Goal: Task Accomplishment & Management: Use online tool/utility

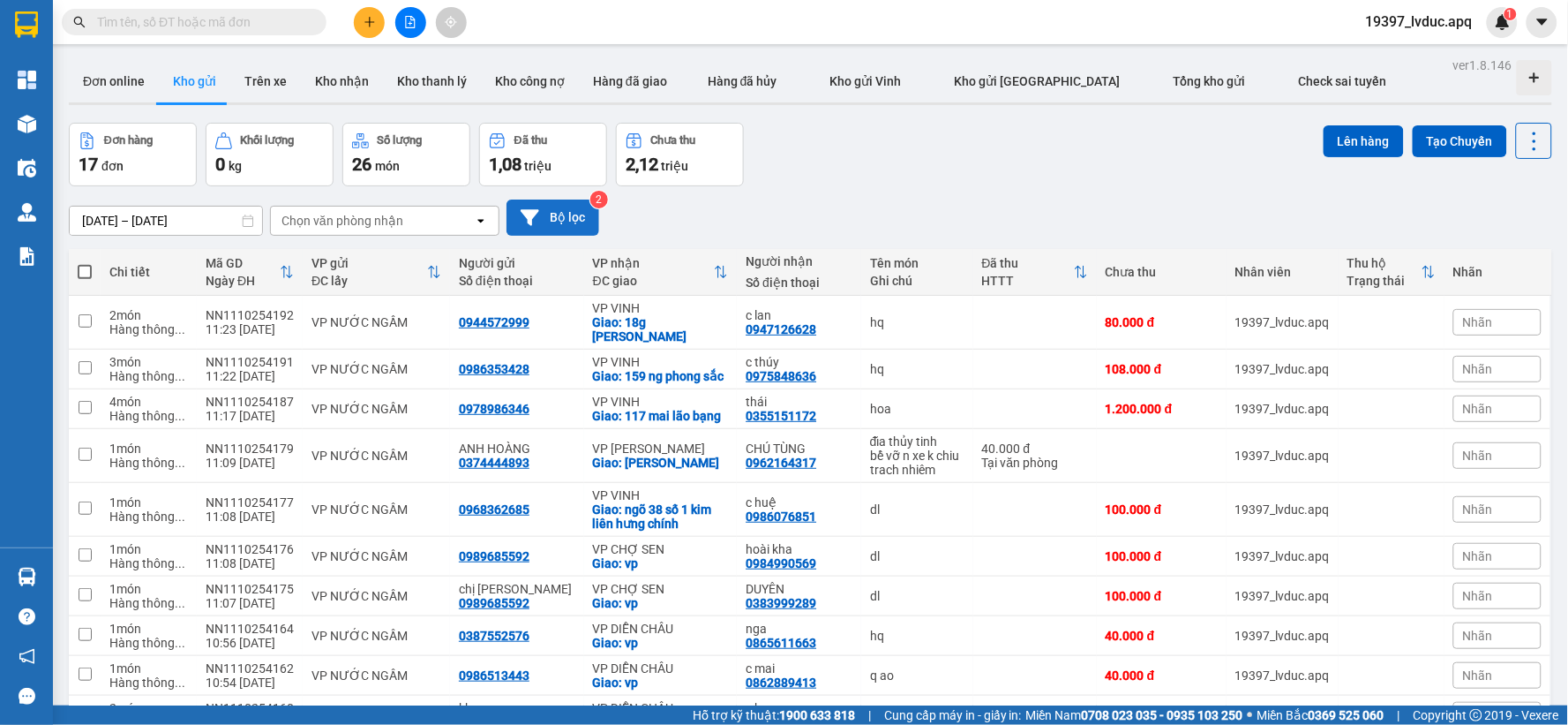
click at [565, 214] on button "Bộ lọc" at bounding box center [553, 217] width 93 height 36
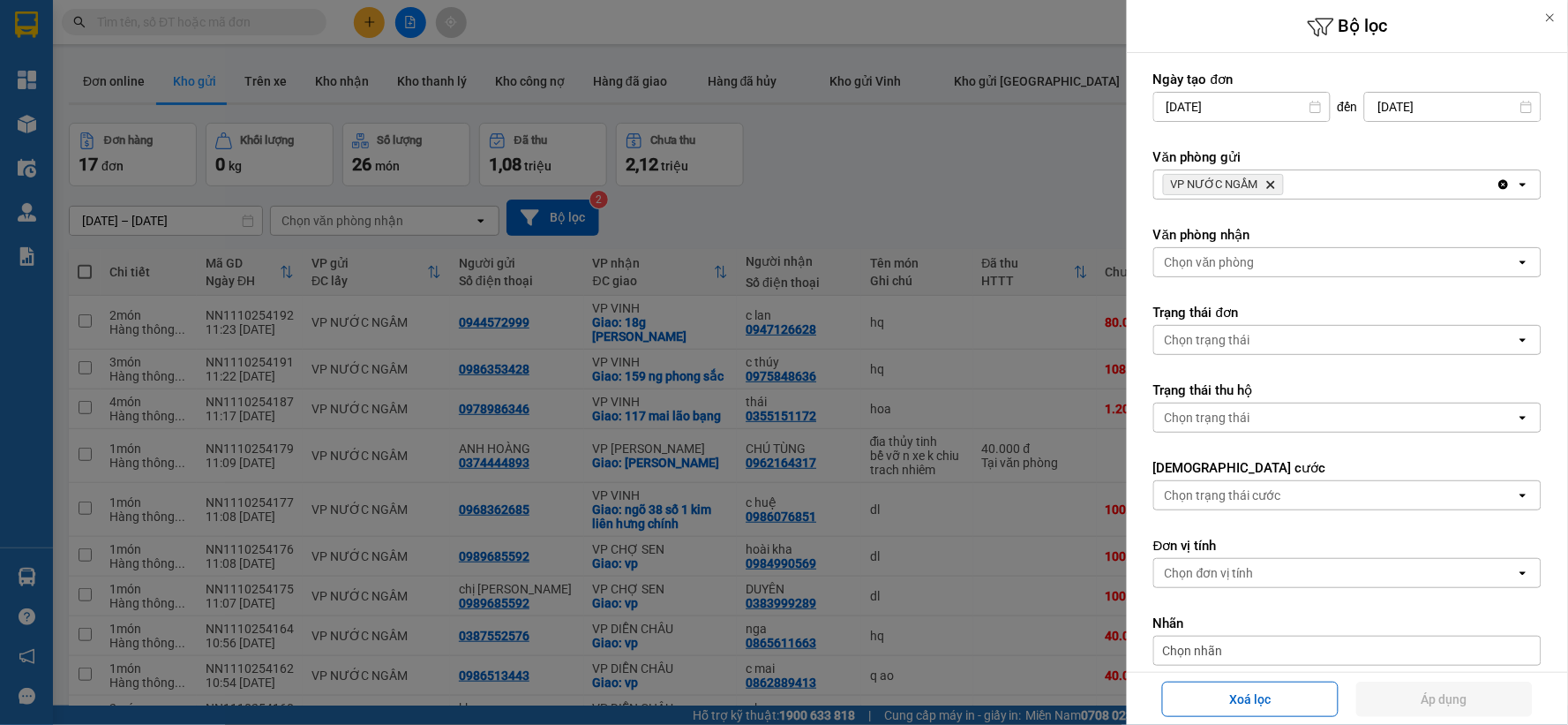
click at [1269, 188] on icon "Delete" at bounding box center [1270, 184] width 10 height 10
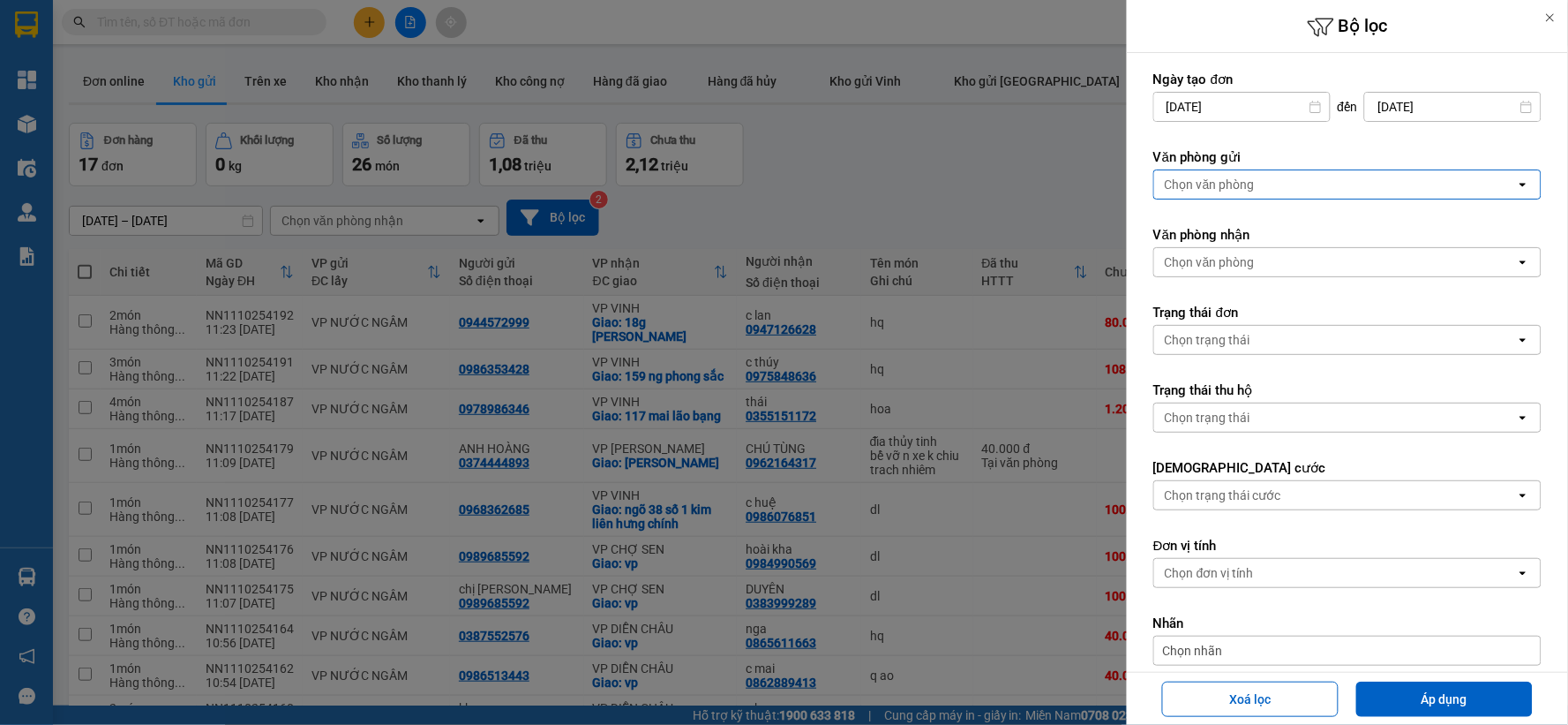
click at [1269, 188] on div "Chọn văn phòng" at bounding box center [1335, 185] width 362 height 28
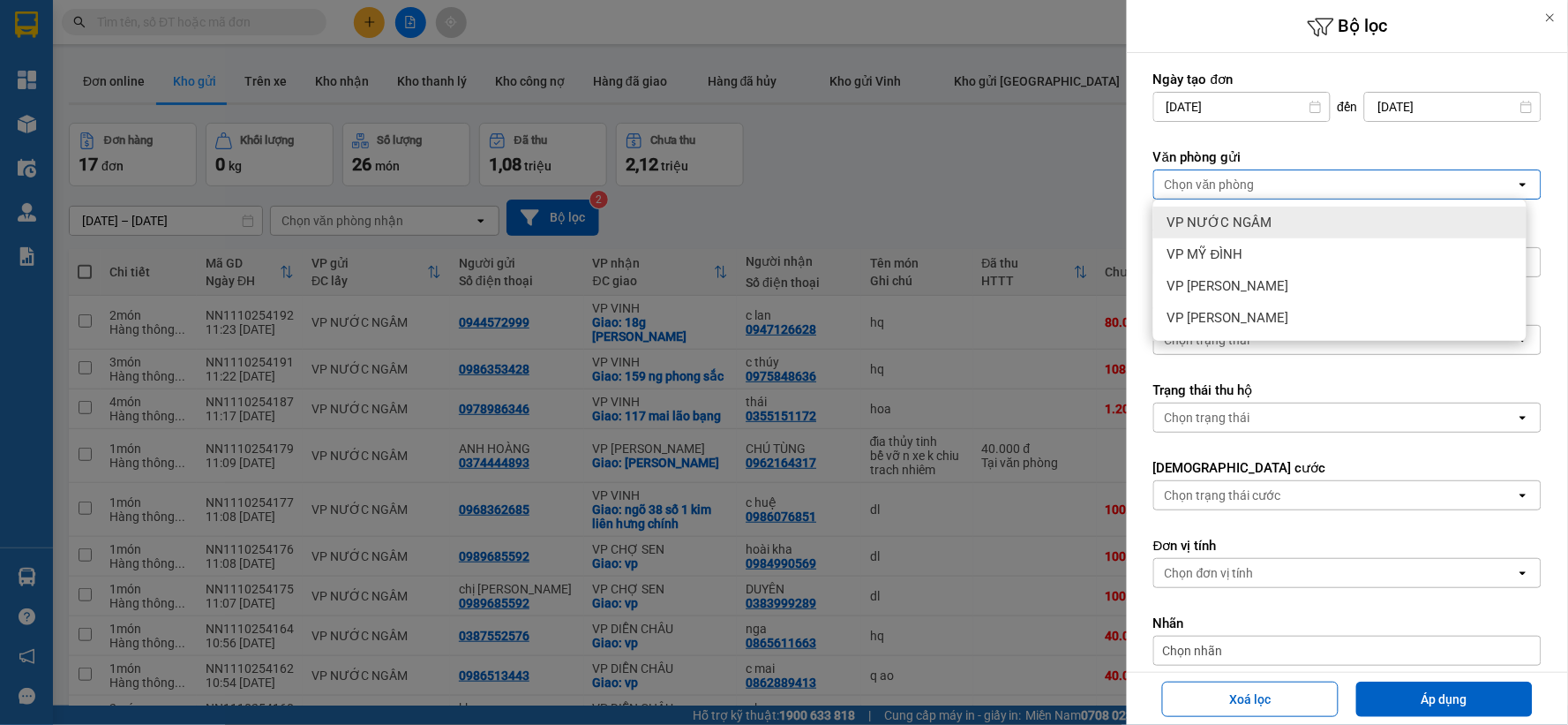
click at [1256, 227] on span "VP NƯỚC NGẦM" at bounding box center [1219, 222] width 105 height 18
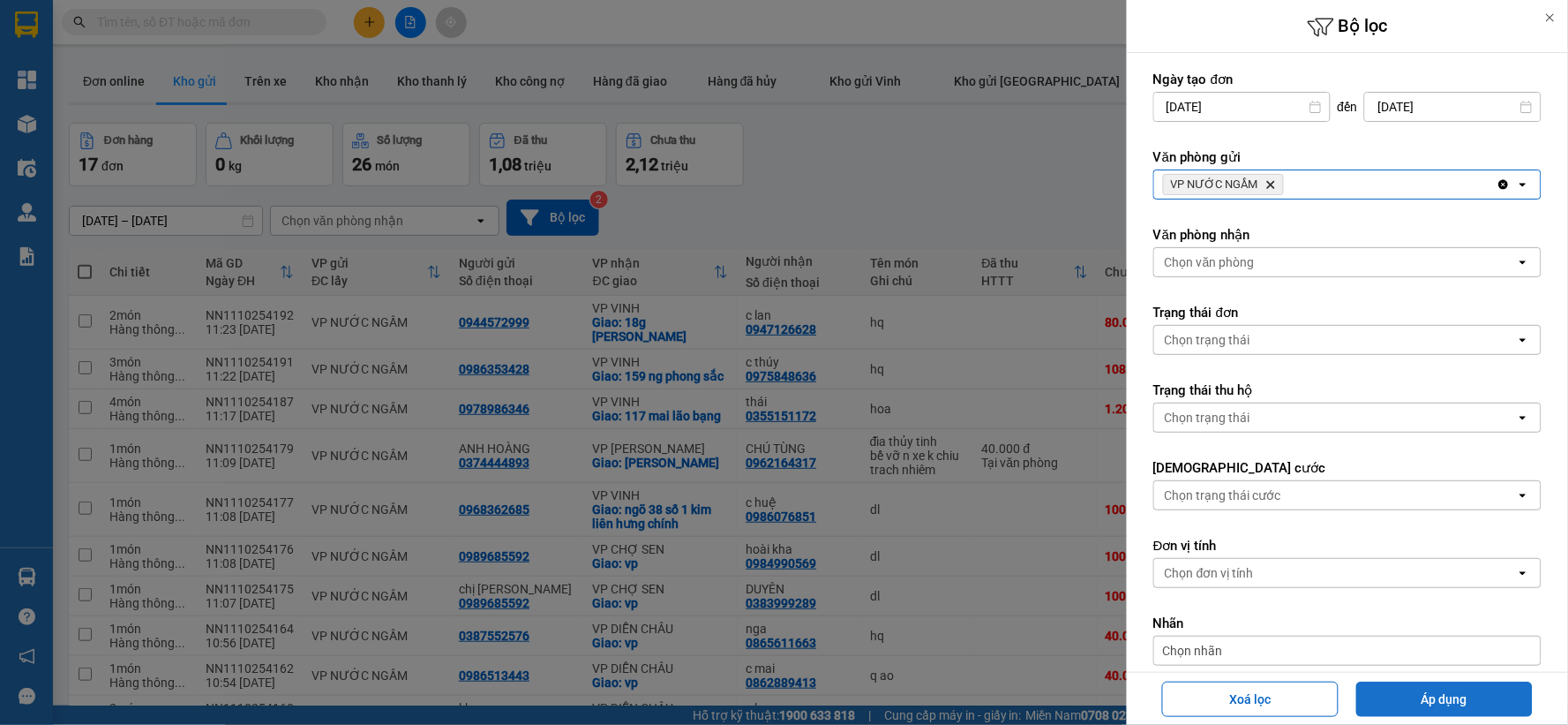
click at [1436, 704] on button "Áp dụng" at bounding box center [1445, 699] width 176 height 35
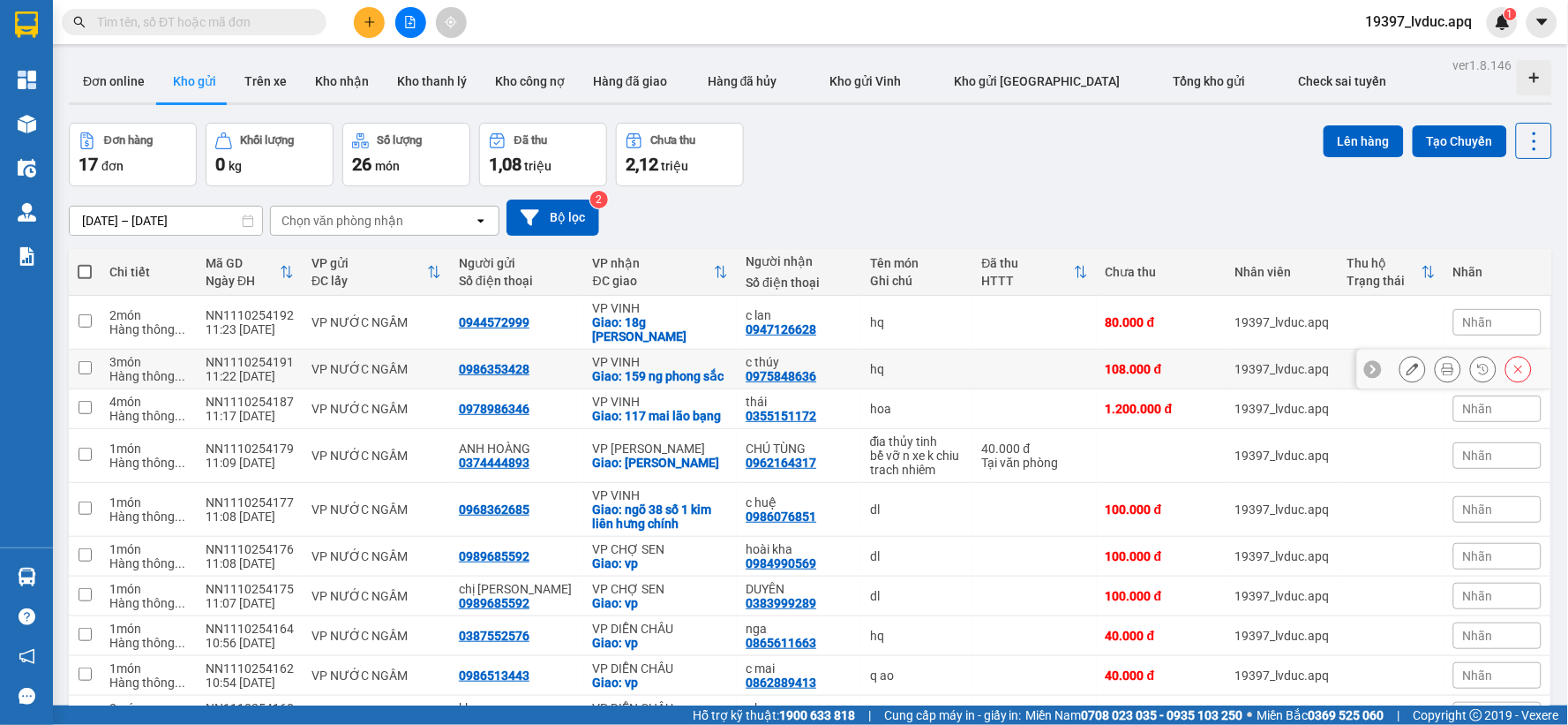
click at [479, 370] on div "0986353428" at bounding box center [495, 369] width 71 height 14
click at [893, 376] on div "hq" at bounding box center [918, 369] width 95 height 14
checkbox input "true"
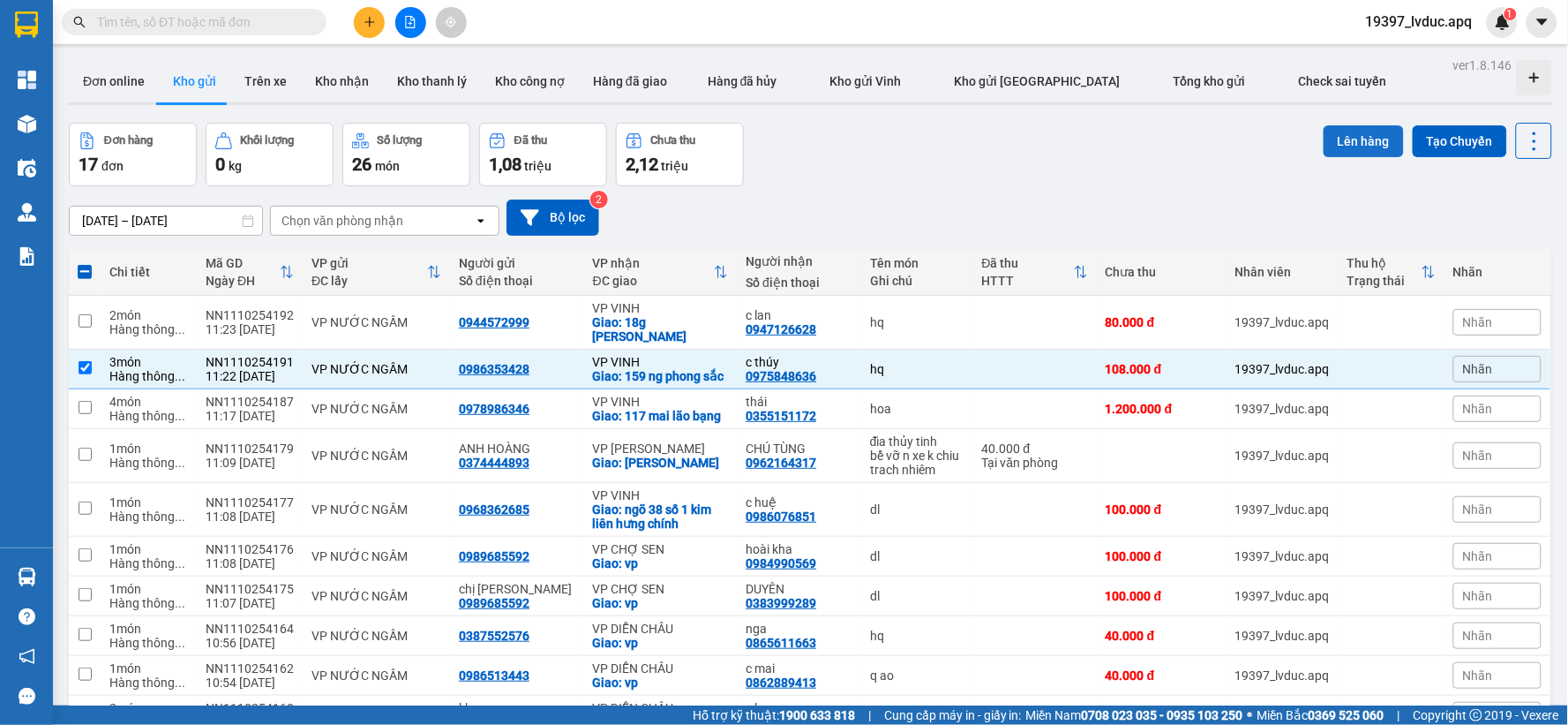
drag, startPoint x: 1354, startPoint y: 136, endPoint x: 1016, endPoint y: 227, distance: 350.0
click at [1352, 136] on button "Lên hàng" at bounding box center [1364, 141] width 81 height 32
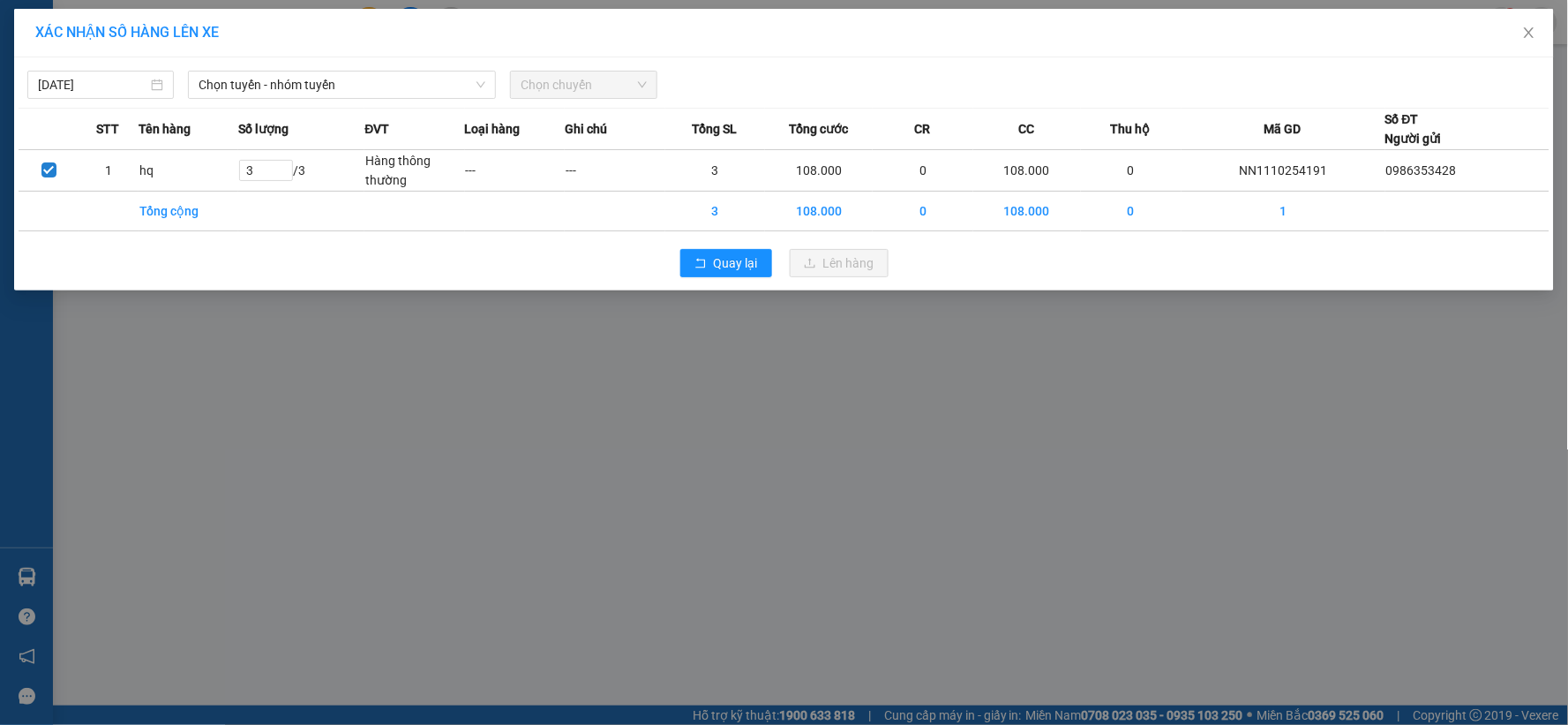
drag, startPoint x: 342, startPoint y: 84, endPoint x: 337, endPoint y: 99, distance: 15.8
click at [339, 98] on div "Chọn tuyến - nhóm tuyến" at bounding box center [342, 84] width 308 height 28
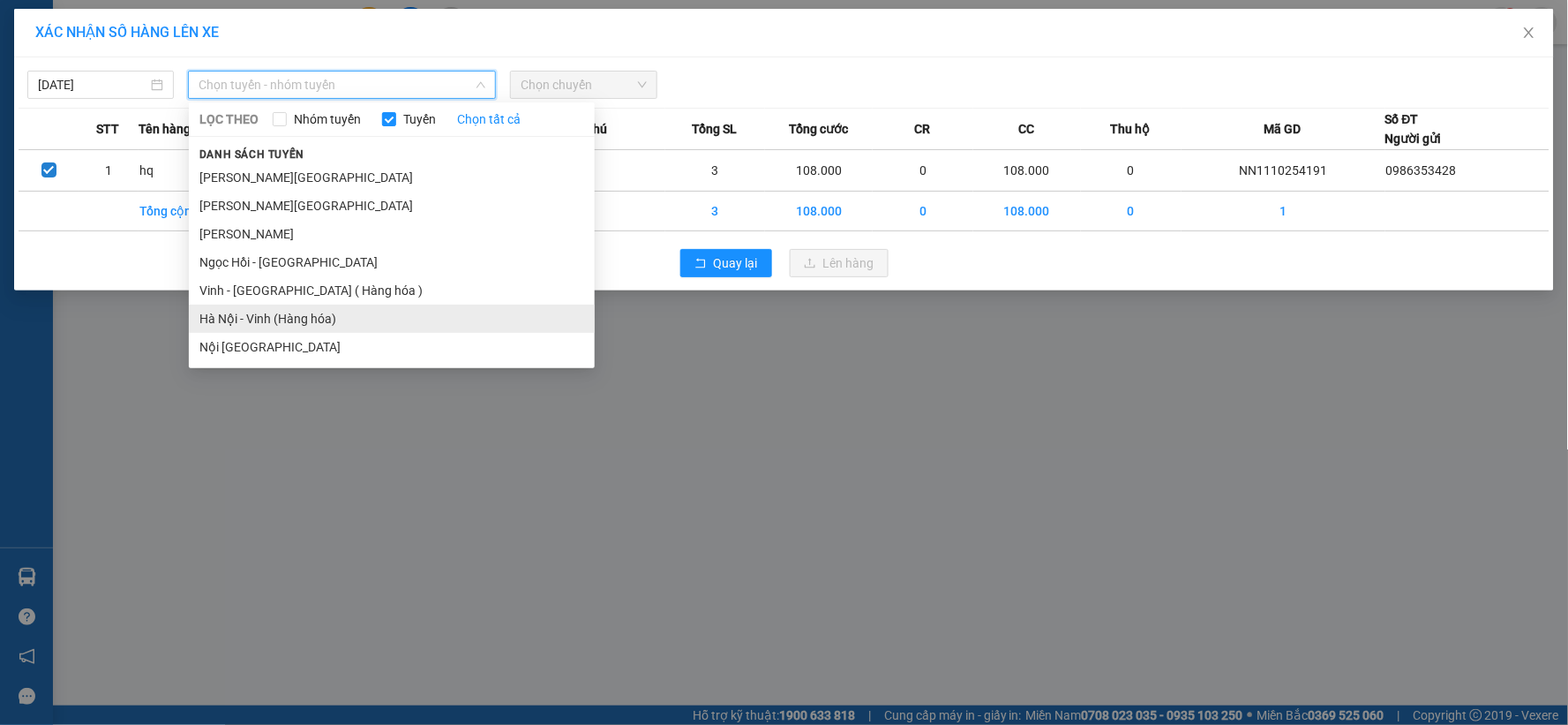
click at [243, 311] on li "Hà Nội - Vinh (Hàng hóa)" at bounding box center [392, 318] width 406 height 28
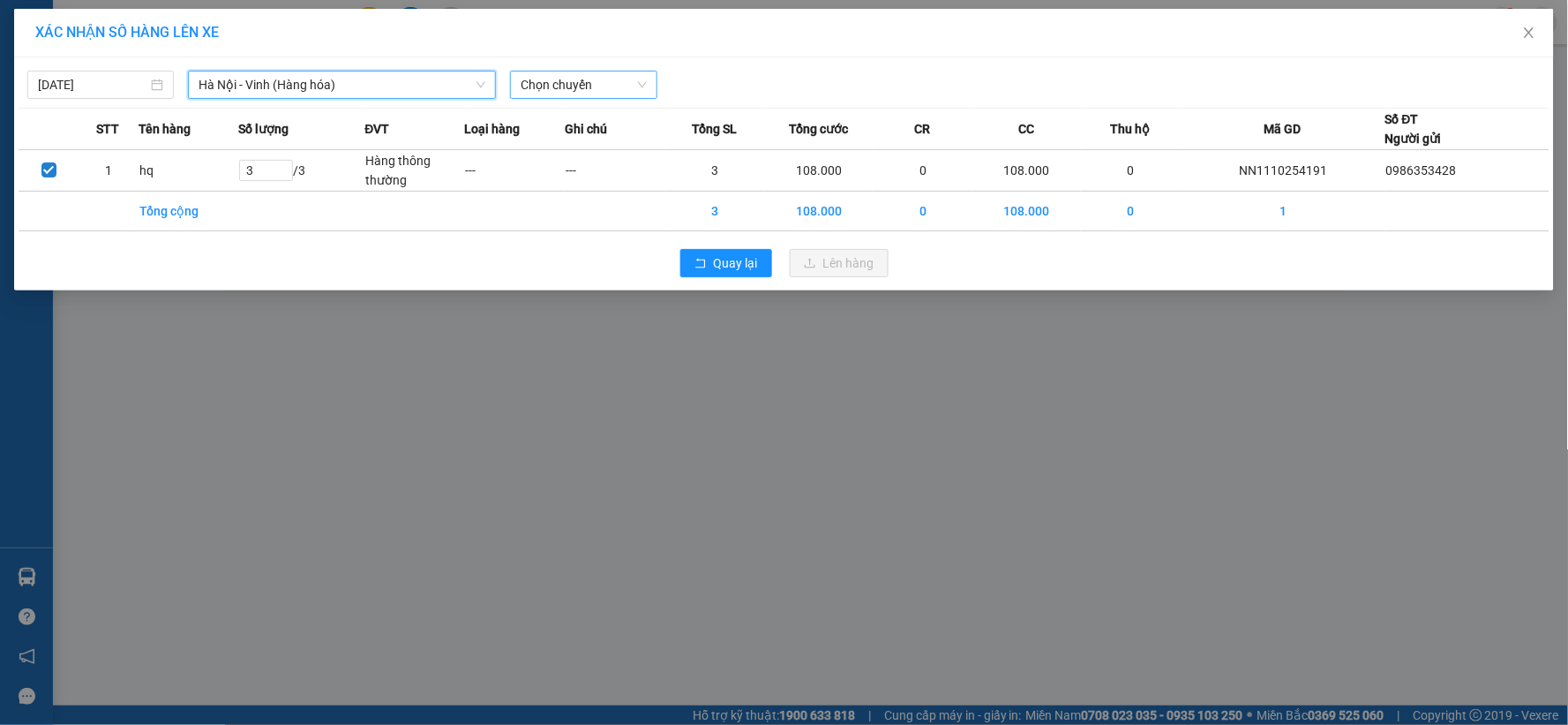
click at [615, 84] on span "Chọn chuyến" at bounding box center [583, 84] width 125 height 27
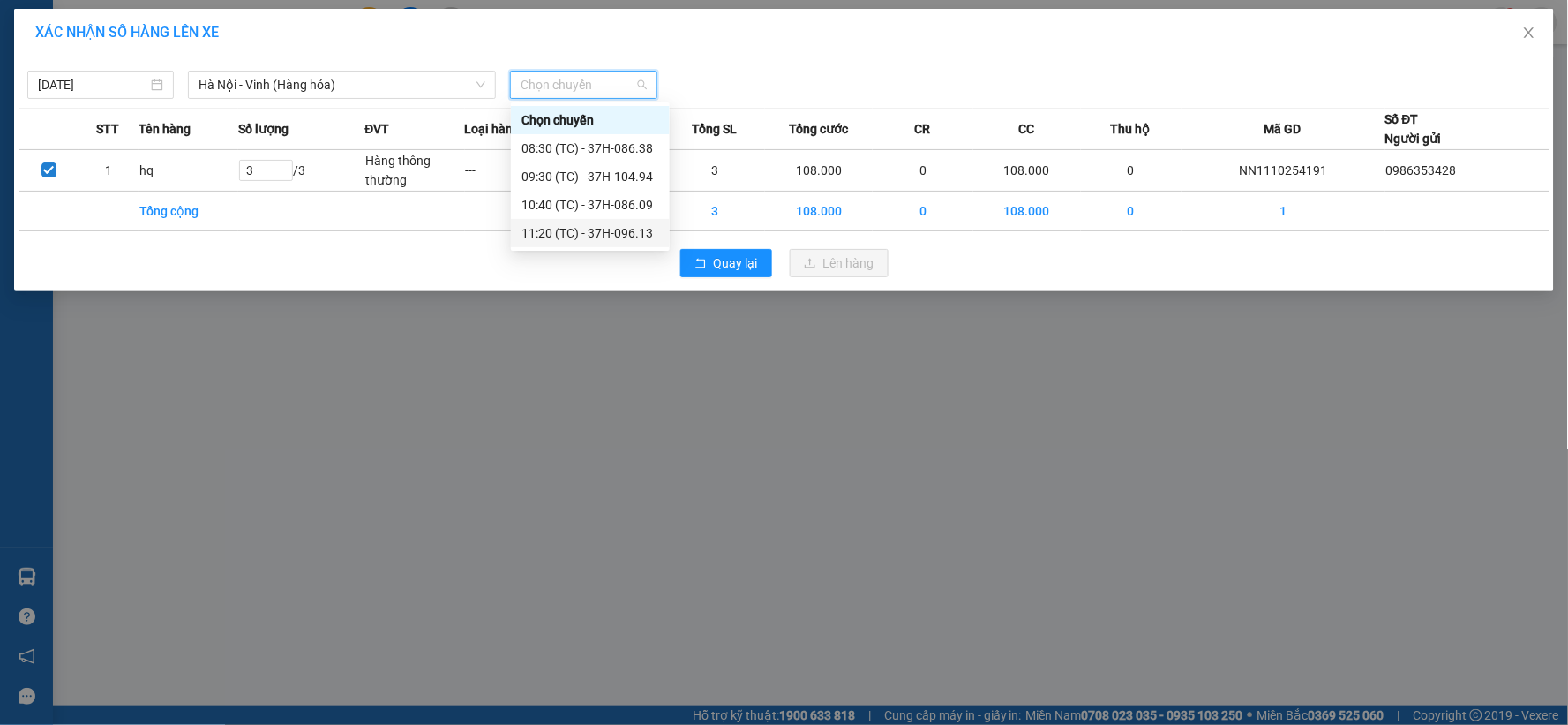
click at [623, 224] on div "11:20 (TC) - 37H-096.13" at bounding box center [590, 233] width 137 height 19
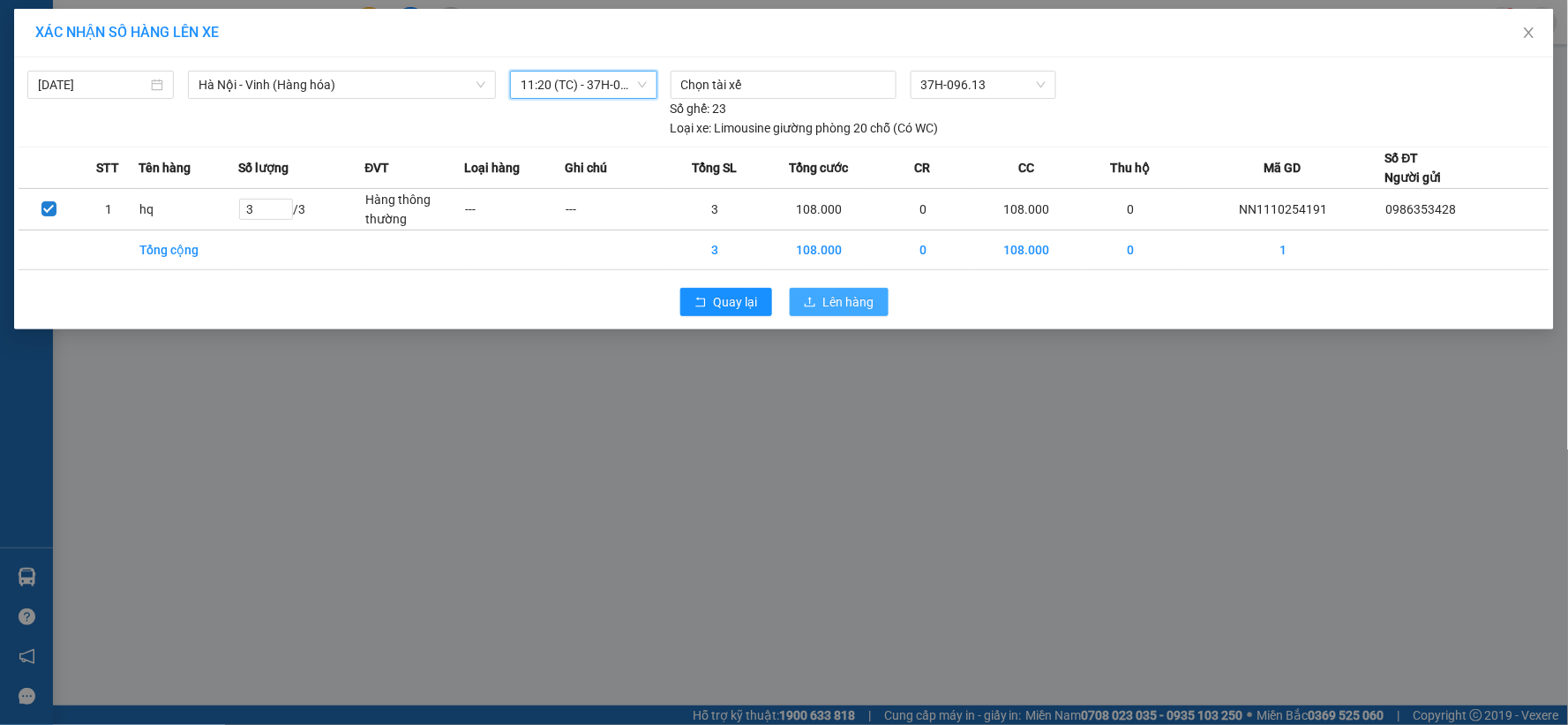
click at [829, 303] on span "Lên hàng" at bounding box center [848, 302] width 51 height 19
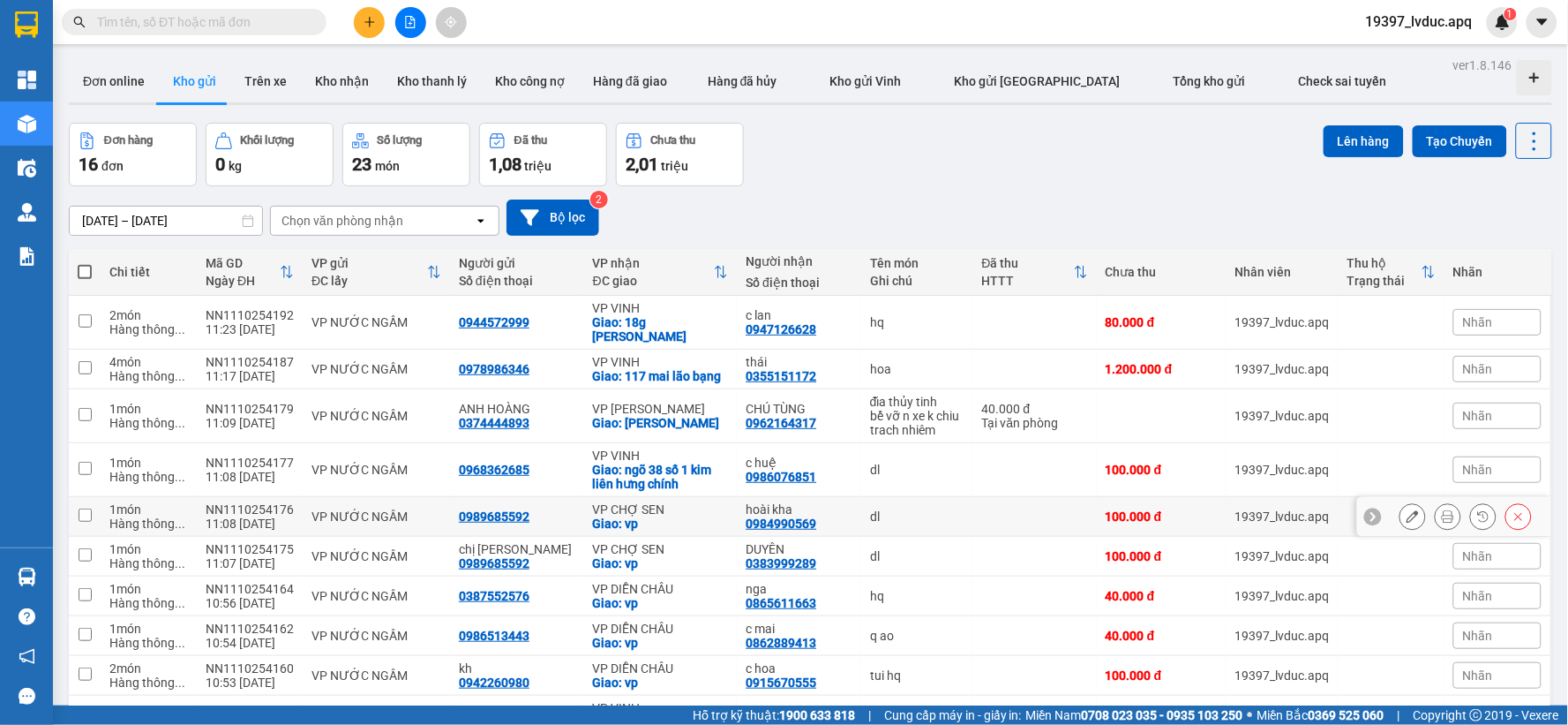
click at [598, 537] on td "VP CHỢ SEN Giao: vp" at bounding box center [662, 517] width 154 height 40
checkbox input "true"
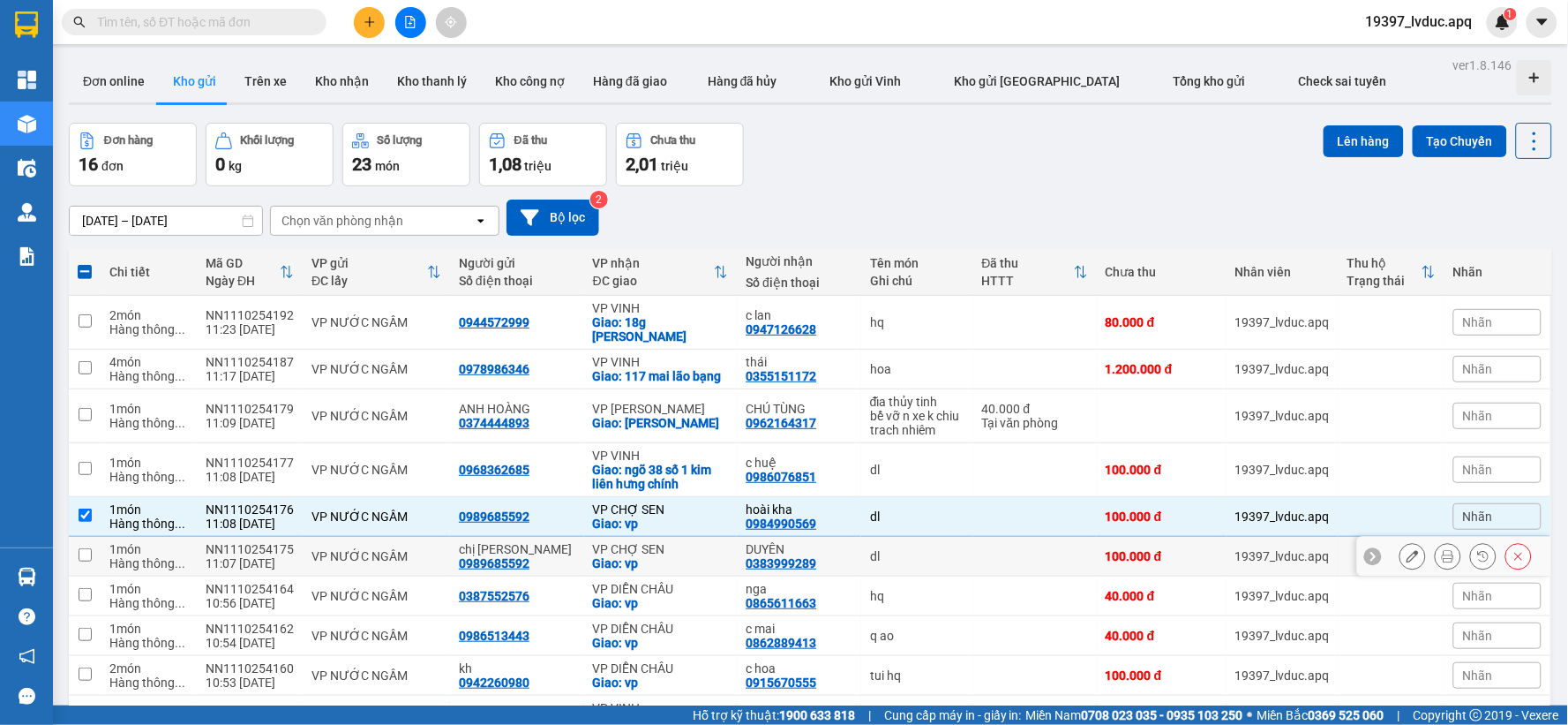
click at [618, 556] on div "VP CHỢ SEN" at bounding box center [661, 549] width 135 height 14
checkbox input "true"
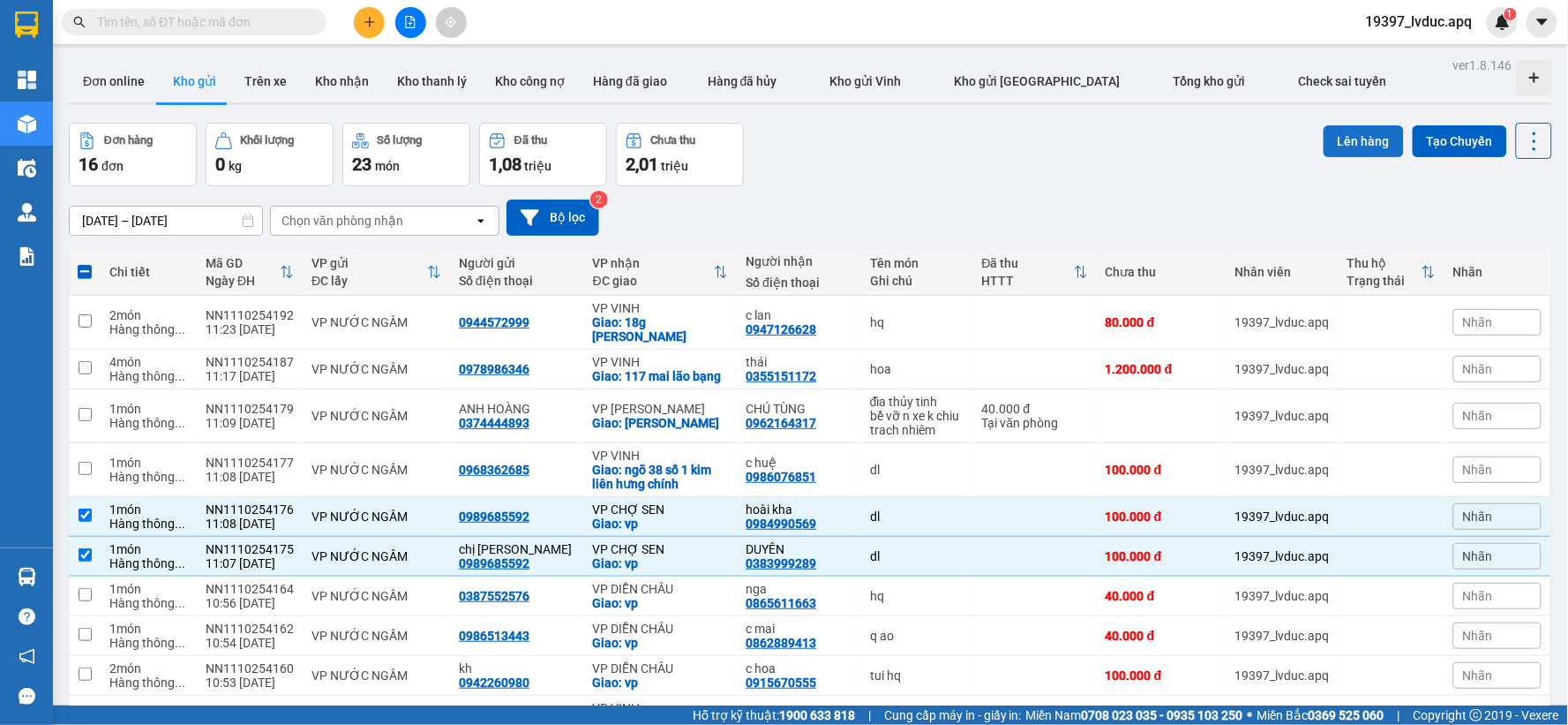
click at [1355, 142] on button "Lên hàng" at bounding box center [1364, 141] width 81 height 32
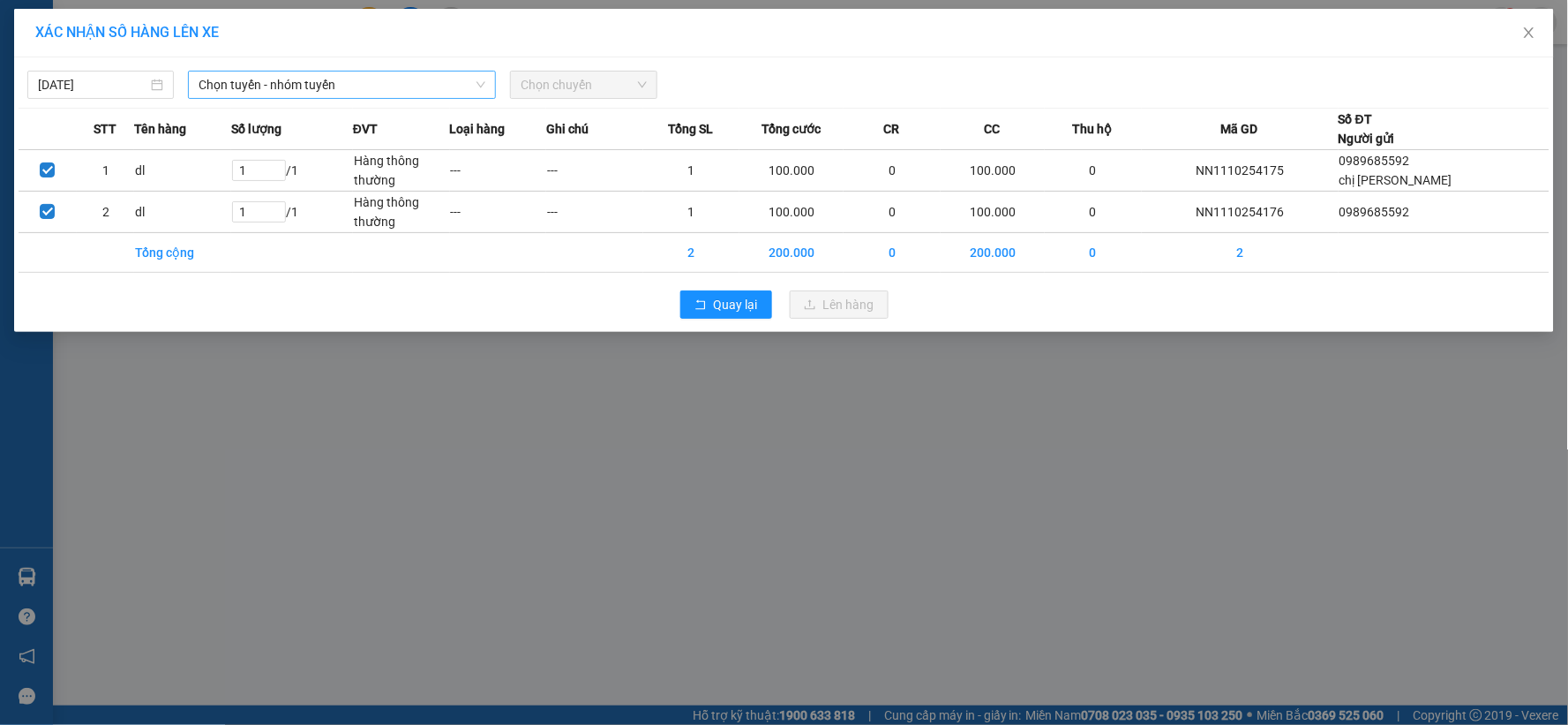
drag, startPoint x: 347, startPoint y: 84, endPoint x: 341, endPoint y: 93, distance: 10.8
click at [347, 85] on span "Chọn tuyến - nhóm tuyến" at bounding box center [341, 84] width 287 height 27
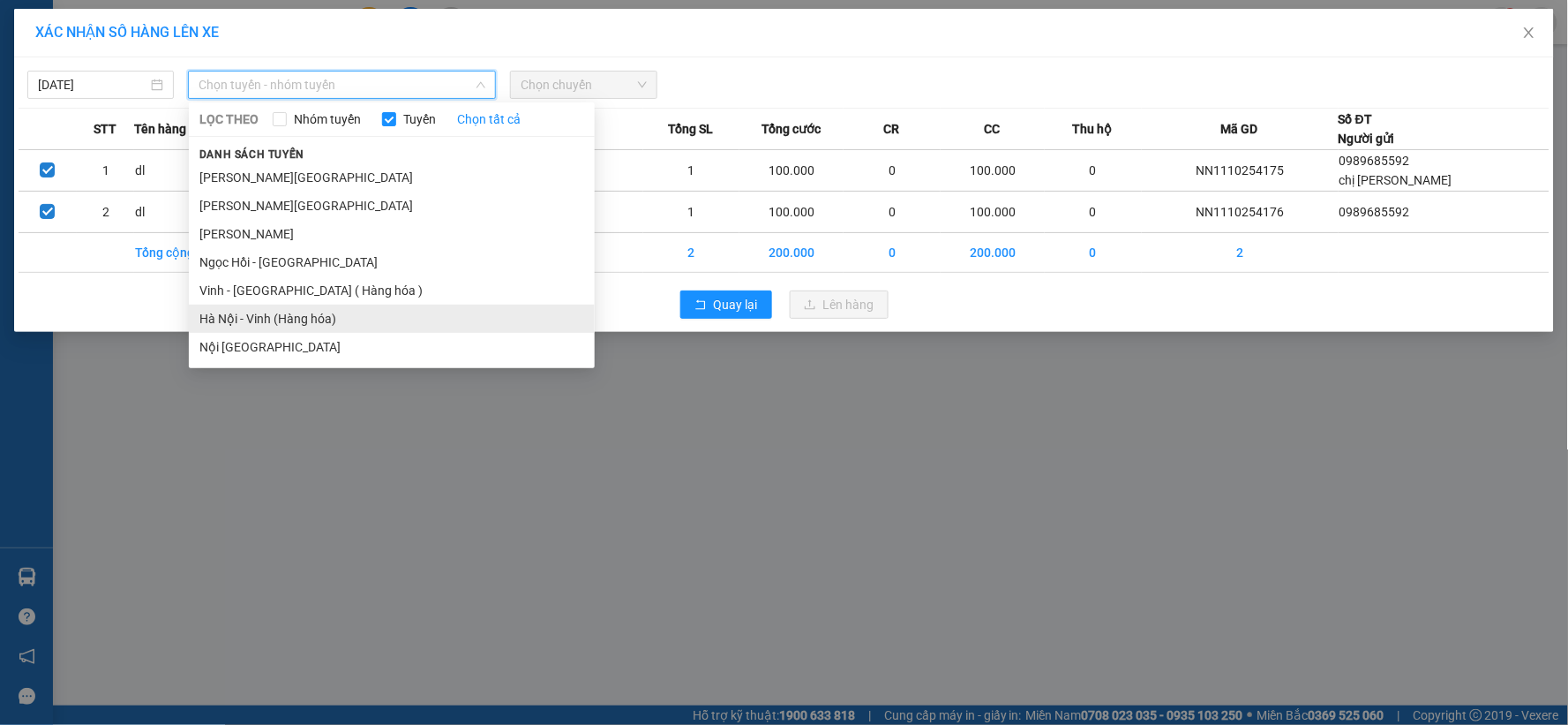
click at [295, 306] on li "Hà Nội - Vinh (Hàng hóa)" at bounding box center [392, 318] width 406 height 28
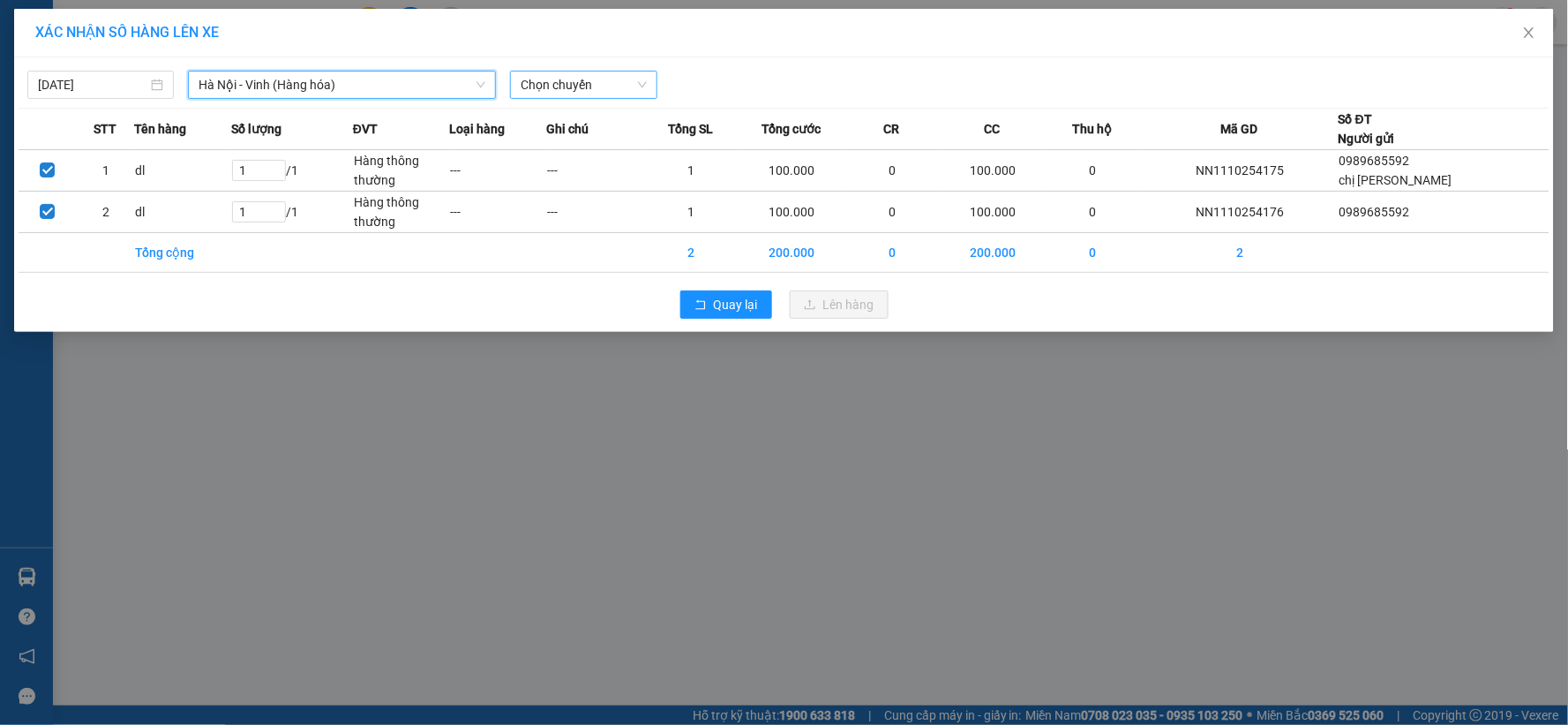
click at [570, 71] on span "Chọn chuyến" at bounding box center [583, 84] width 125 height 27
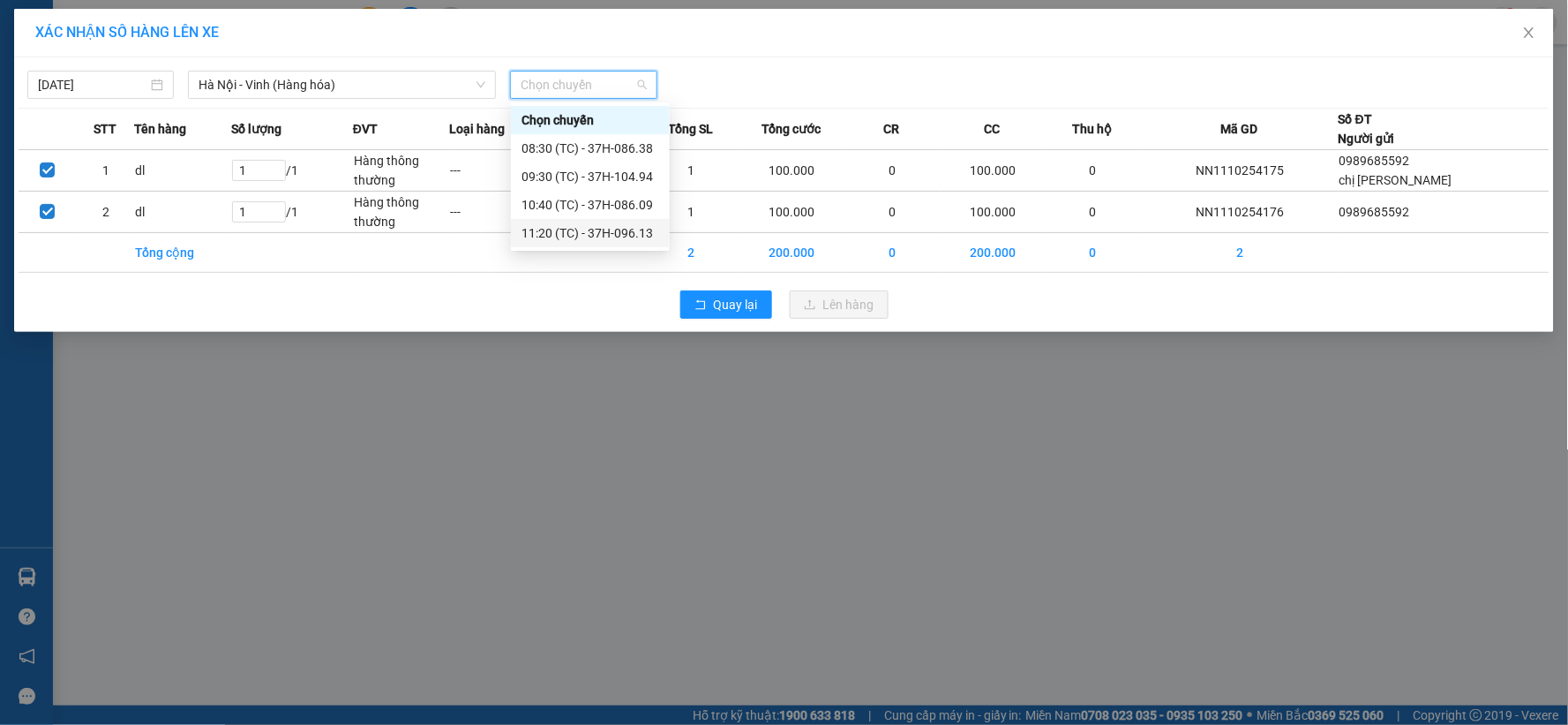
click at [581, 226] on div "11:20 (TC) - 37H-096.13" at bounding box center [590, 233] width 137 height 19
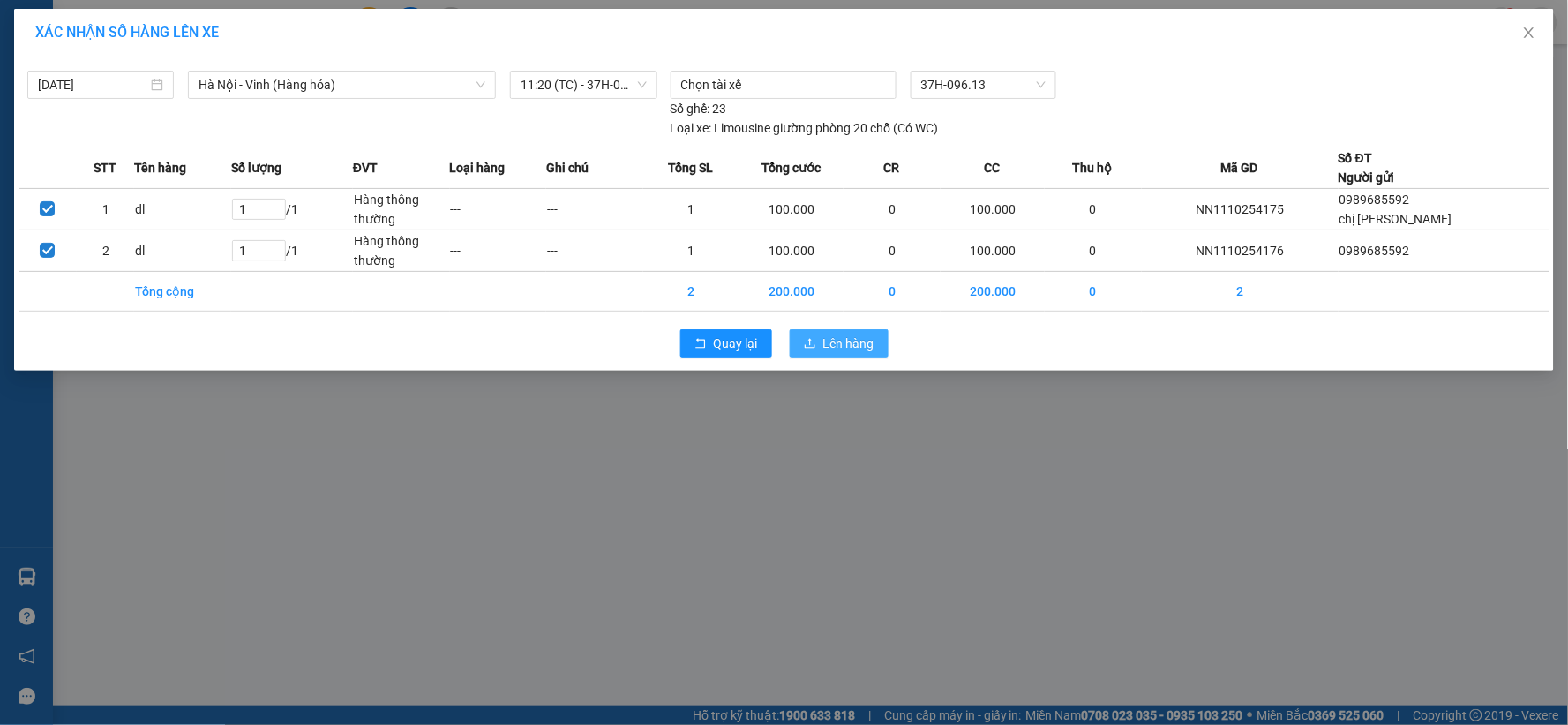
click at [862, 334] on span "Lên hàng" at bounding box center [848, 343] width 51 height 19
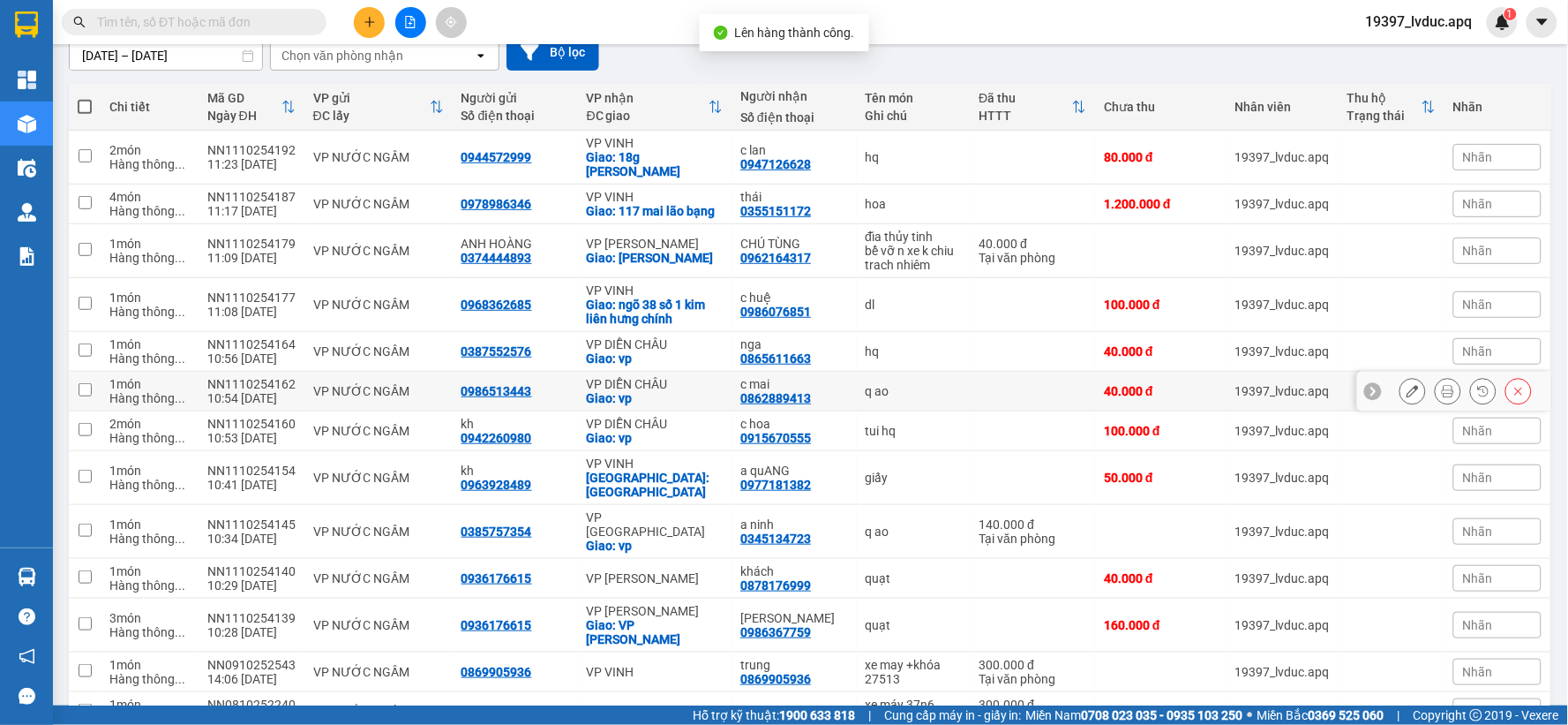
scroll to position [294, 0]
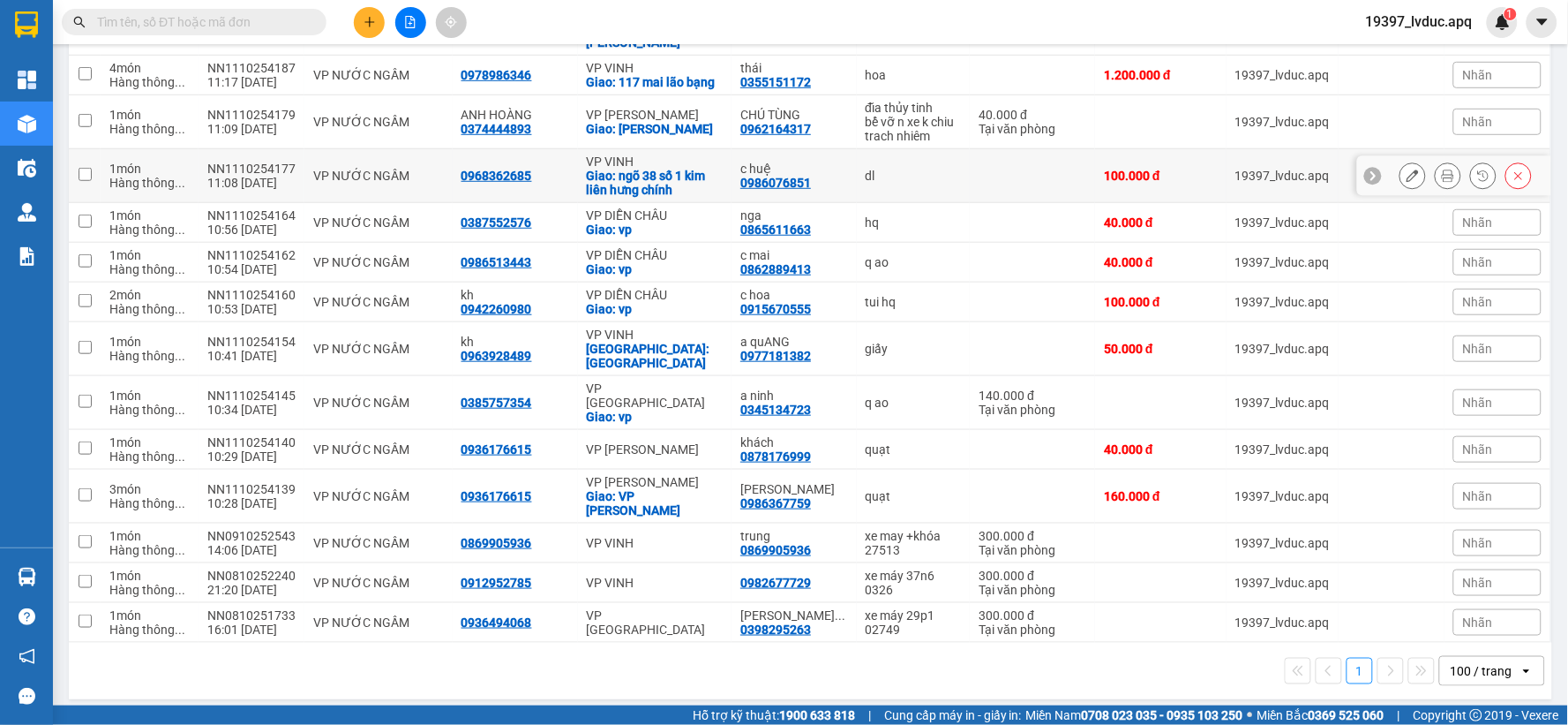
click at [778, 190] on div "0986076851" at bounding box center [776, 182] width 71 height 14
click at [624, 169] on div "VP VINH" at bounding box center [655, 161] width 136 height 14
checkbox input "true"
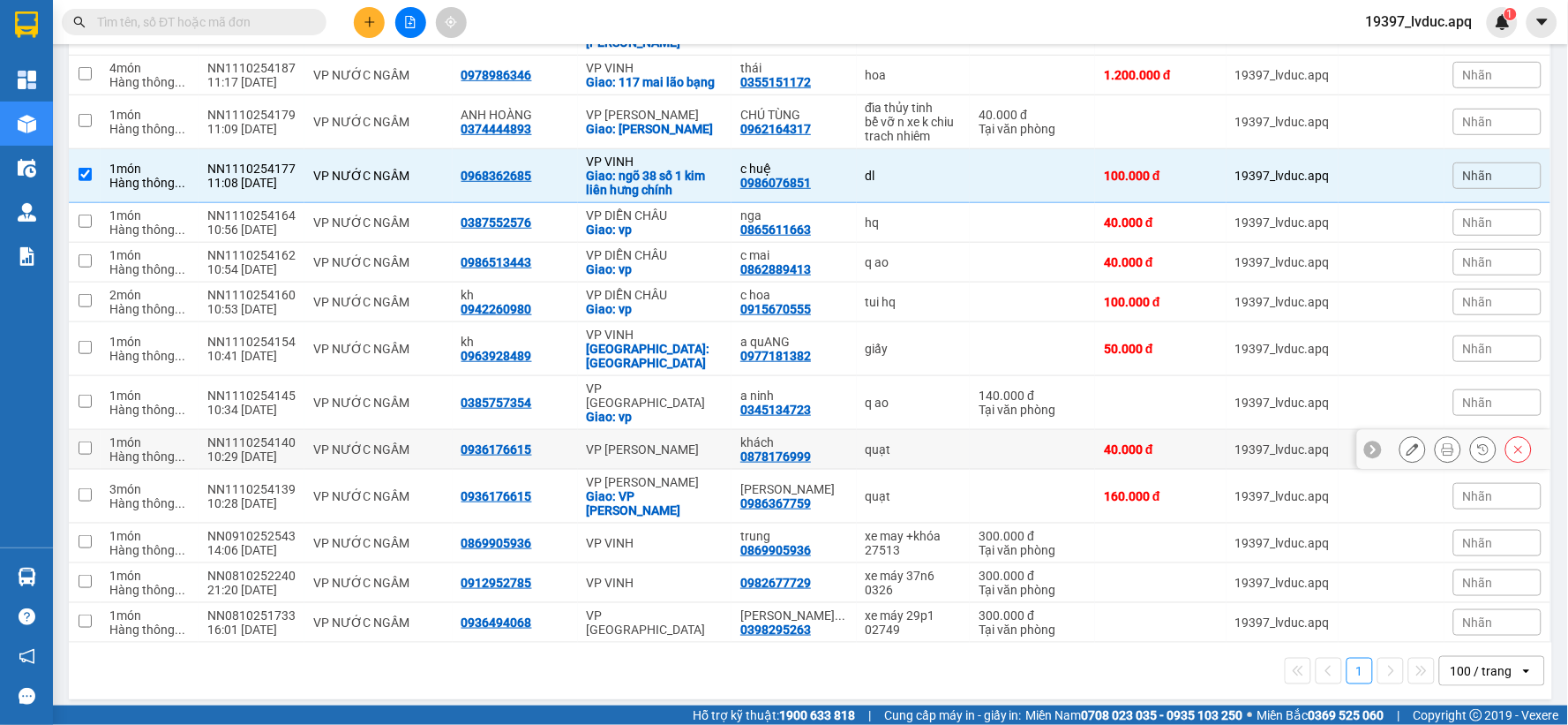
click at [753, 461] on div "0878176999" at bounding box center [776, 456] width 71 height 14
click at [646, 438] on td "VP [PERSON_NAME]" at bounding box center [655, 449] width 154 height 40
checkbox input "true"
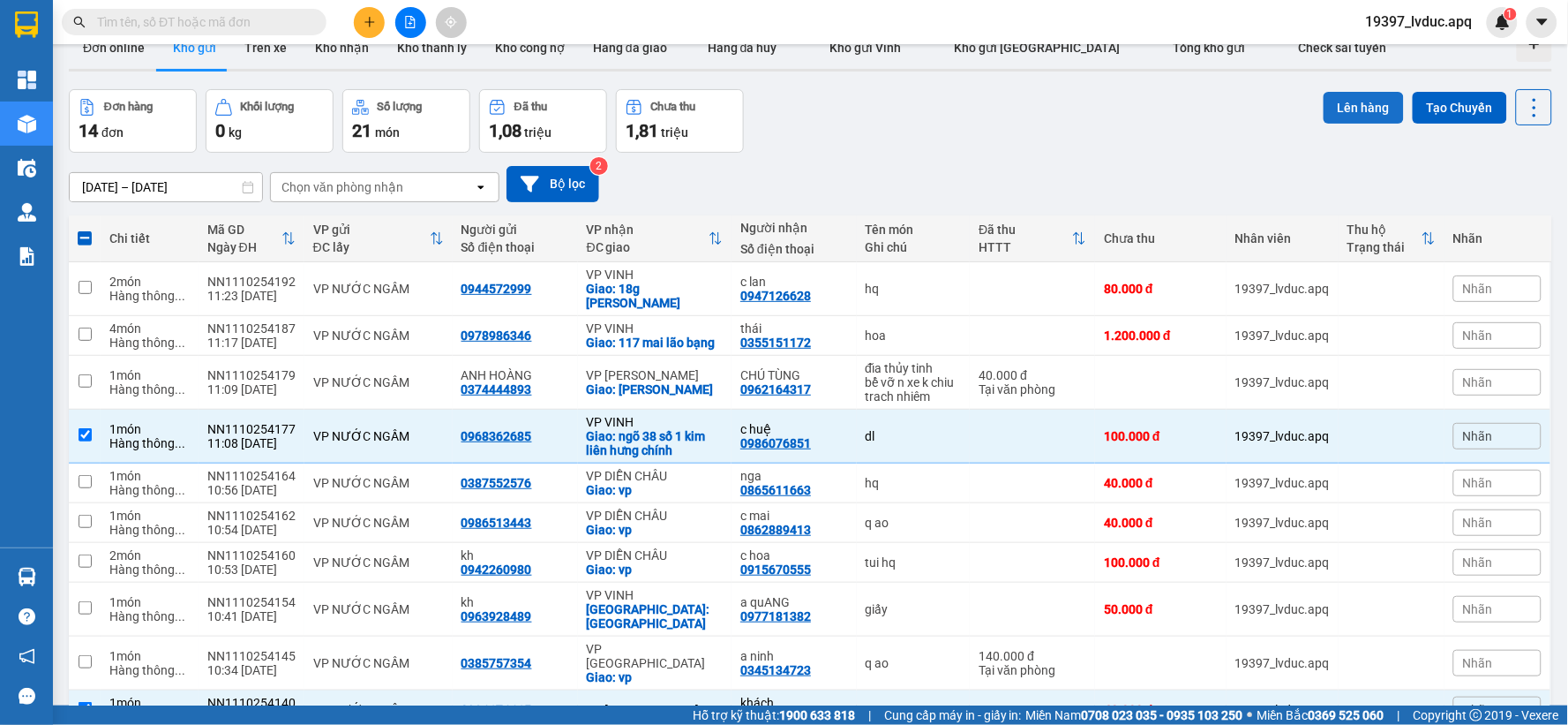
scroll to position [0, 0]
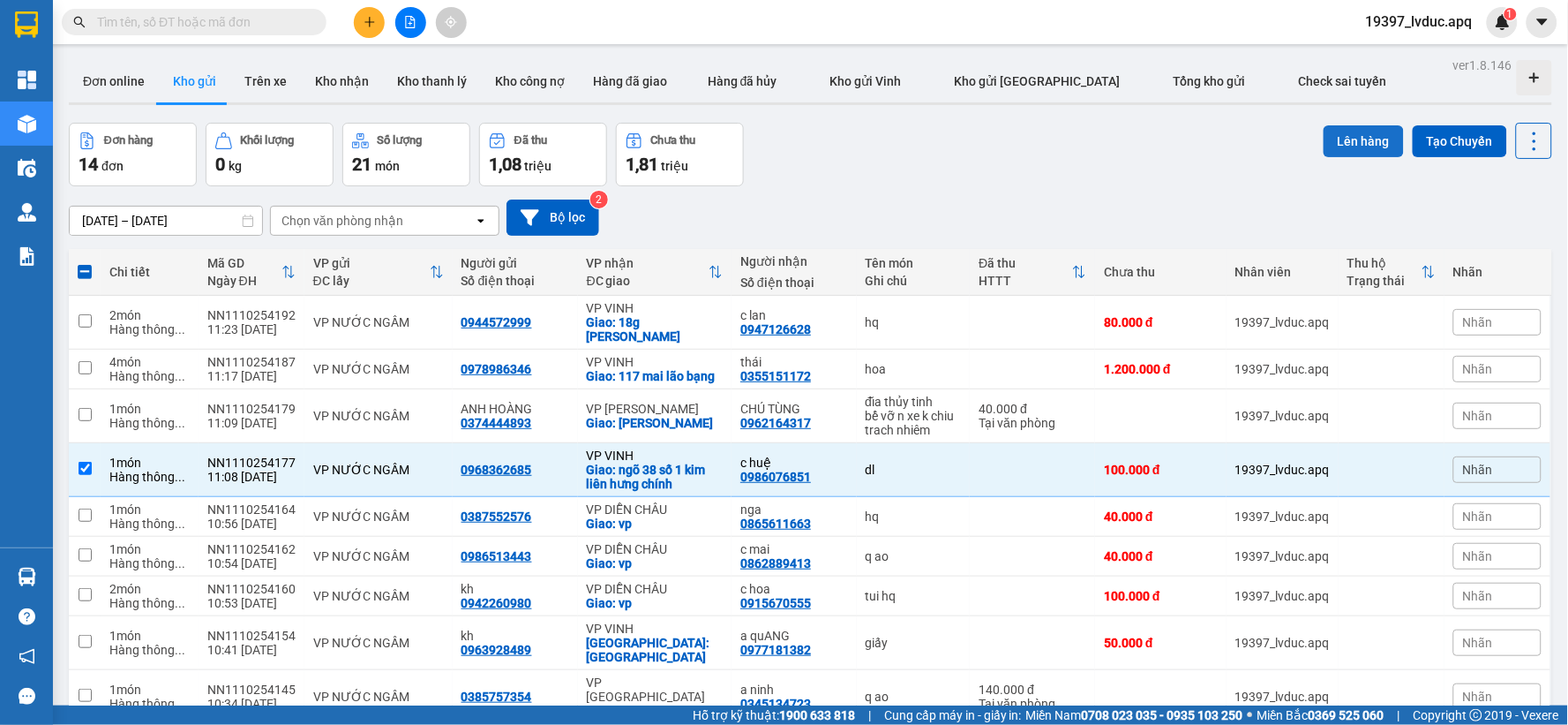
click at [1369, 136] on button "Lên hàng" at bounding box center [1364, 141] width 81 height 32
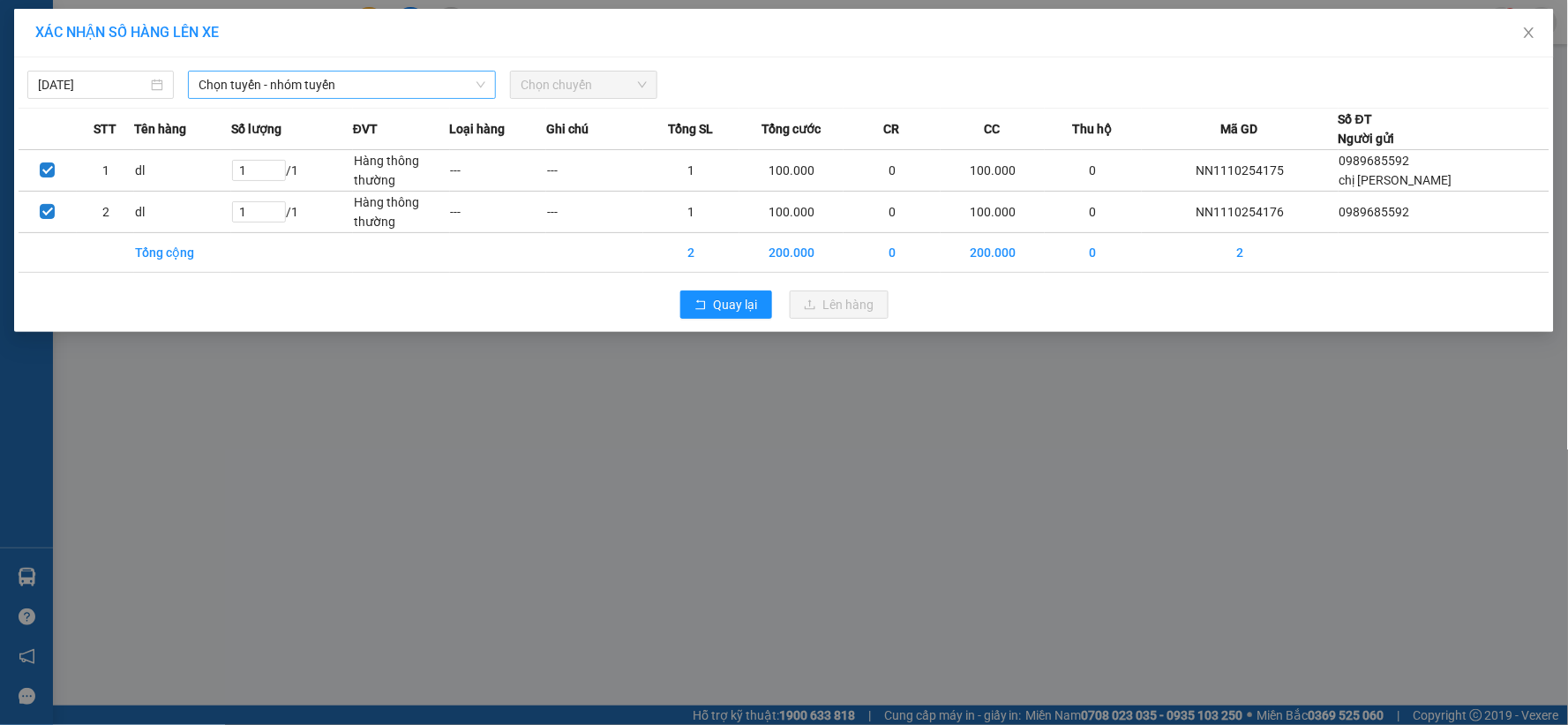
drag, startPoint x: 336, startPoint y: 84, endPoint x: 327, endPoint y: 96, distance: 15.0
click at [333, 89] on span "Chọn tuyến - nhóm tuyến" at bounding box center [341, 84] width 287 height 27
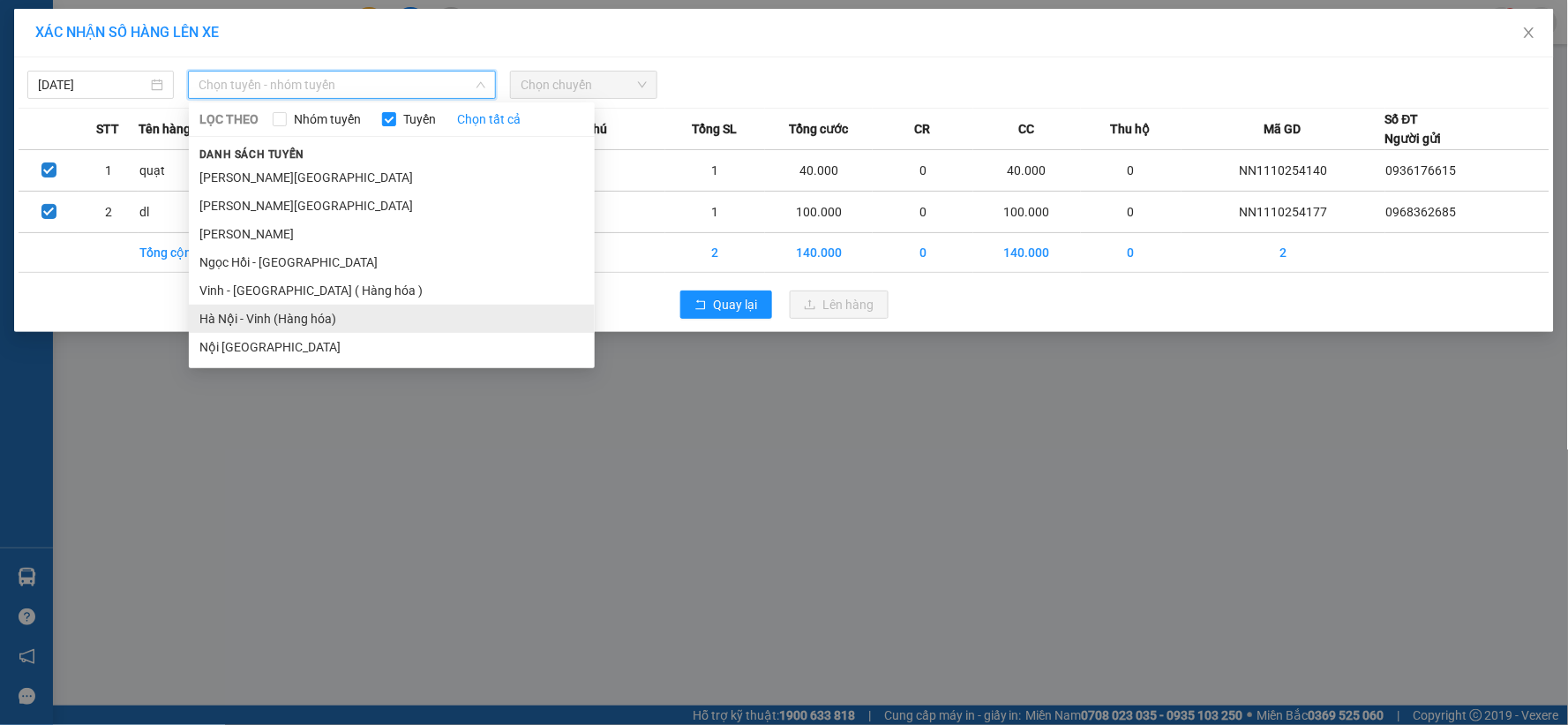
click at [264, 317] on li "Hà Nội - Vinh (Hàng hóa)" at bounding box center [392, 318] width 406 height 28
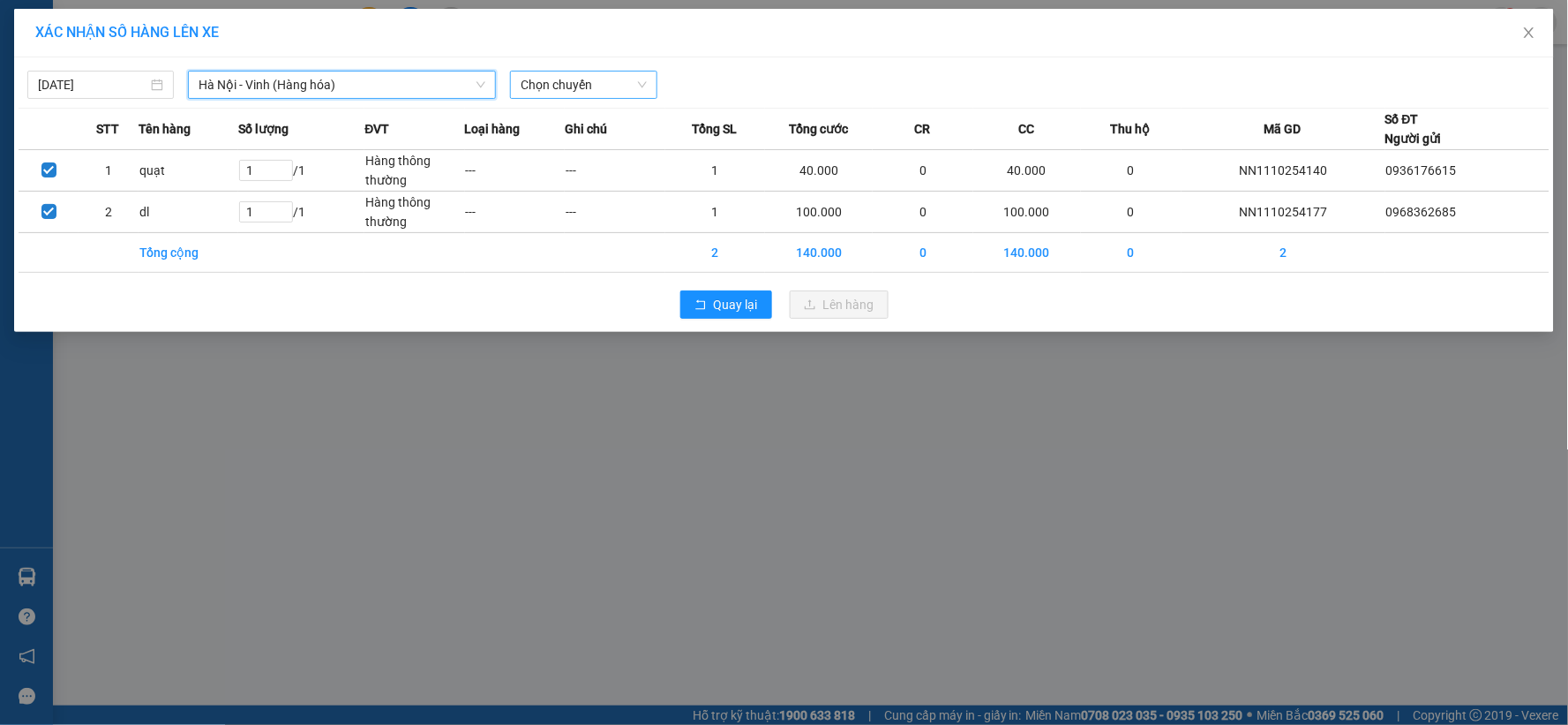
click at [598, 85] on span "Chọn chuyến" at bounding box center [583, 84] width 125 height 27
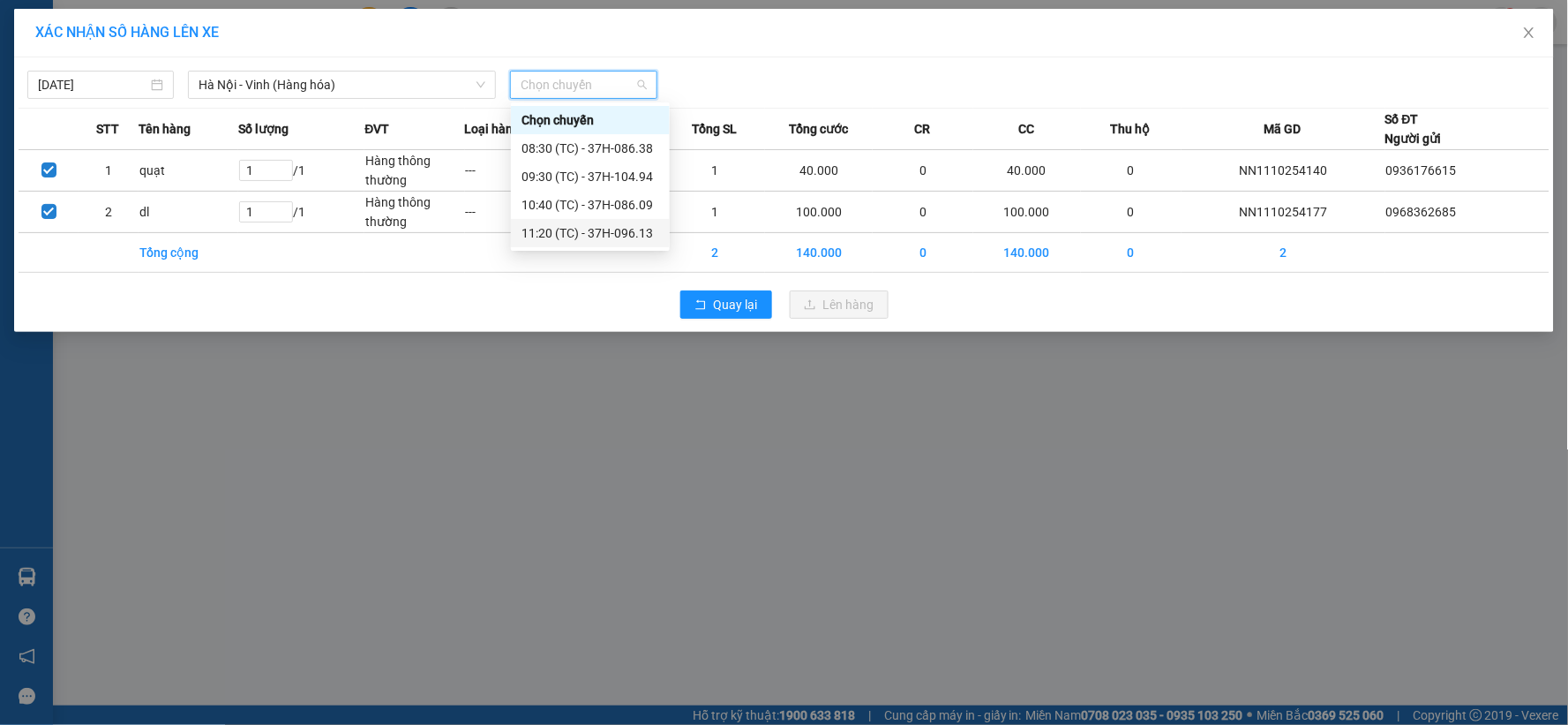
click at [593, 226] on div "11:20 (TC) - 37H-096.13" at bounding box center [590, 233] width 137 height 19
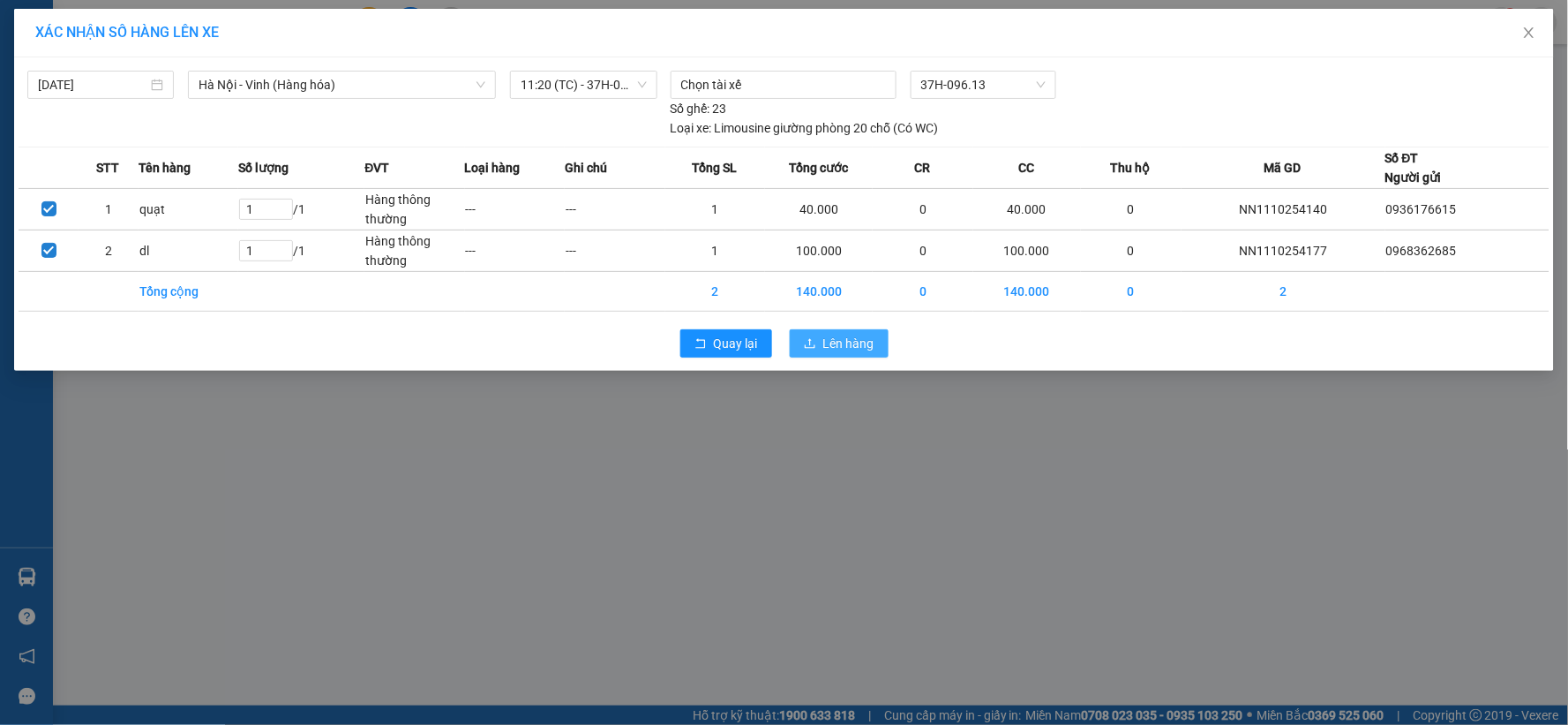
click at [848, 336] on span "Lên hàng" at bounding box center [848, 343] width 51 height 19
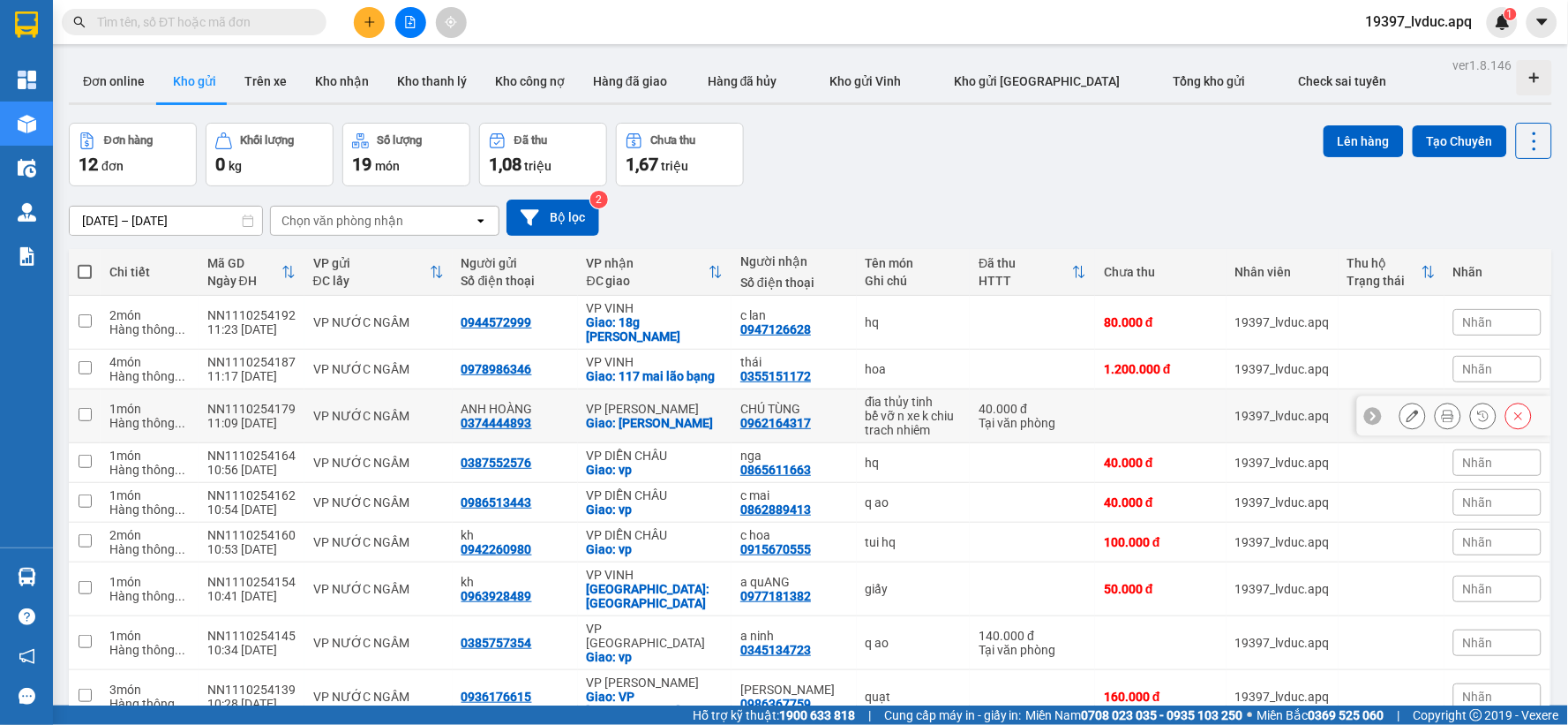
click at [866, 408] on div "đĩa thủy tinh" at bounding box center [914, 401] width 96 height 14
checkbox input "true"
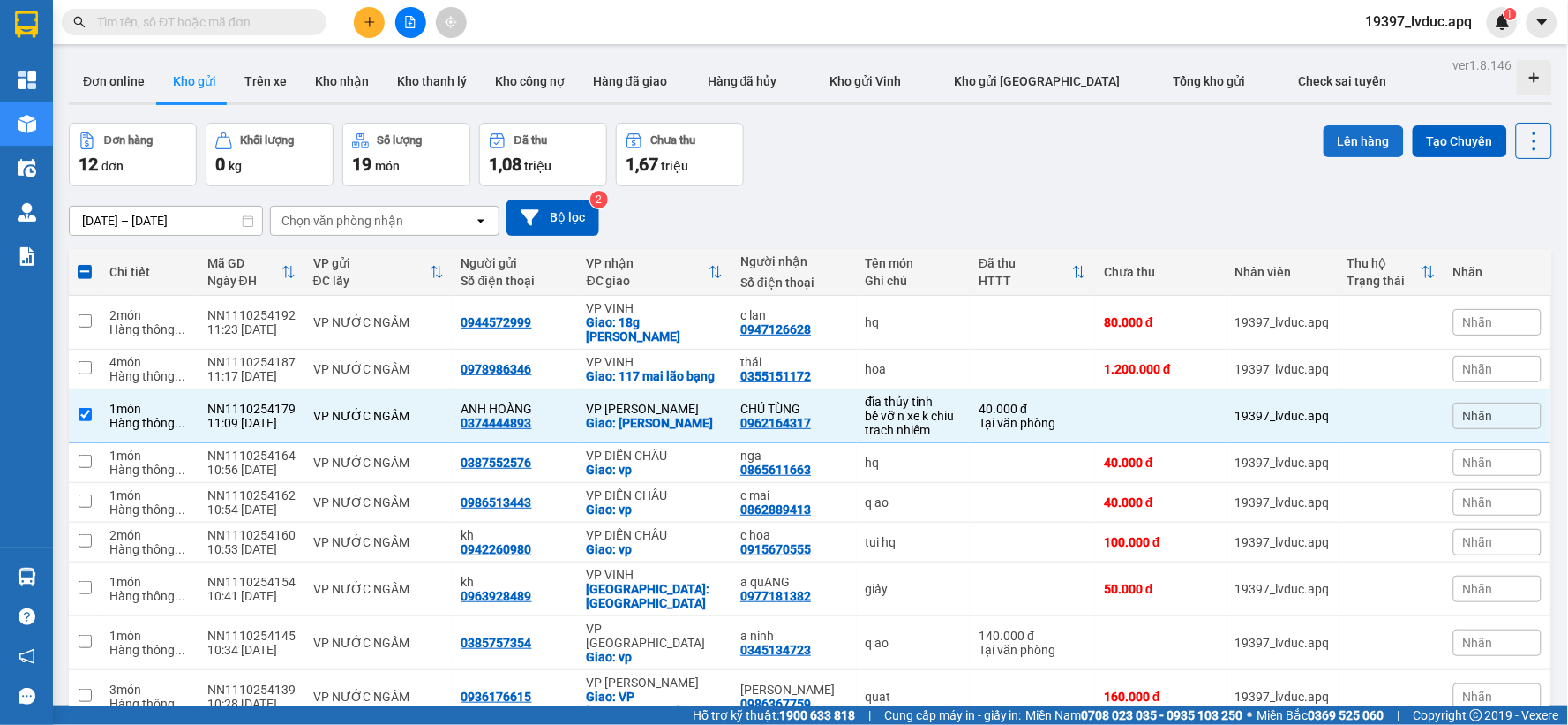
click at [1352, 130] on button "Lên hàng" at bounding box center [1364, 141] width 81 height 32
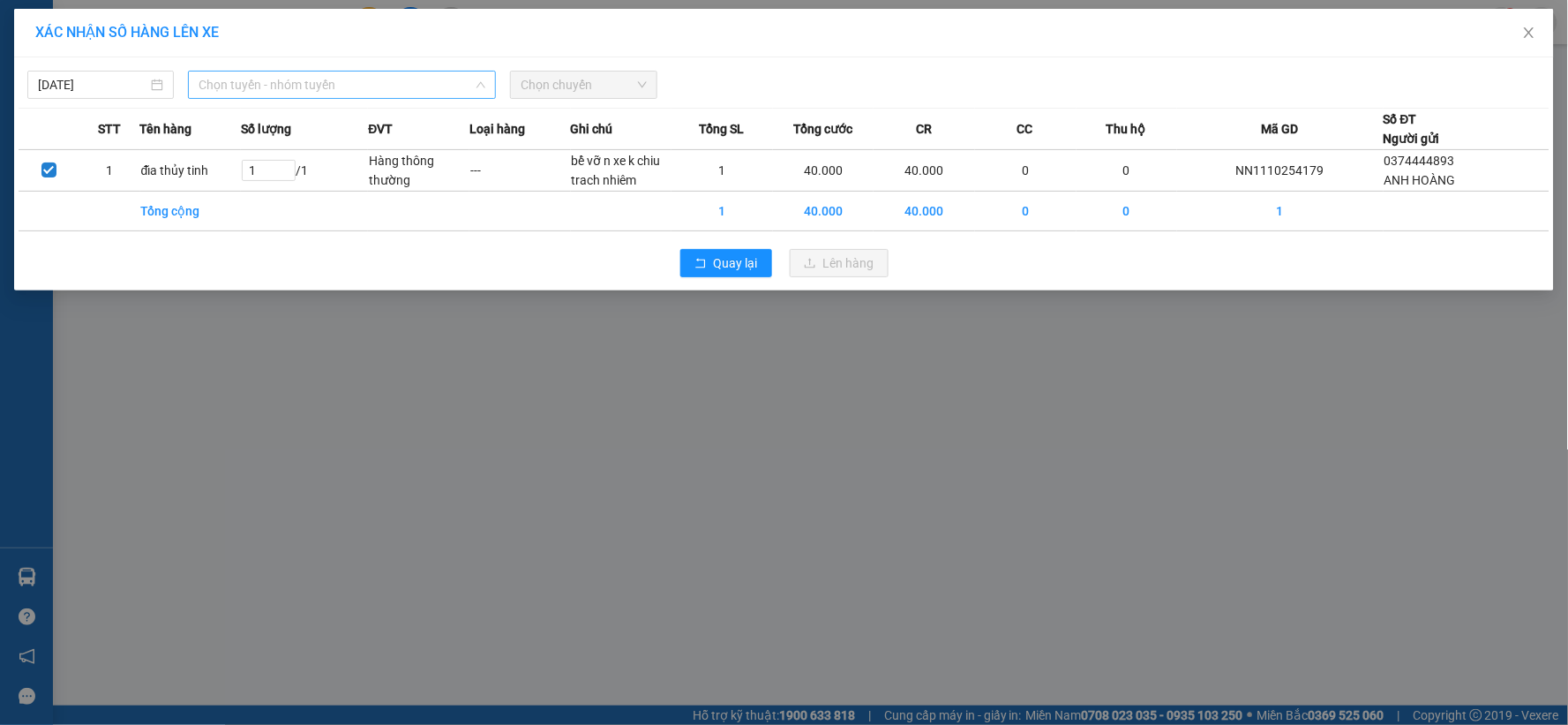
drag, startPoint x: 433, startPoint y: 91, endPoint x: 403, endPoint y: 104, distance: 32.7
click at [431, 92] on span "Chọn tuyến - nhóm tuyến" at bounding box center [341, 84] width 287 height 27
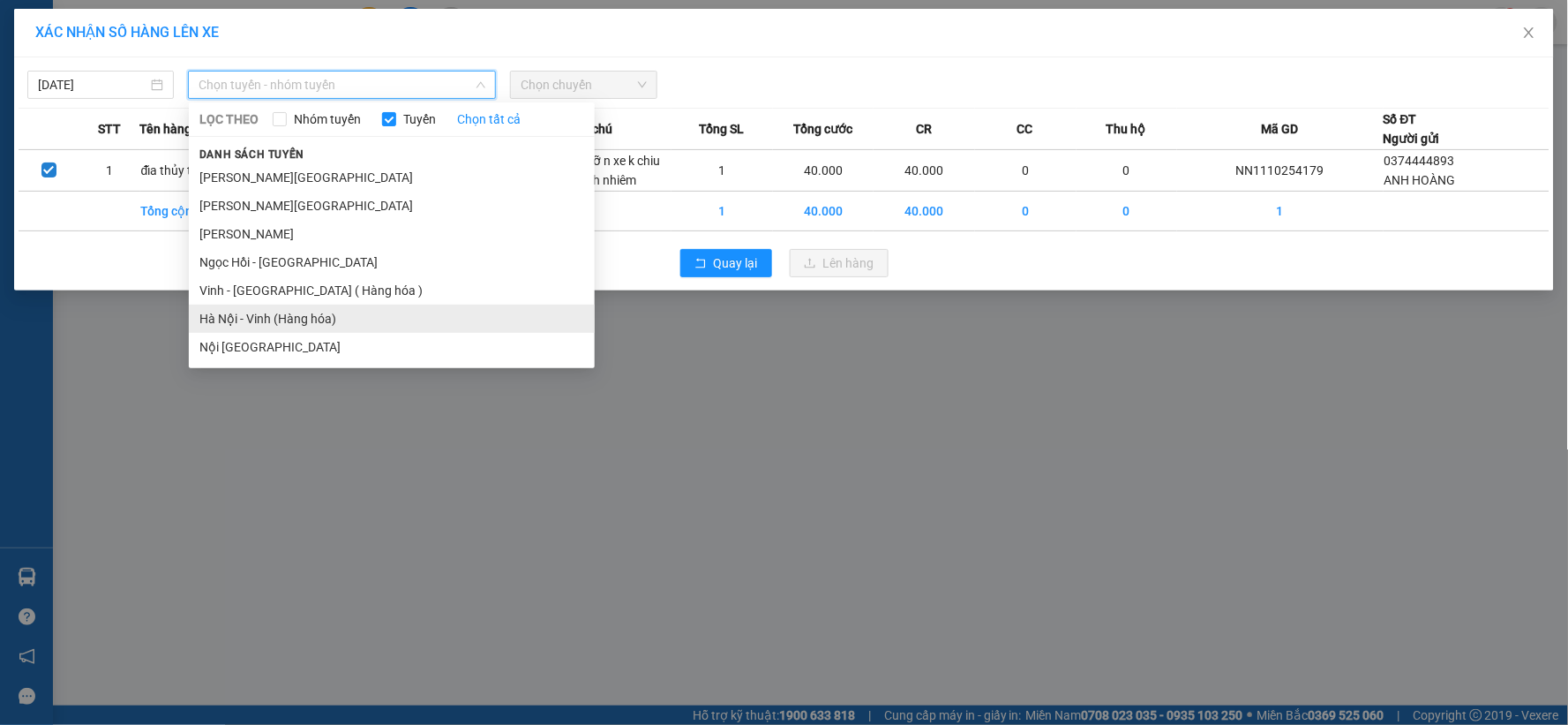
click at [276, 316] on li "Hà Nội - Vinh (Hàng hóa)" at bounding box center [392, 318] width 406 height 28
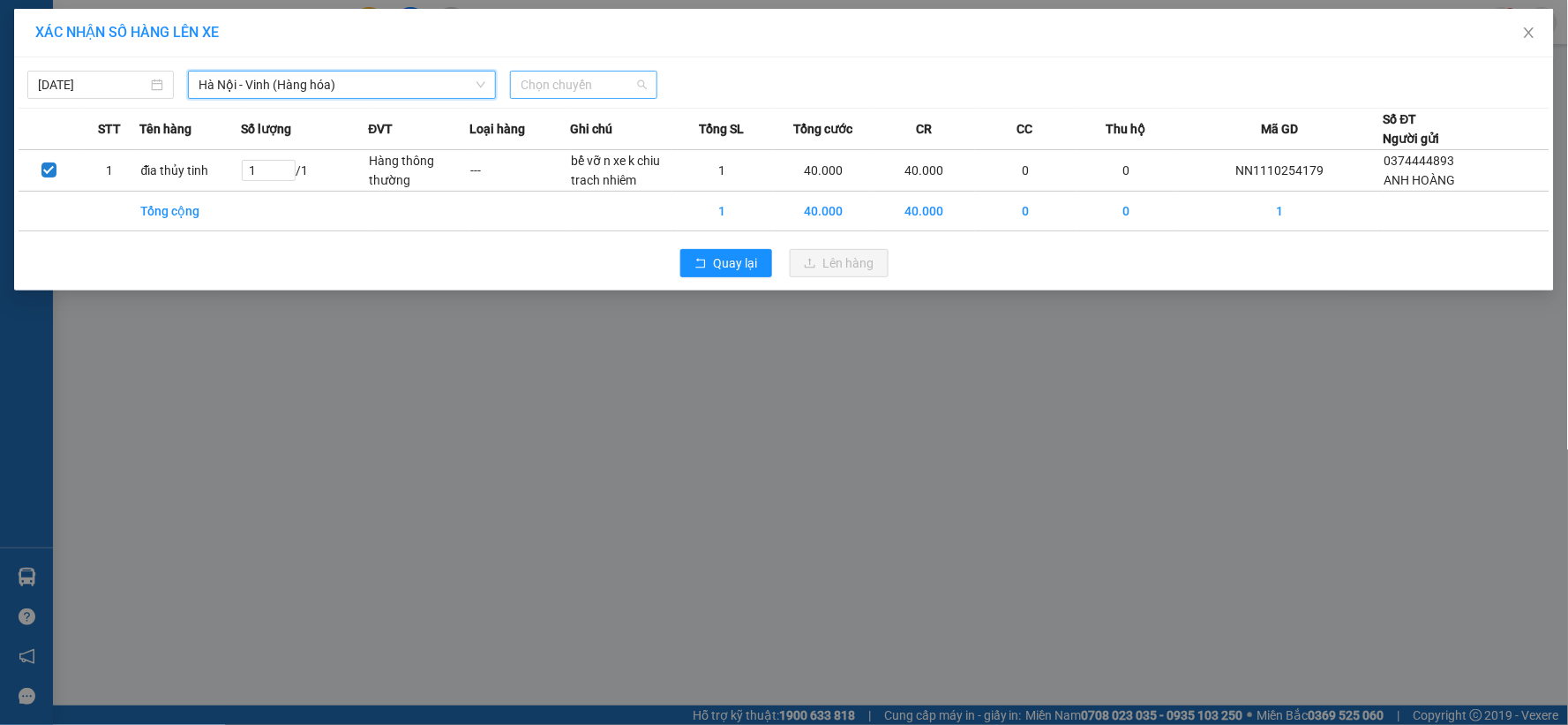
drag, startPoint x: 594, startPoint y: 73, endPoint x: 589, endPoint y: 88, distance: 15.8
click at [595, 73] on span "Chọn chuyến" at bounding box center [583, 84] width 125 height 27
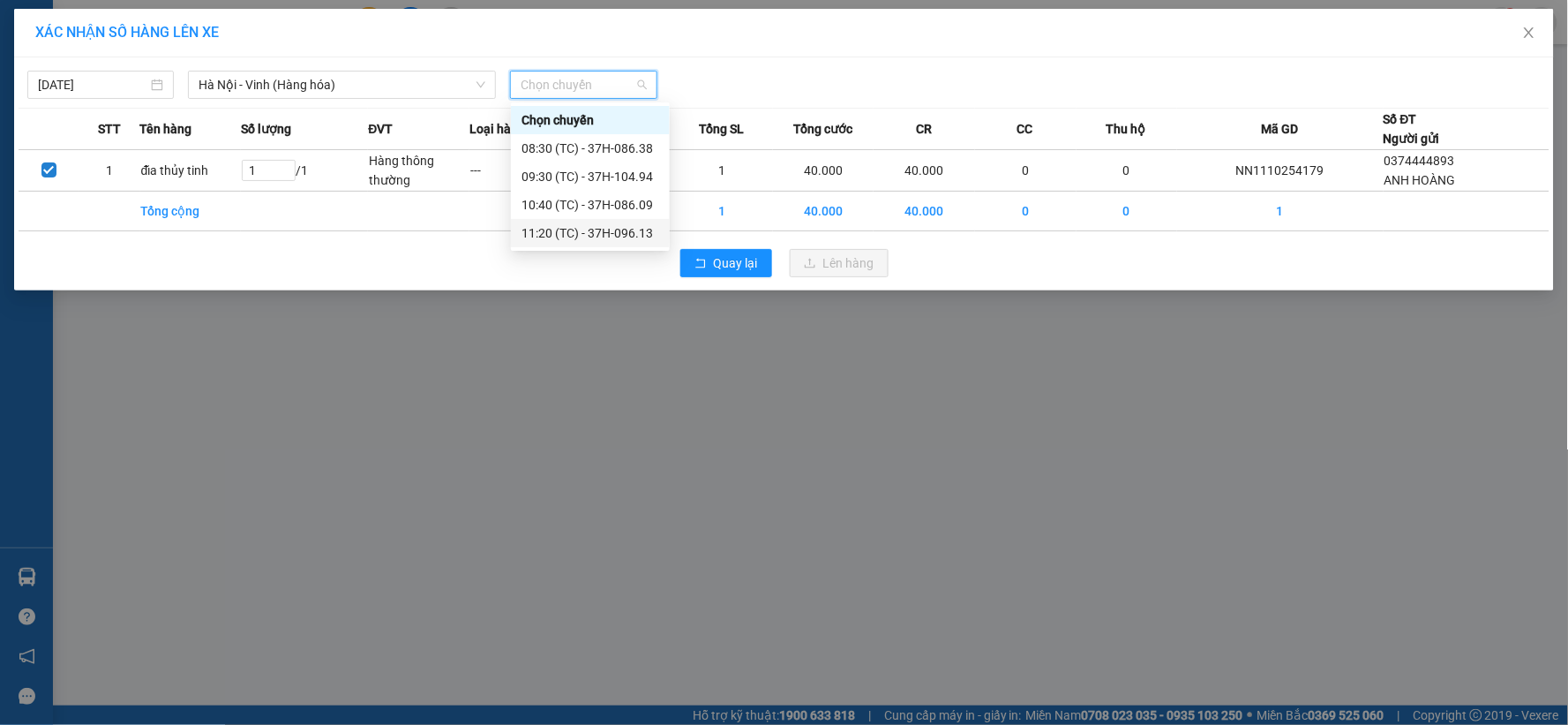
click at [576, 226] on div "11:20 (TC) - 37H-096.13" at bounding box center [590, 233] width 137 height 19
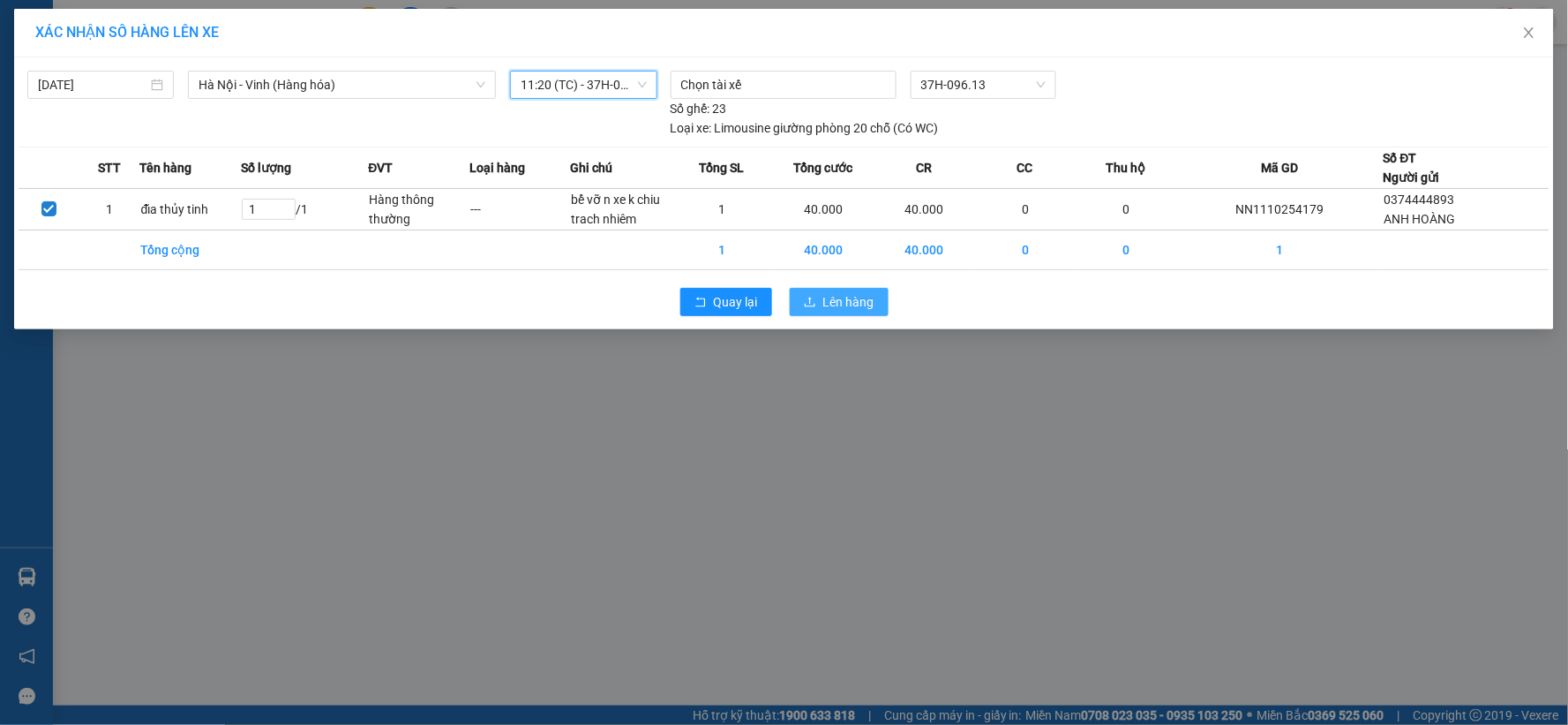
click at [804, 292] on button "Lên hàng" at bounding box center [839, 302] width 99 height 28
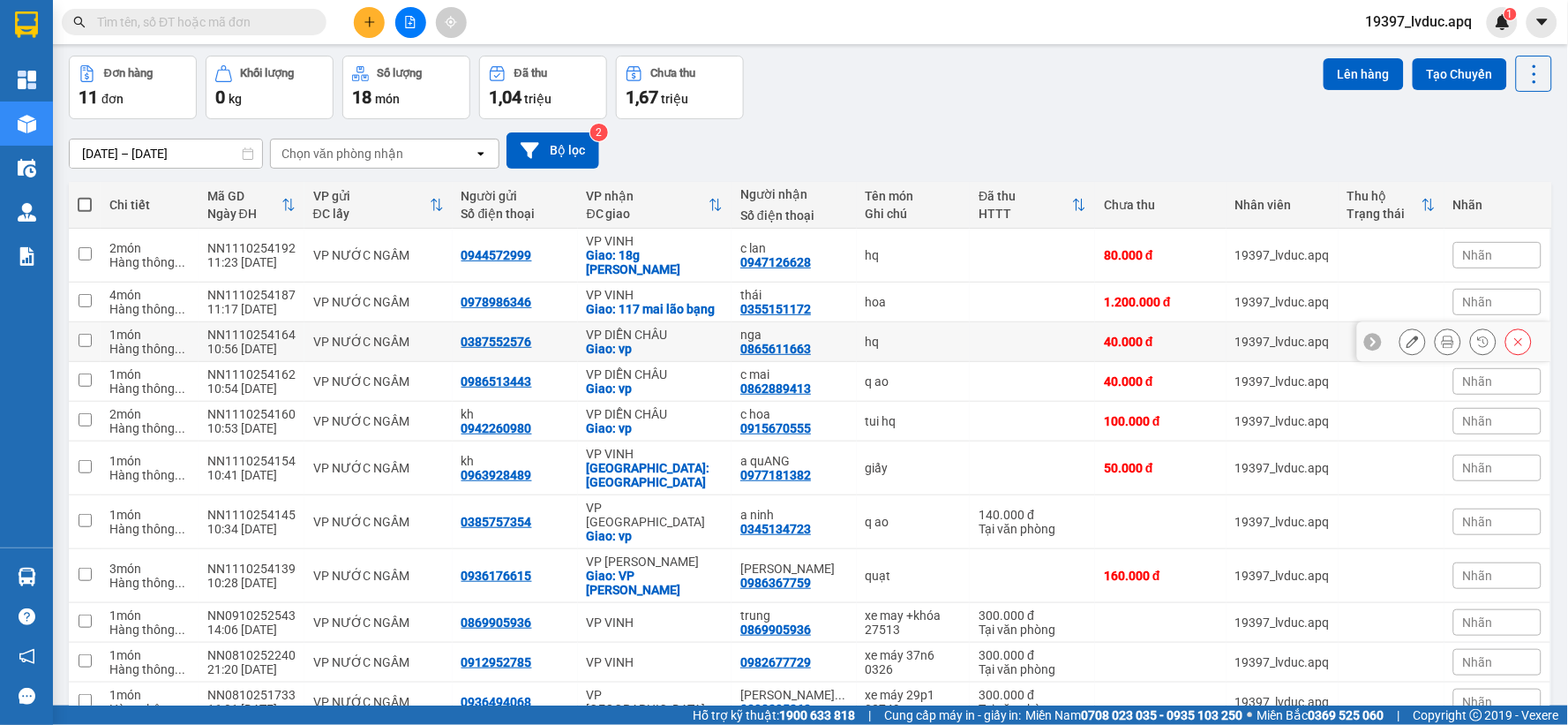
scroll to position [98, 0]
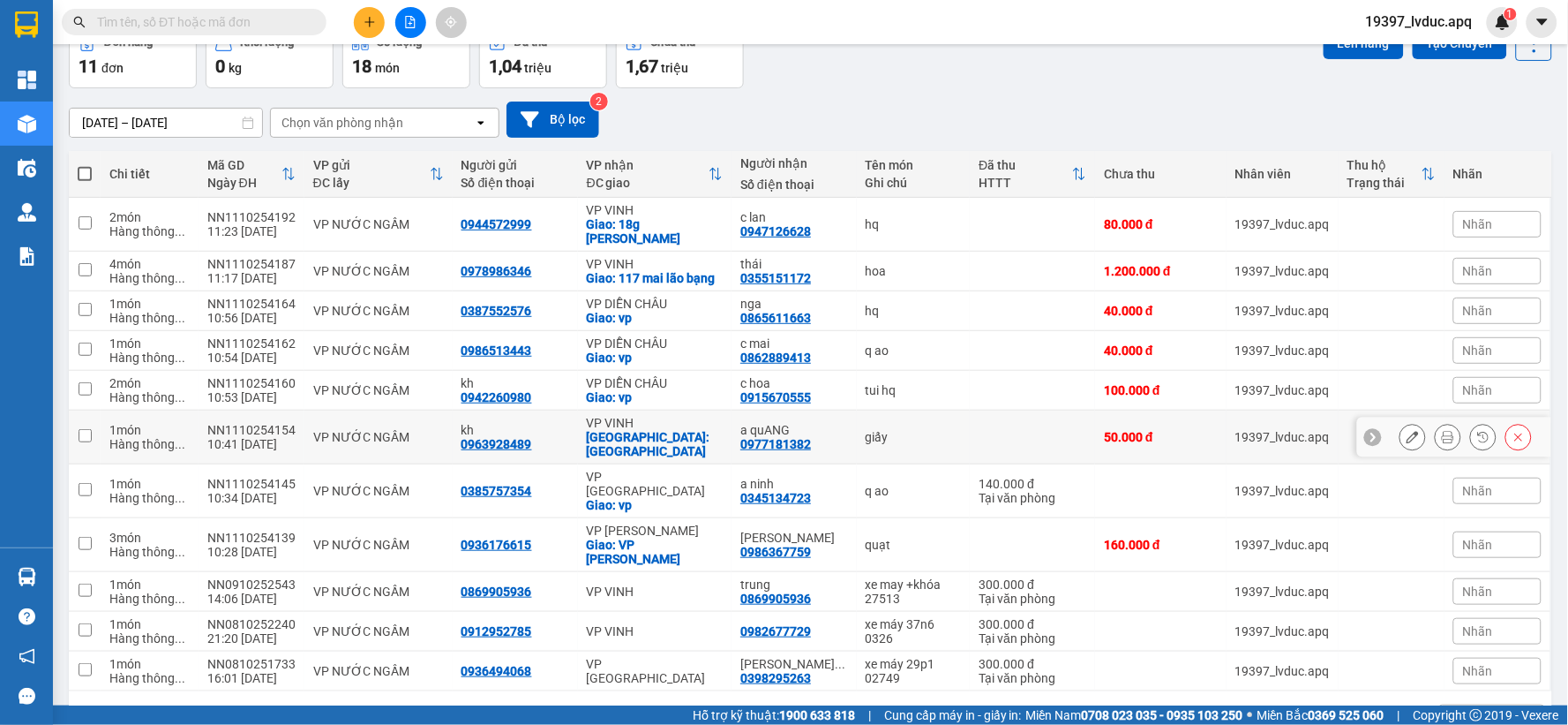
click at [715, 447] on div "[GEOGRAPHIC_DATA]: [GEOGRAPHIC_DATA]" at bounding box center [655, 444] width 136 height 28
checkbox input "true"
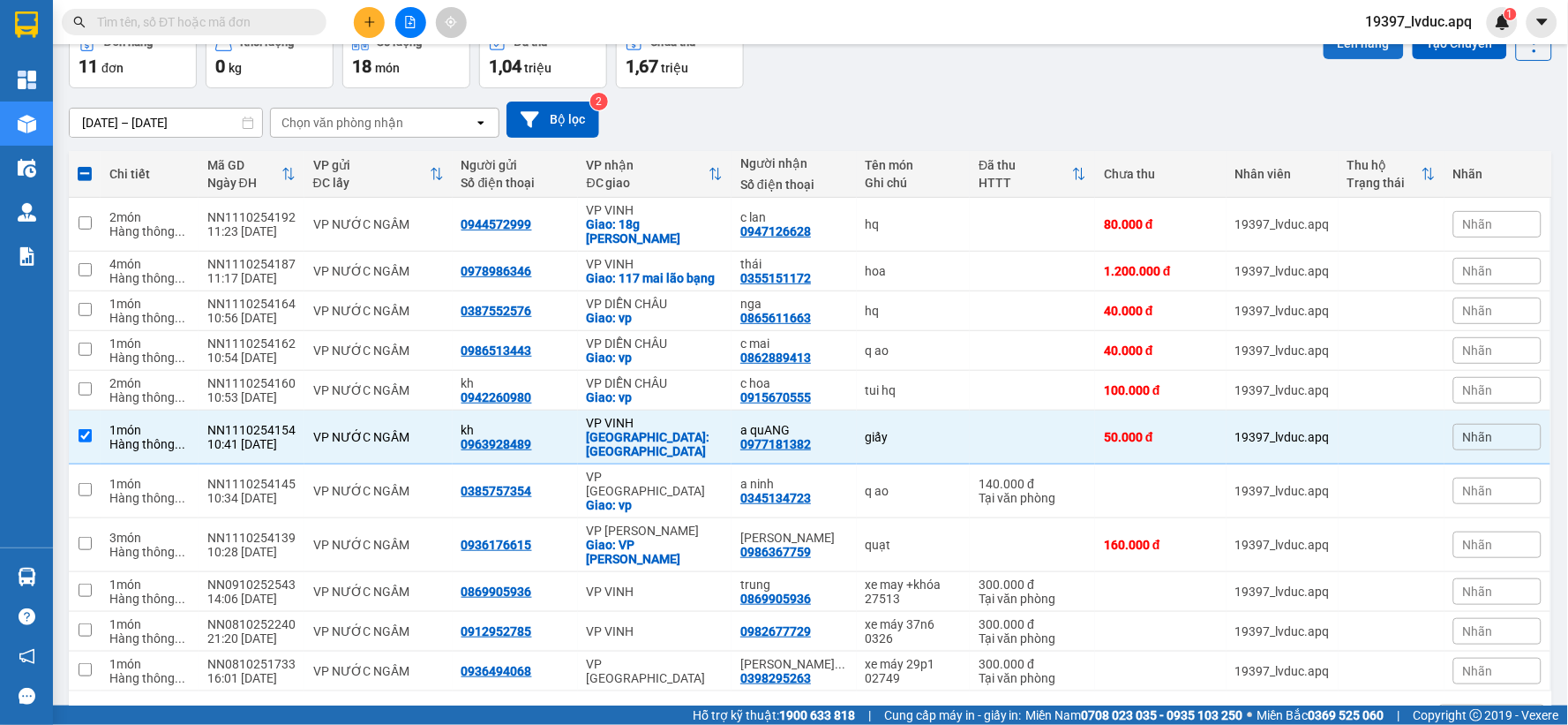
click at [1348, 50] on button "Lên hàng" at bounding box center [1364, 43] width 81 height 32
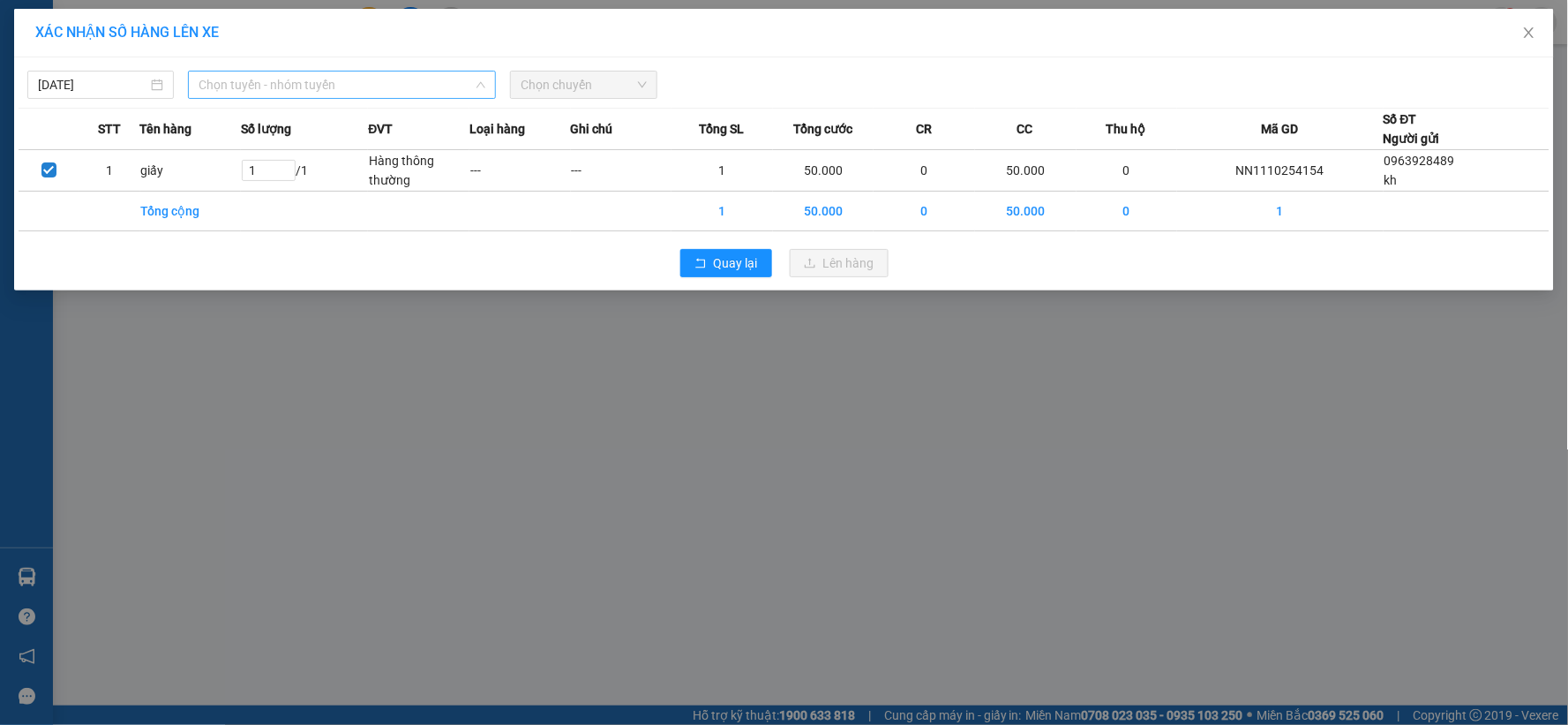
click at [285, 77] on span "Chọn tuyến - nhóm tuyến" at bounding box center [341, 84] width 287 height 27
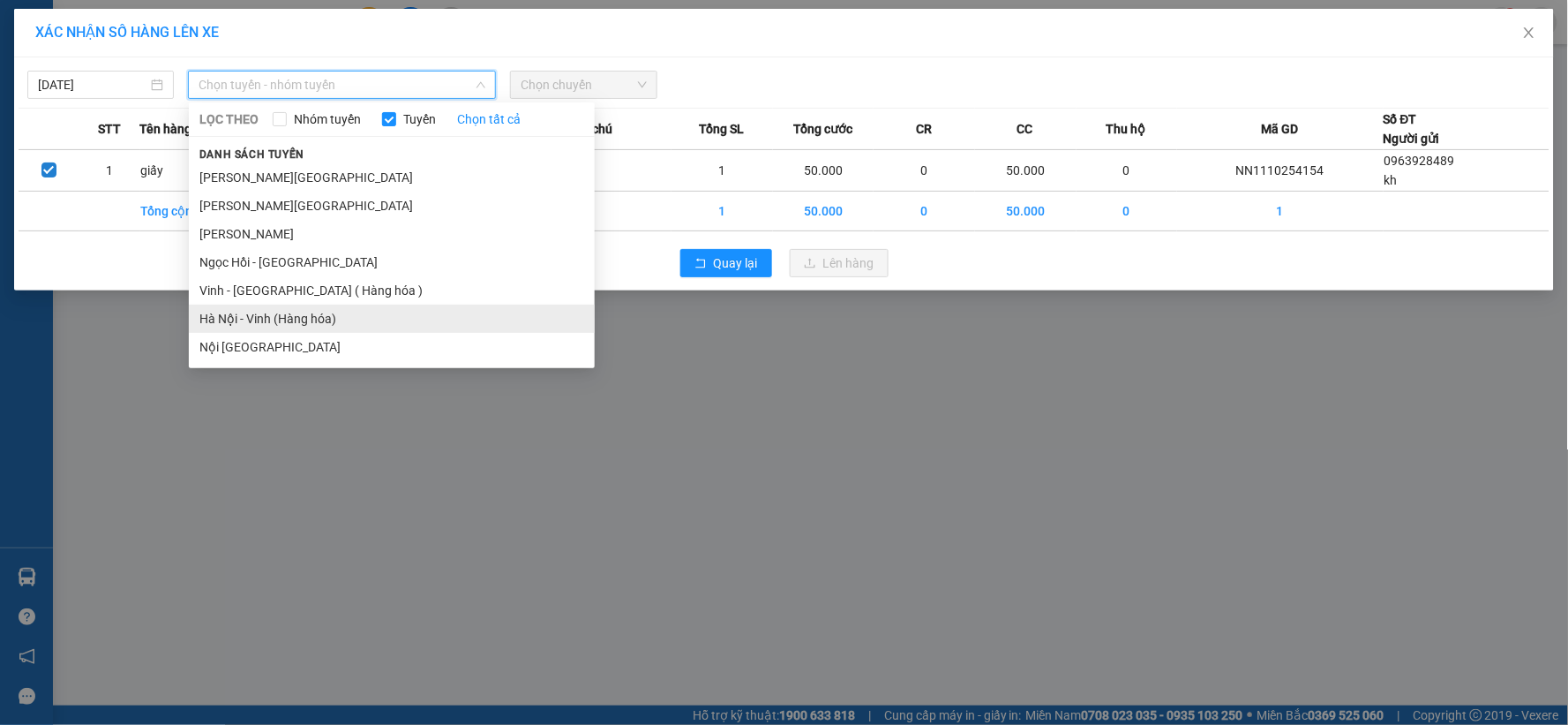
click at [267, 311] on li "Hà Nội - Vinh (Hàng hóa)" at bounding box center [392, 318] width 406 height 28
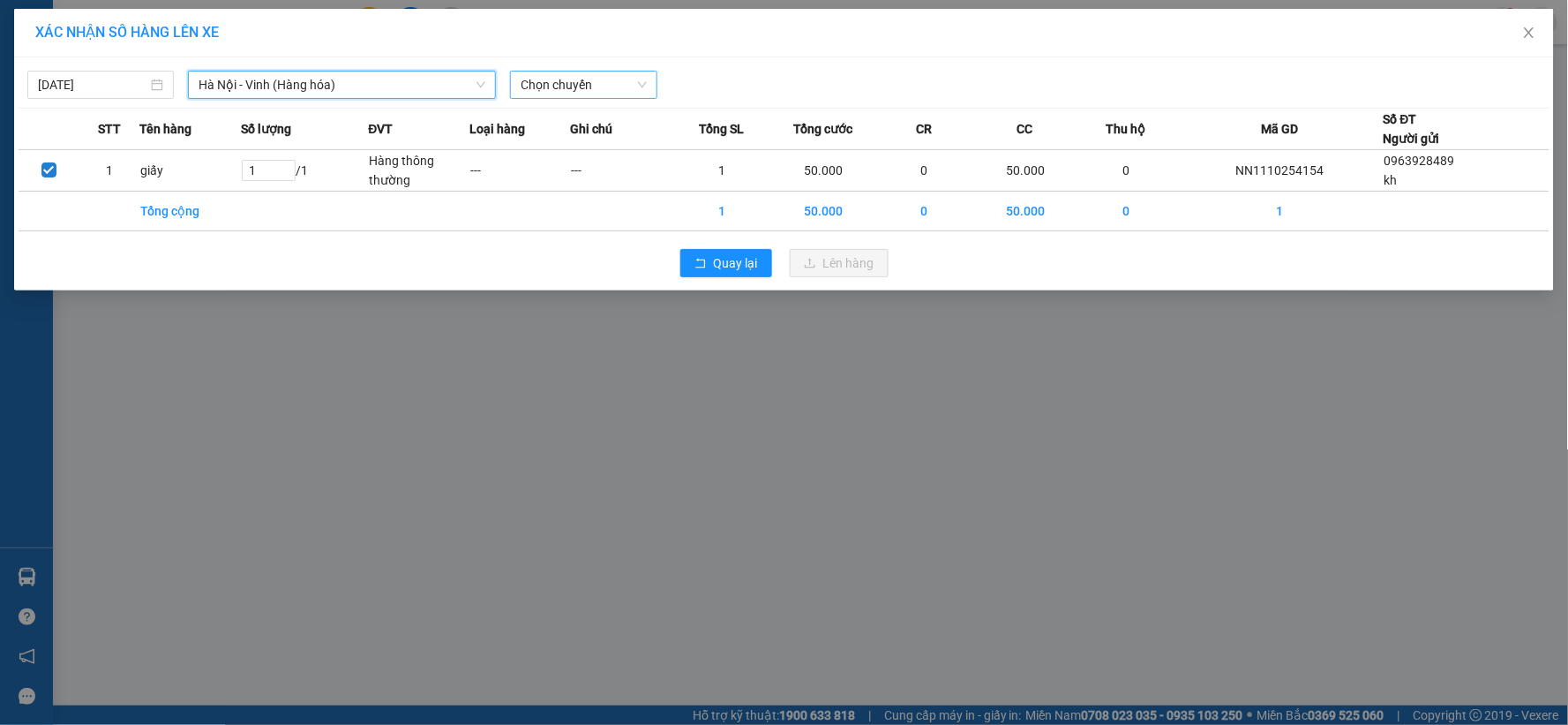
click at [610, 91] on span "Chọn chuyến" at bounding box center [583, 84] width 125 height 27
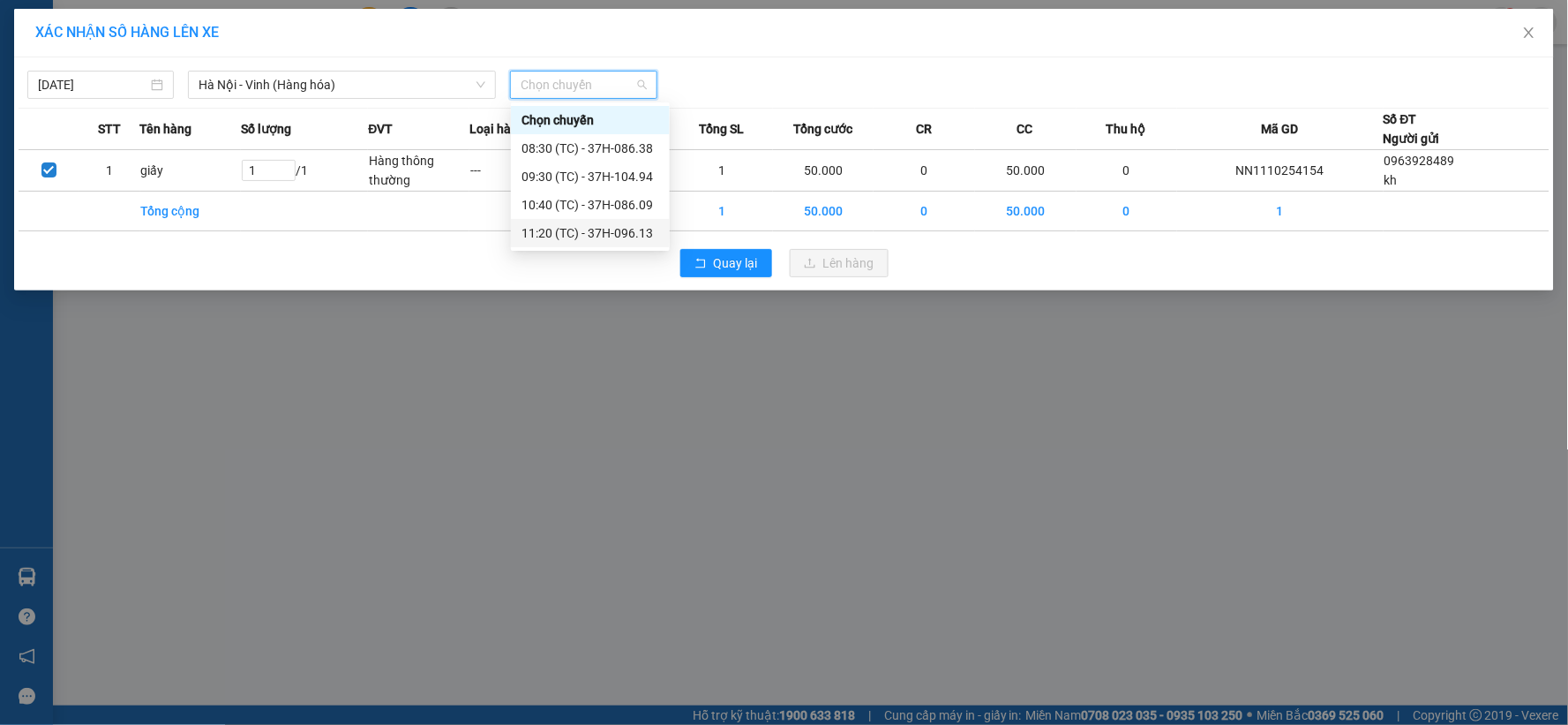
drag, startPoint x: 612, startPoint y: 231, endPoint x: 687, endPoint y: 252, distance: 77.9
click at [614, 231] on div "11:20 (TC) - 37H-096.13" at bounding box center [590, 233] width 137 height 19
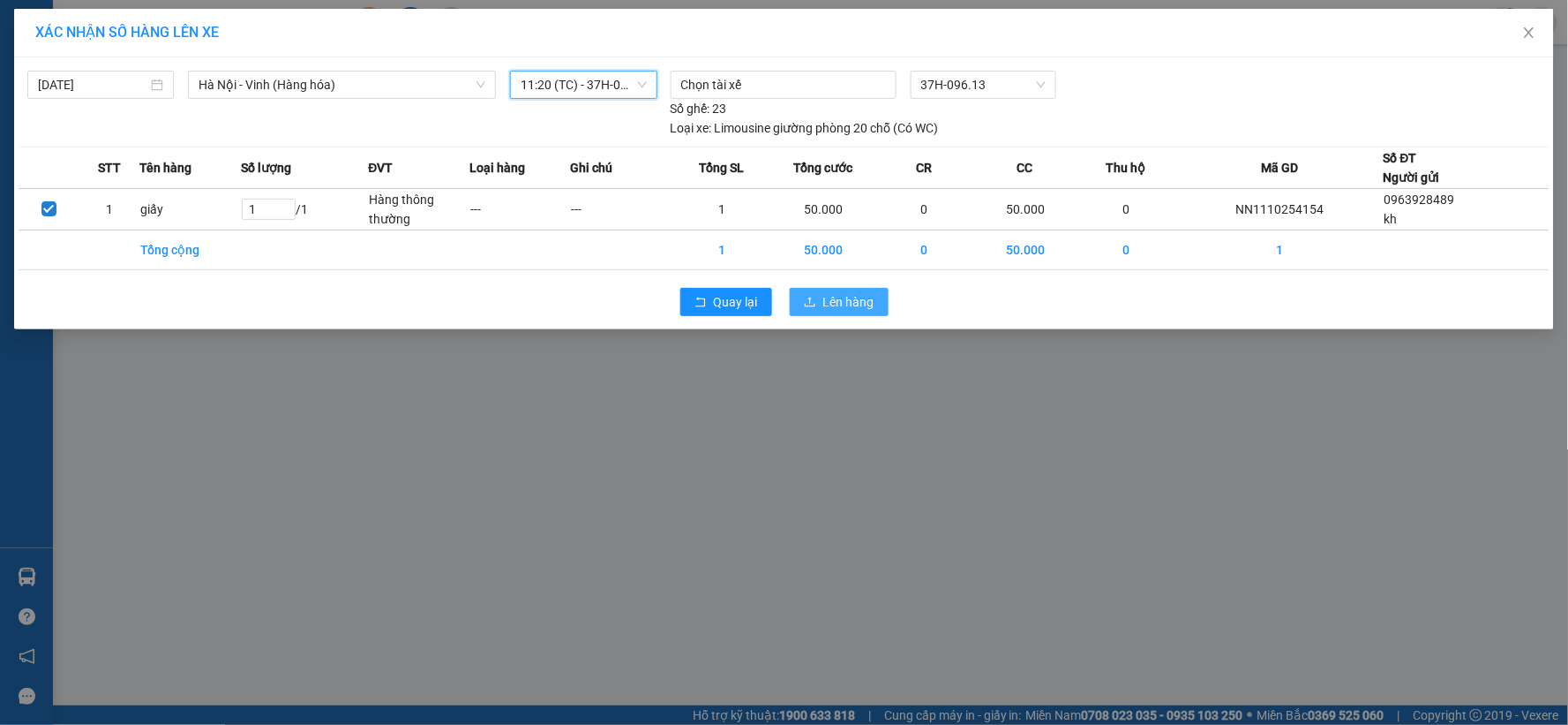
click at [847, 301] on span "Lên hàng" at bounding box center [848, 302] width 51 height 19
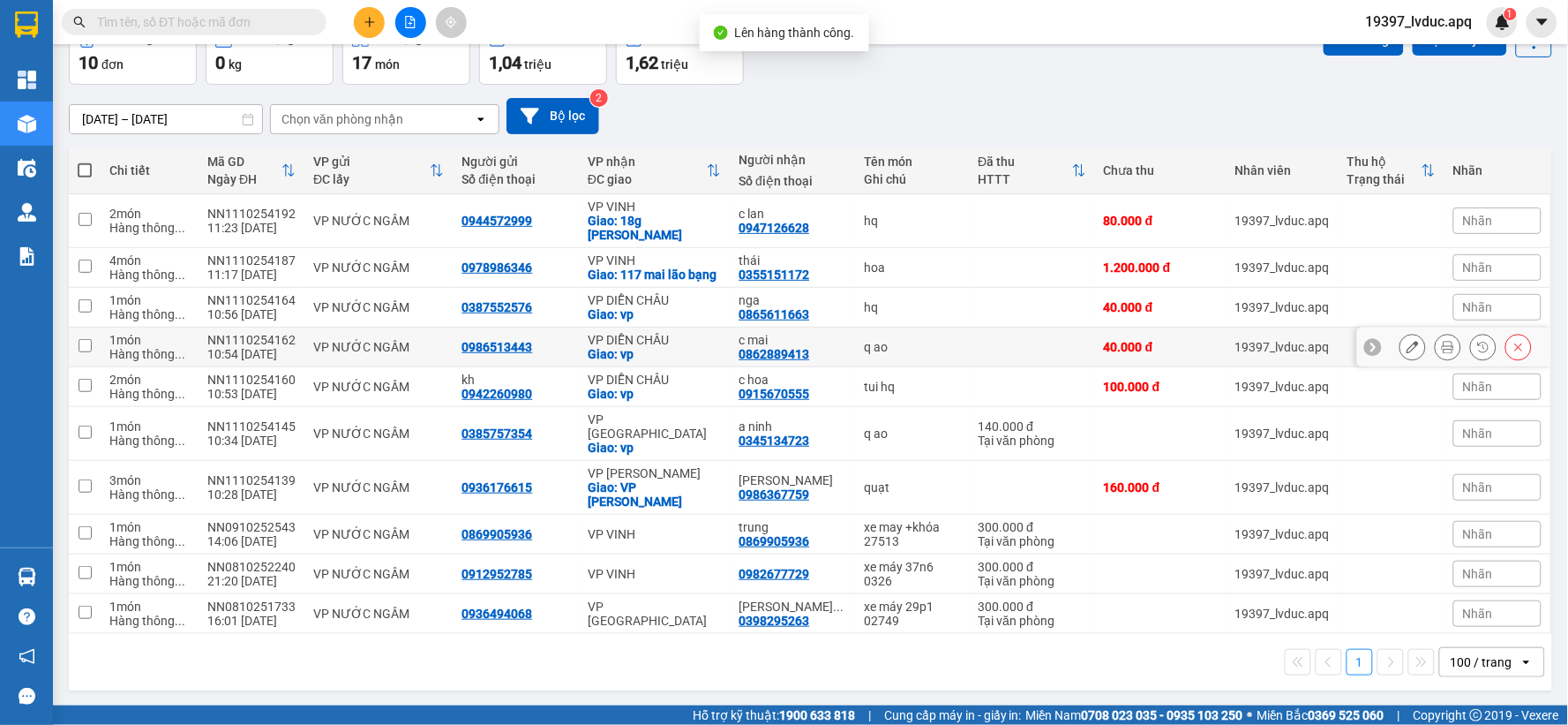
scroll to position [103, 0]
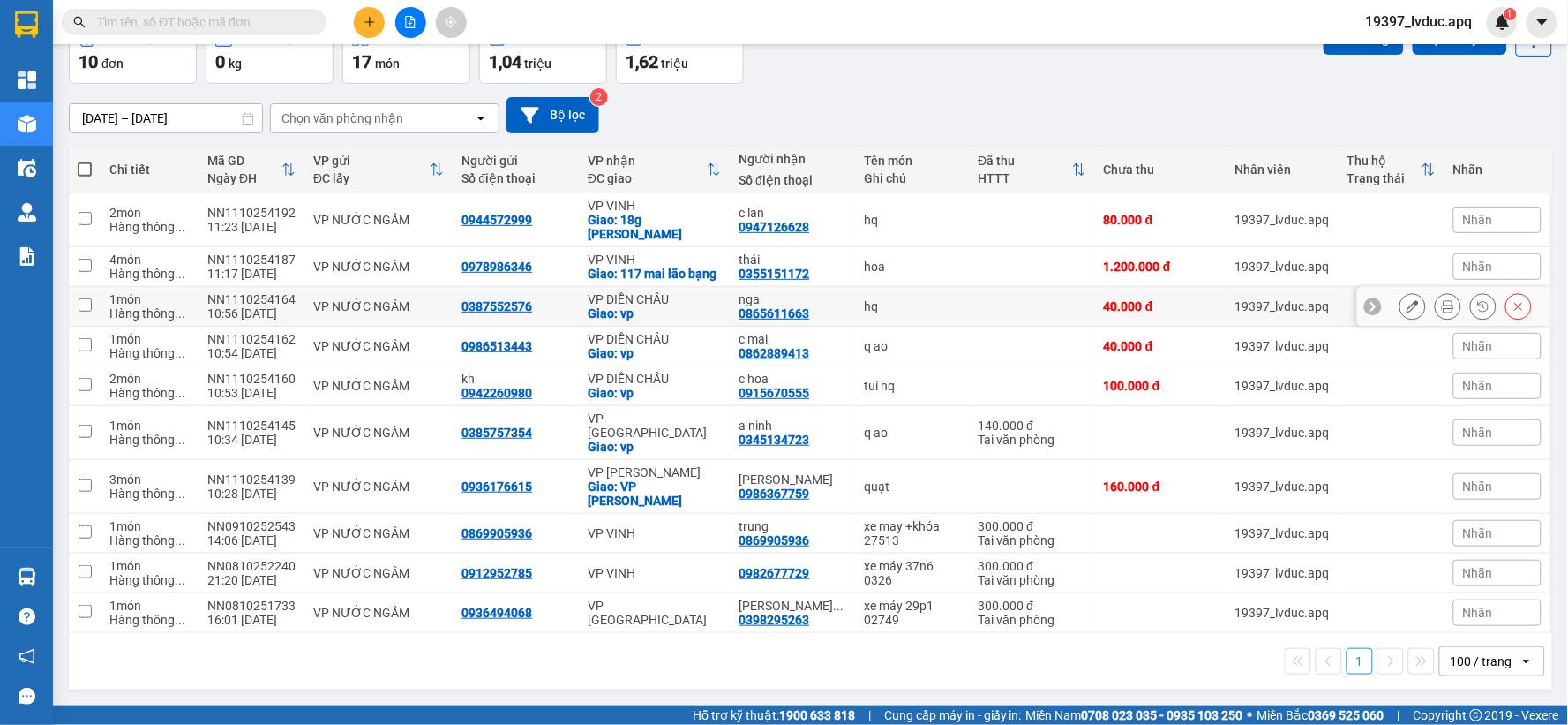
click at [667, 320] on div "Giao: vp" at bounding box center [654, 313] width 135 height 14
checkbox input "true"
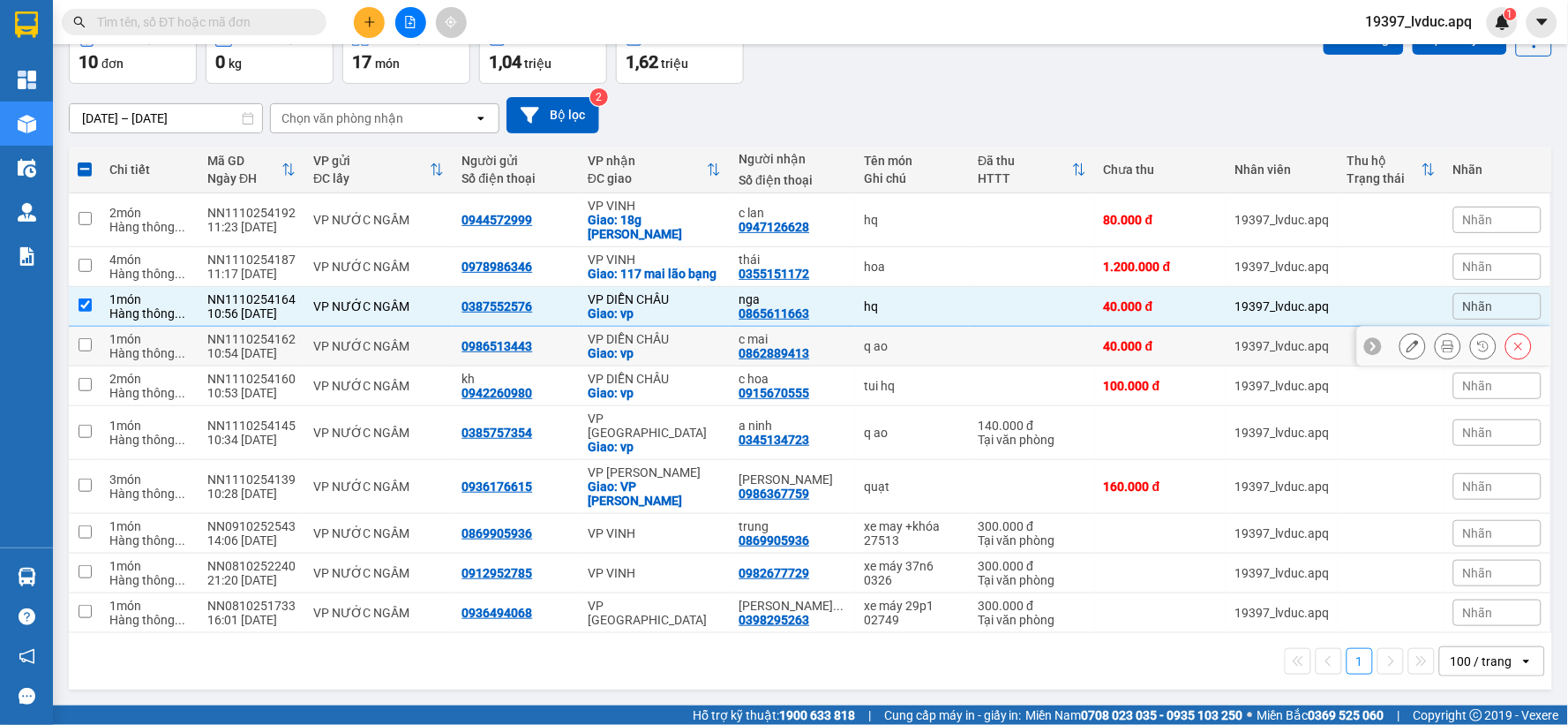
click at [626, 360] on div "Giao: vp" at bounding box center [654, 353] width 135 height 14
checkbox input "true"
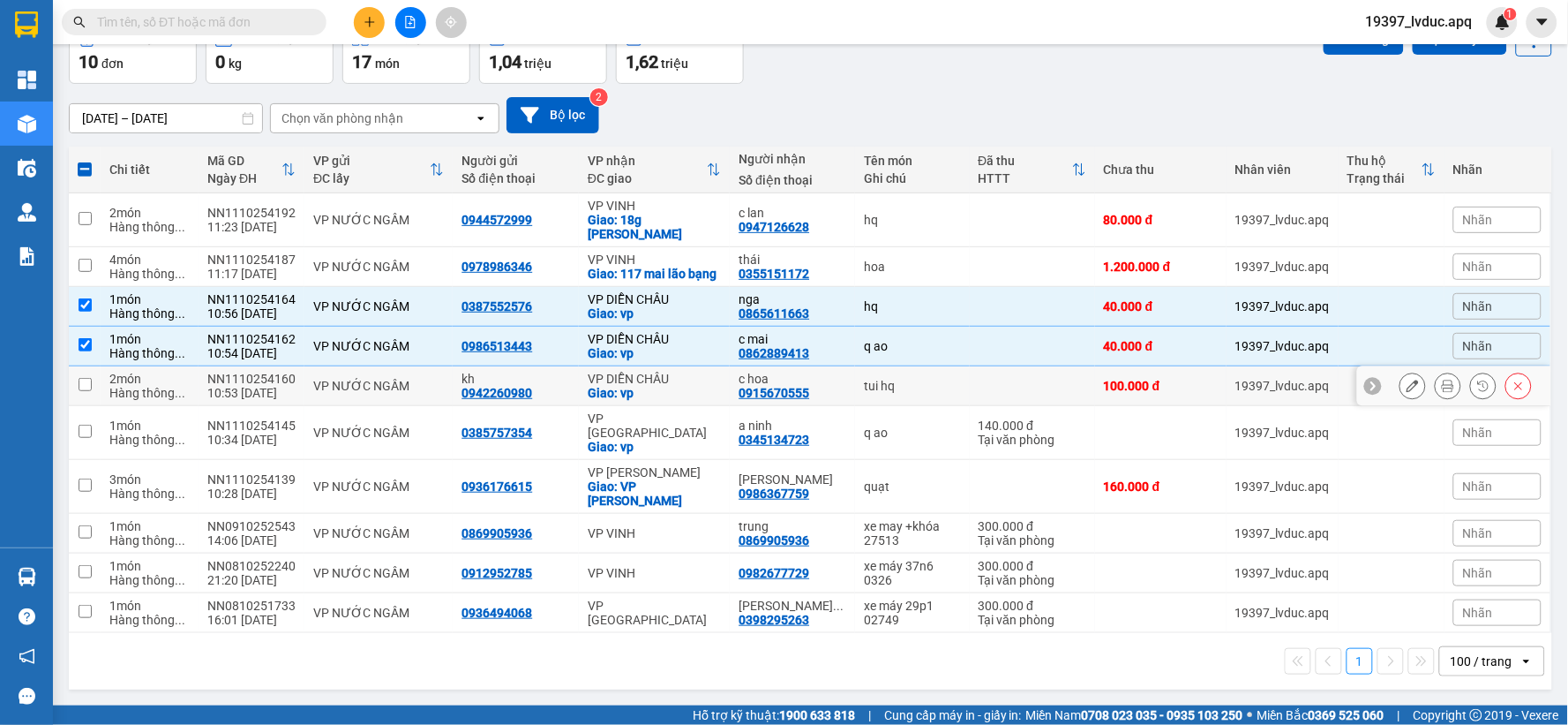
click at [633, 386] on div "VP DIỄN CHÂU" at bounding box center [654, 378] width 135 height 14
checkbox input "true"
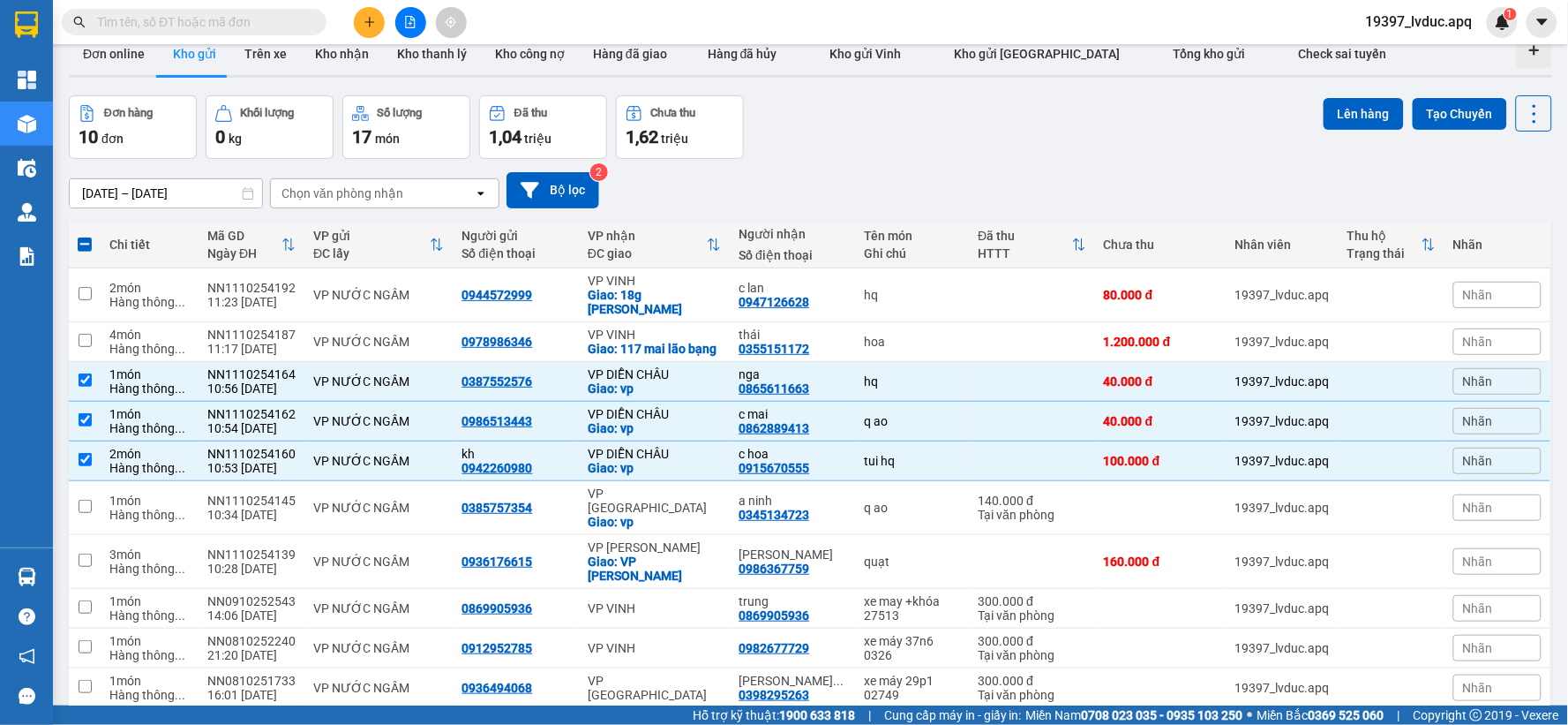
scroll to position [6, 0]
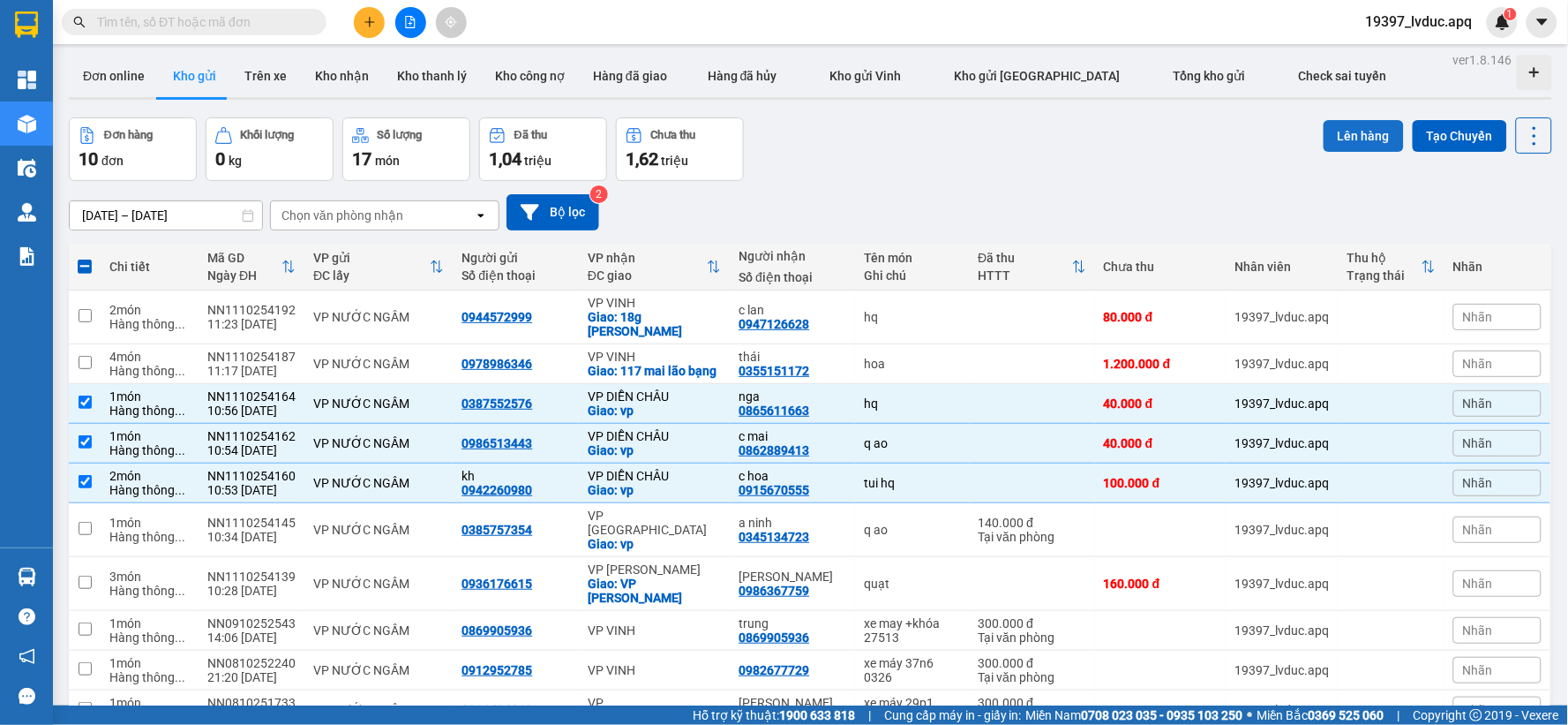
click at [1343, 125] on button "Lên hàng" at bounding box center [1364, 136] width 81 height 32
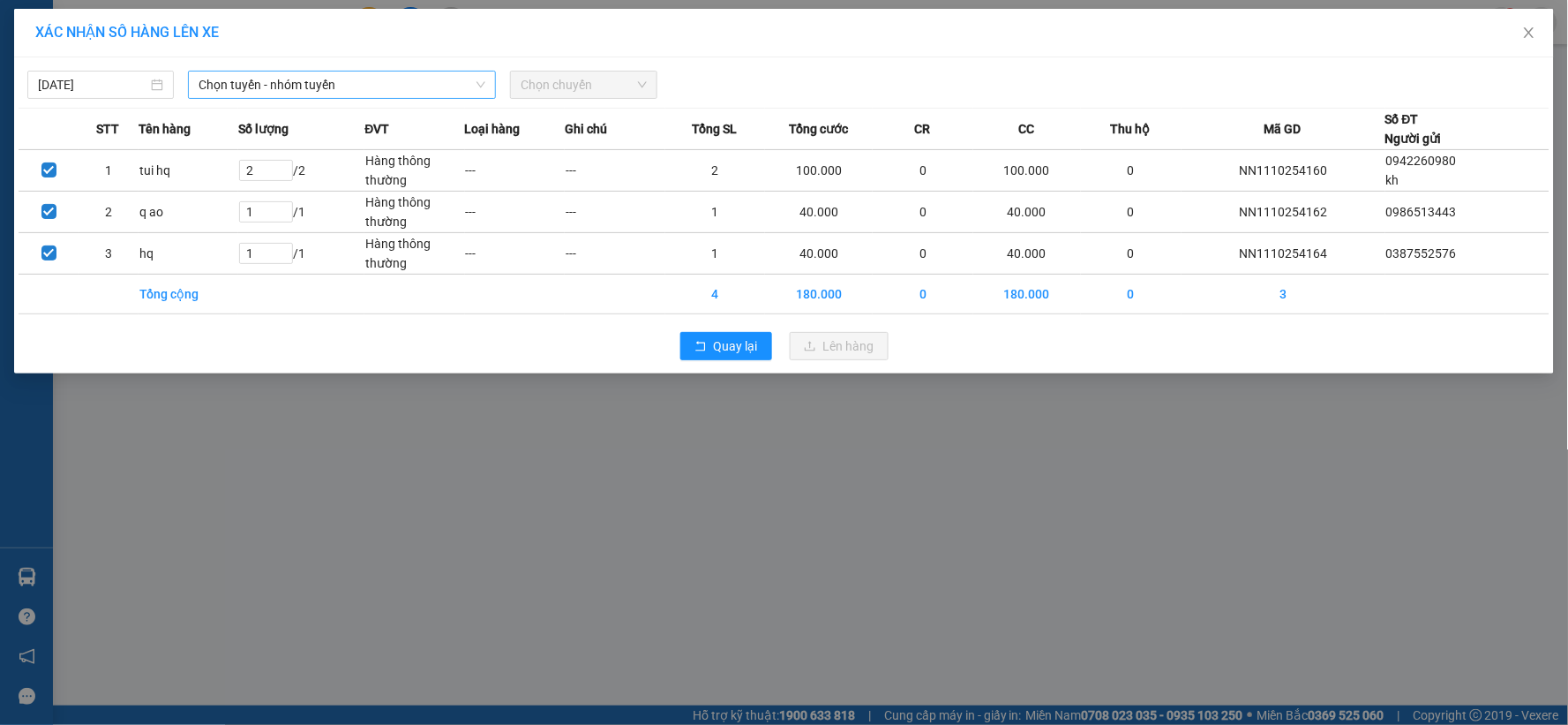
drag, startPoint x: 409, startPoint y: 80, endPoint x: 386, endPoint y: 100, distance: 30.5
click at [408, 81] on span "Chọn tuyến - nhóm tuyến" at bounding box center [341, 84] width 287 height 27
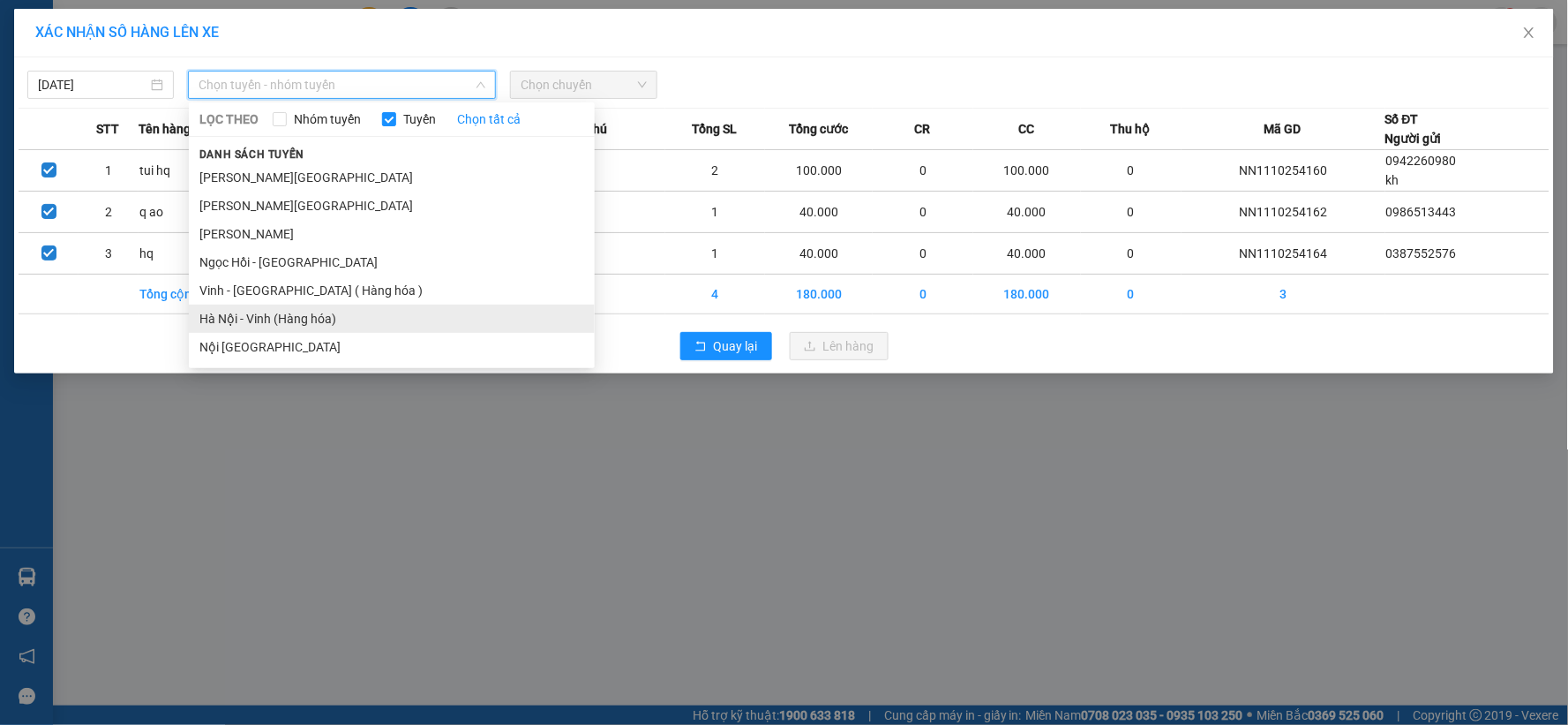
click at [271, 312] on li "Hà Nội - Vinh (Hàng hóa)" at bounding box center [392, 318] width 406 height 28
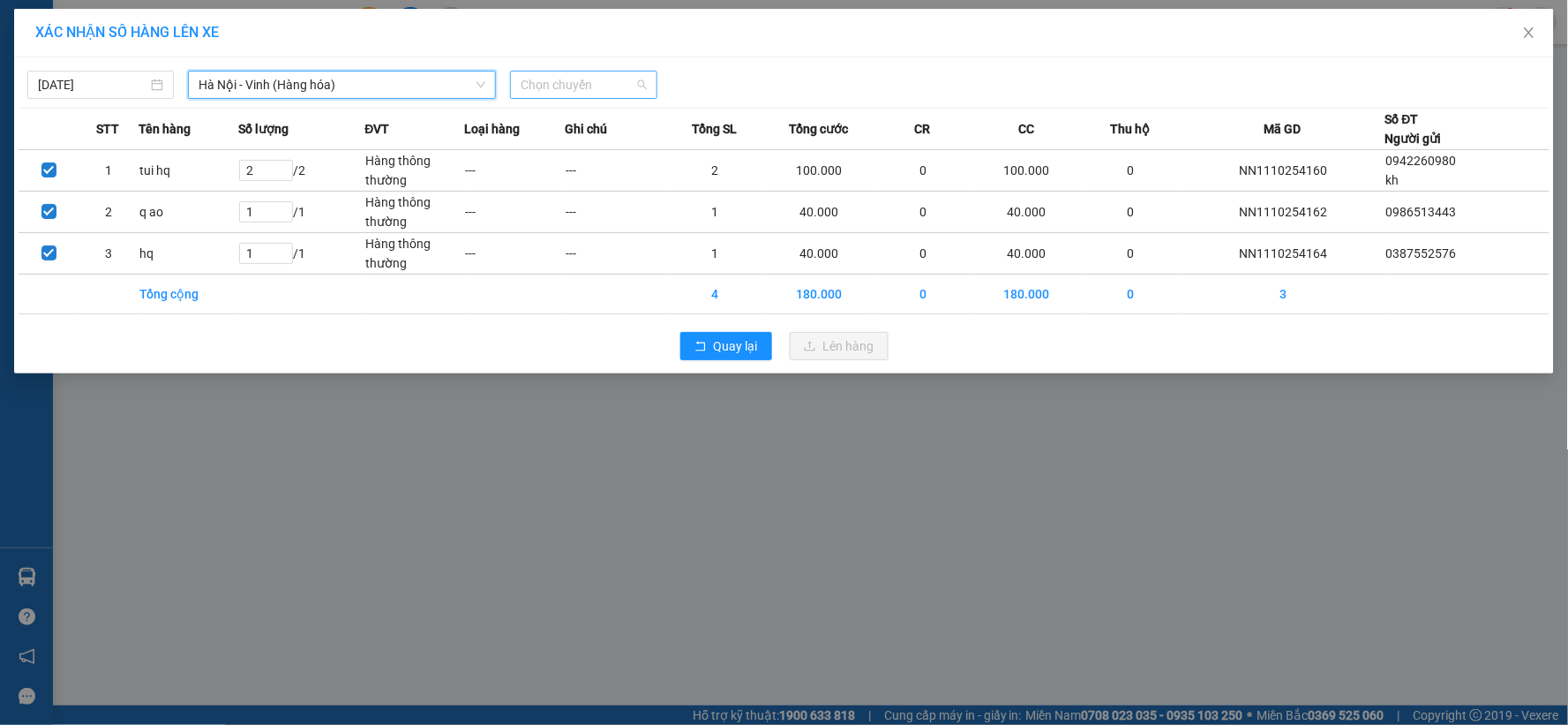
click at [567, 71] on div "Chọn chuyến" at bounding box center [584, 84] width 147 height 28
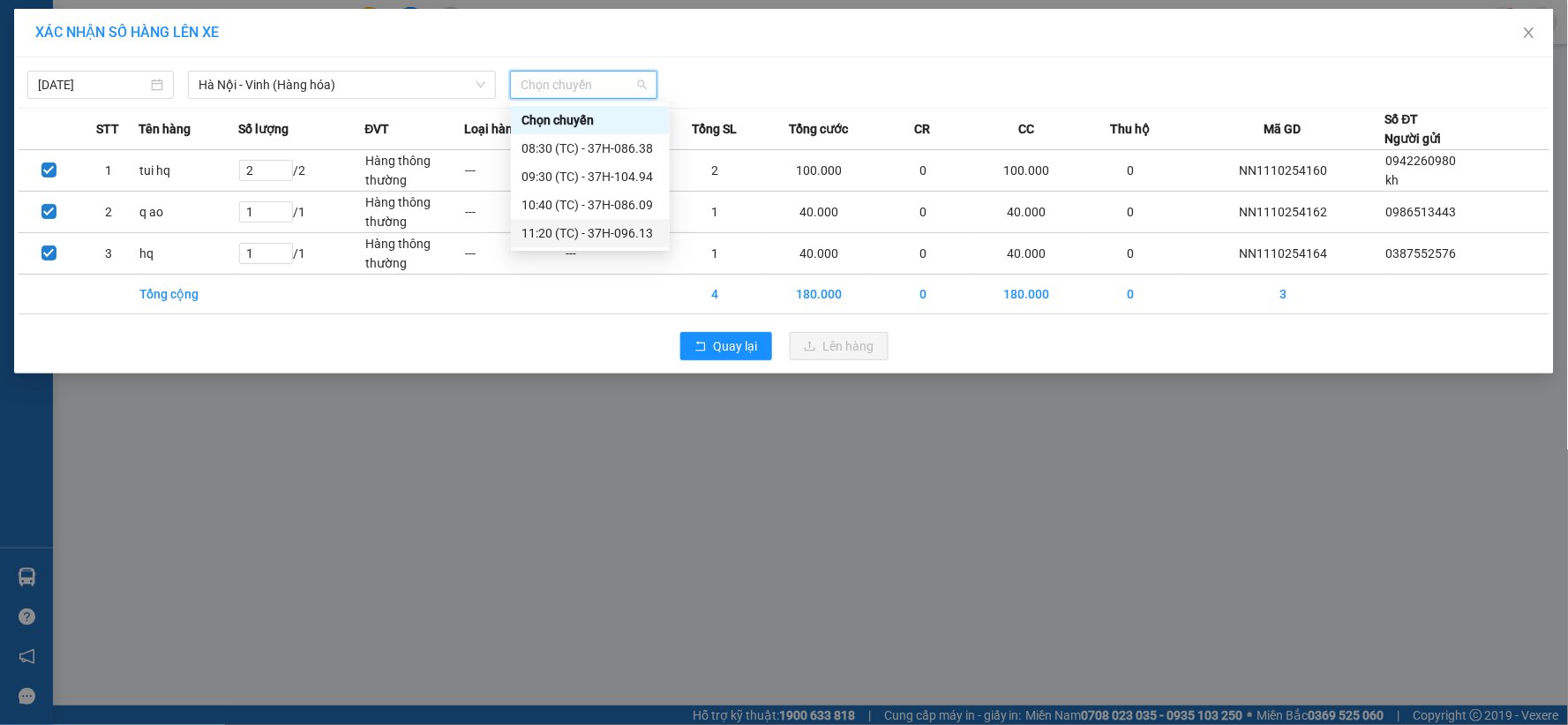
click at [552, 420] on div "XÁC NHẬN SỐ HÀNG LÊN XE [DATE] [GEOGRAPHIC_DATA] - [GEOGRAPHIC_DATA] ([GEOGRAPH…" at bounding box center [784, 362] width 1568 height 725
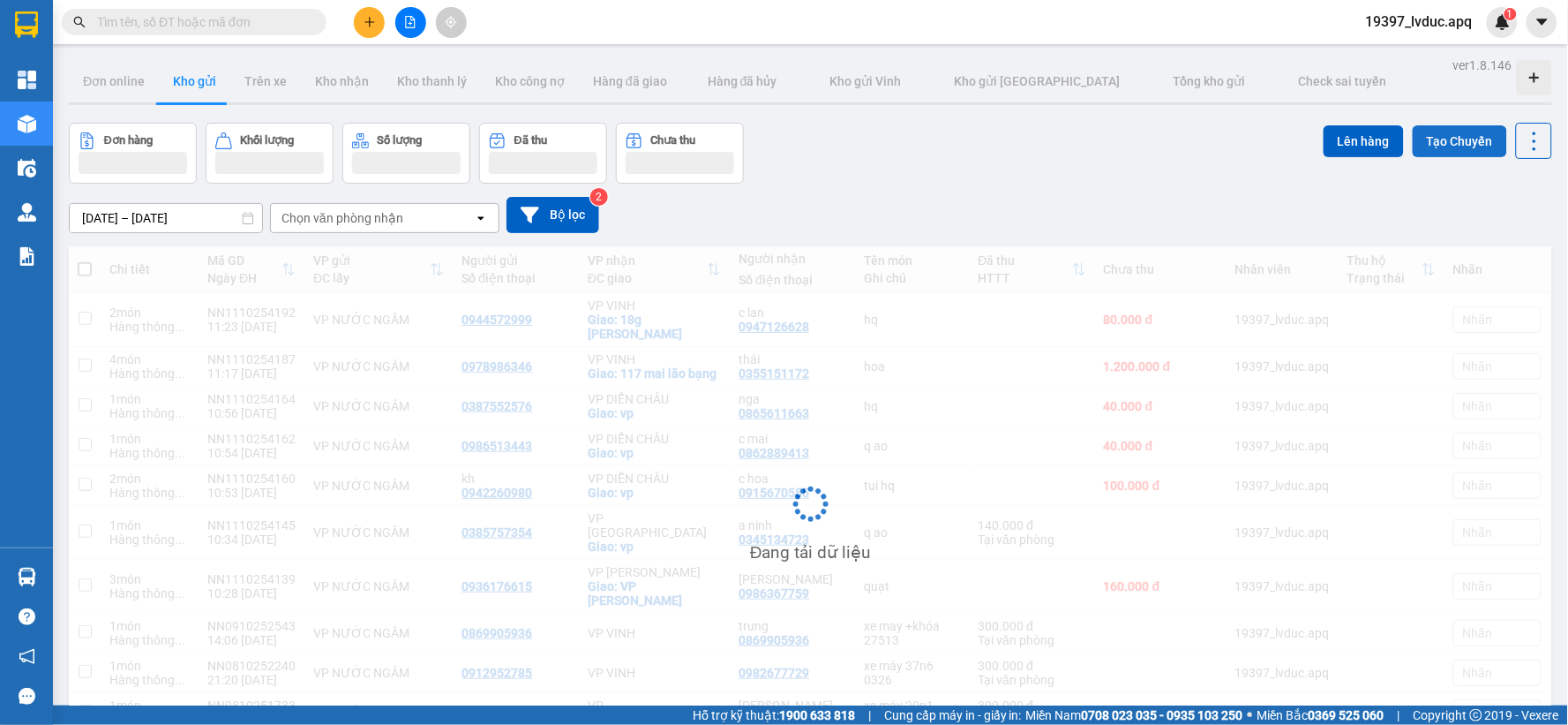
click at [1421, 136] on button "Tạo Chuyến" at bounding box center [1460, 141] width 95 height 32
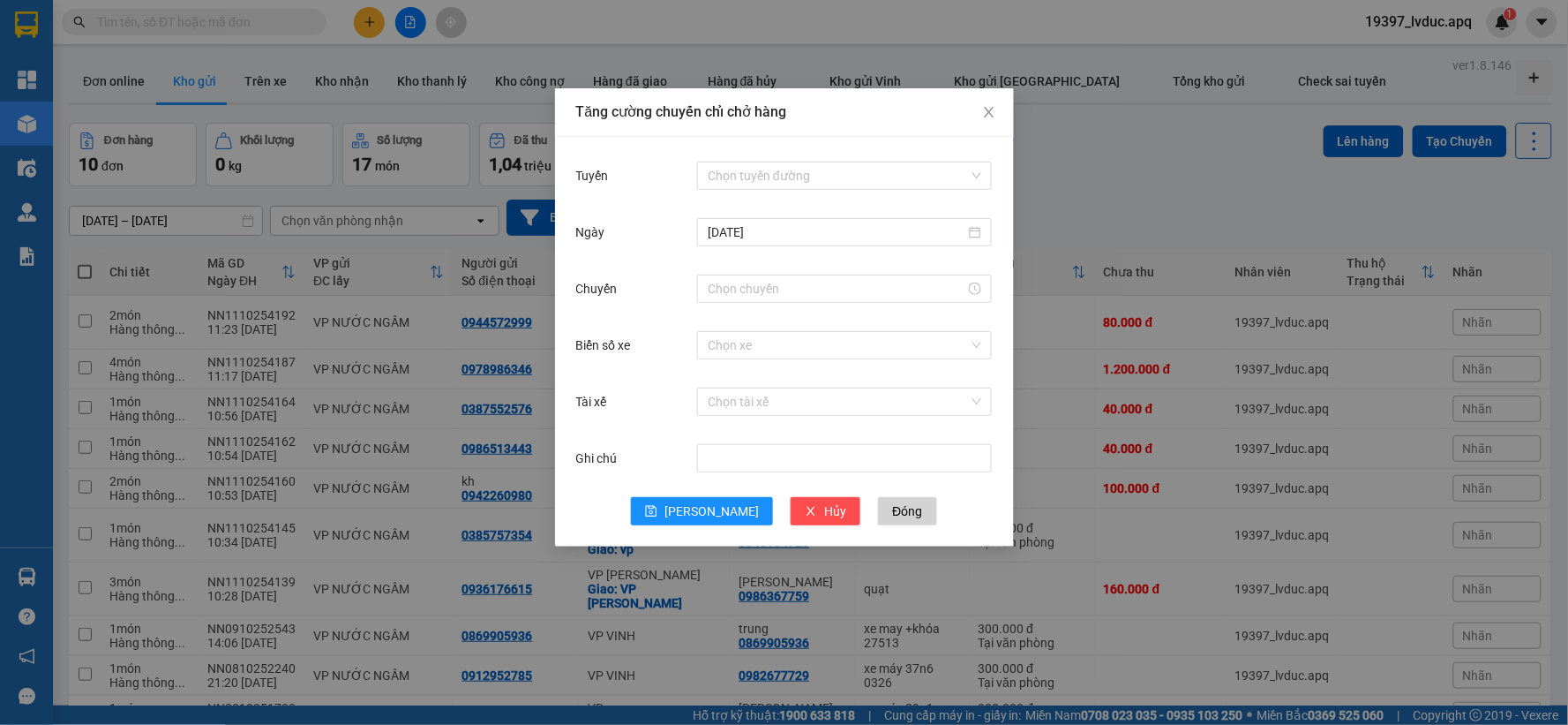
drag, startPoint x: 735, startPoint y: 172, endPoint x: 726, endPoint y: 189, distance: 19.2
click at [735, 173] on input "Tuyến" at bounding box center [839, 175] width 262 height 27
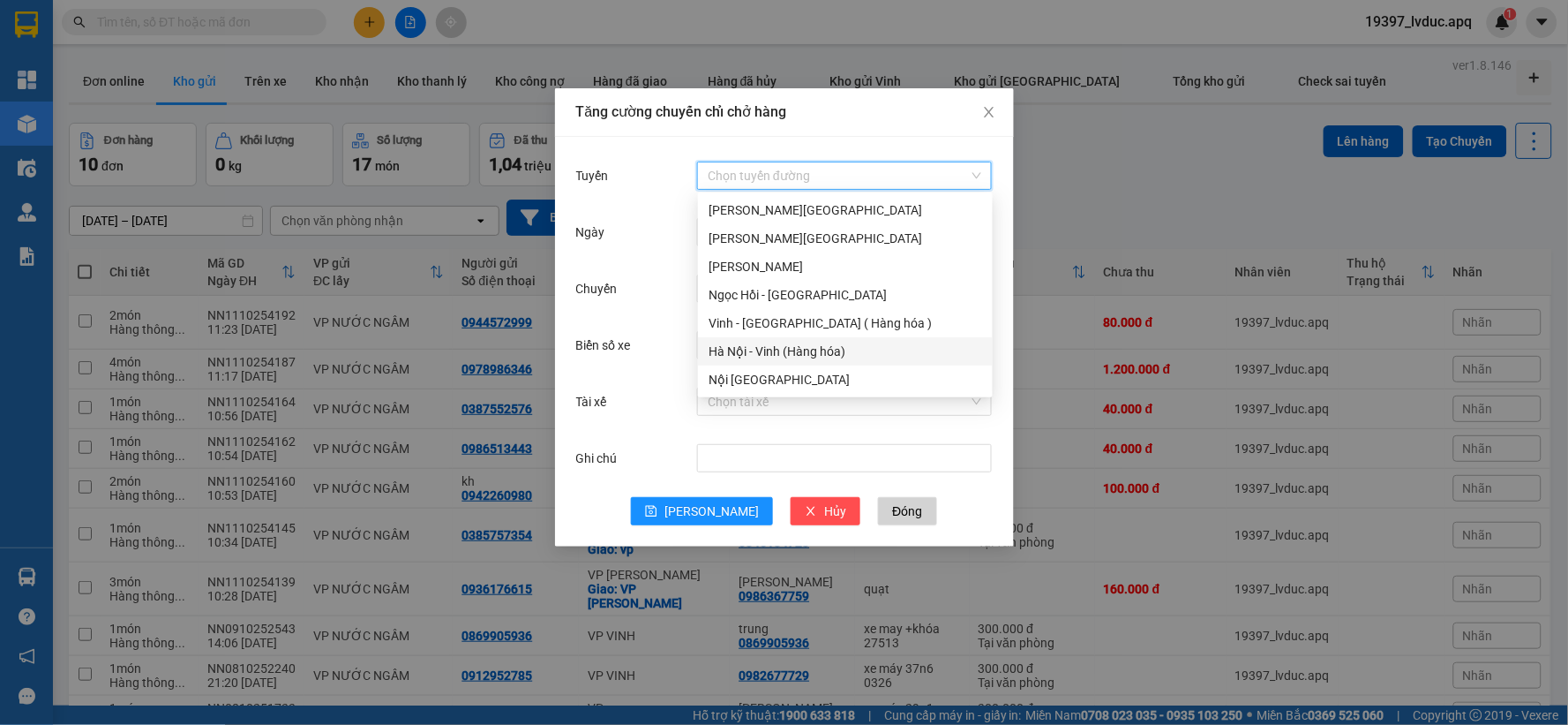
click at [738, 354] on div "Hà Nội - Vinh (Hàng hóa)" at bounding box center [845, 351] width 274 height 19
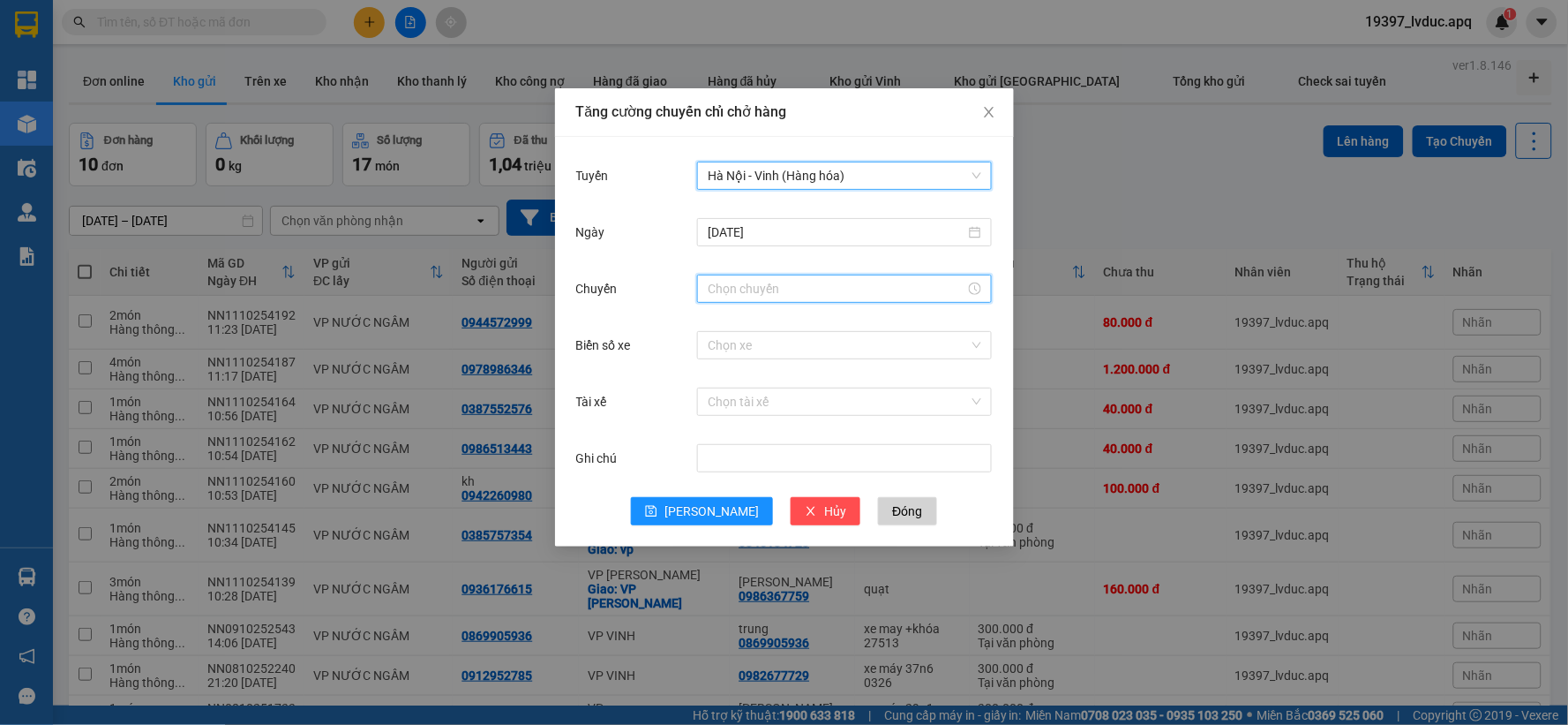
click at [737, 292] on input "Chuyến" at bounding box center [837, 289] width 258 height 19
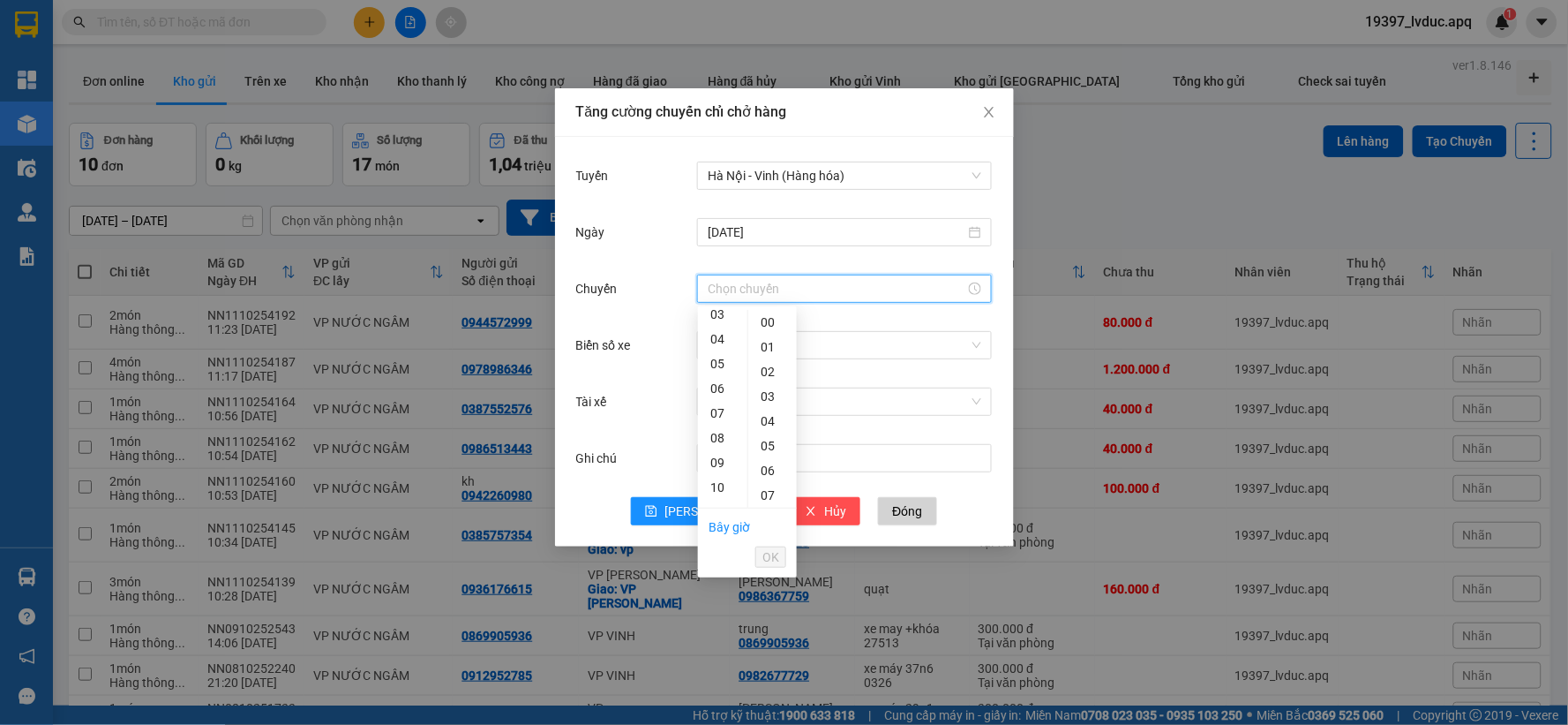
scroll to position [294, 0]
click at [718, 315] on div "12" at bounding box center [722, 325] width 49 height 25
drag, startPoint x: 769, startPoint y: 378, endPoint x: 771, endPoint y: 431, distance: 53.0
click at [769, 380] on div "30" at bounding box center [773, 378] width 48 height 25
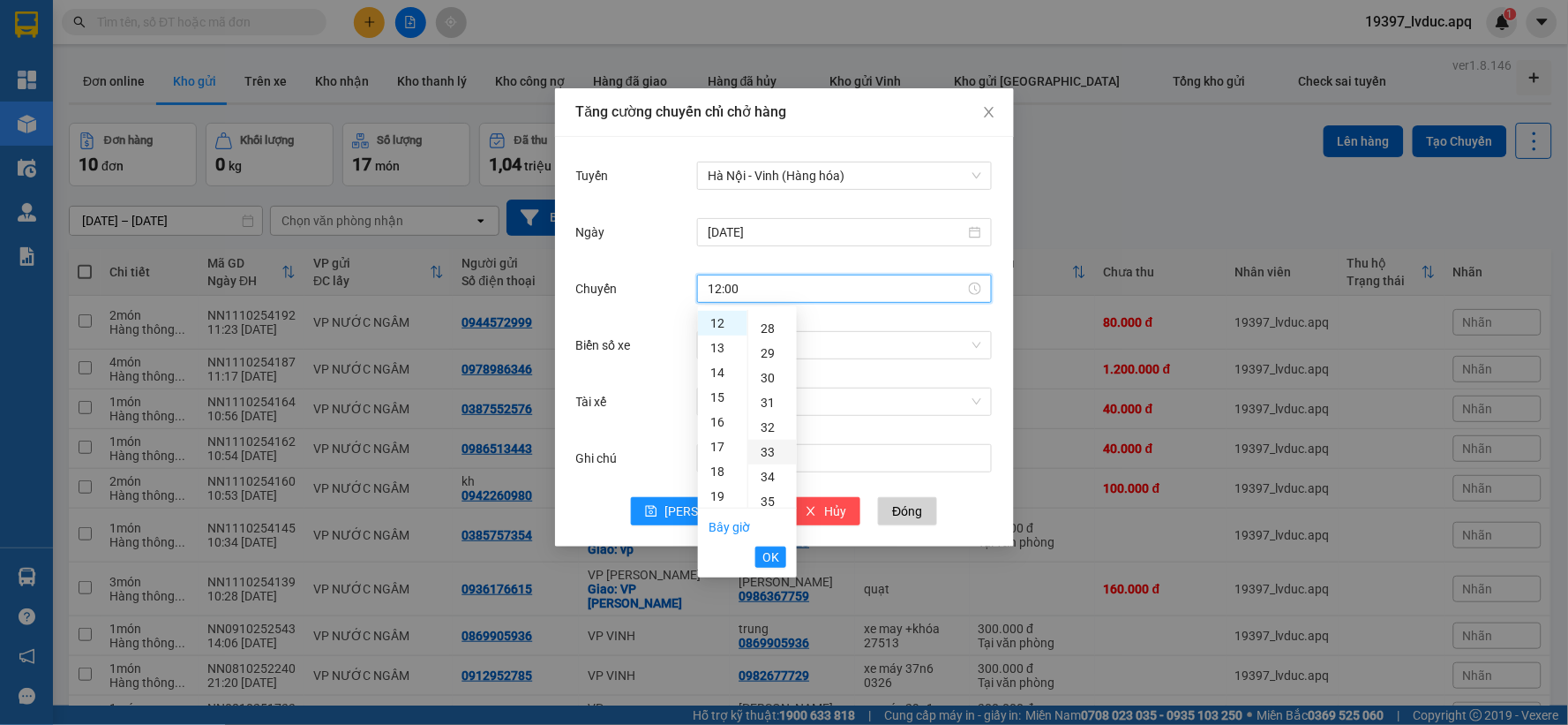
type input "12:30"
click at [784, 551] on button "OK" at bounding box center [770, 557] width 31 height 21
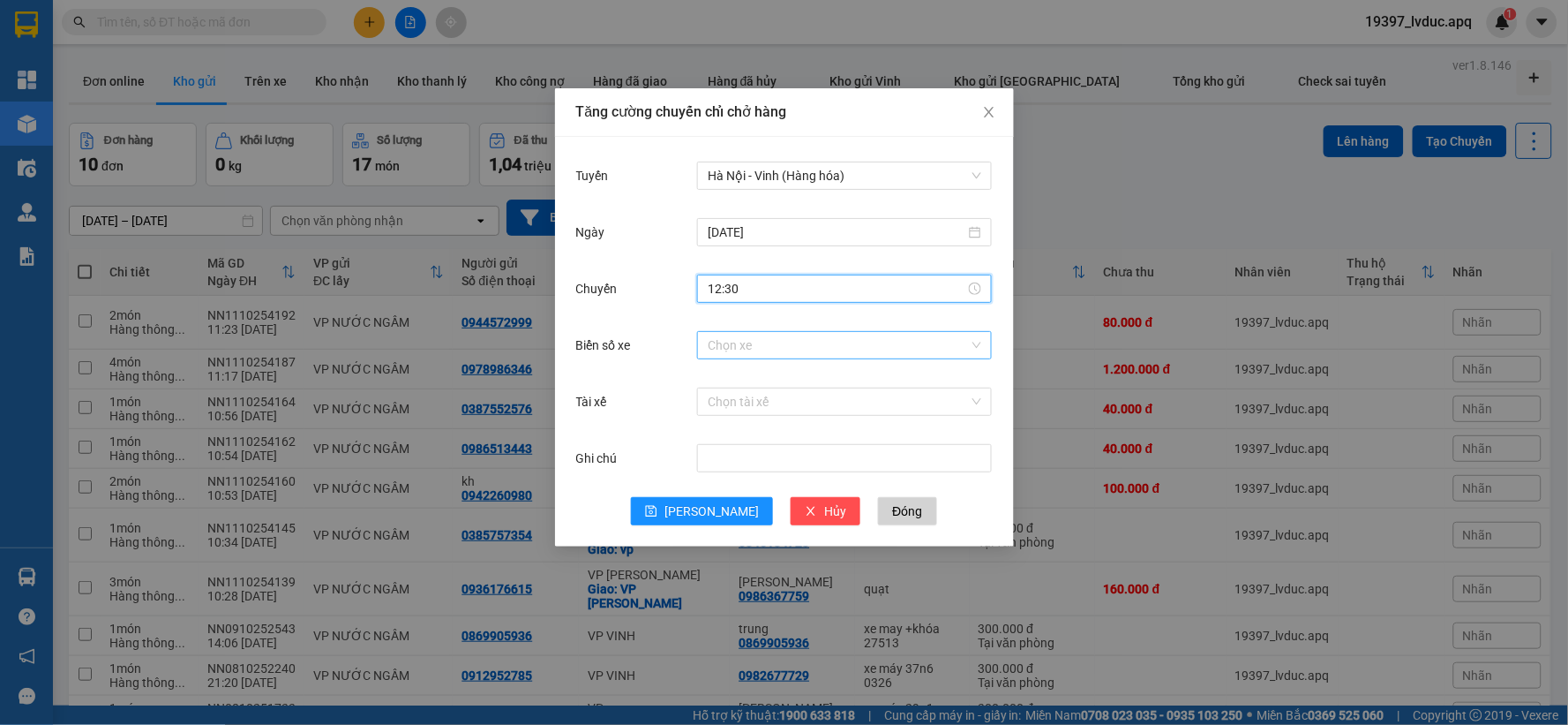
click at [810, 348] on input "Biển số xe" at bounding box center [839, 345] width 262 height 27
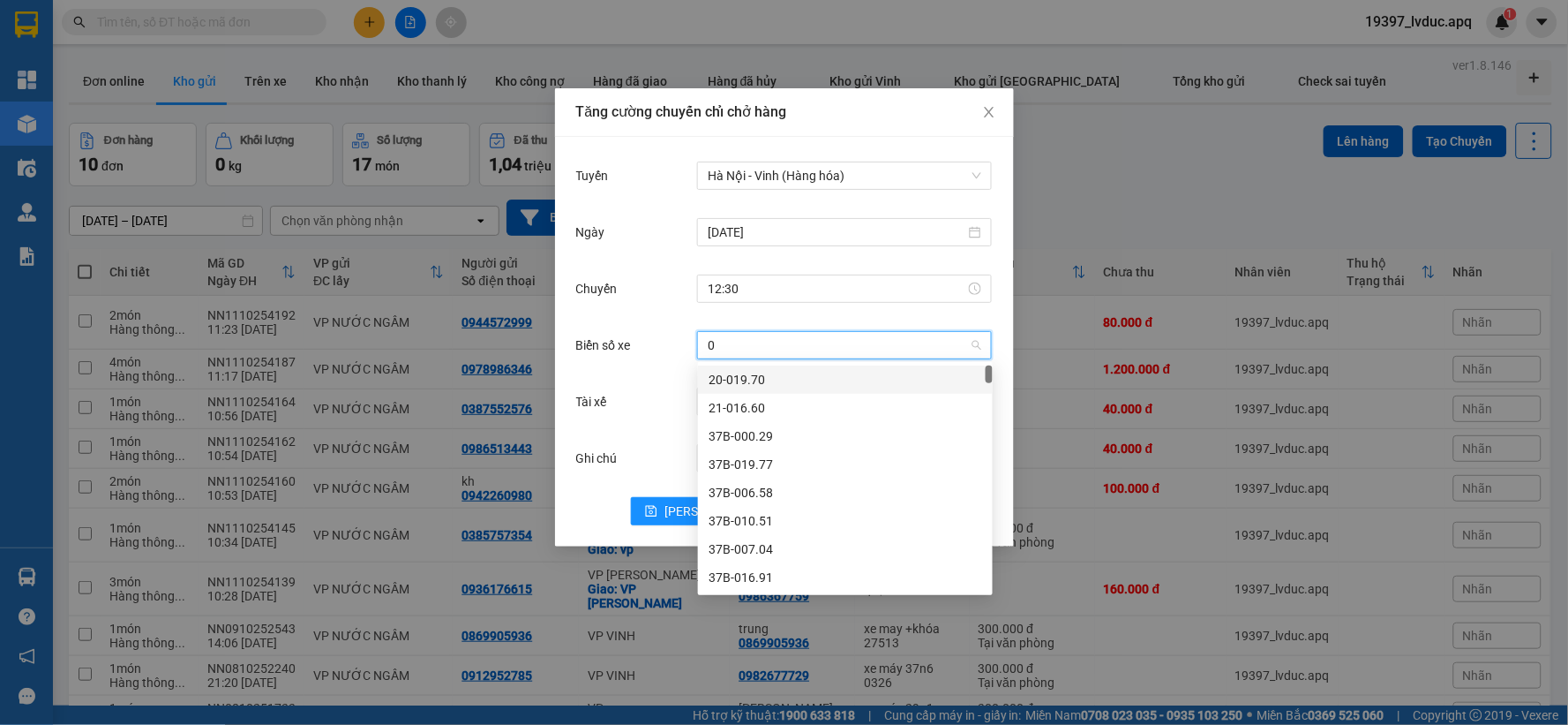
type input "03"
click at [773, 374] on div "37H-133.03" at bounding box center [845, 380] width 274 height 19
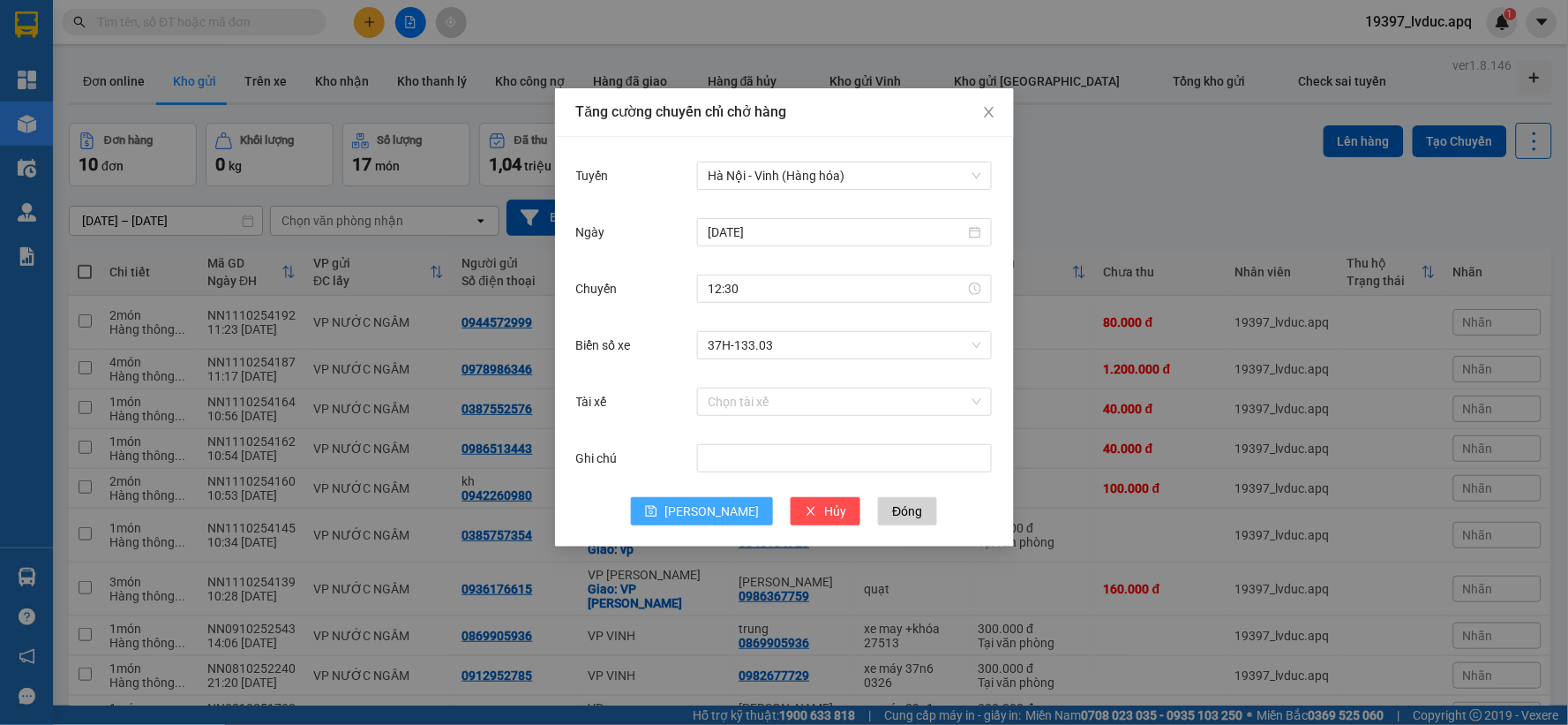
click at [713, 505] on span "[PERSON_NAME]" at bounding box center [712, 511] width 95 height 19
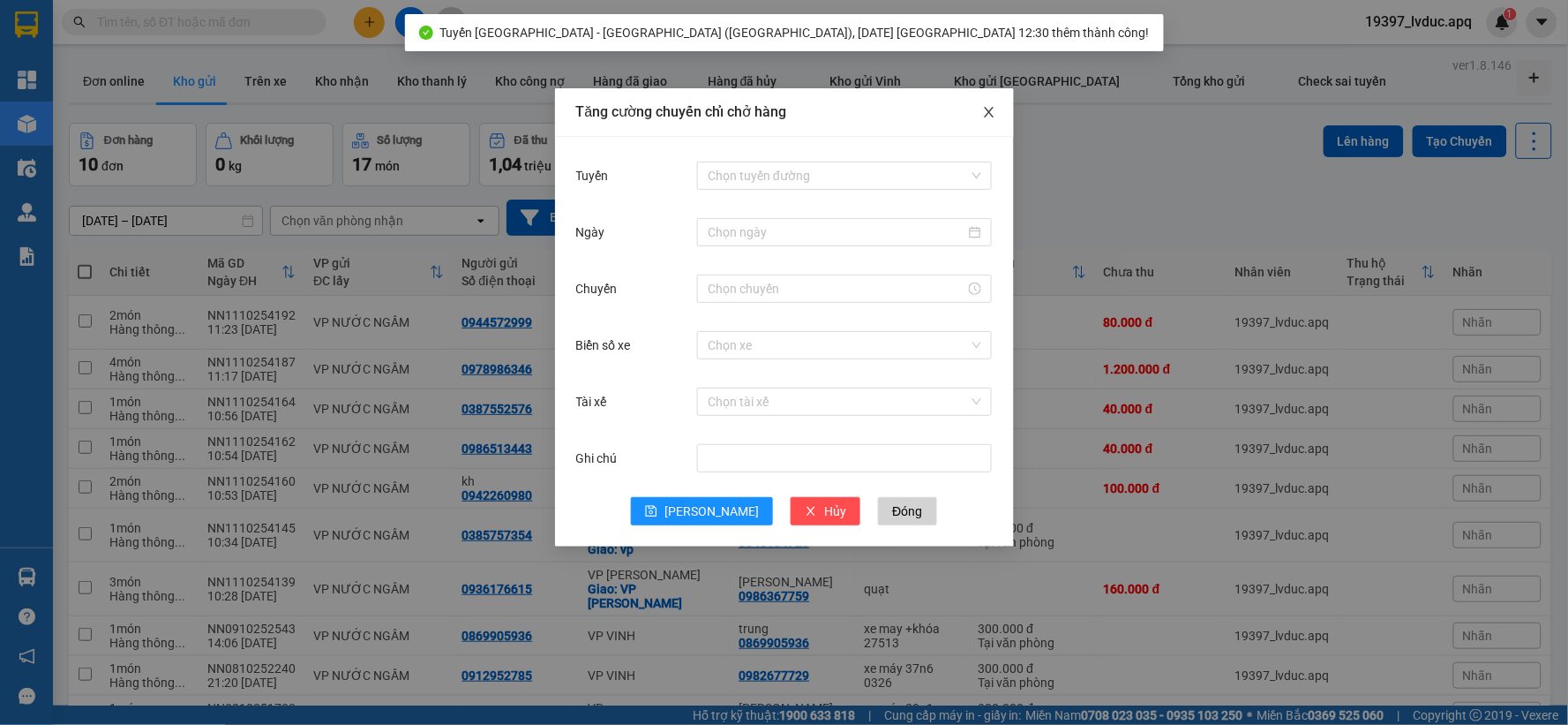
click at [999, 110] on span "Close" at bounding box center [989, 112] width 49 height 49
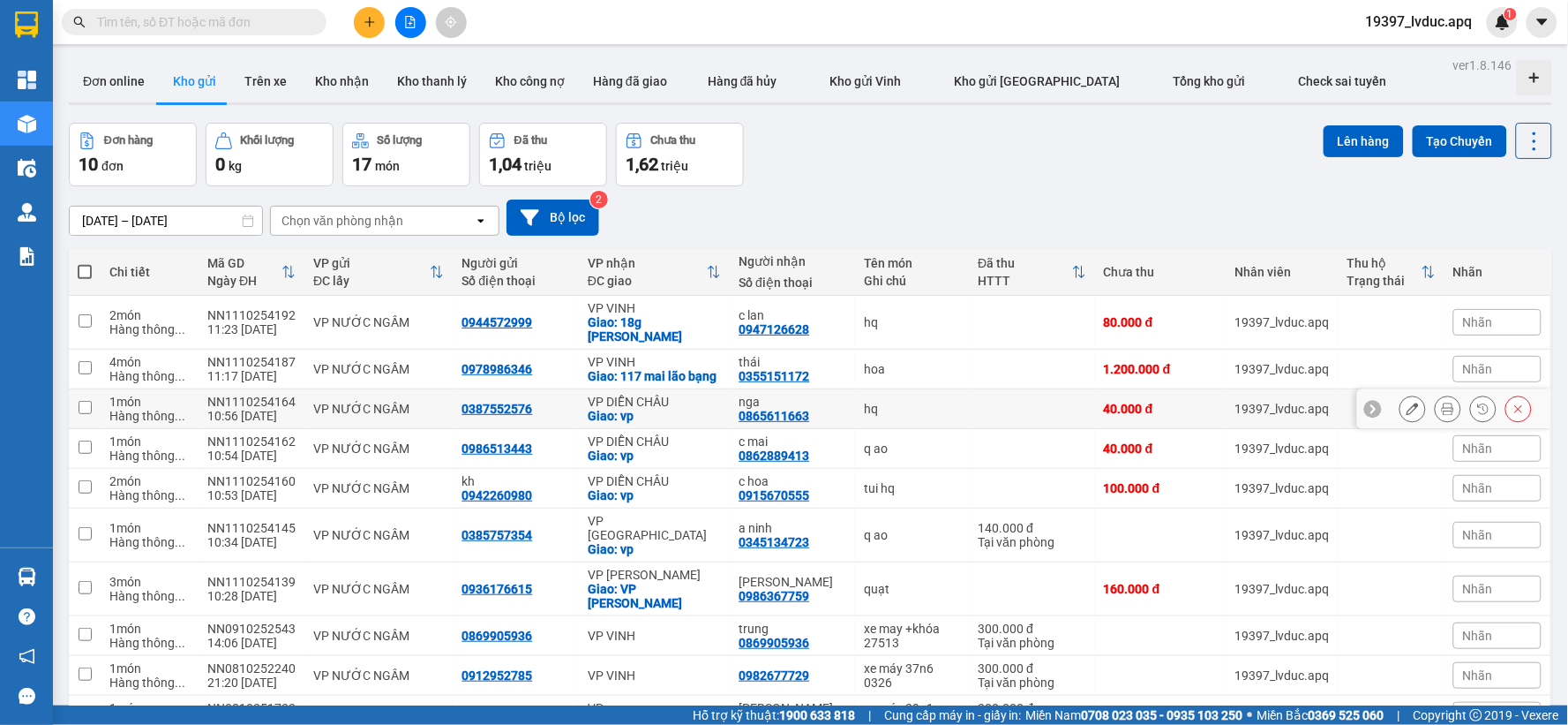
click at [660, 423] on div "Giao: vp" at bounding box center [654, 415] width 135 height 14
checkbox input "true"
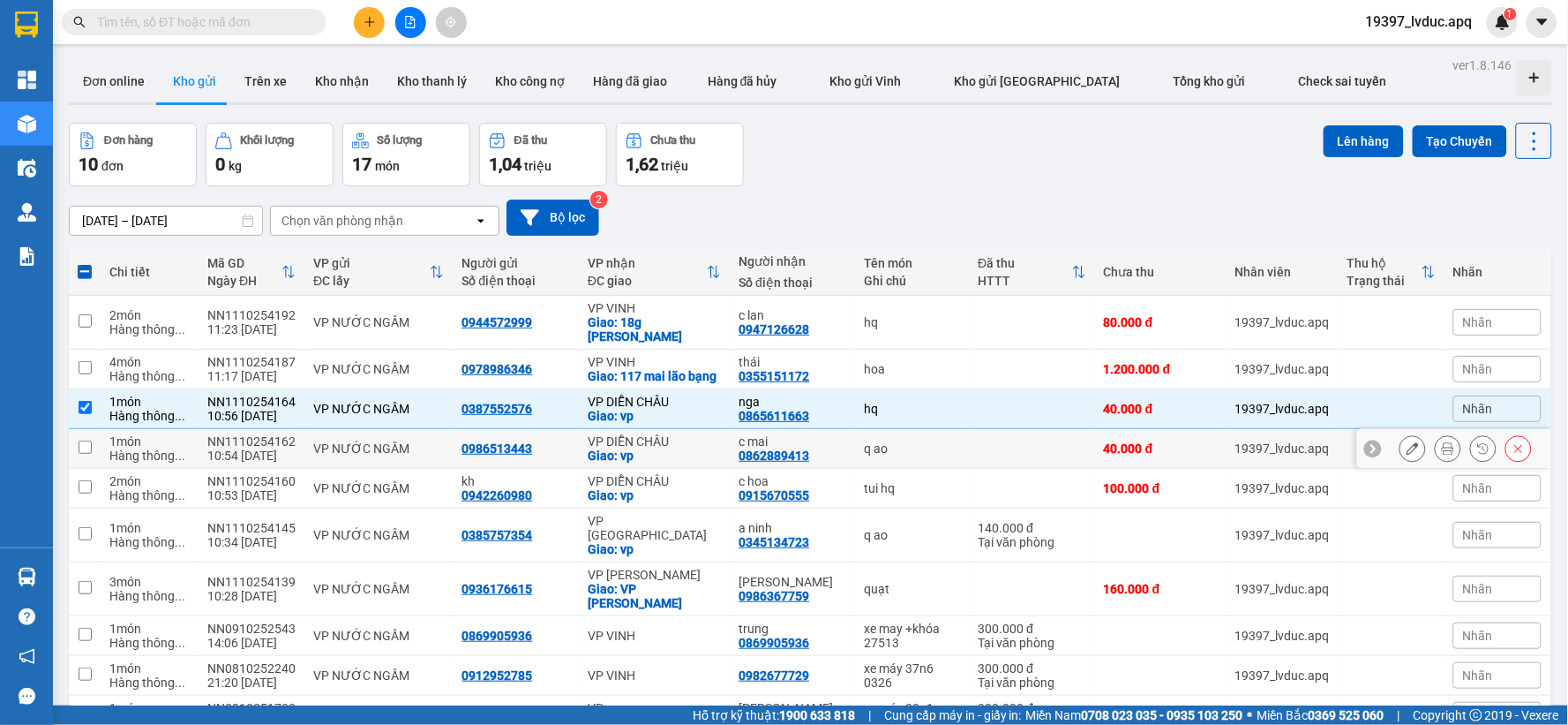
click at [655, 462] on div "Giao: vp" at bounding box center [654, 455] width 135 height 14
checkbox input "true"
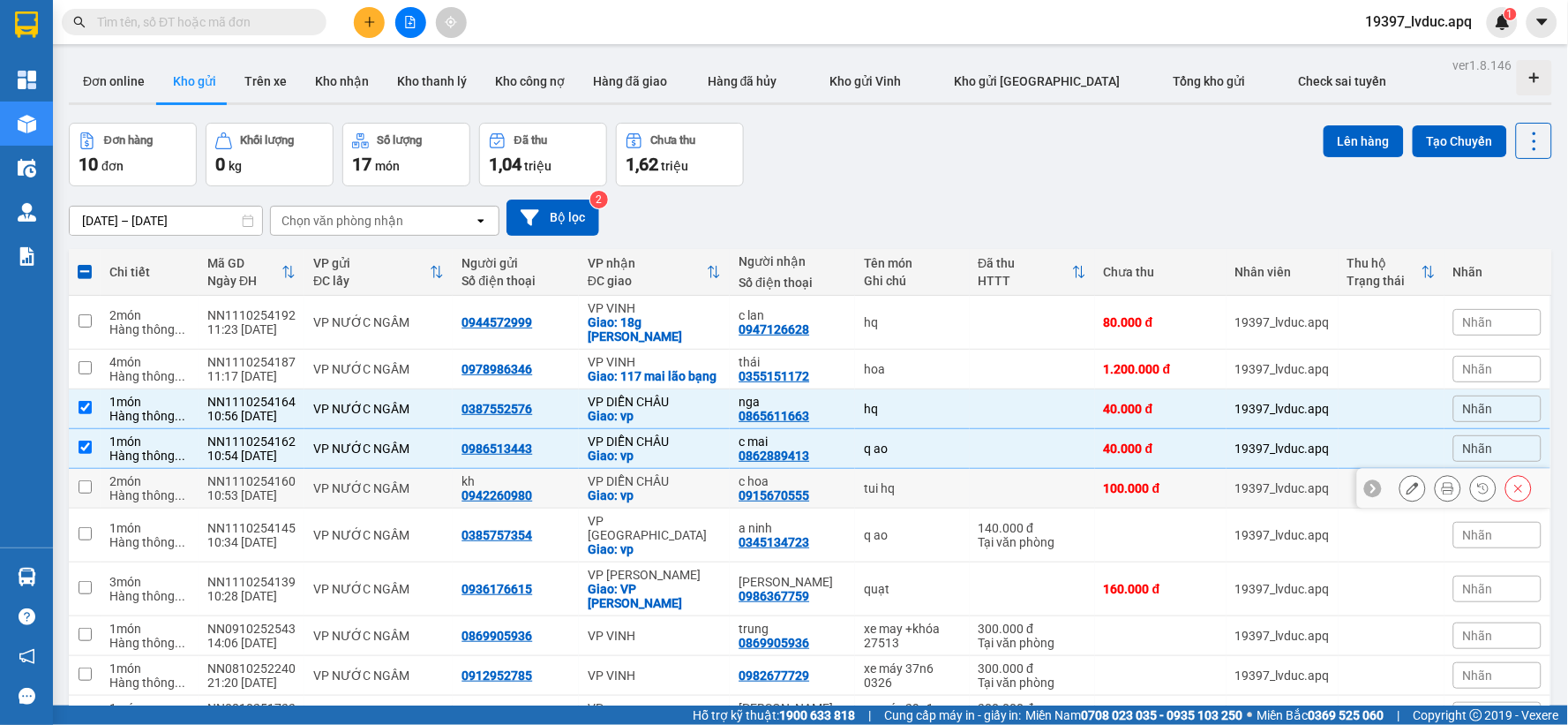
click at [660, 502] on div "Giao: vp" at bounding box center [654, 495] width 135 height 14
checkbox input "true"
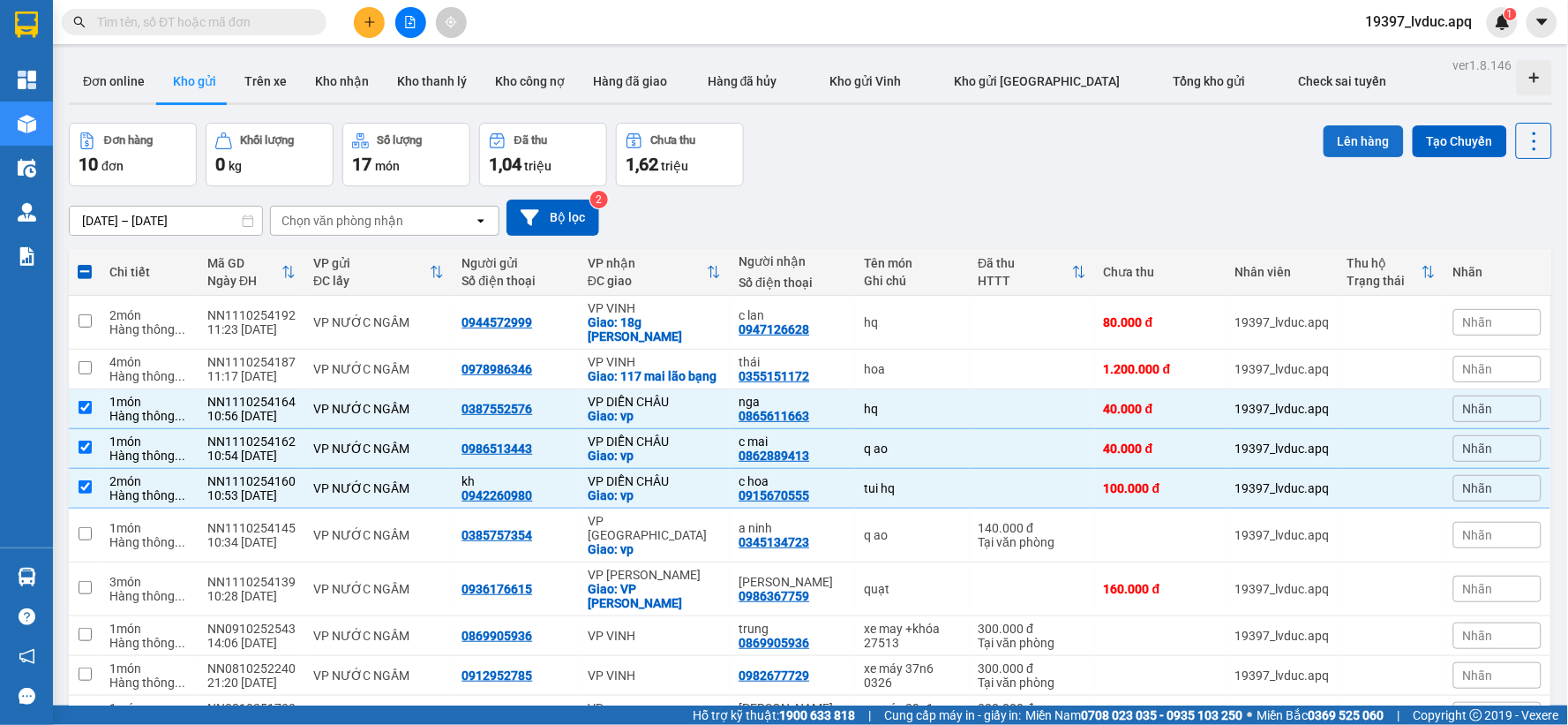
click at [1342, 139] on button "Lên hàng" at bounding box center [1364, 141] width 81 height 32
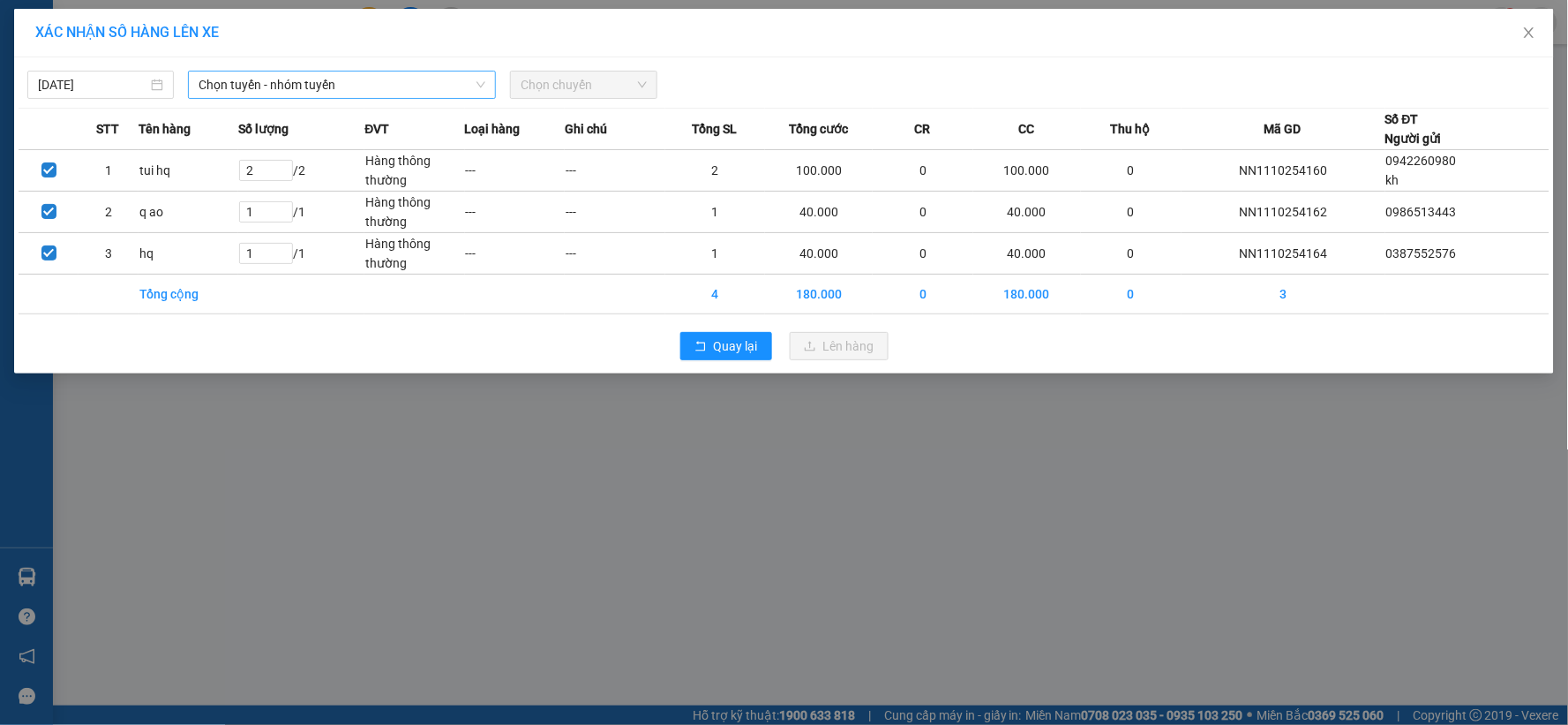
click at [383, 77] on span "Chọn tuyến - nhóm tuyến" at bounding box center [341, 84] width 287 height 27
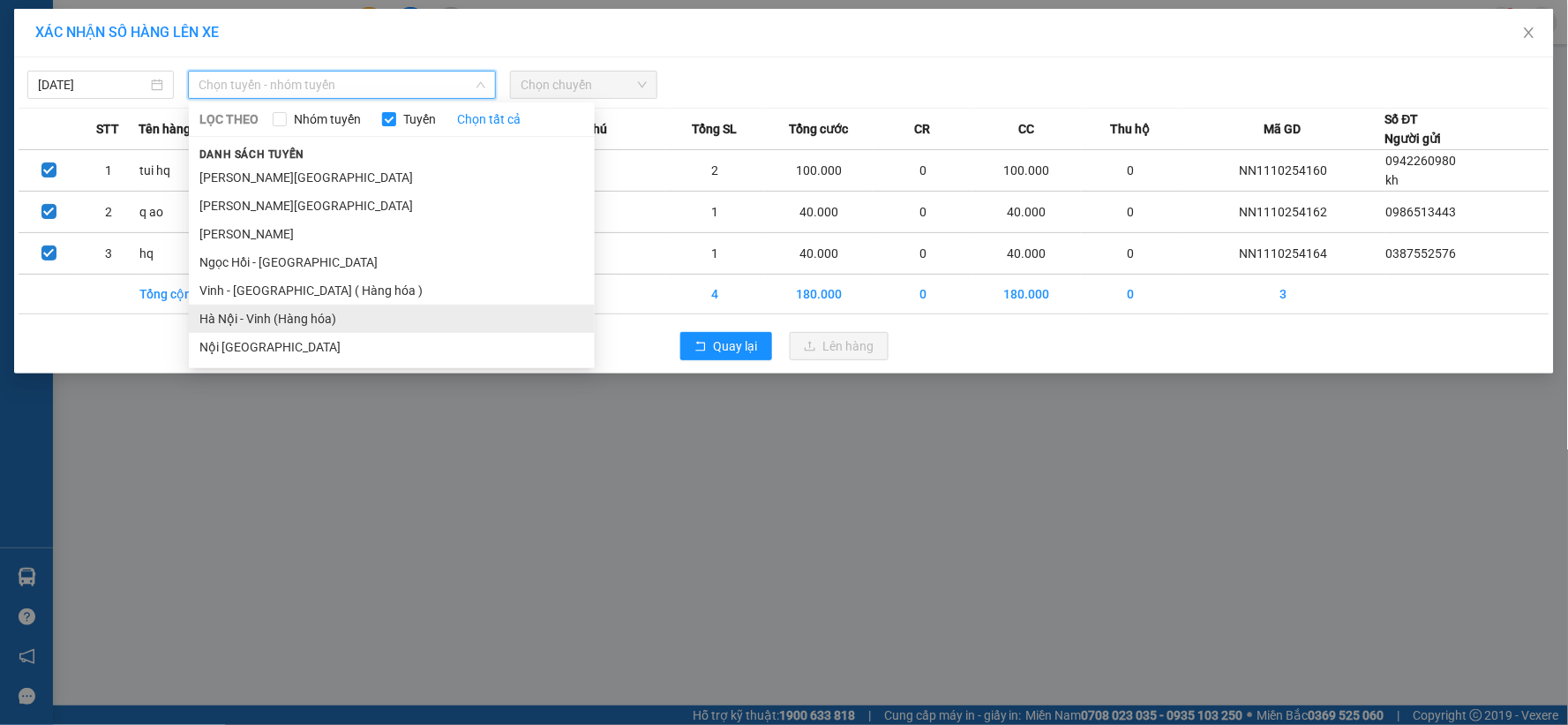
click at [280, 312] on li "Hà Nội - Vinh (Hàng hóa)" at bounding box center [392, 318] width 406 height 28
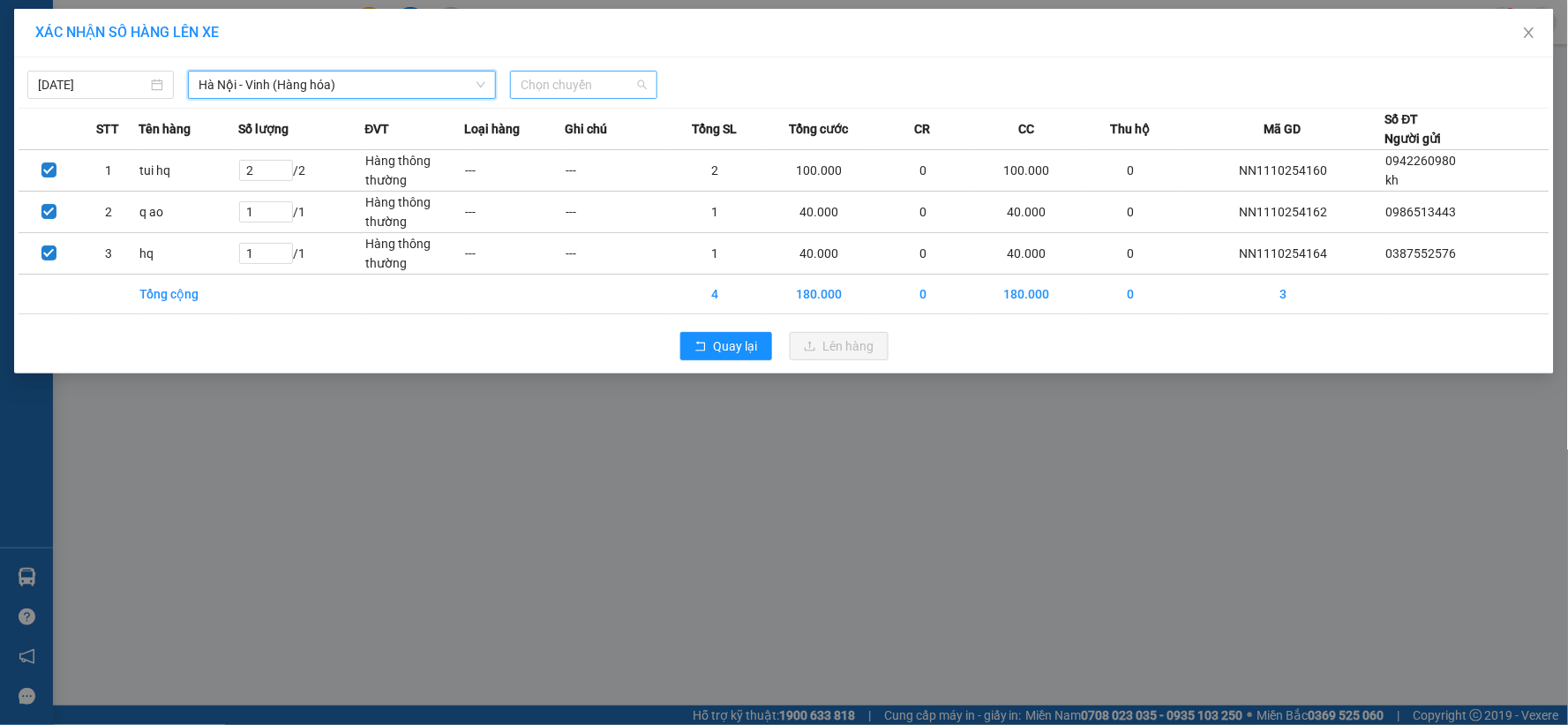
drag, startPoint x: 567, startPoint y: 91, endPoint x: 566, endPoint y: 171, distance: 80.0
click at [567, 94] on span "Chọn chuyến" at bounding box center [583, 84] width 125 height 27
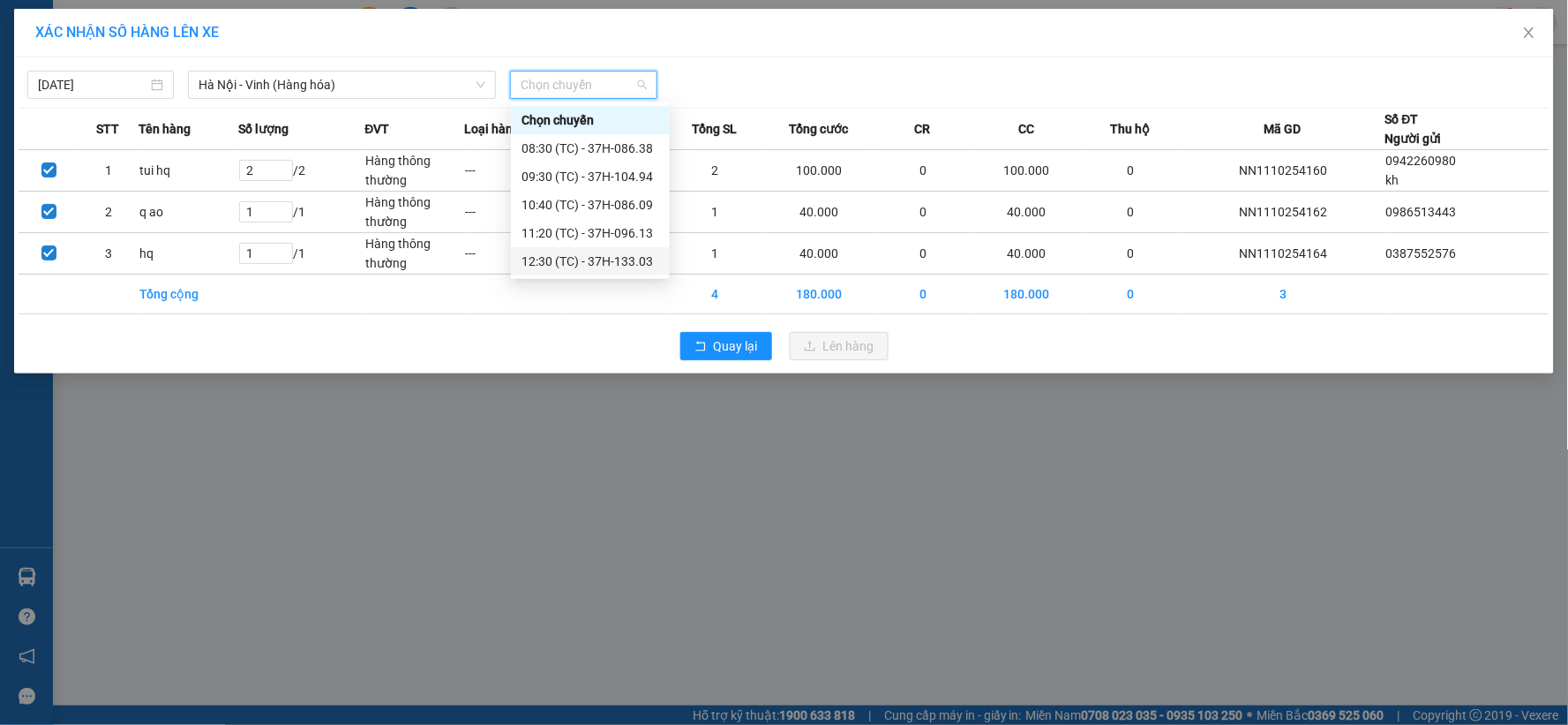
click at [574, 253] on div "12:30 (TC) - 37H-133.03" at bounding box center [590, 261] width 137 height 19
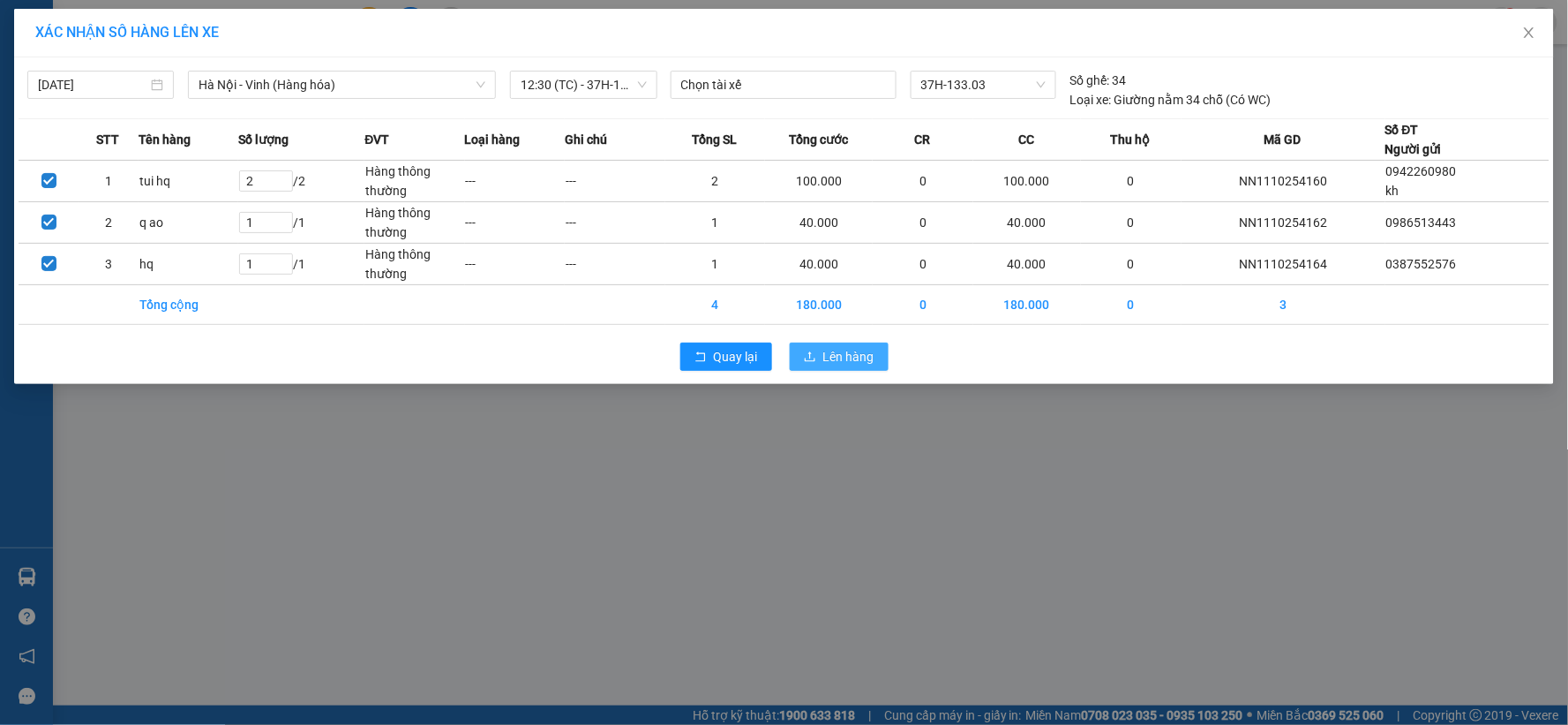
click at [840, 363] on span "Lên hàng" at bounding box center [848, 356] width 51 height 19
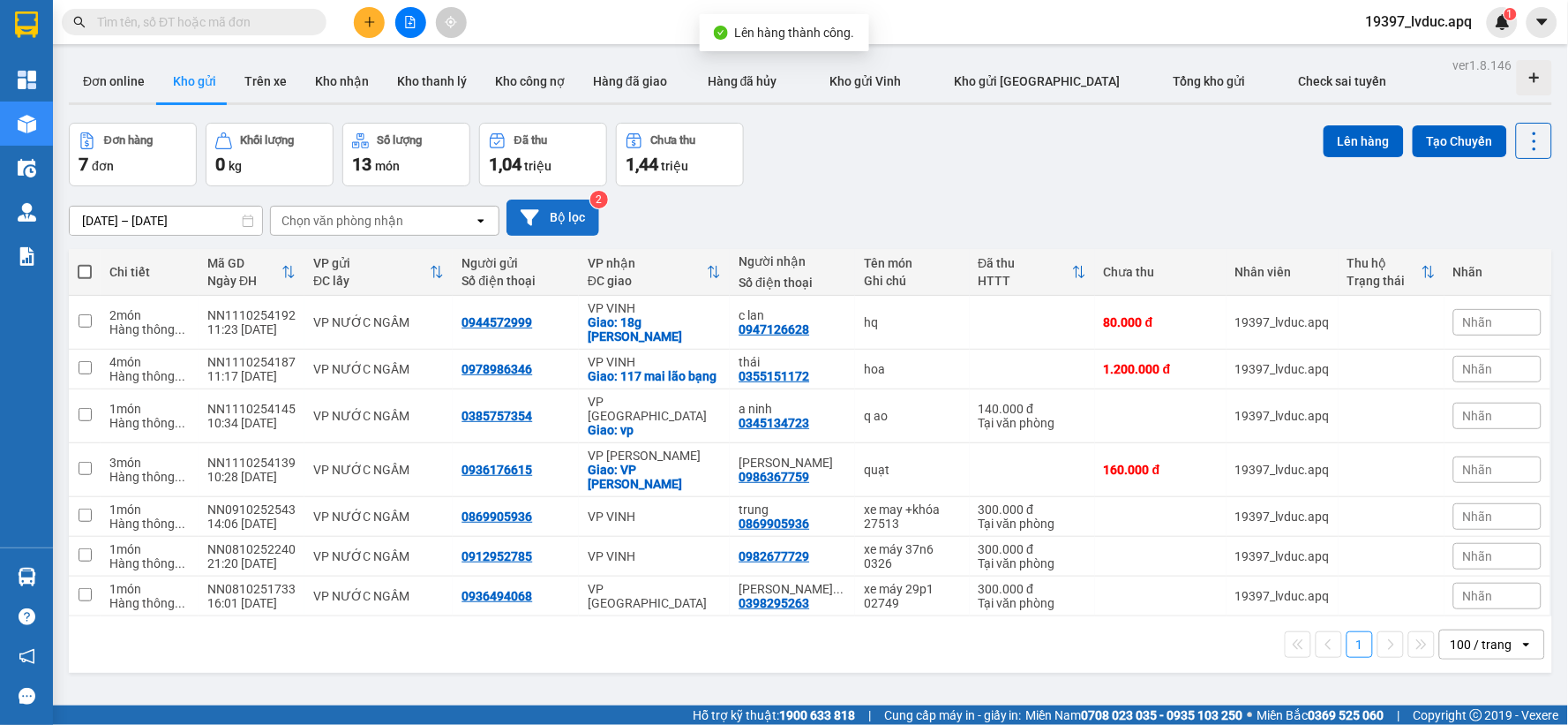
click at [550, 215] on button "Bộ lọc" at bounding box center [553, 217] width 93 height 36
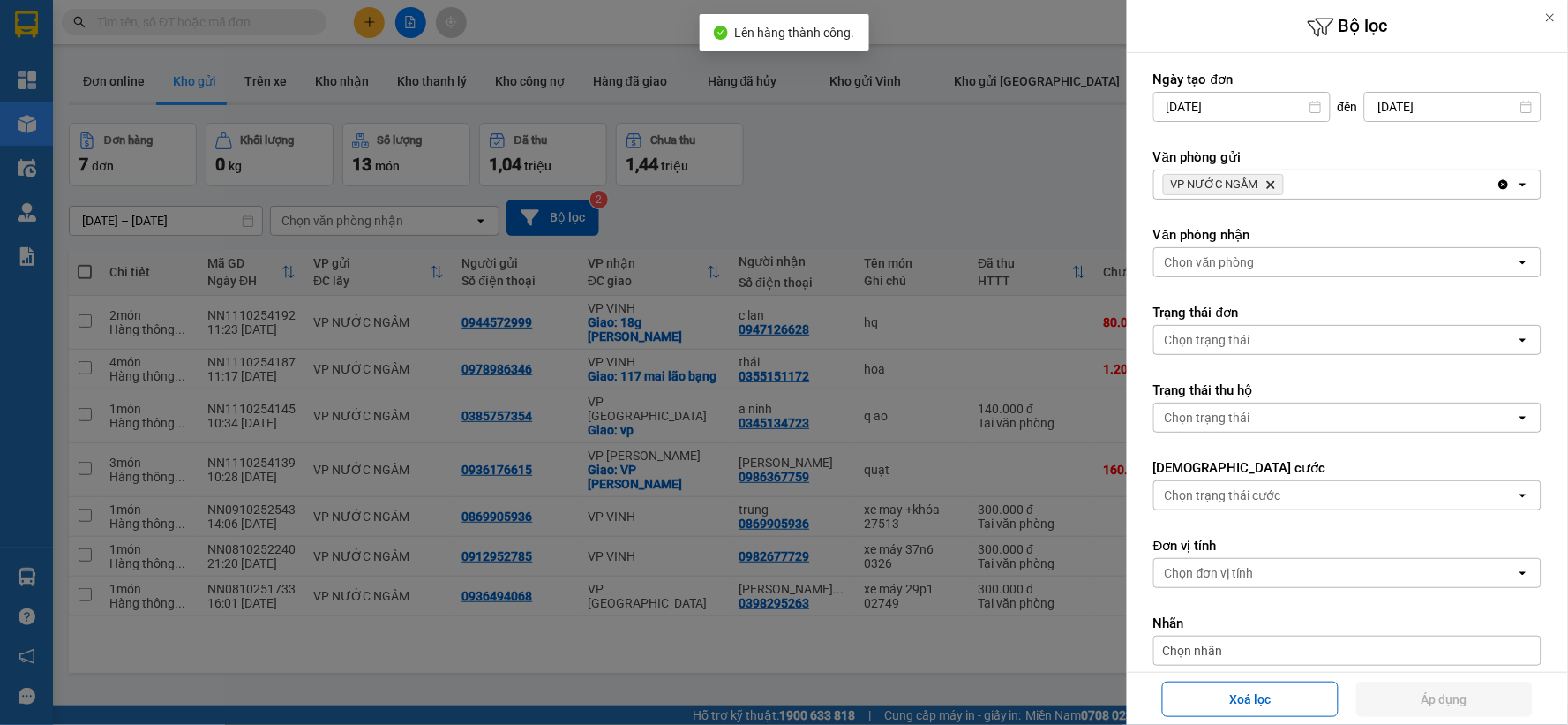
click at [1267, 180] on icon "Delete" at bounding box center [1270, 184] width 10 height 10
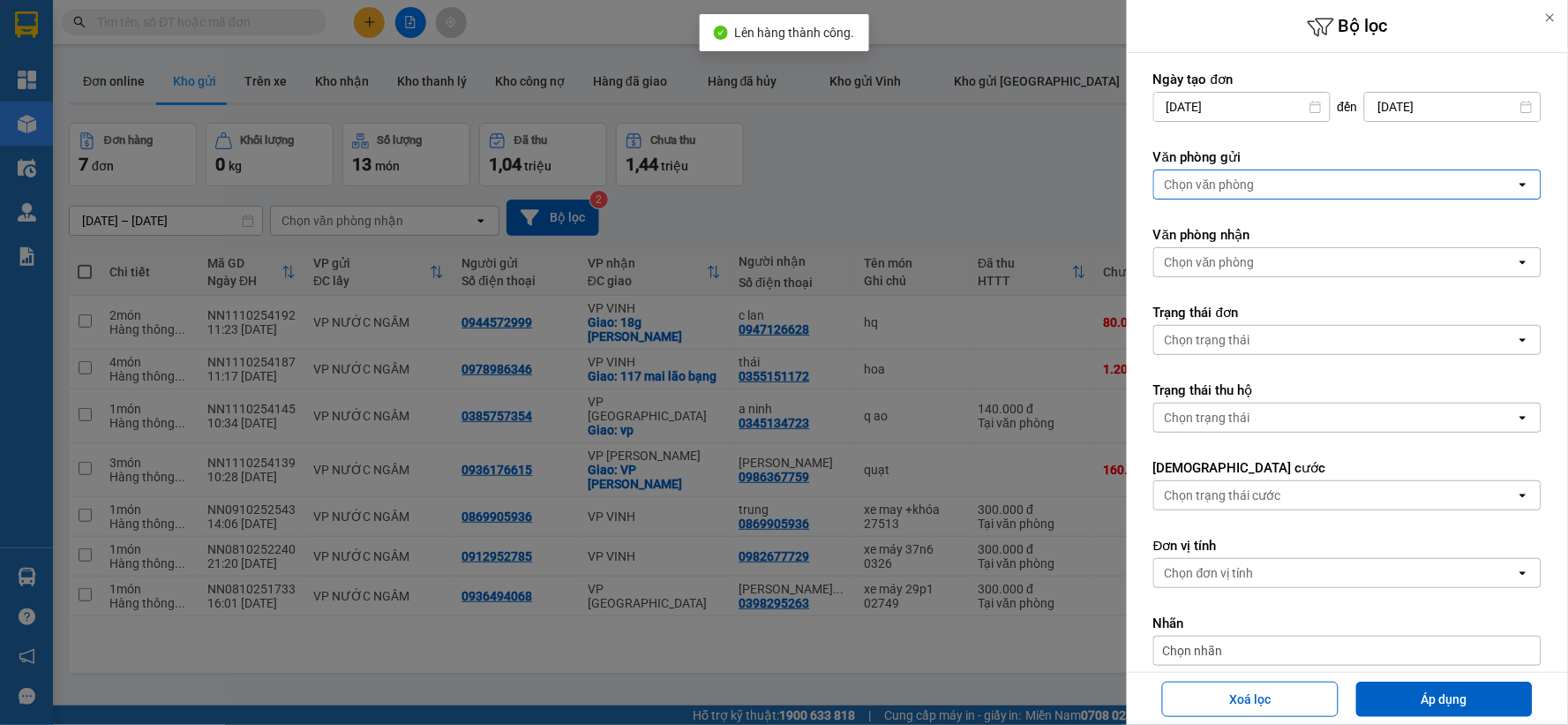
click at [1267, 180] on div "Chọn văn phòng" at bounding box center [1335, 185] width 362 height 28
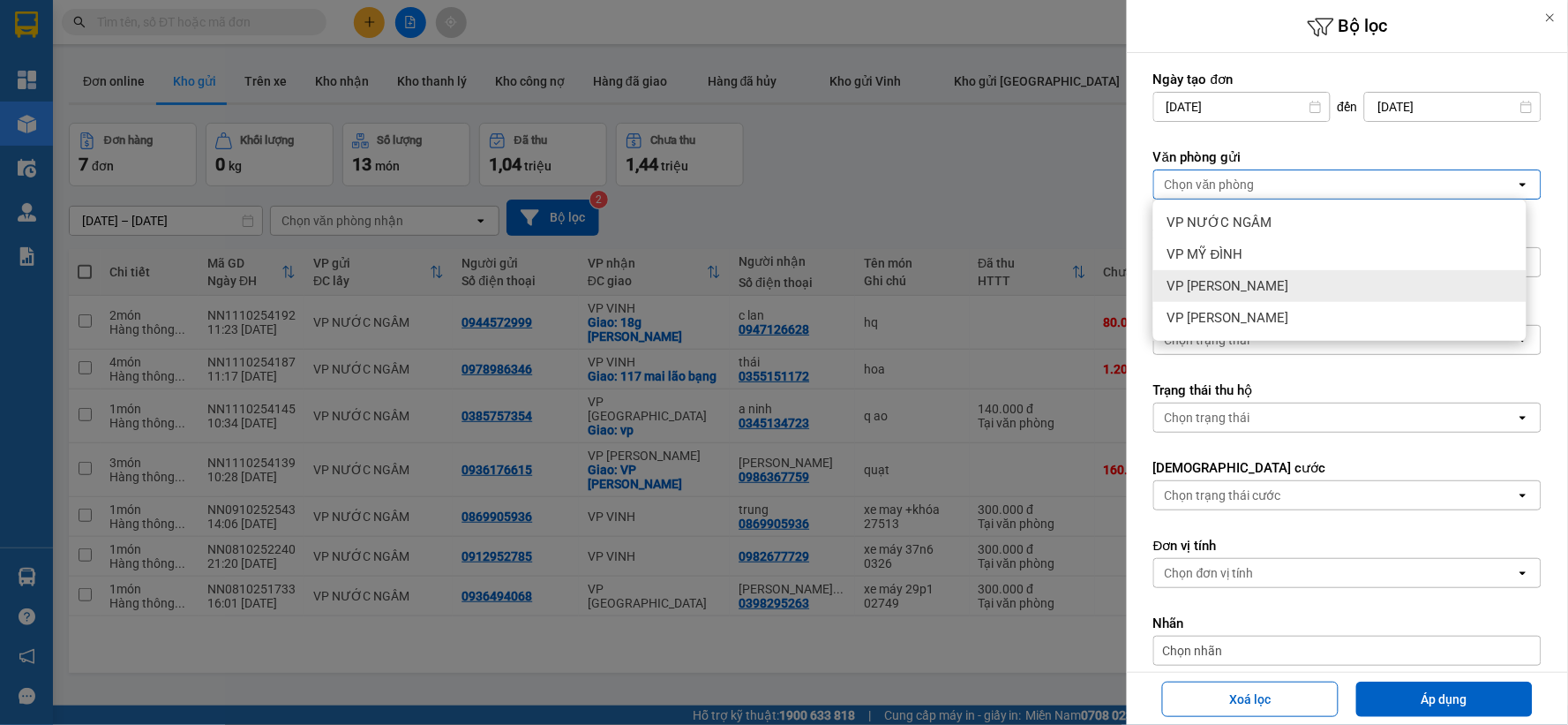
click at [1215, 295] on div "VP [PERSON_NAME]" at bounding box center [1340, 286] width 373 height 32
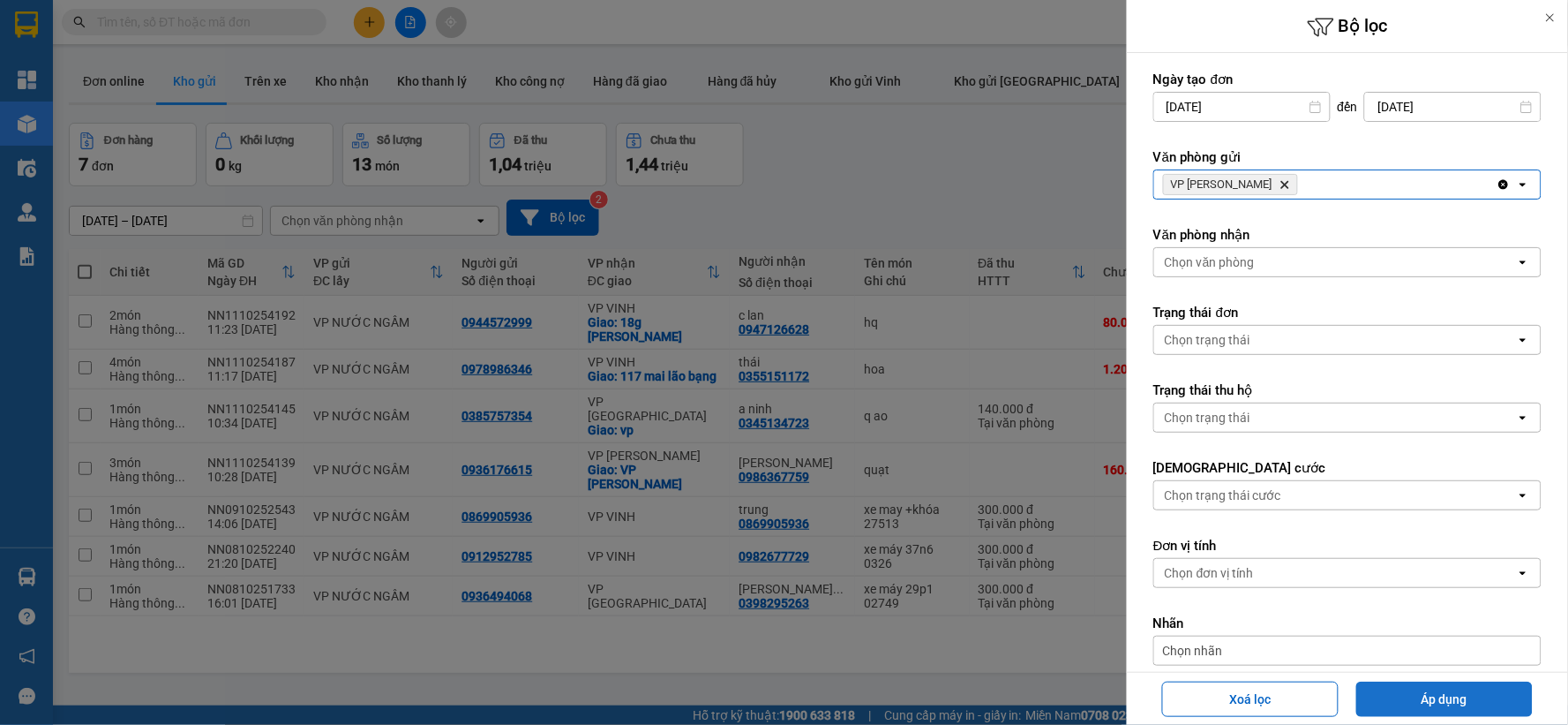
click at [1399, 685] on button "Áp dụng" at bounding box center [1445, 699] width 176 height 35
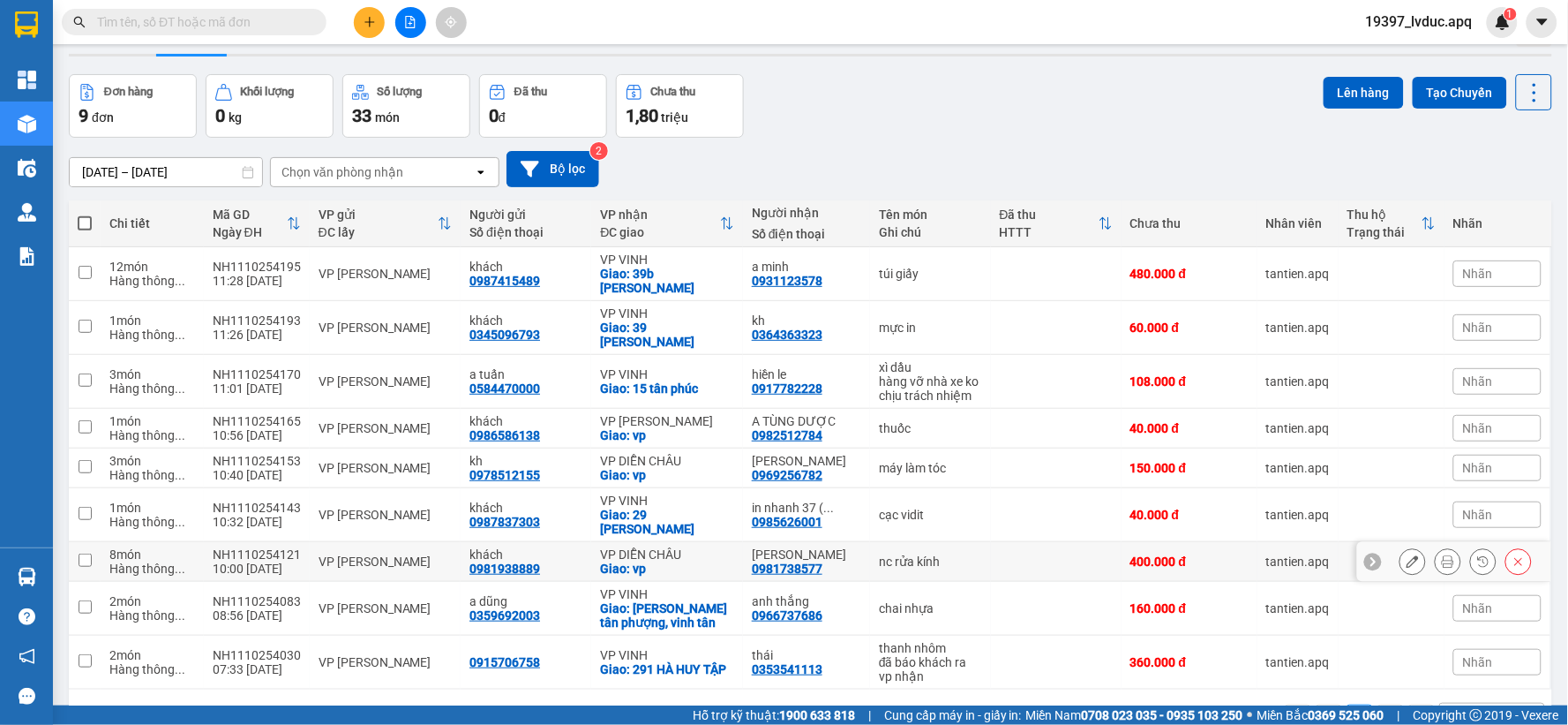
scroll to position [92, 0]
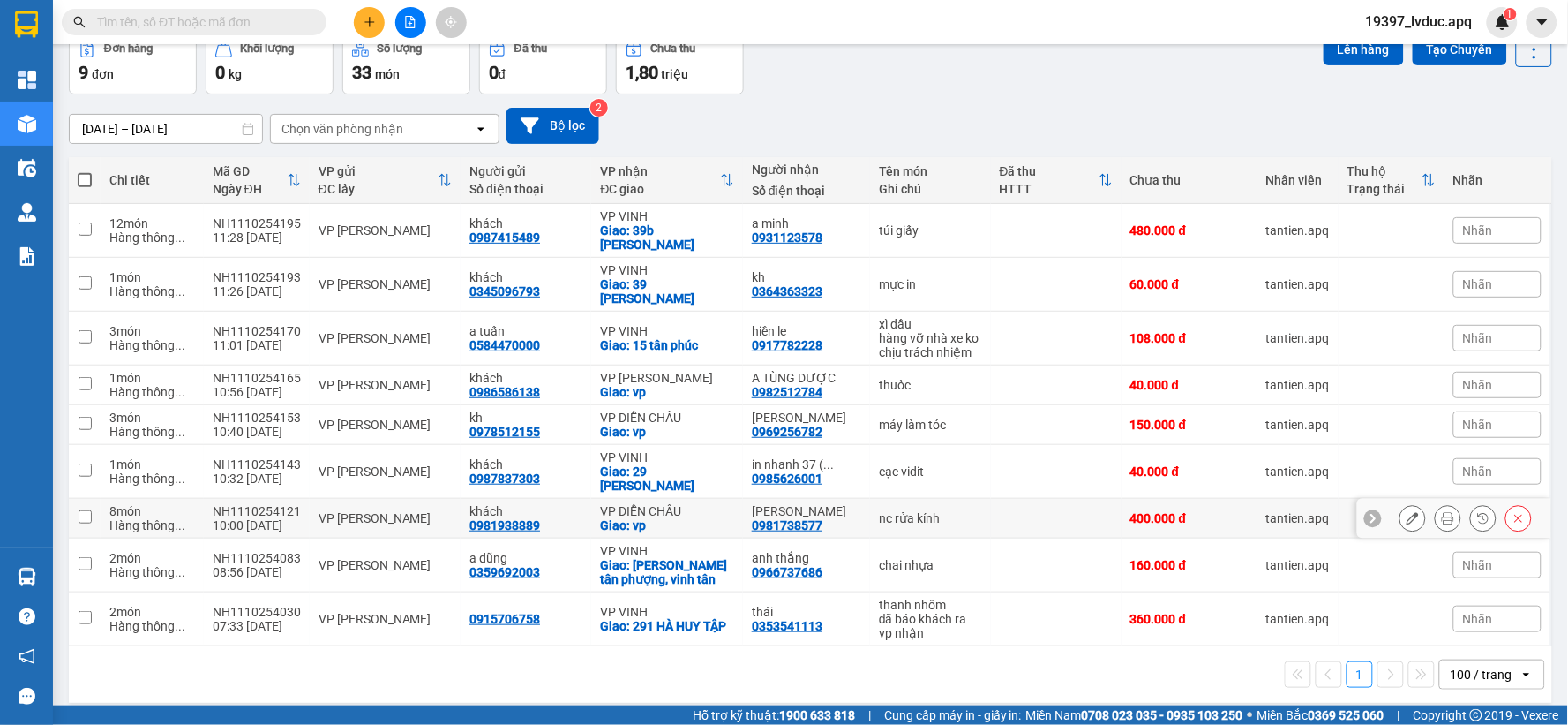
click at [605, 504] on div "VP DIỄN CHÂU" at bounding box center [667, 511] width 135 height 14
checkbox input "true"
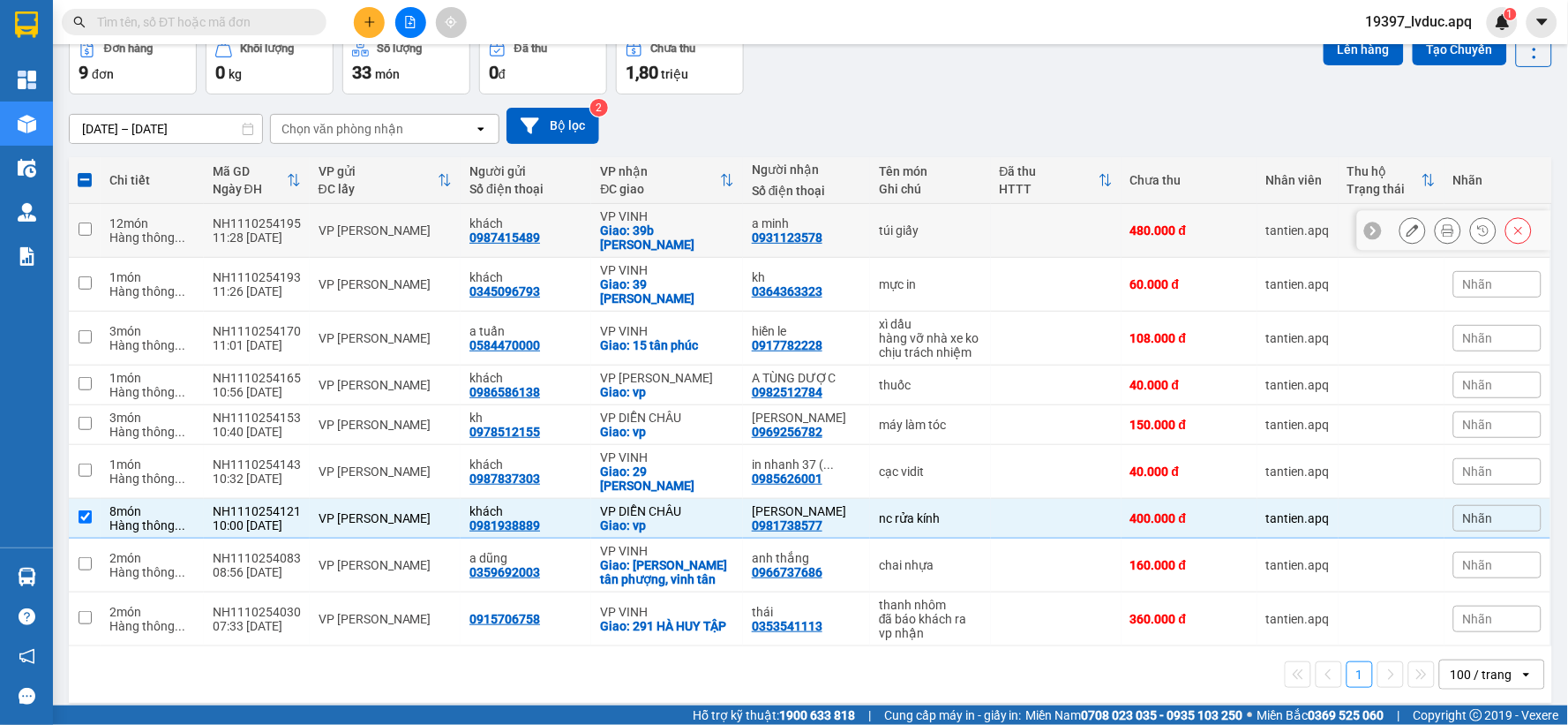
scroll to position [0, 0]
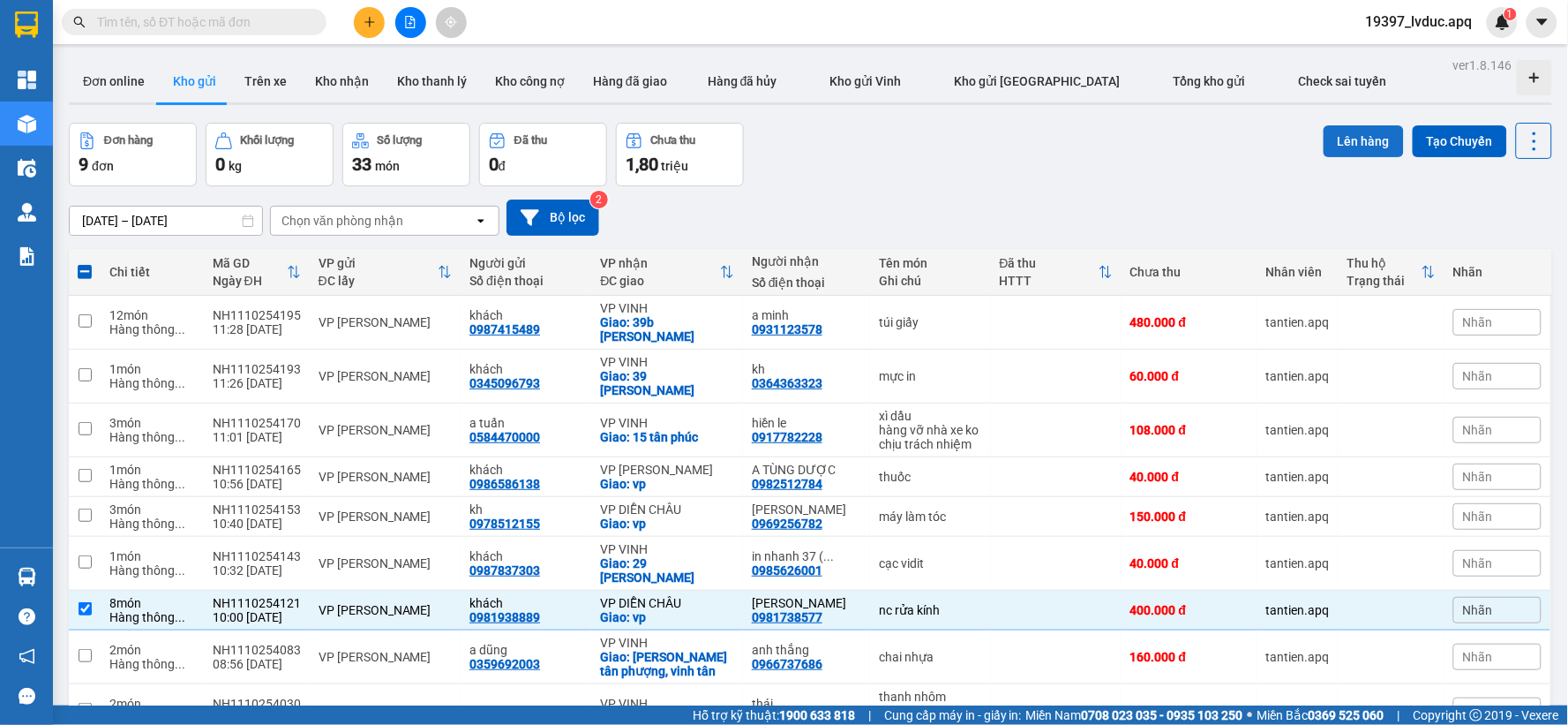
click at [1353, 134] on button "Lên hàng" at bounding box center [1364, 141] width 81 height 32
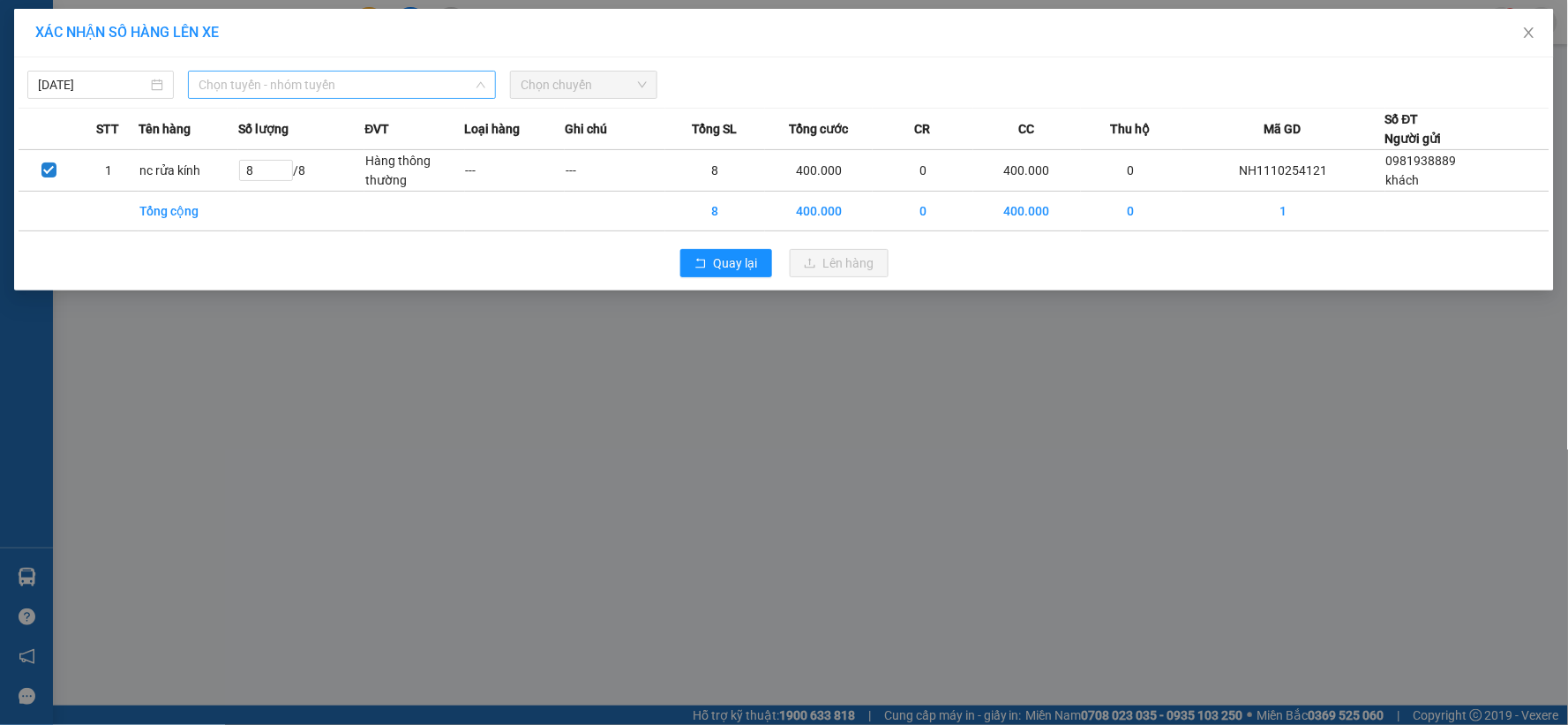
click at [355, 77] on span "Chọn tuyến - nhóm tuyến" at bounding box center [341, 84] width 287 height 27
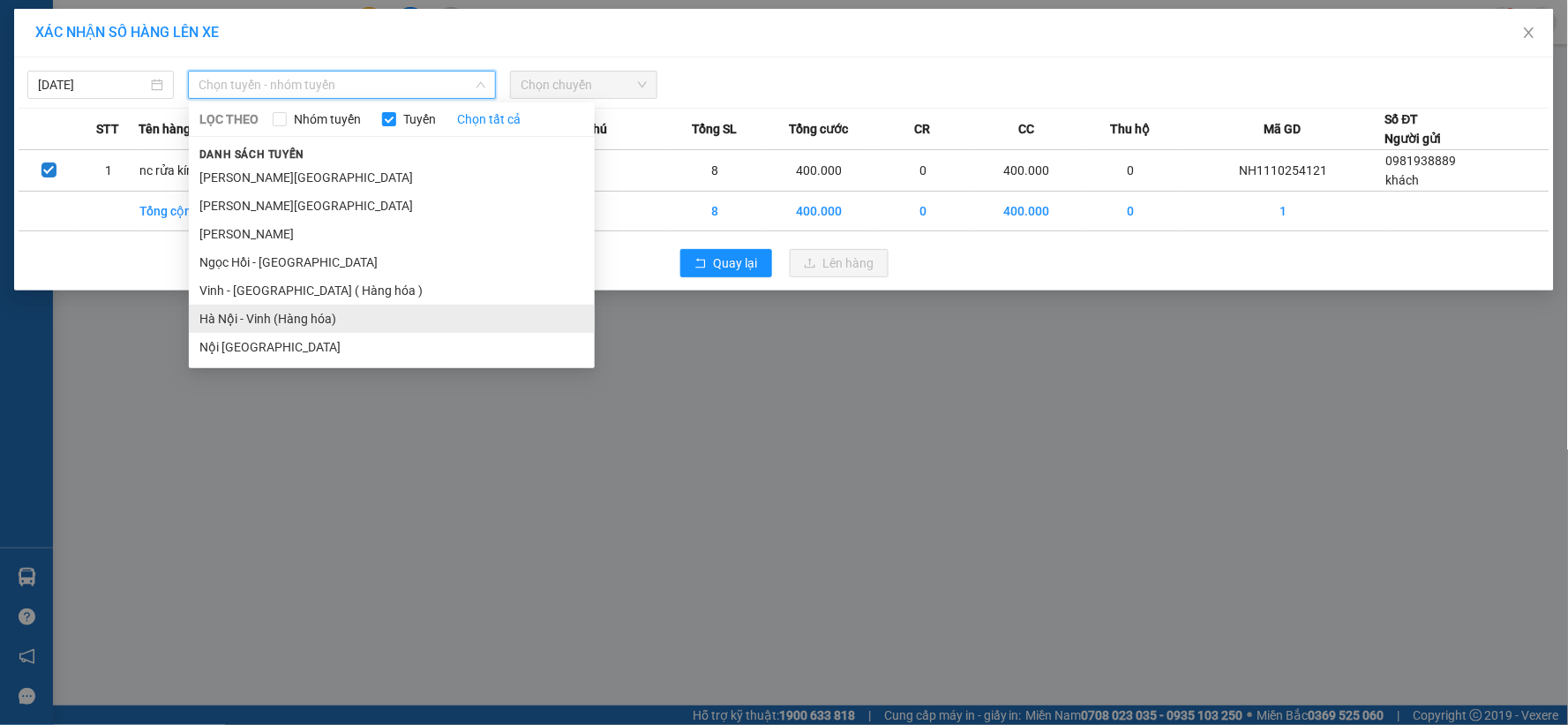
click at [296, 318] on li "Hà Nội - Vinh (Hàng hóa)" at bounding box center [392, 318] width 406 height 28
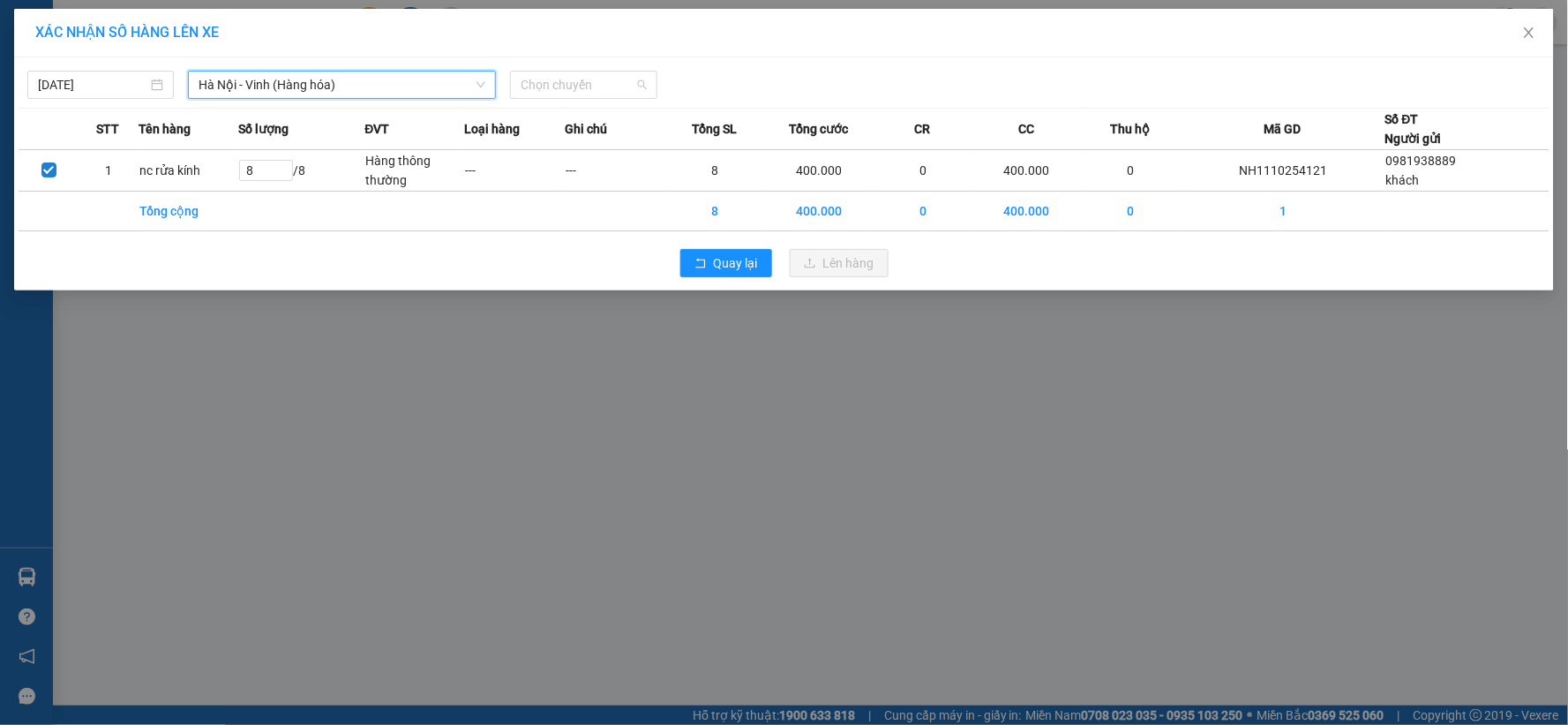
drag, startPoint x: 573, startPoint y: 78, endPoint x: 578, endPoint y: 131, distance: 53.2
click at [573, 82] on span "Chọn chuyến" at bounding box center [583, 84] width 125 height 27
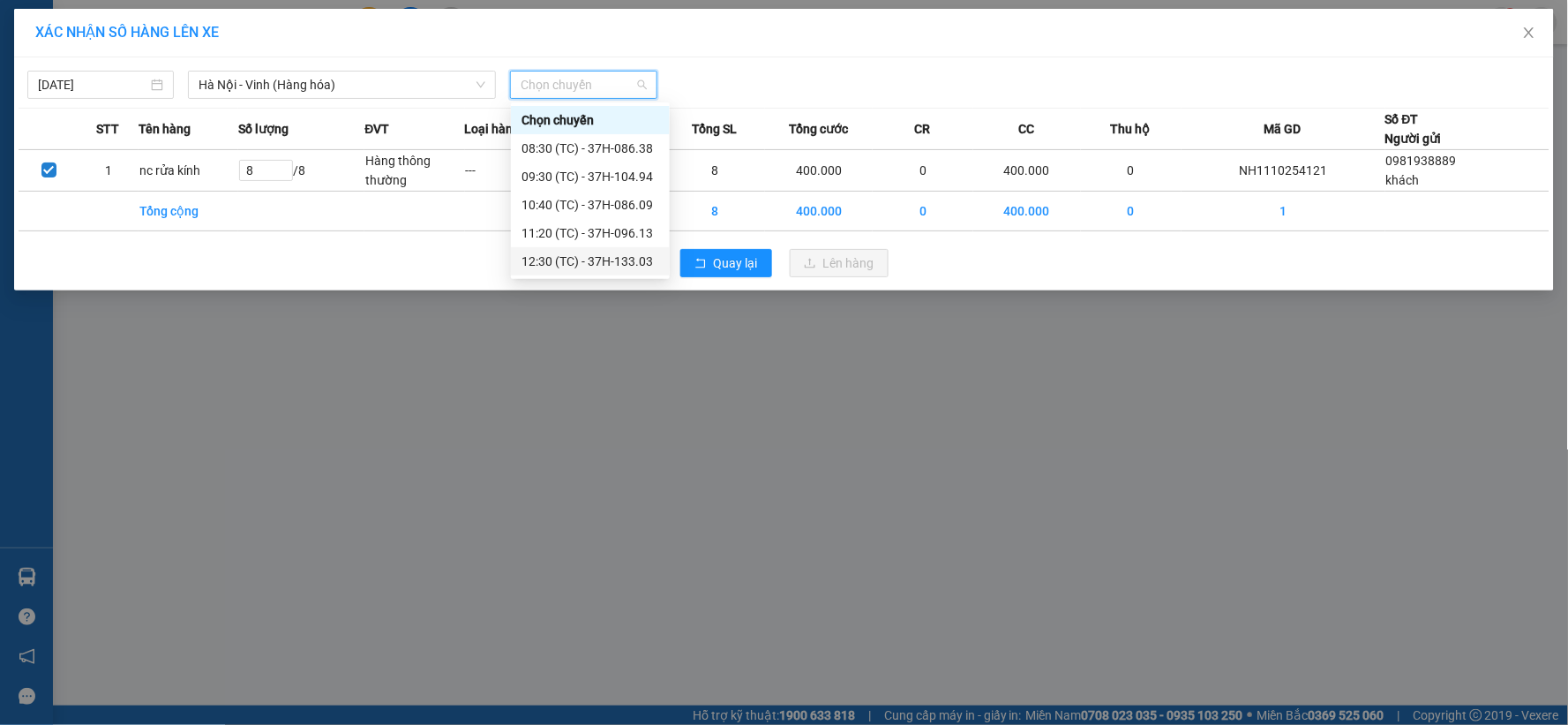
click at [597, 257] on div "12:30 (TC) - 37H-133.03" at bounding box center [590, 261] width 137 height 19
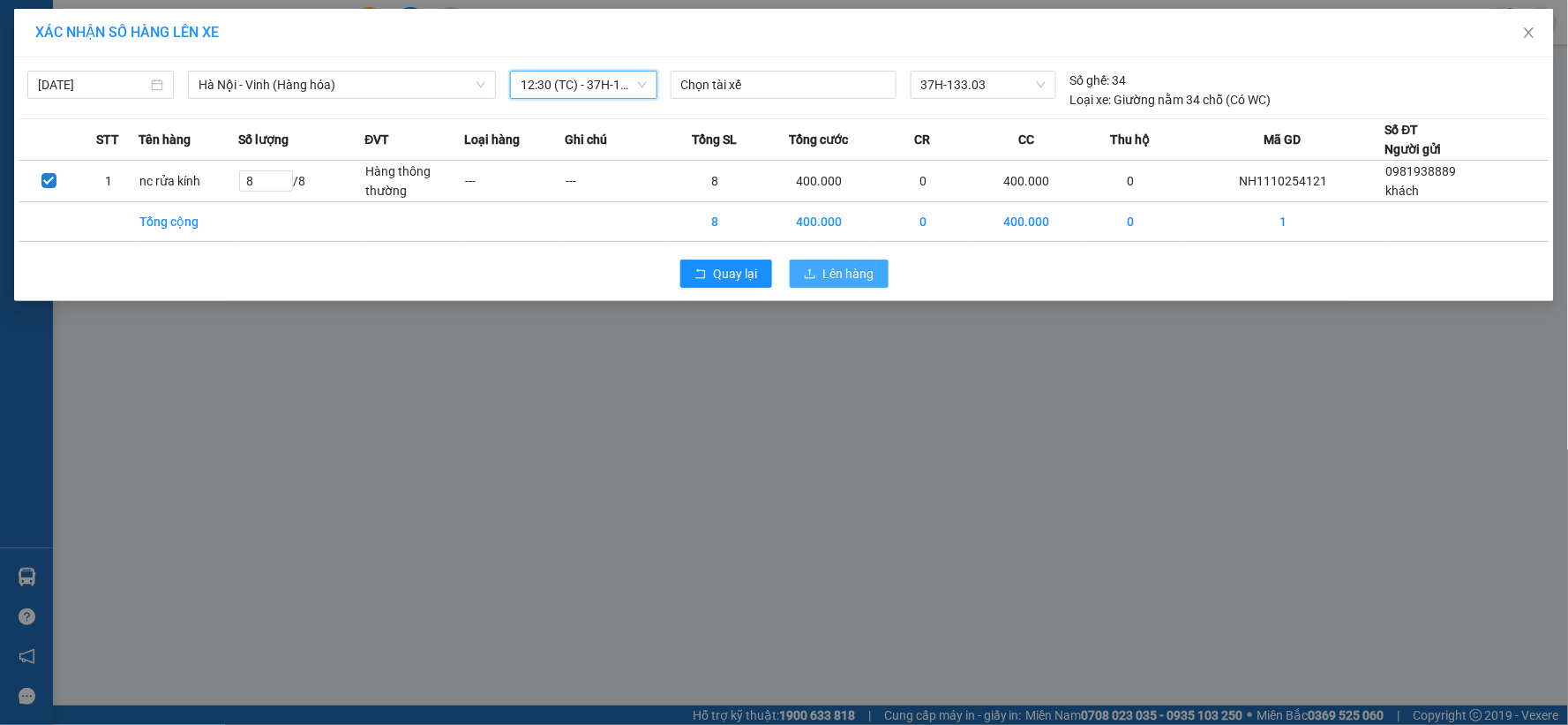
click at [835, 278] on span "Lên hàng" at bounding box center [848, 273] width 51 height 19
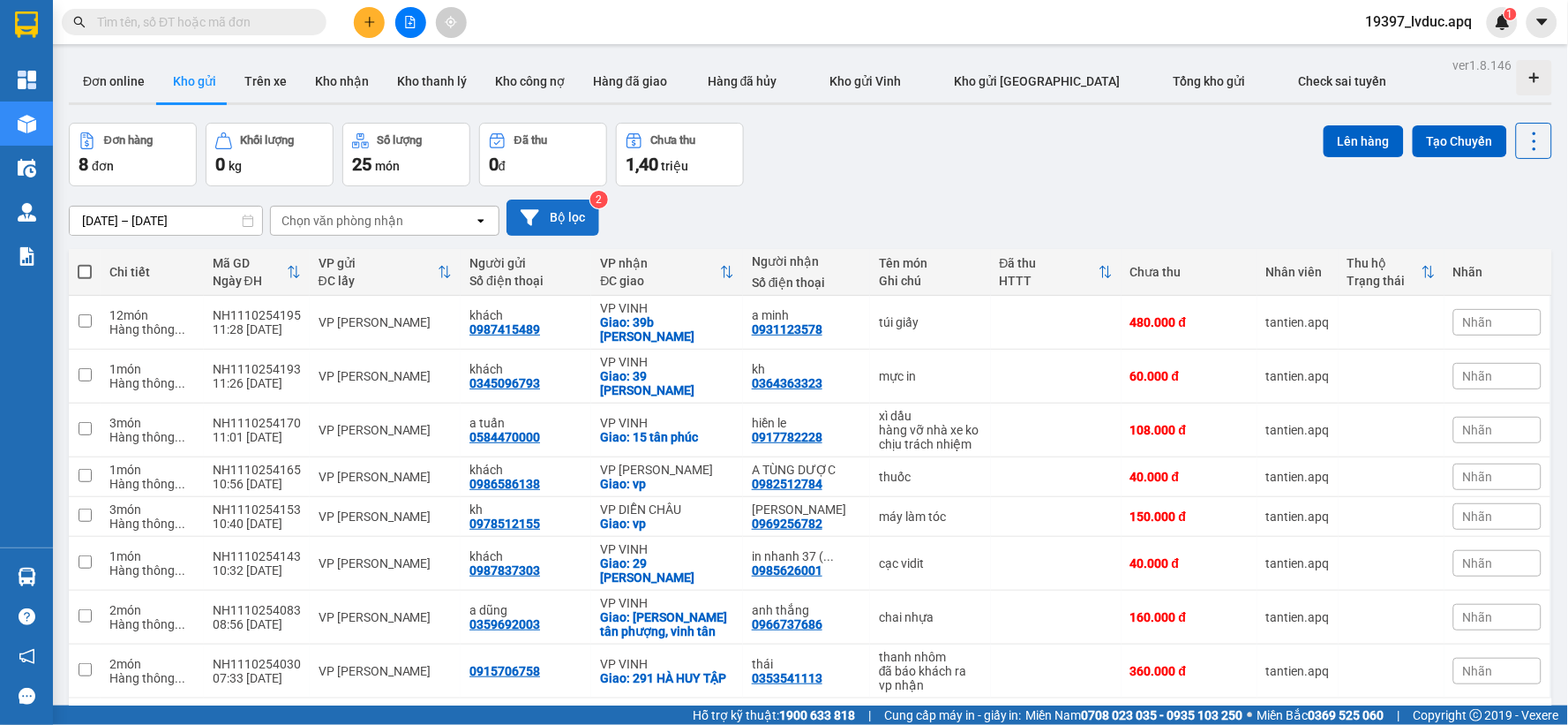
click at [554, 204] on button "Bộ lọc" at bounding box center [553, 217] width 93 height 36
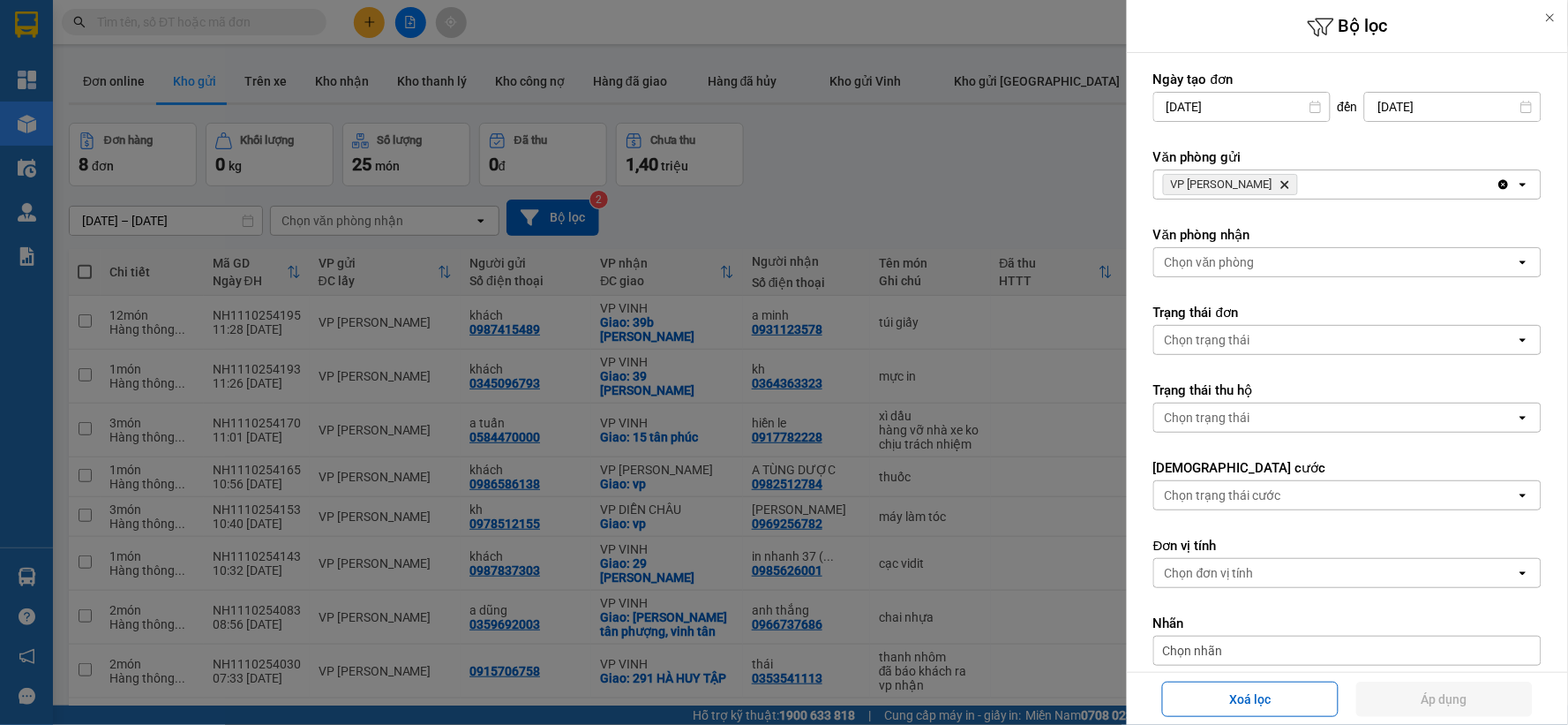
click at [1279, 183] on icon "Delete" at bounding box center [1284, 184] width 10 height 10
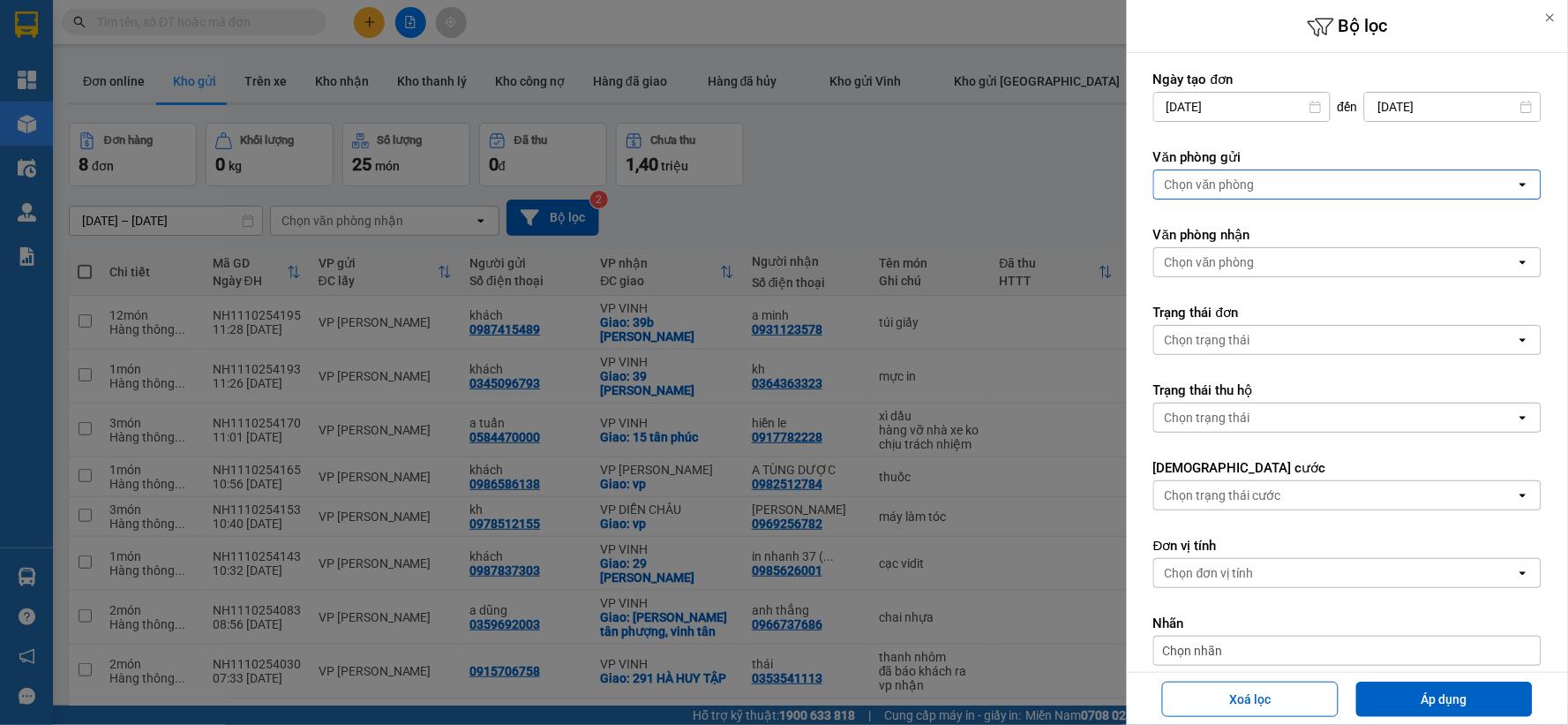
click at [1254, 183] on div "Chọn văn phòng" at bounding box center [1210, 184] width 90 height 18
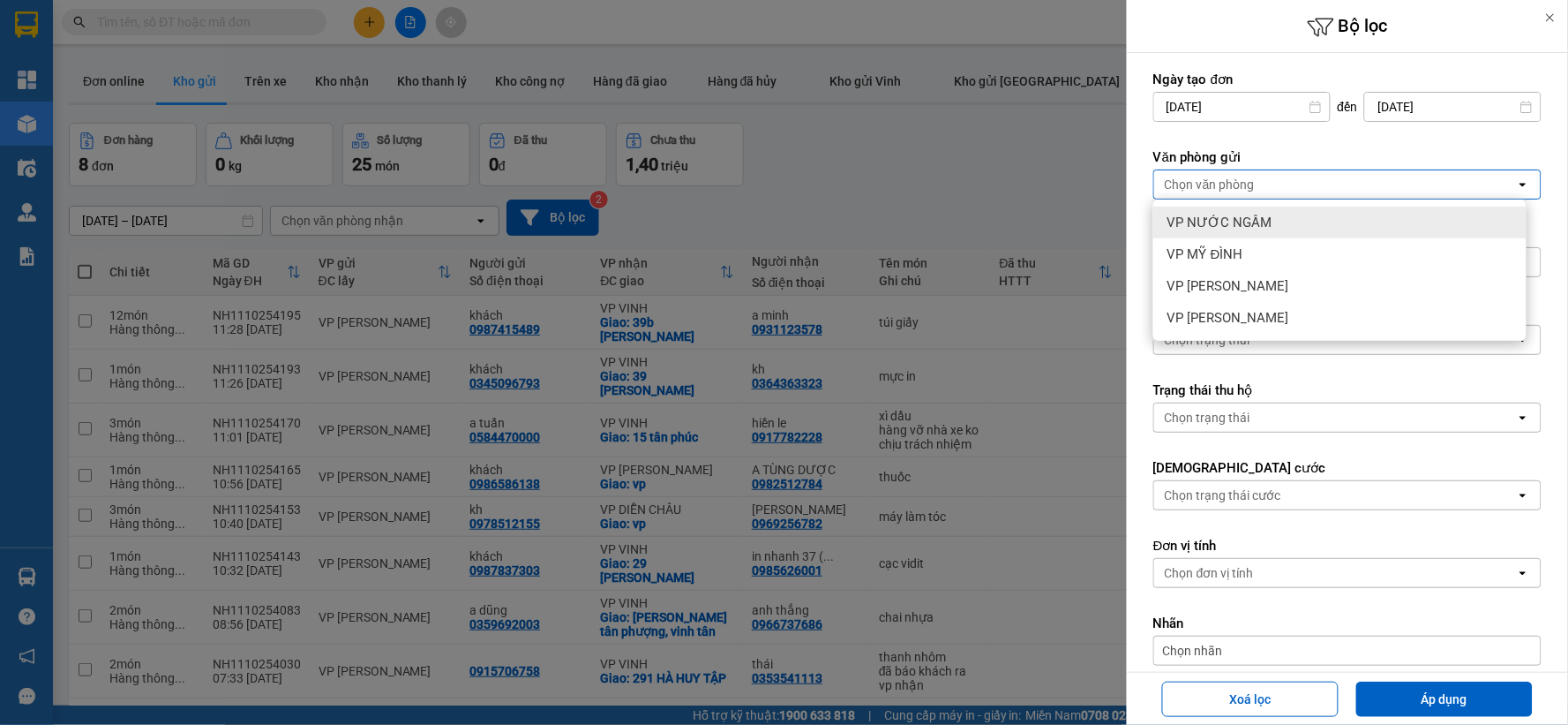
click at [1236, 217] on span "VP NƯỚC NGẦM" at bounding box center [1219, 222] width 105 height 18
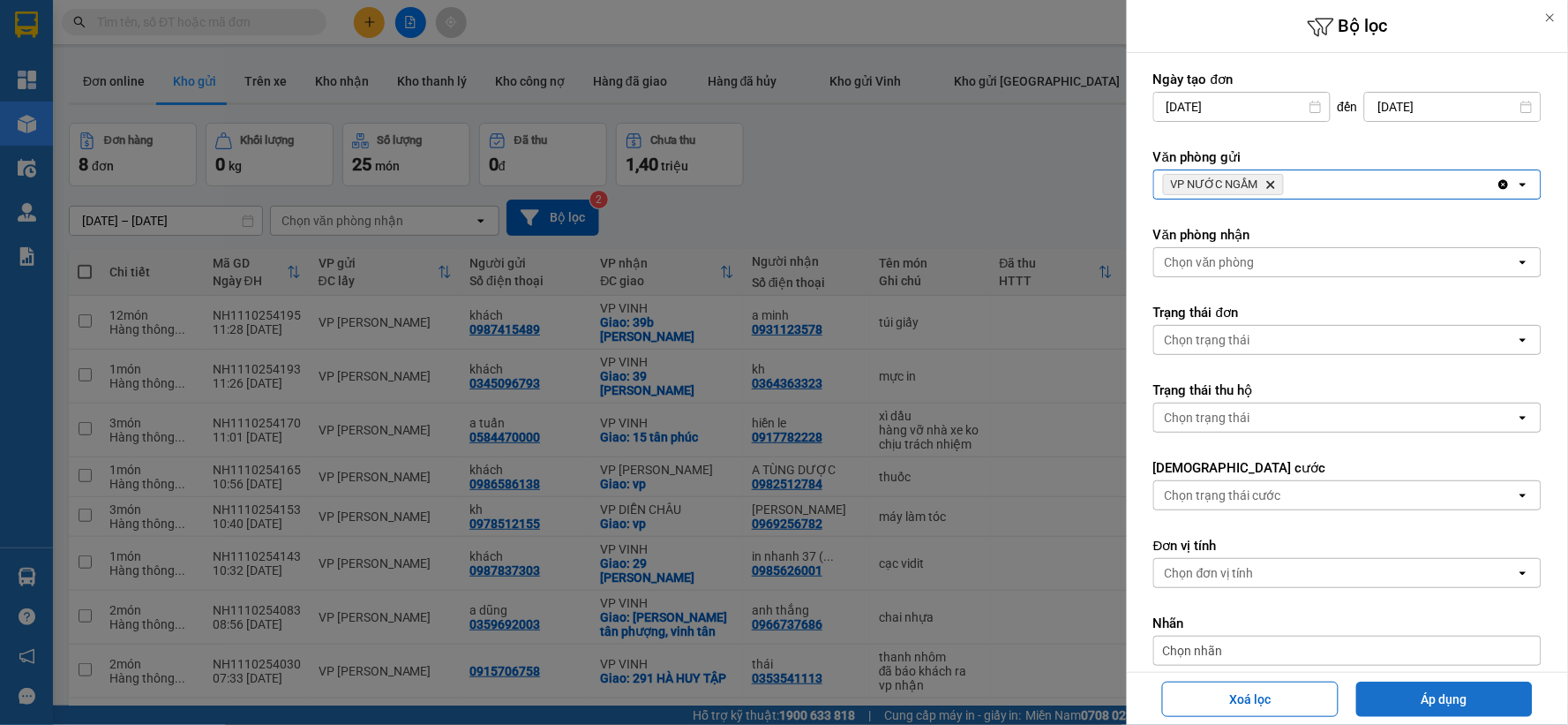
click at [1416, 698] on button "Áp dụng" at bounding box center [1445, 699] width 176 height 35
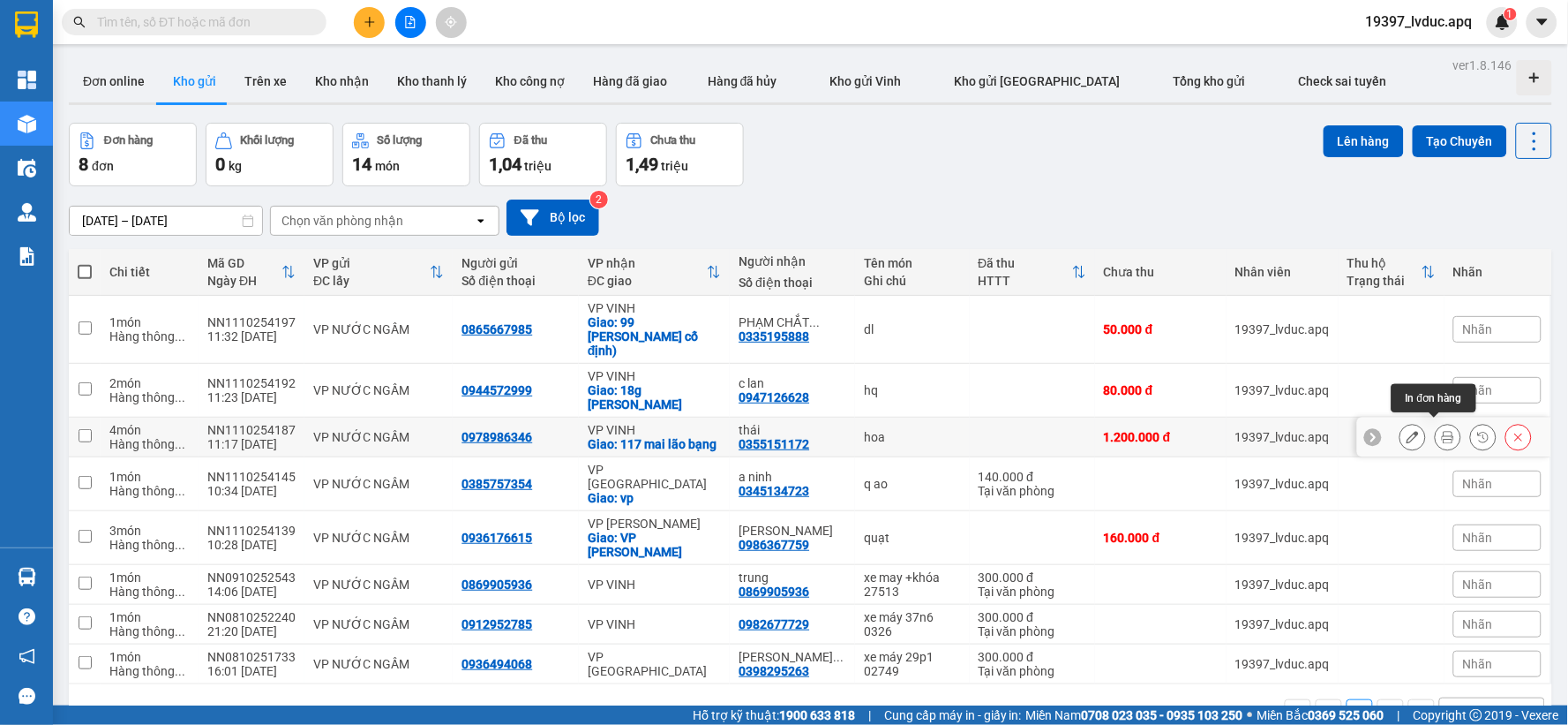
click at [1442, 431] on icon at bounding box center [1447, 436] width 12 height 12
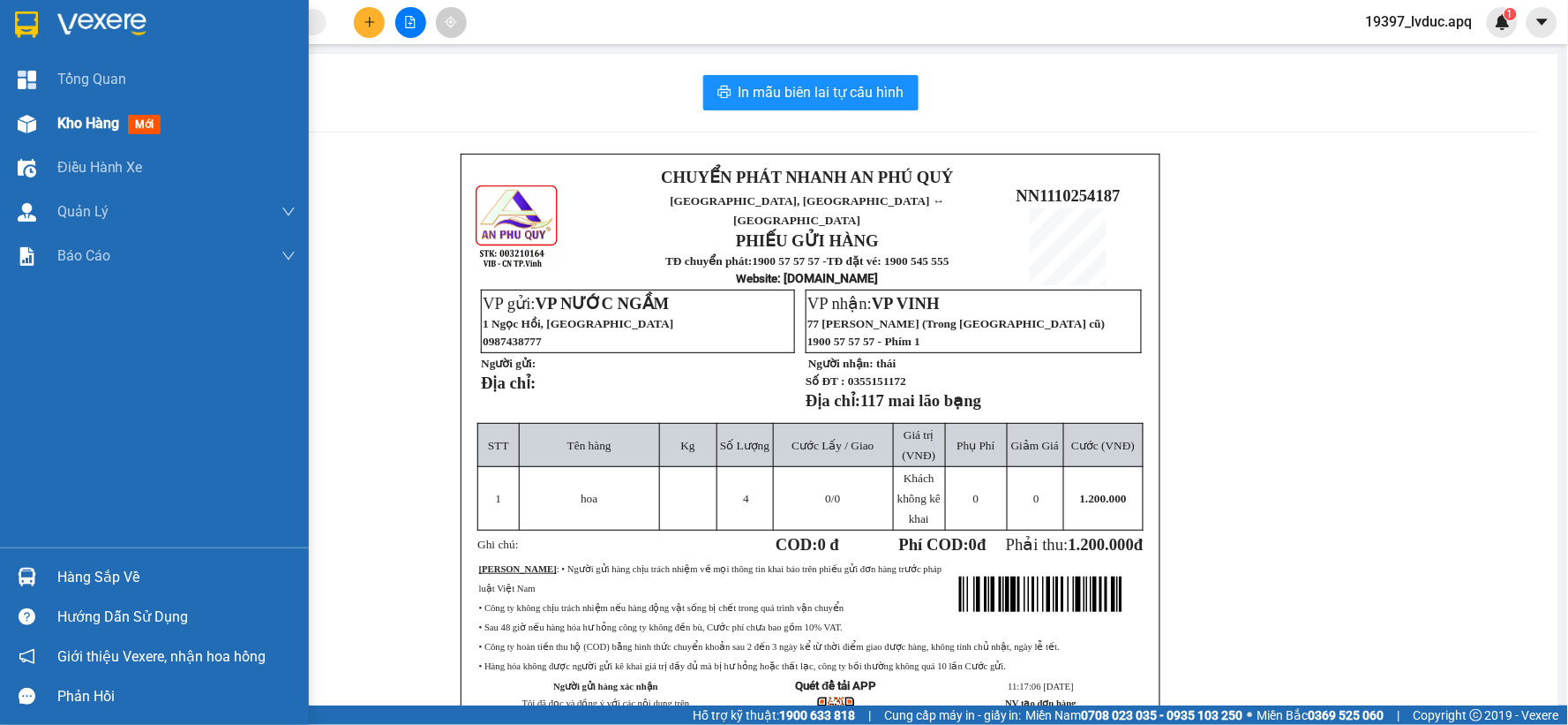
click at [50, 127] on div "Kho hàng mới" at bounding box center [154, 123] width 309 height 45
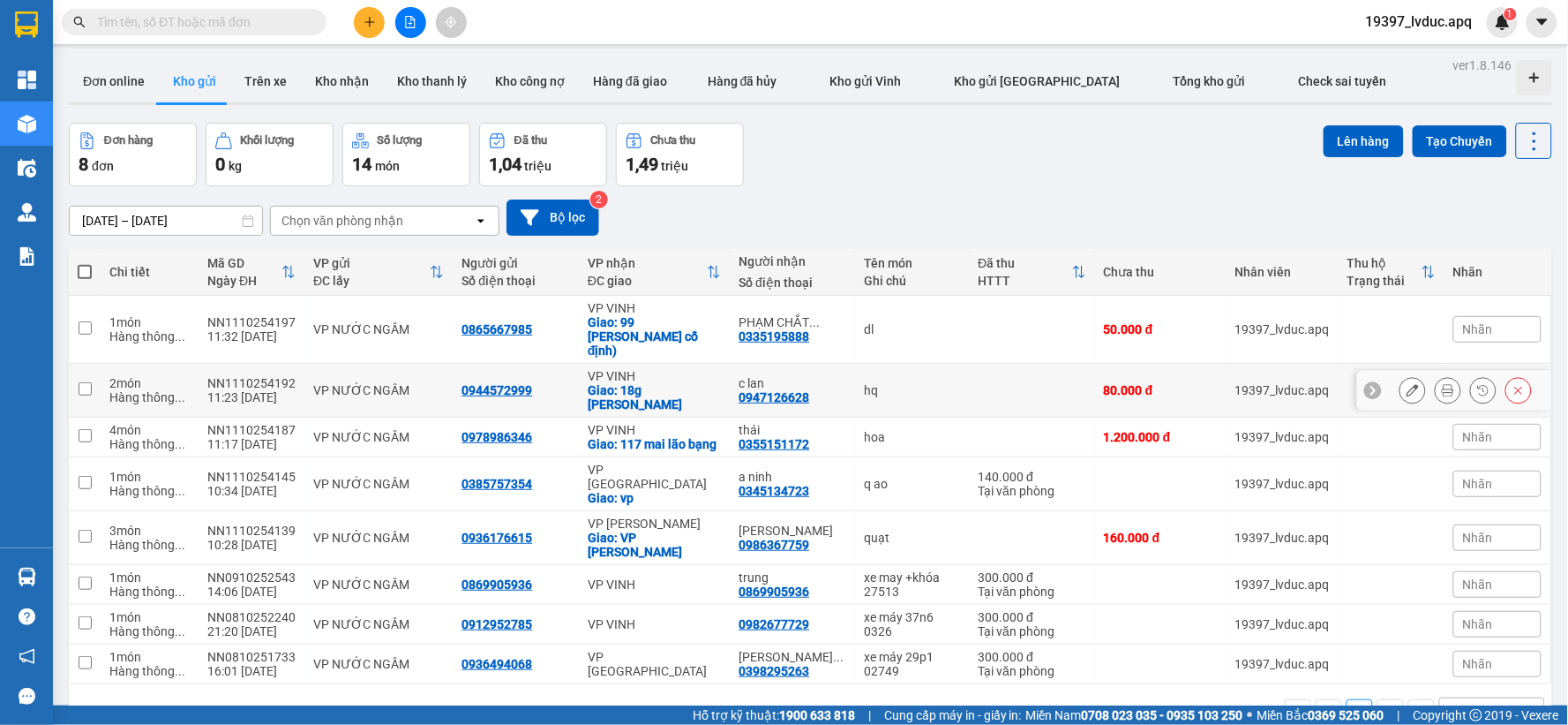
click at [716, 369] on div "VP VINH" at bounding box center [654, 376] width 135 height 14
checkbox input "true"
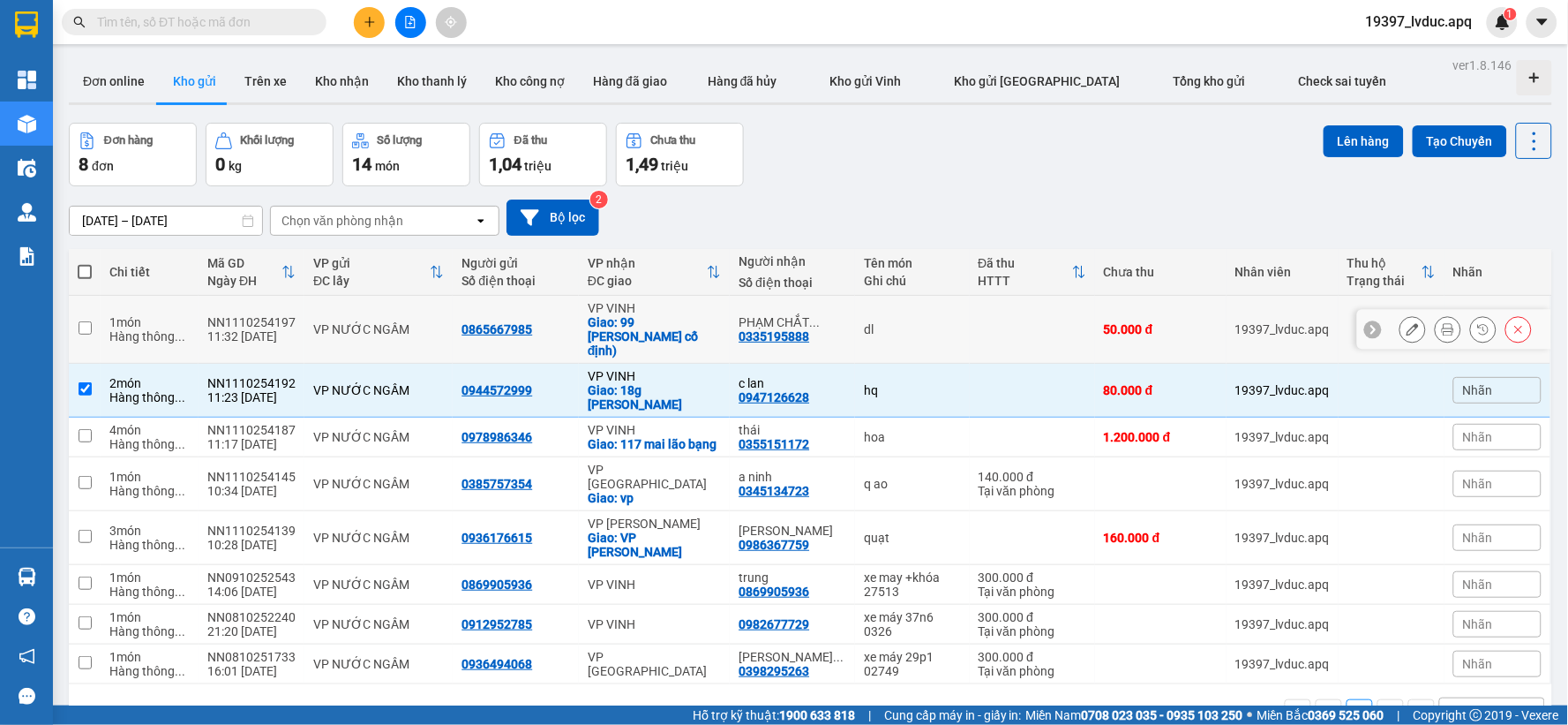
click at [745, 330] on div "0335195888" at bounding box center [774, 336] width 71 height 14
click at [708, 314] on div "VP VINH" at bounding box center [654, 307] width 135 height 14
checkbox input "true"
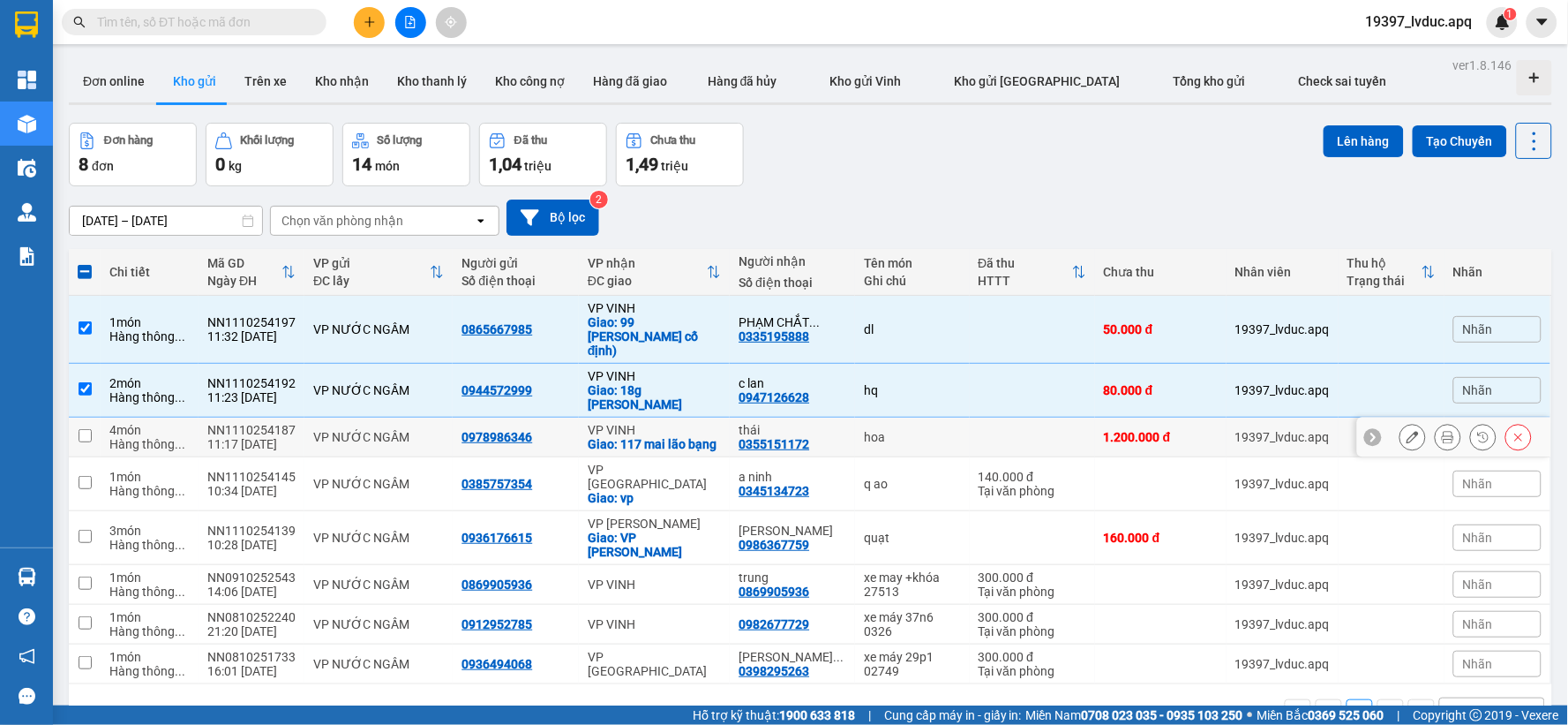
click at [689, 437] on div "Giao: 117 mai lão bạng" at bounding box center [654, 444] width 135 height 14
checkbox input "true"
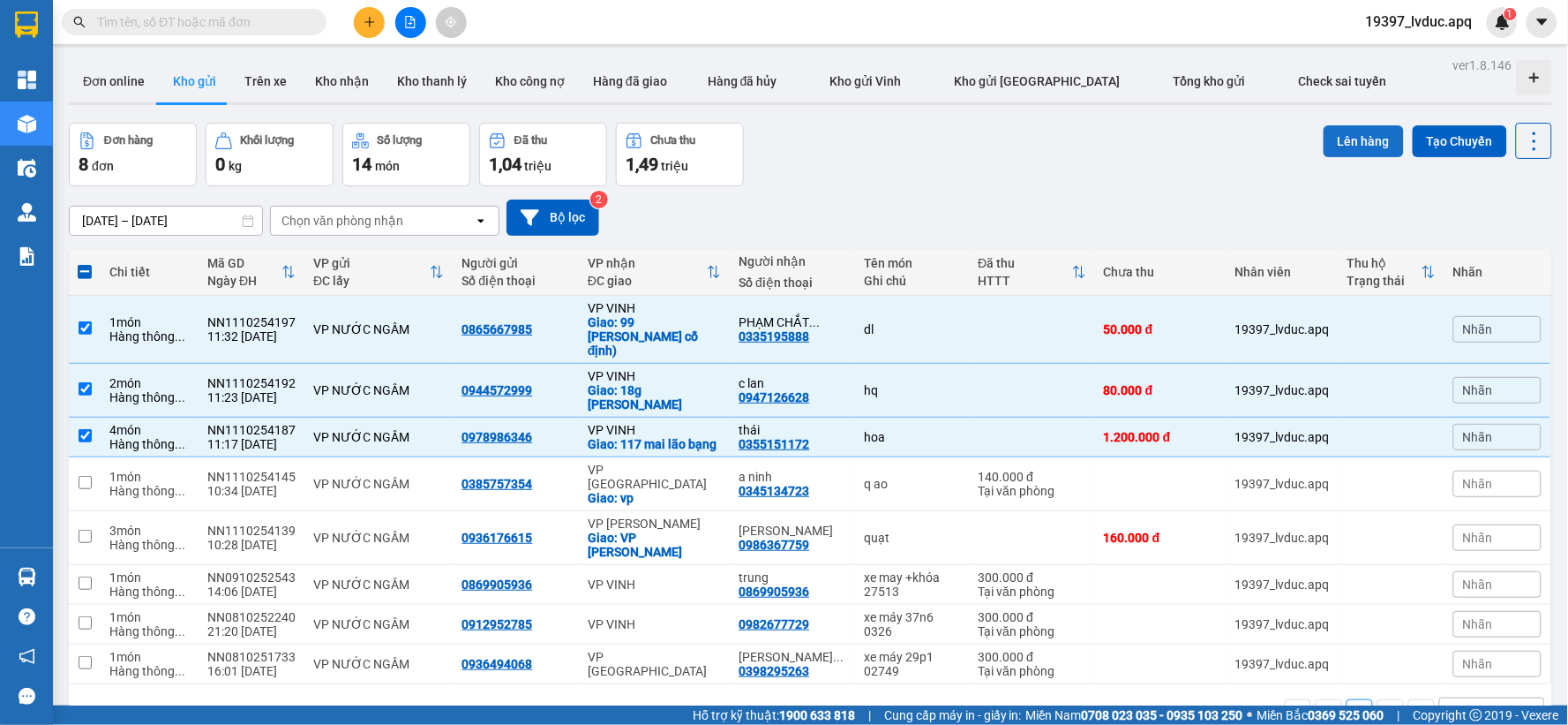
click at [1344, 142] on button "Lên hàng" at bounding box center [1364, 141] width 81 height 32
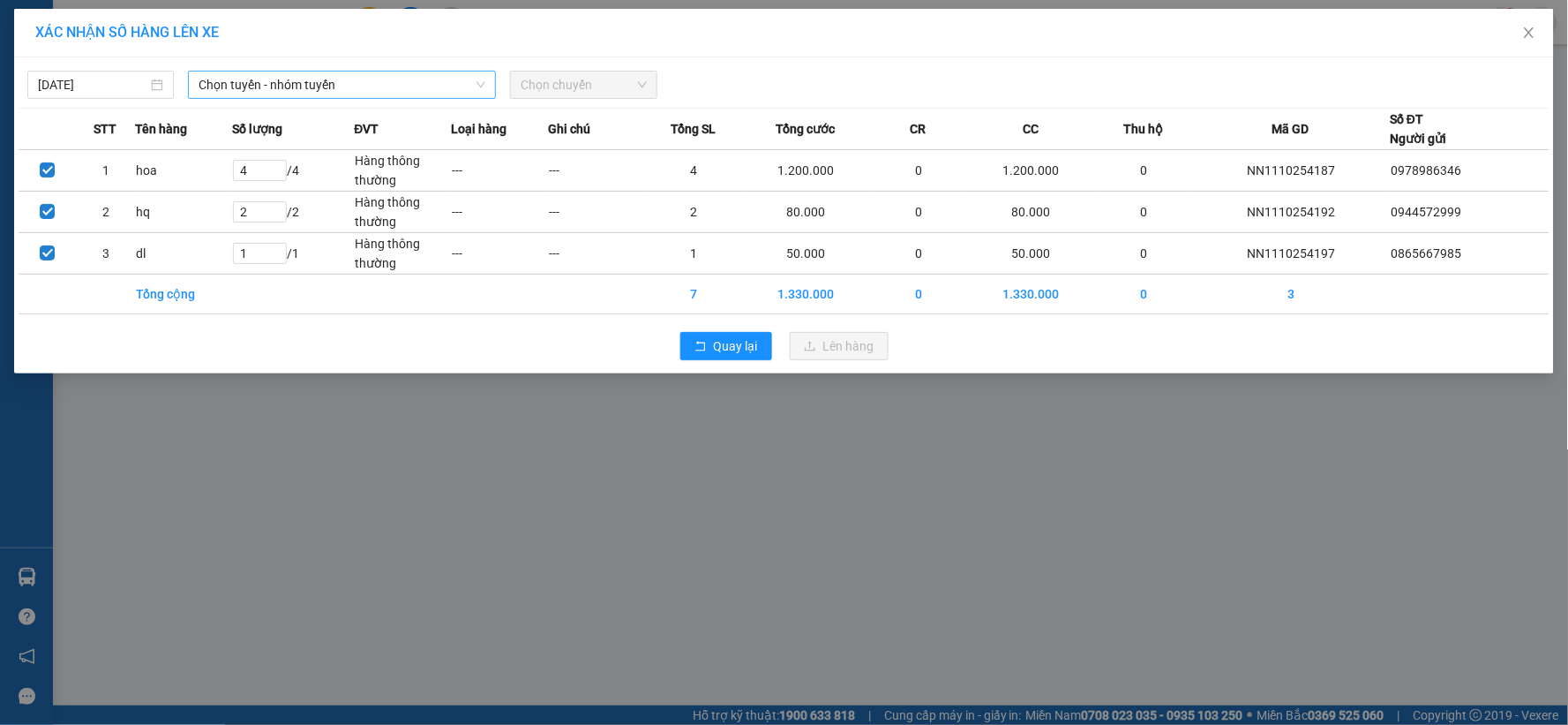
click at [282, 81] on span "Chọn tuyến - nhóm tuyến" at bounding box center [341, 84] width 287 height 27
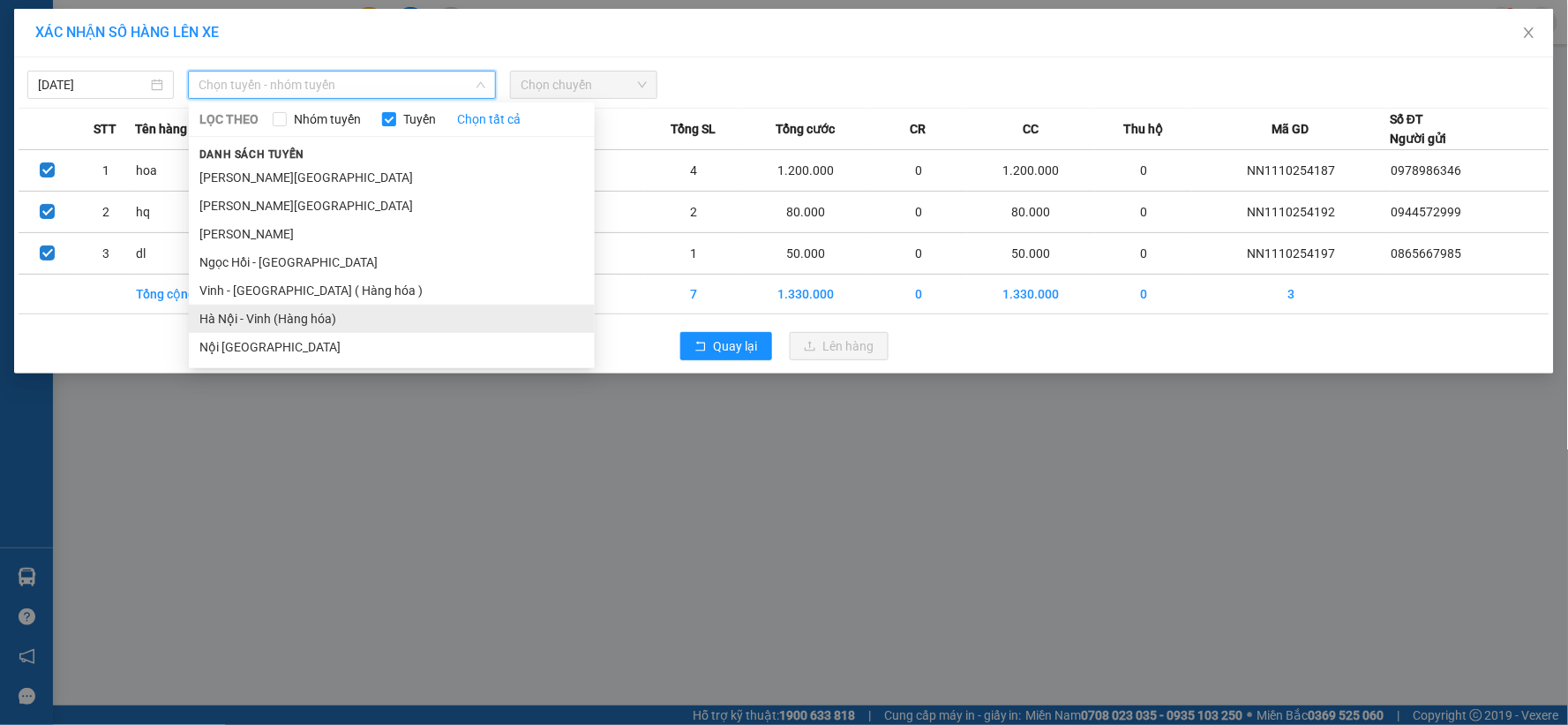
click at [270, 305] on li "Hà Nội - Vinh (Hàng hóa)" at bounding box center [392, 318] width 406 height 28
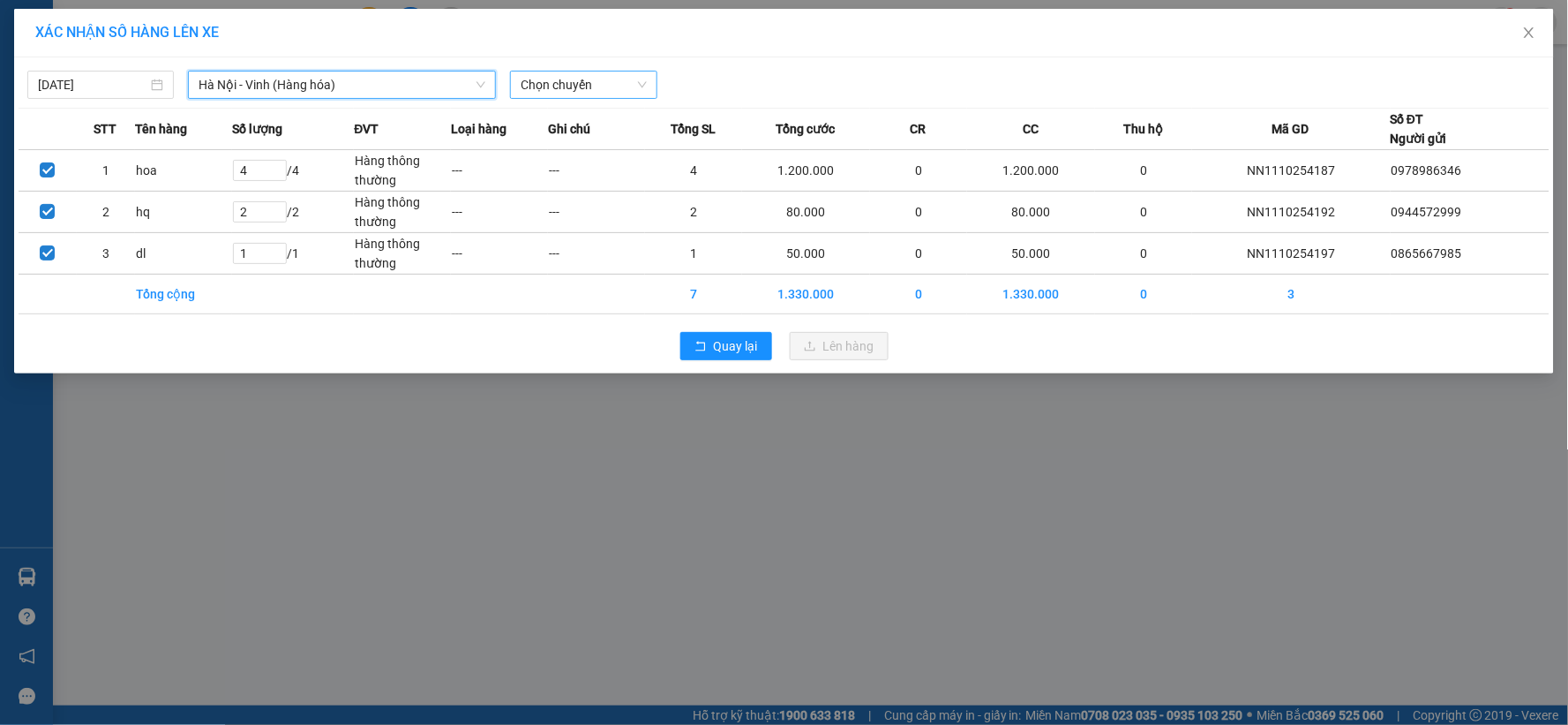
click at [566, 82] on span "Chọn chuyến" at bounding box center [583, 84] width 125 height 27
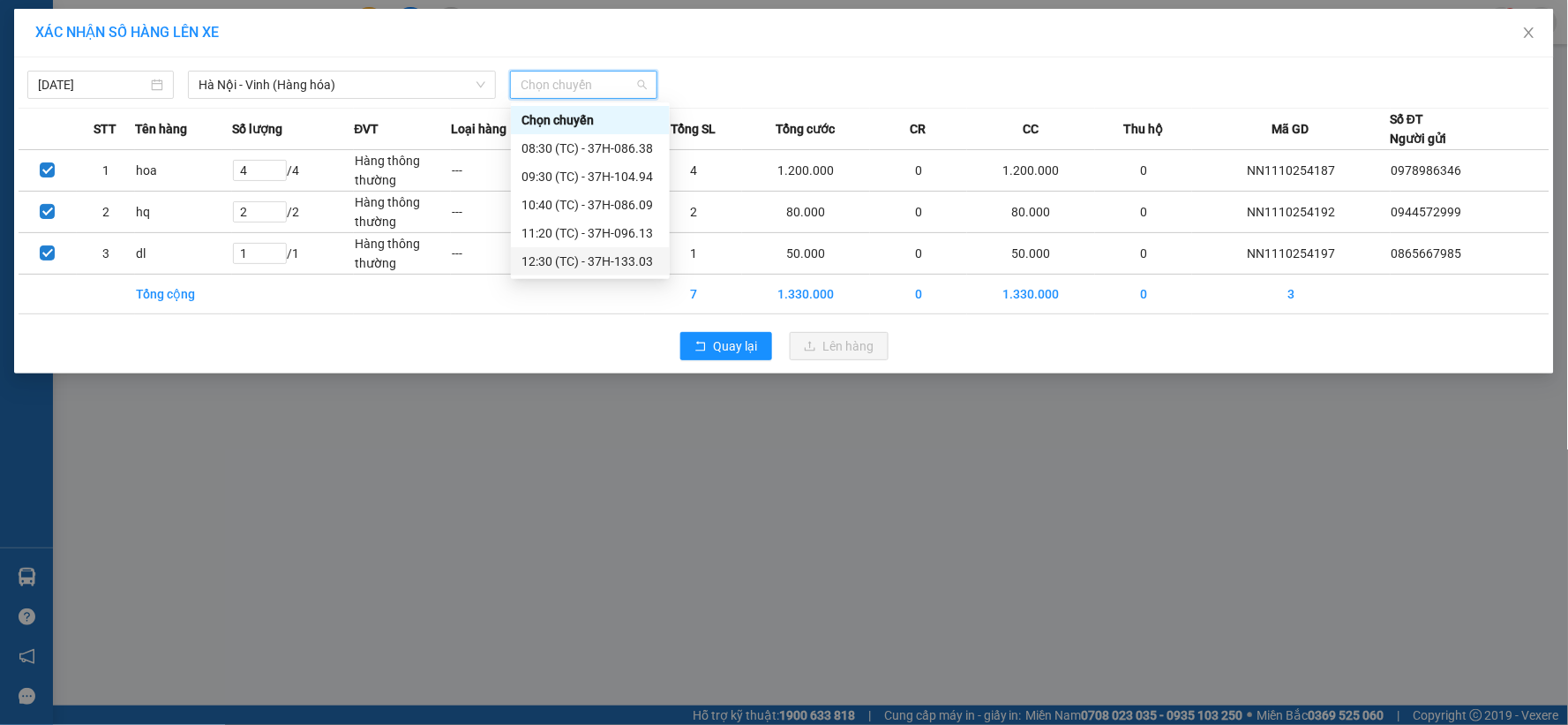
click at [583, 256] on div "12:30 (TC) - 37H-133.03" at bounding box center [590, 261] width 137 height 19
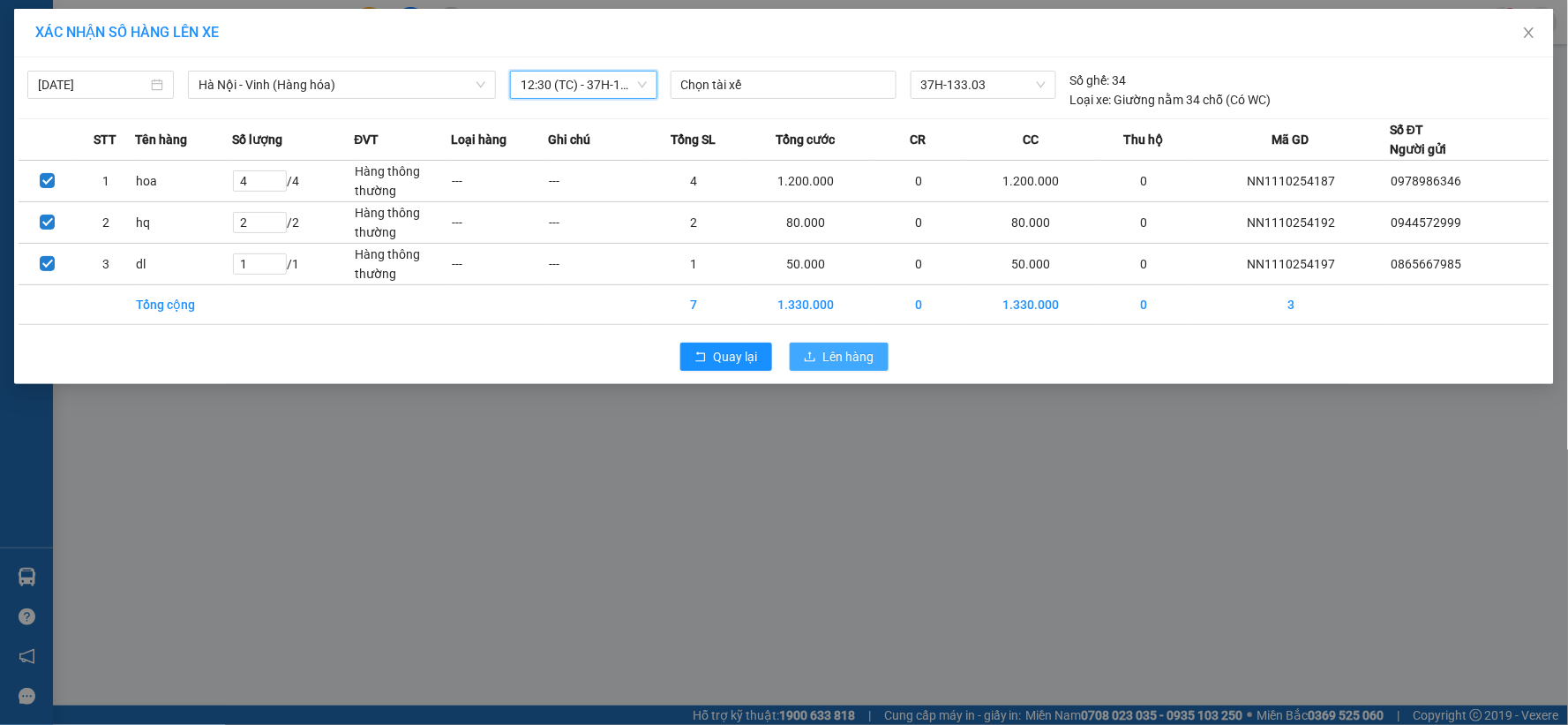
click at [862, 354] on span "Lên hàng" at bounding box center [848, 356] width 51 height 19
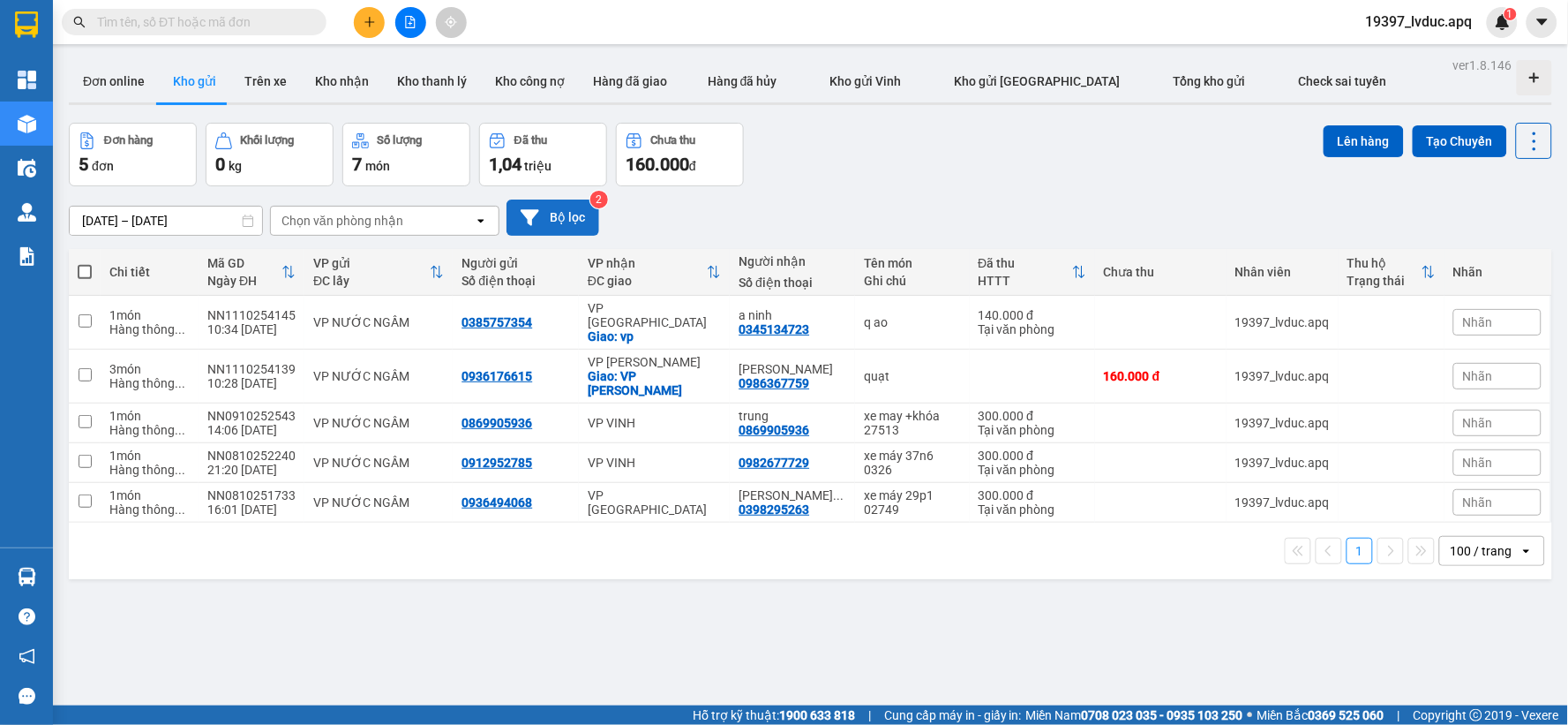
click at [574, 218] on button "Bộ lọc" at bounding box center [553, 217] width 93 height 36
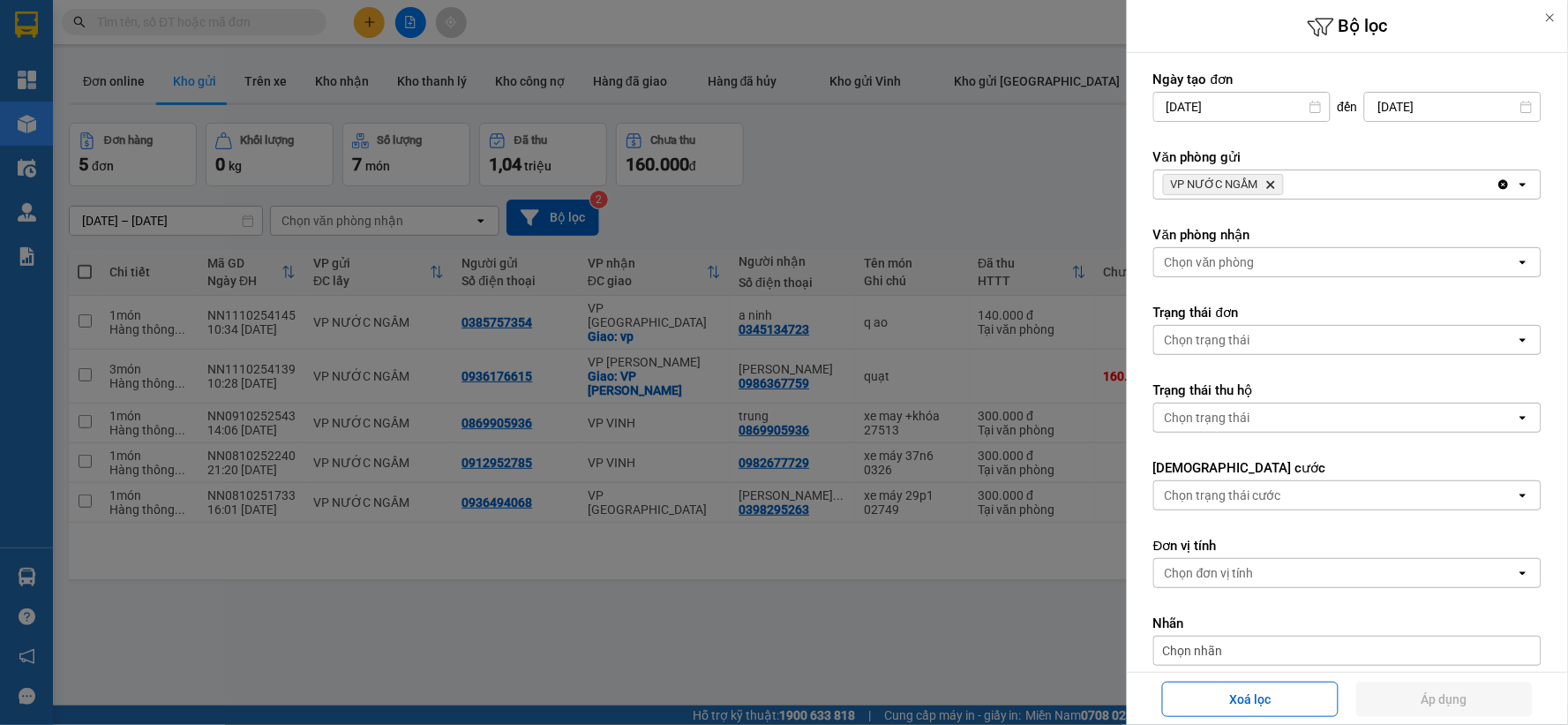
click at [1266, 184] on icon "Delete" at bounding box center [1270, 184] width 10 height 10
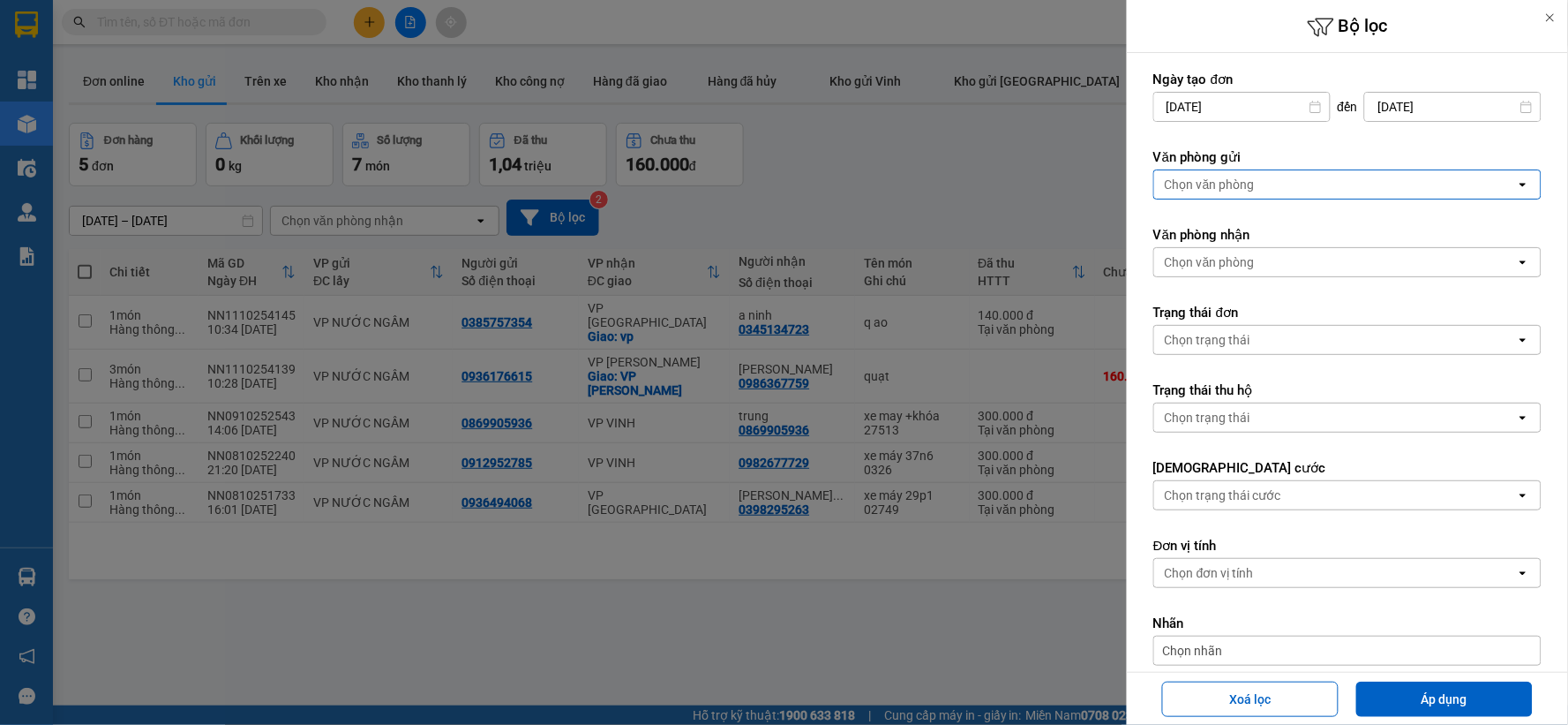
click at [1266, 184] on div "Chọn văn phòng" at bounding box center [1335, 185] width 362 height 28
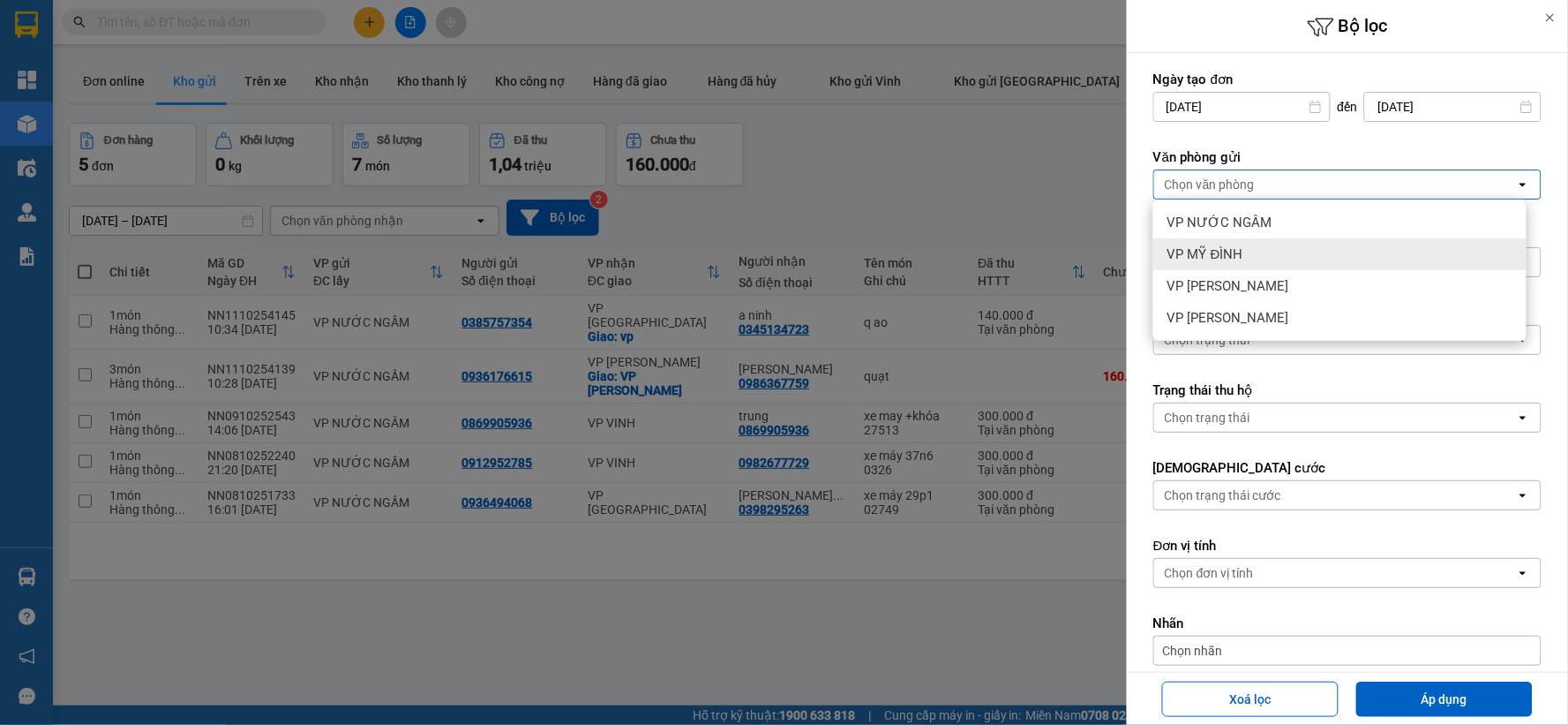
click at [1256, 258] on div "VP MỸ ĐÌNH" at bounding box center [1340, 254] width 373 height 32
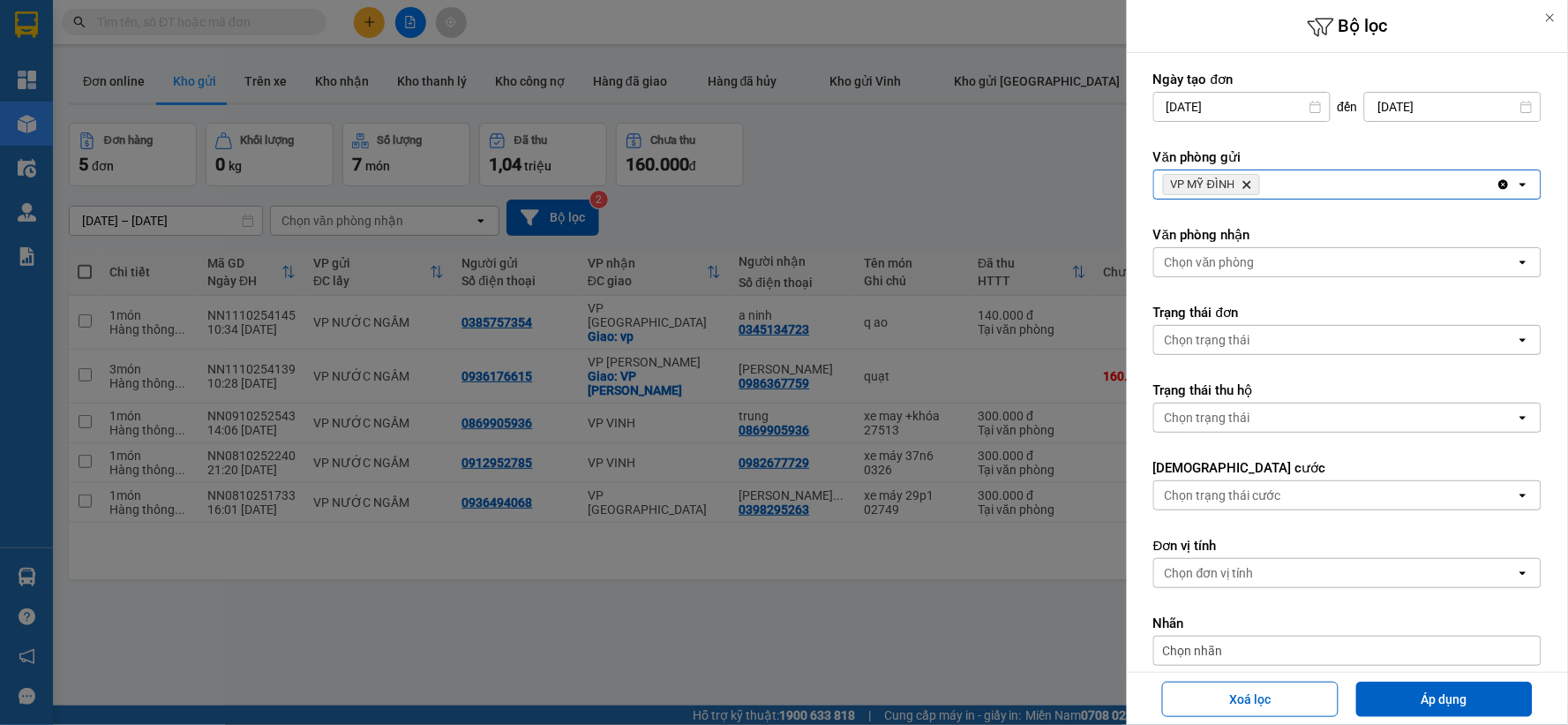
click at [1242, 184] on icon "Delete" at bounding box center [1246, 184] width 10 height 10
click at [1242, 186] on div "Chọn văn phòng" at bounding box center [1210, 184] width 90 height 18
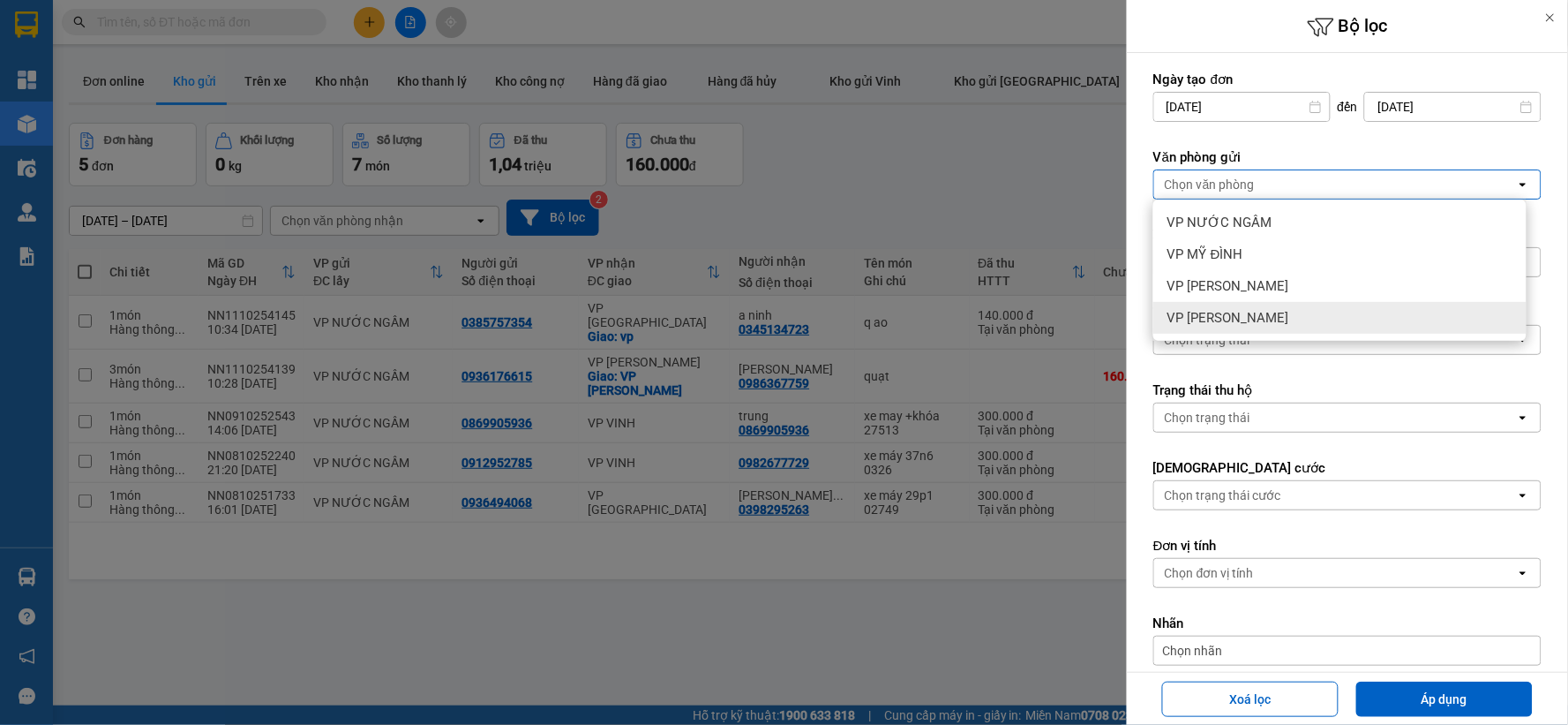
drag, startPoint x: 1224, startPoint y: 318, endPoint x: 1253, endPoint y: 348, distance: 41.7
click at [1224, 319] on span "VP [PERSON_NAME]" at bounding box center [1227, 317] width 122 height 18
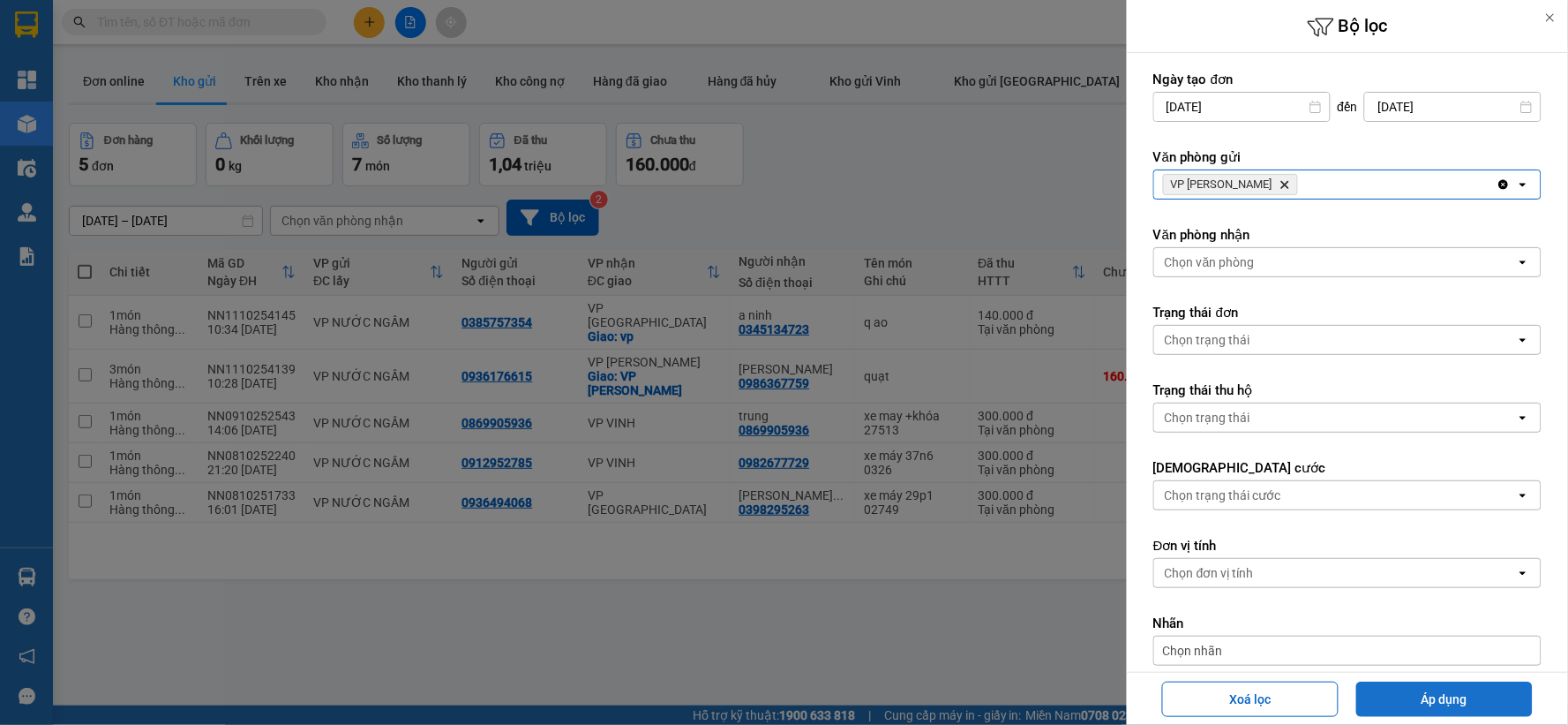
click at [1424, 691] on button "Áp dụng" at bounding box center [1445, 699] width 176 height 35
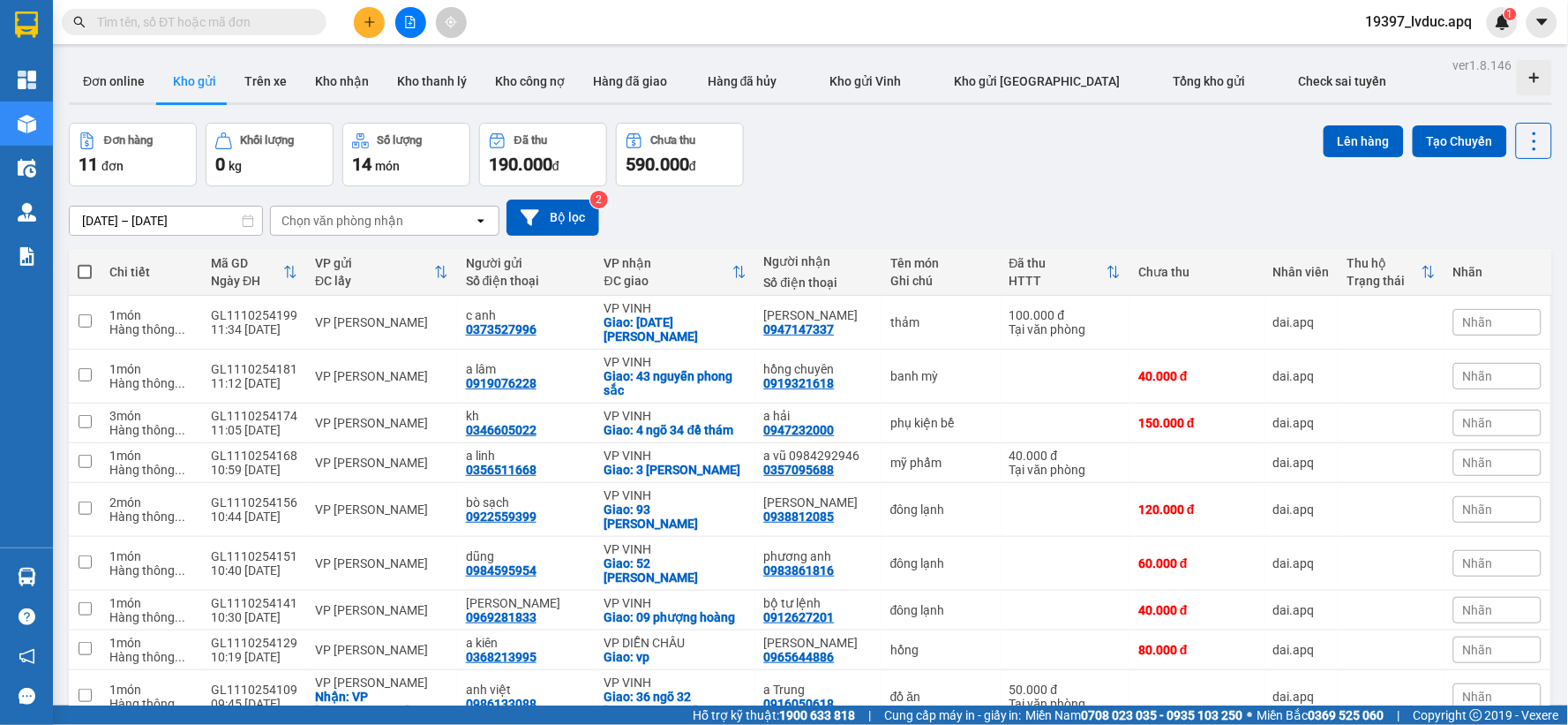
click at [466, 225] on div "Chọn văn phòng nhận" at bounding box center [372, 221] width 203 height 28
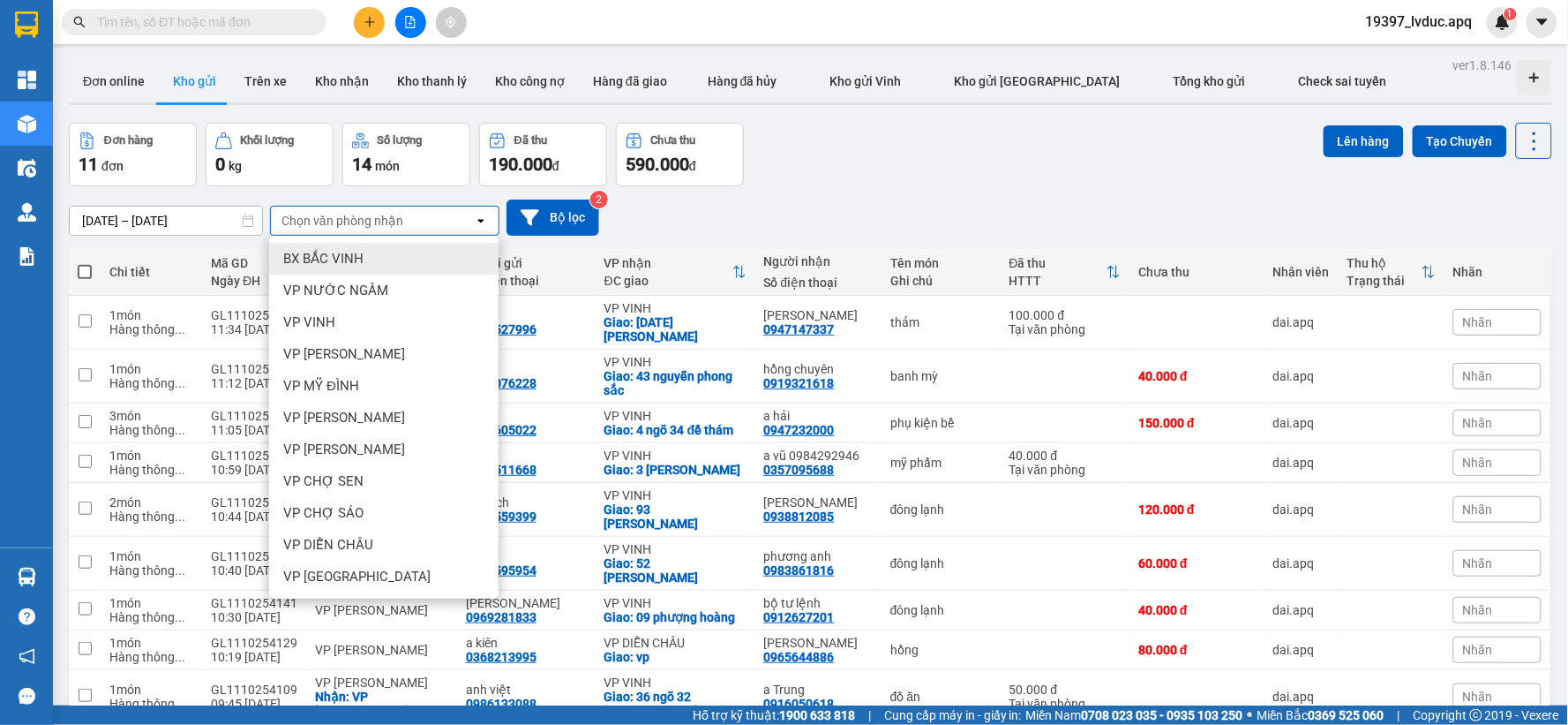
click at [930, 203] on div "[DATE] – [DATE] Press the down arrow key to interact with the calendar and sele…" at bounding box center [810, 217] width 1484 height 36
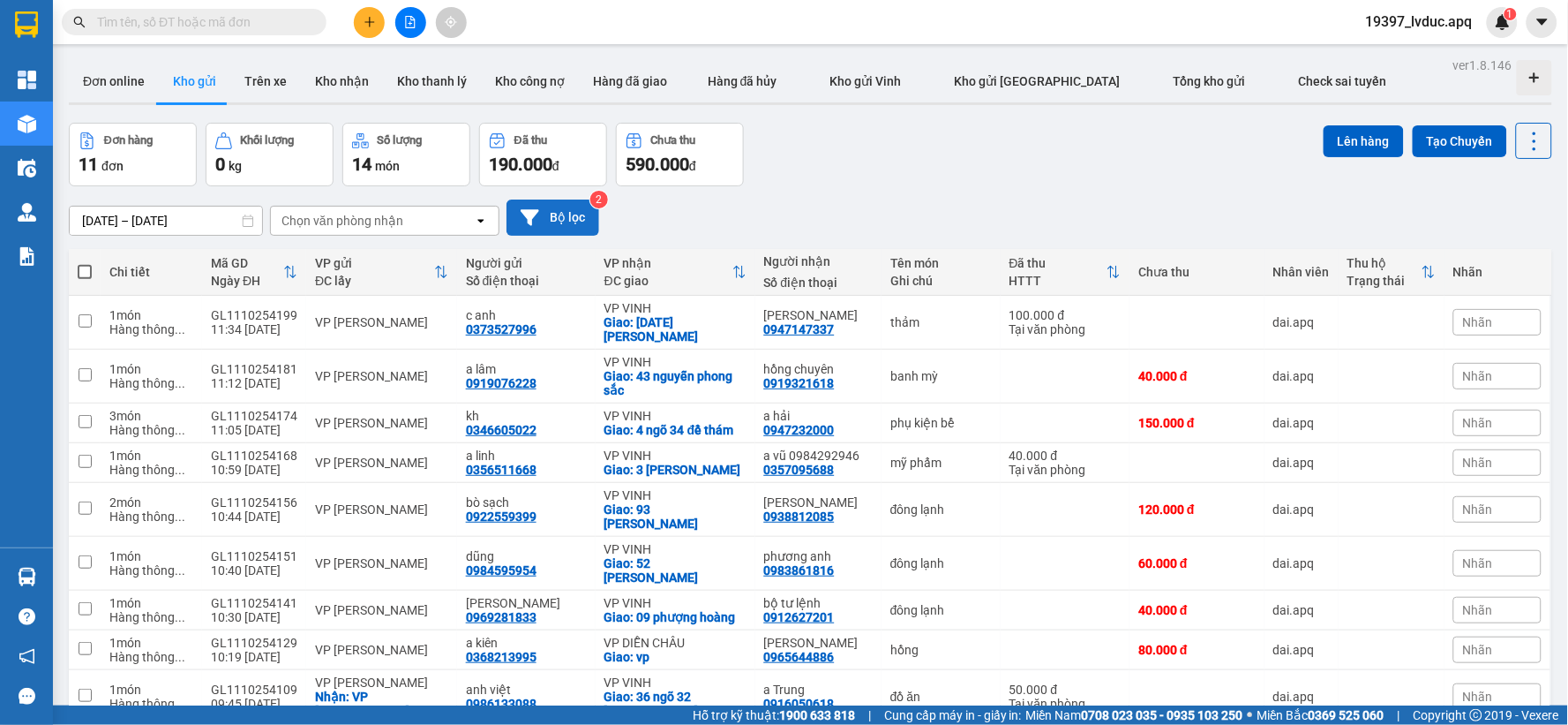
click at [559, 215] on button "Bộ lọc" at bounding box center [553, 217] width 93 height 36
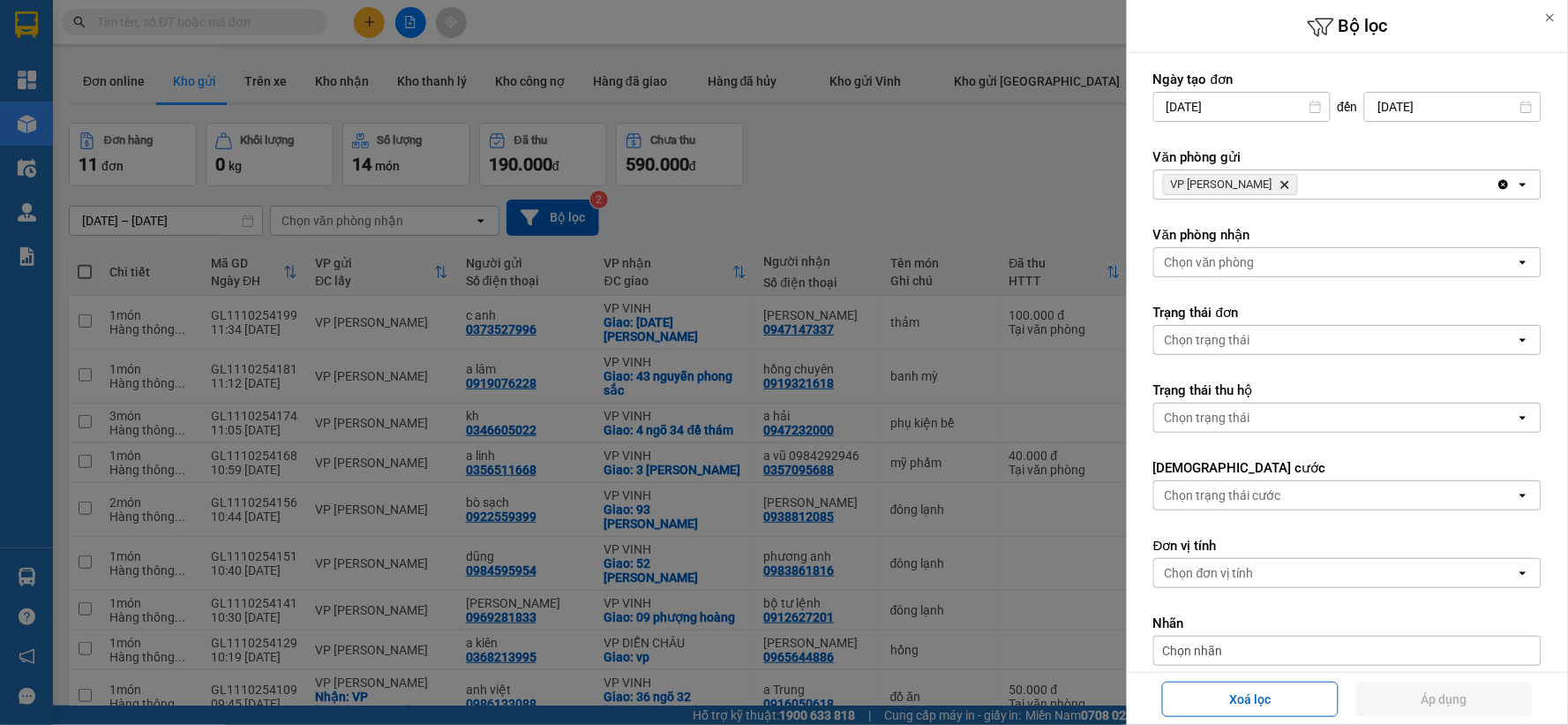
click at [1279, 184] on icon "Delete" at bounding box center [1284, 184] width 10 height 10
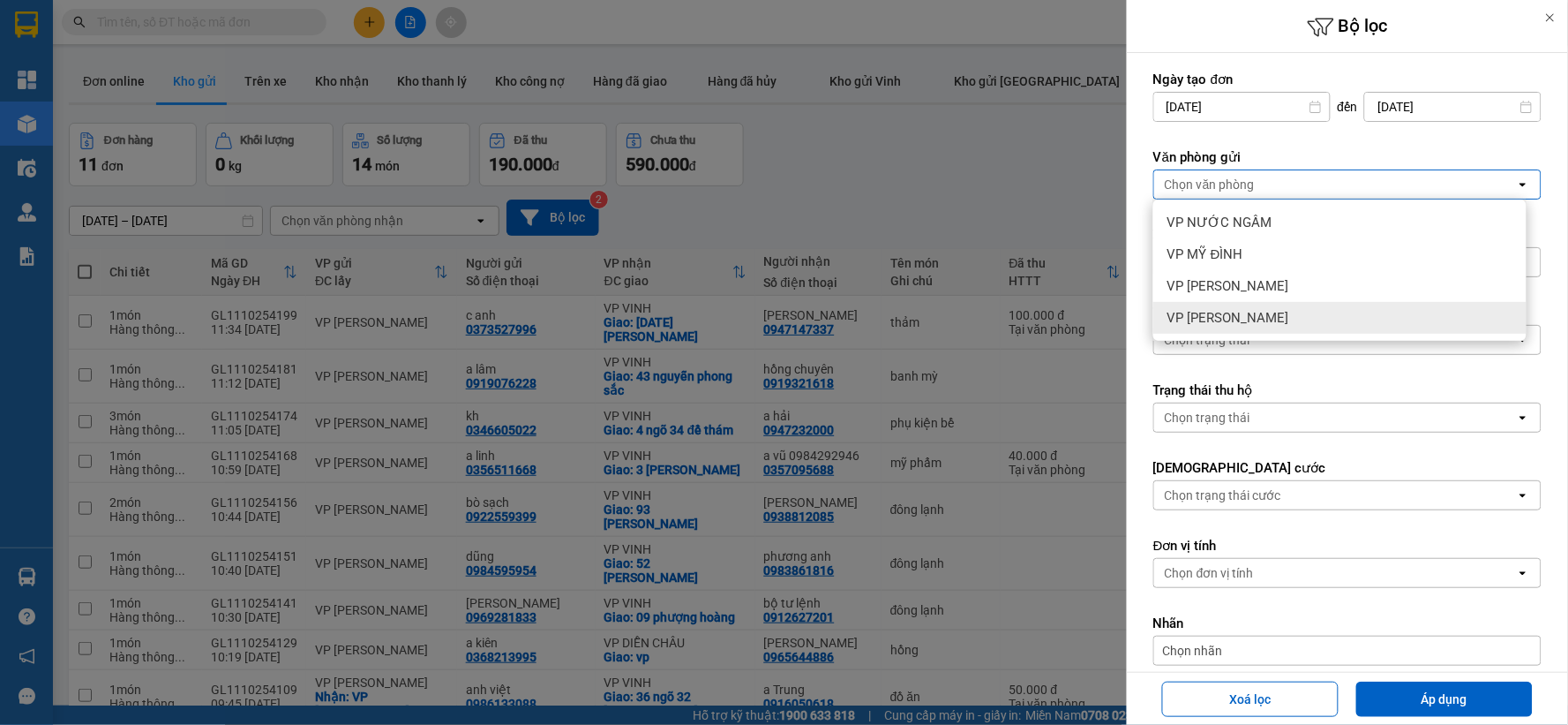
click at [1224, 310] on span "VP [PERSON_NAME]" at bounding box center [1227, 317] width 122 height 18
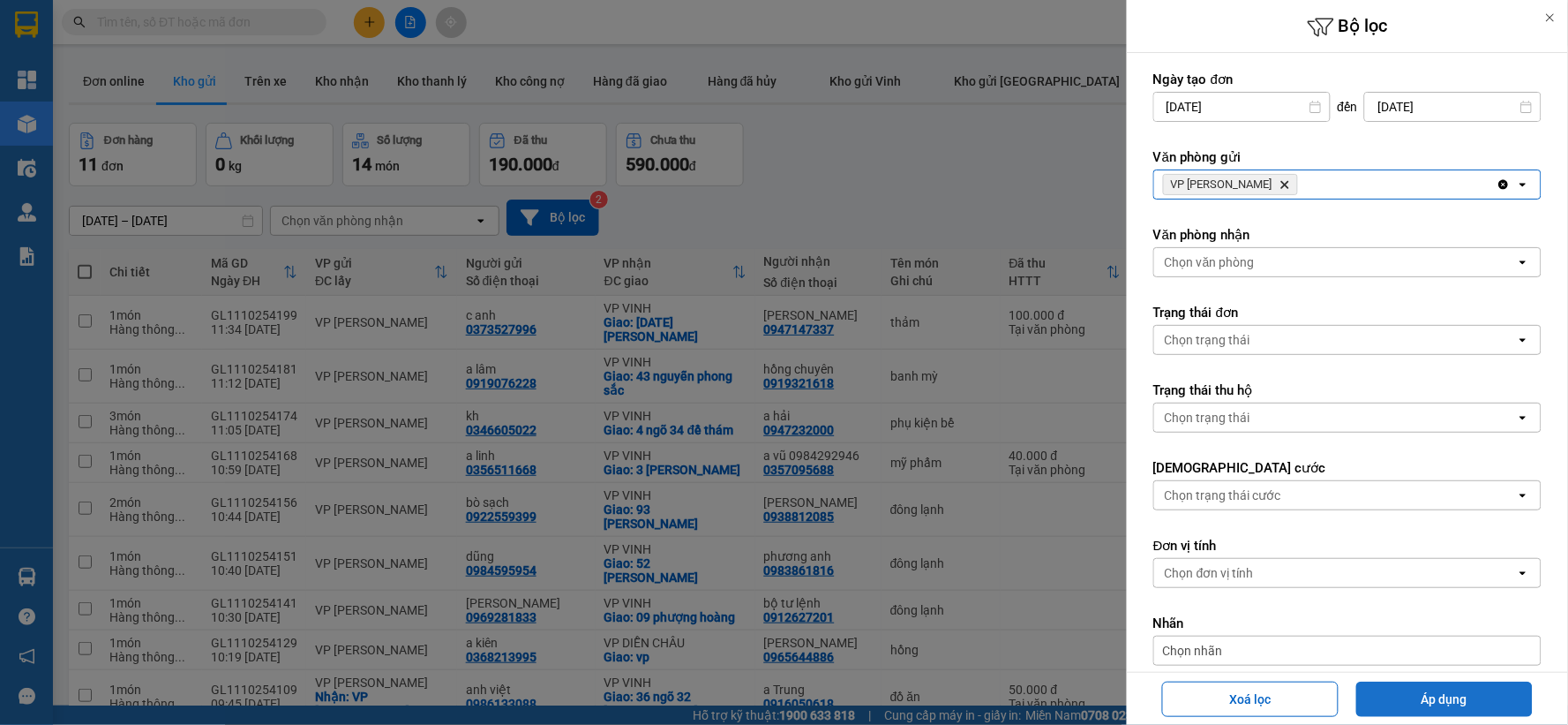
drag, startPoint x: 1432, startPoint y: 693, endPoint x: 1408, endPoint y: 693, distance: 24.0
click at [1419, 695] on button "Áp dụng" at bounding box center [1445, 699] width 176 height 35
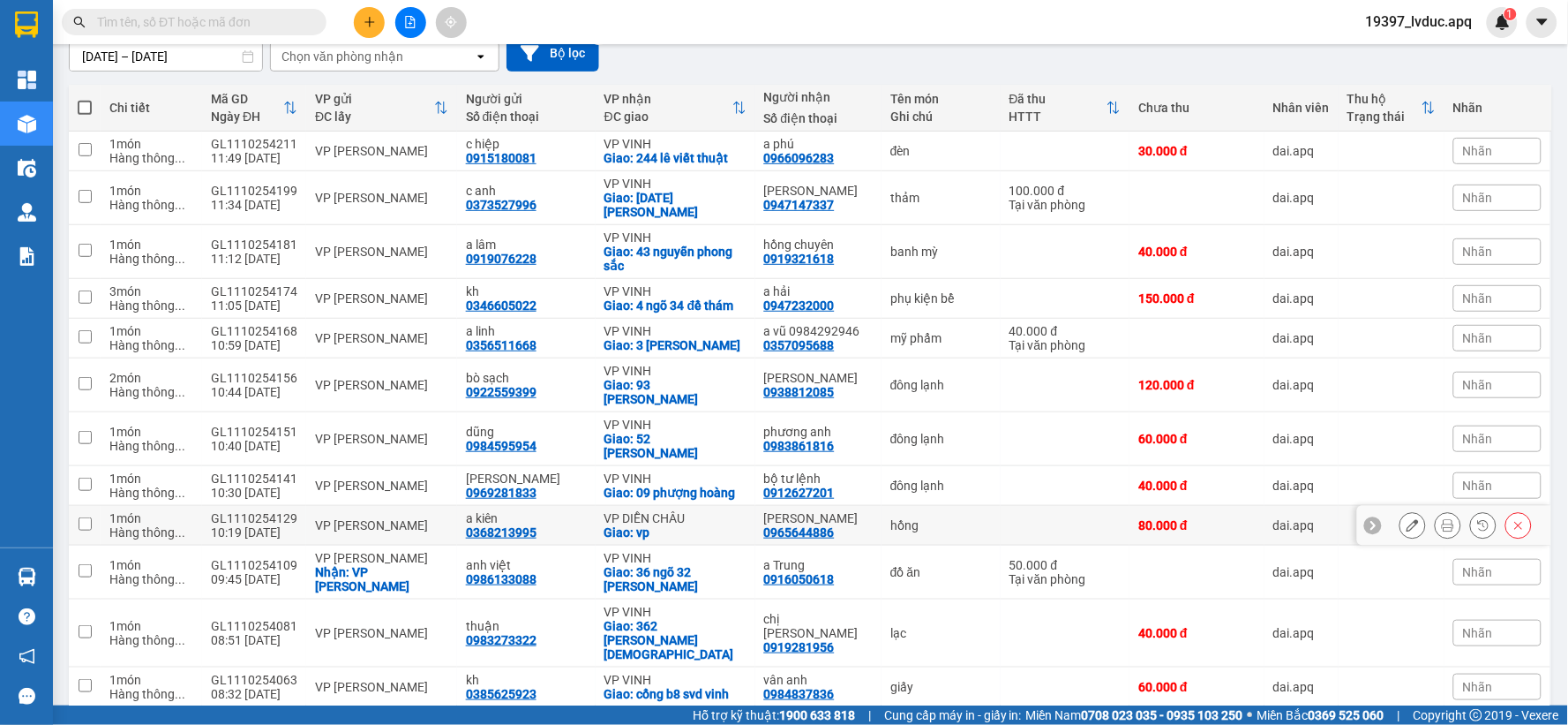
scroll to position [240, 0]
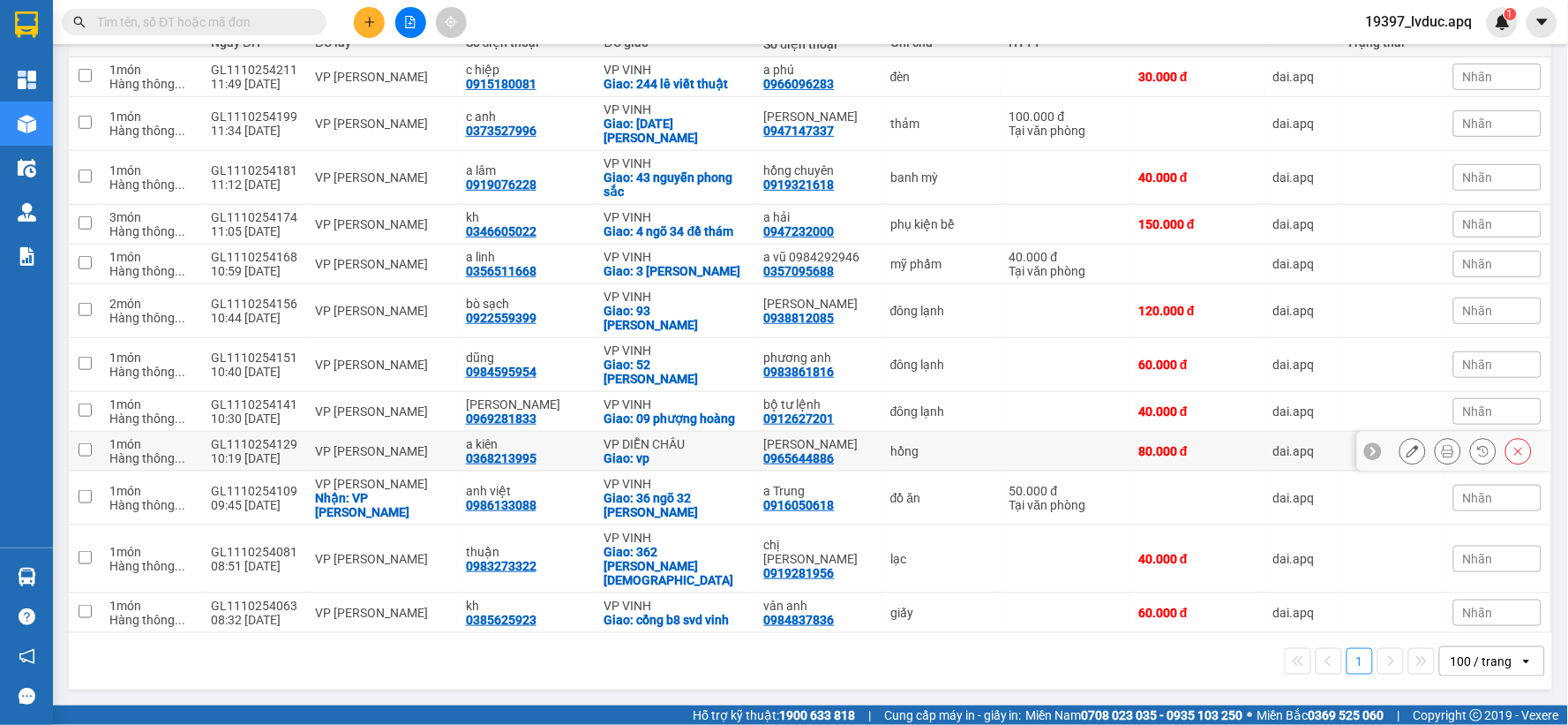
click at [669, 451] on div "VP DIỄN CHÂU" at bounding box center [675, 444] width 142 height 14
checkbox input "true"
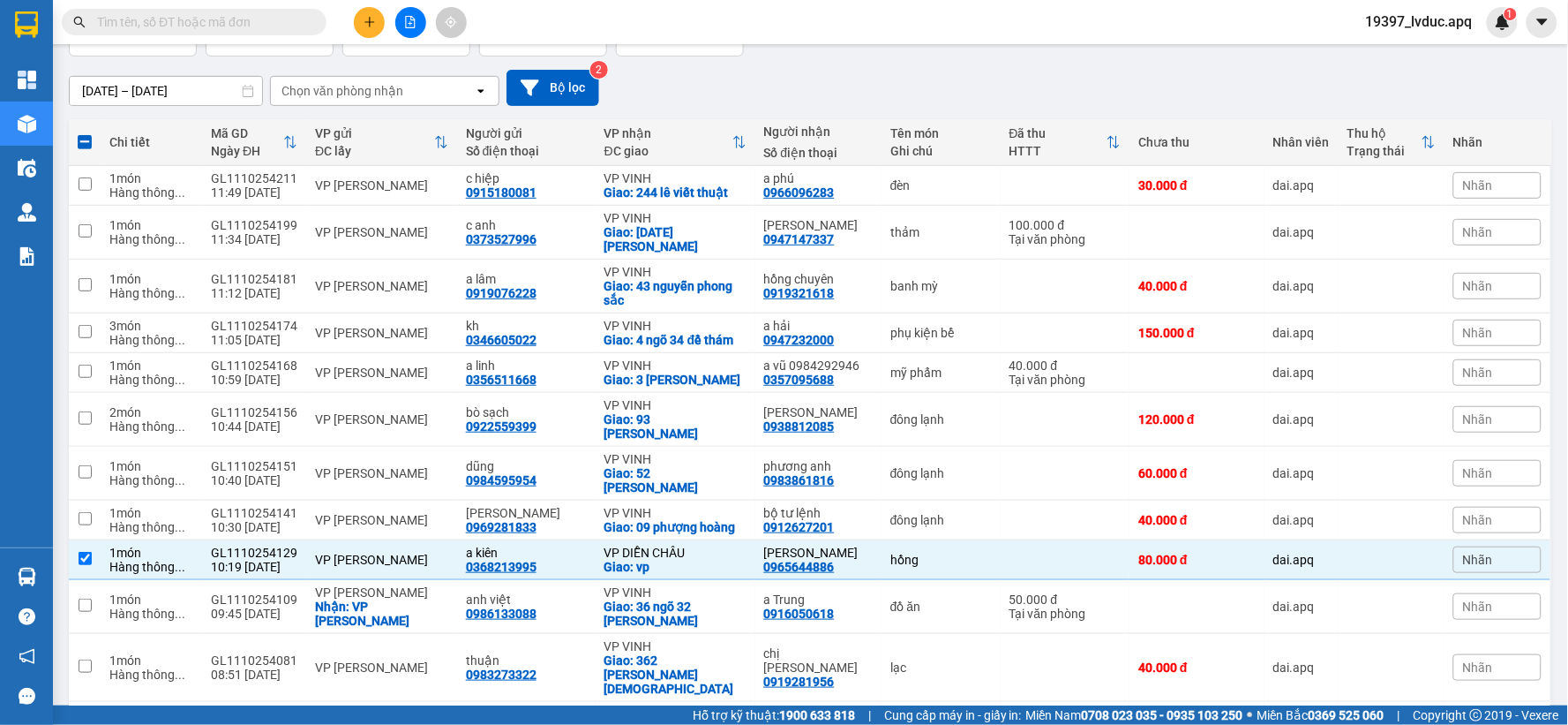
scroll to position [0, 0]
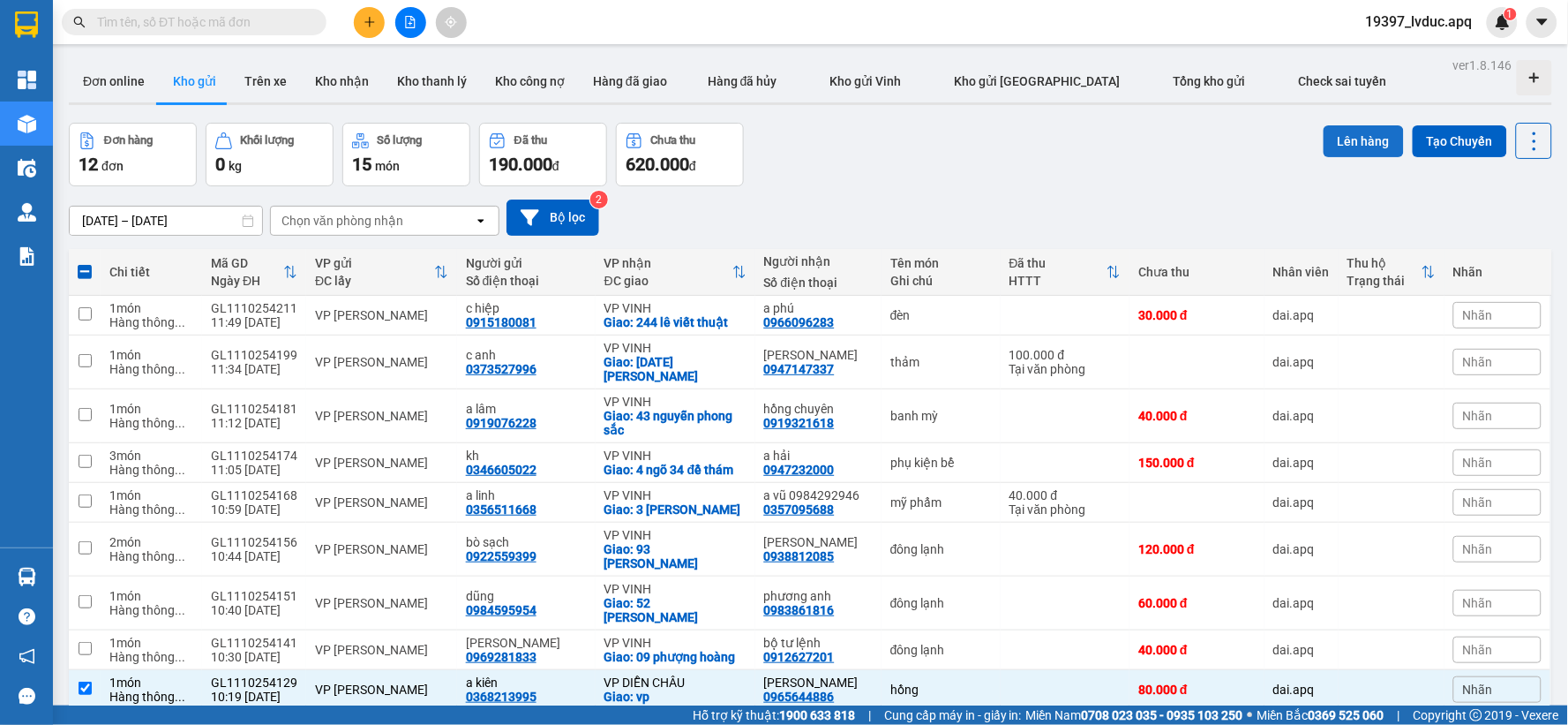
drag, startPoint x: 1352, startPoint y: 144, endPoint x: 1336, endPoint y: 146, distance: 16.1
click at [1346, 145] on button "Lên hàng" at bounding box center [1364, 141] width 81 height 32
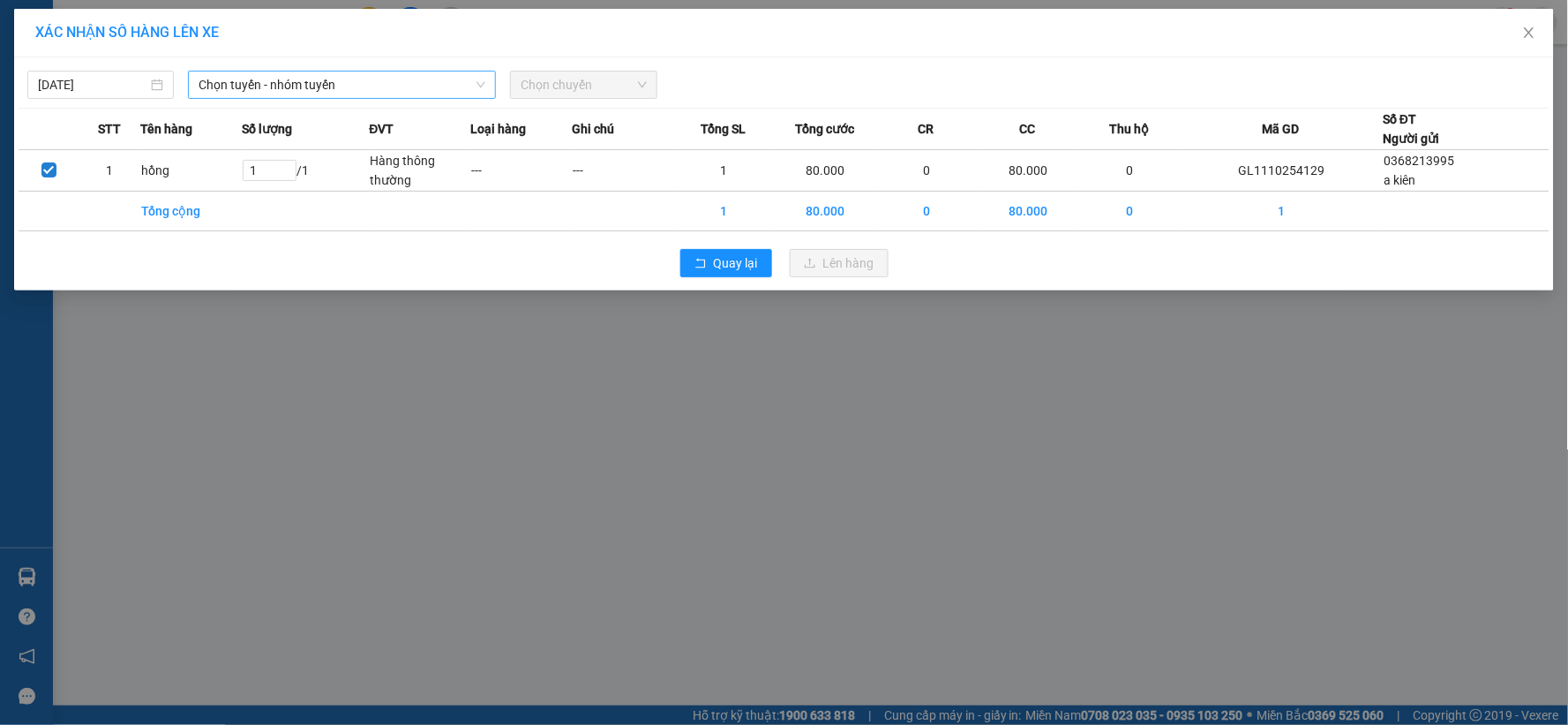
click at [283, 94] on span "Chọn tuyến - nhóm tuyến" at bounding box center [341, 84] width 287 height 27
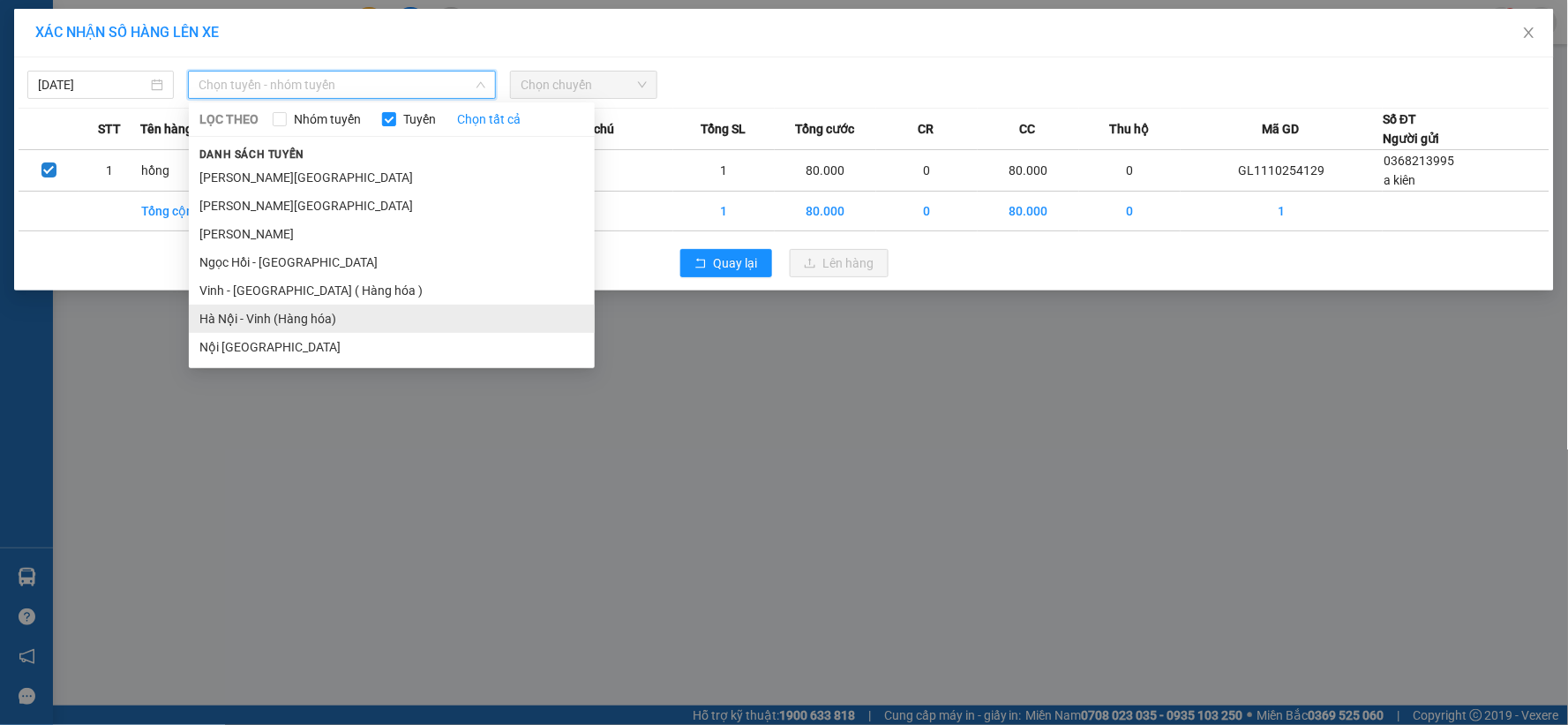
click at [243, 310] on li "Hà Nội - Vinh (Hàng hóa)" at bounding box center [392, 318] width 406 height 28
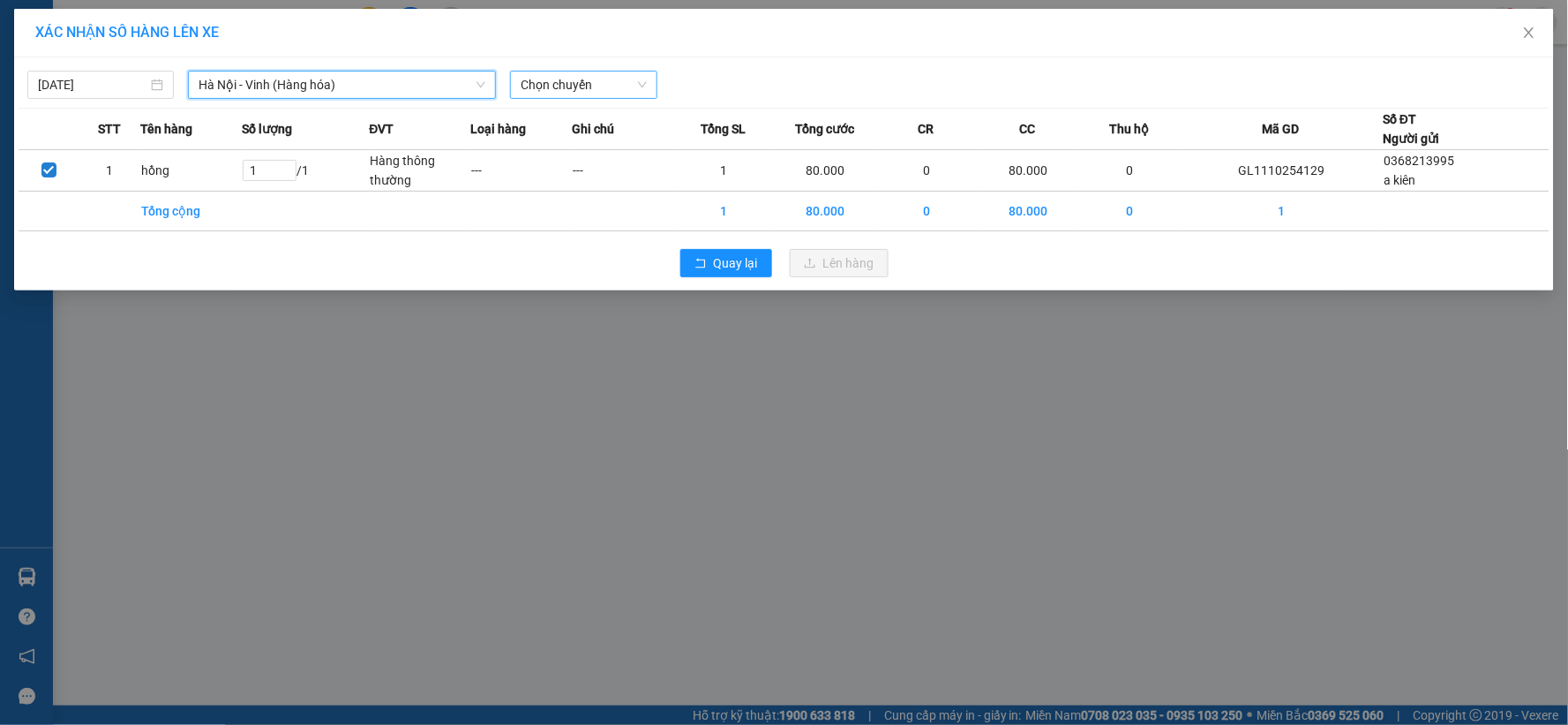
click at [562, 112] on body "Kết quả tìm kiếm ( 0 ) Bộ lọc No Data 19397_lvduc.apq 1 Tổng Quan Kho hàng mới …" at bounding box center [784, 362] width 1568 height 725
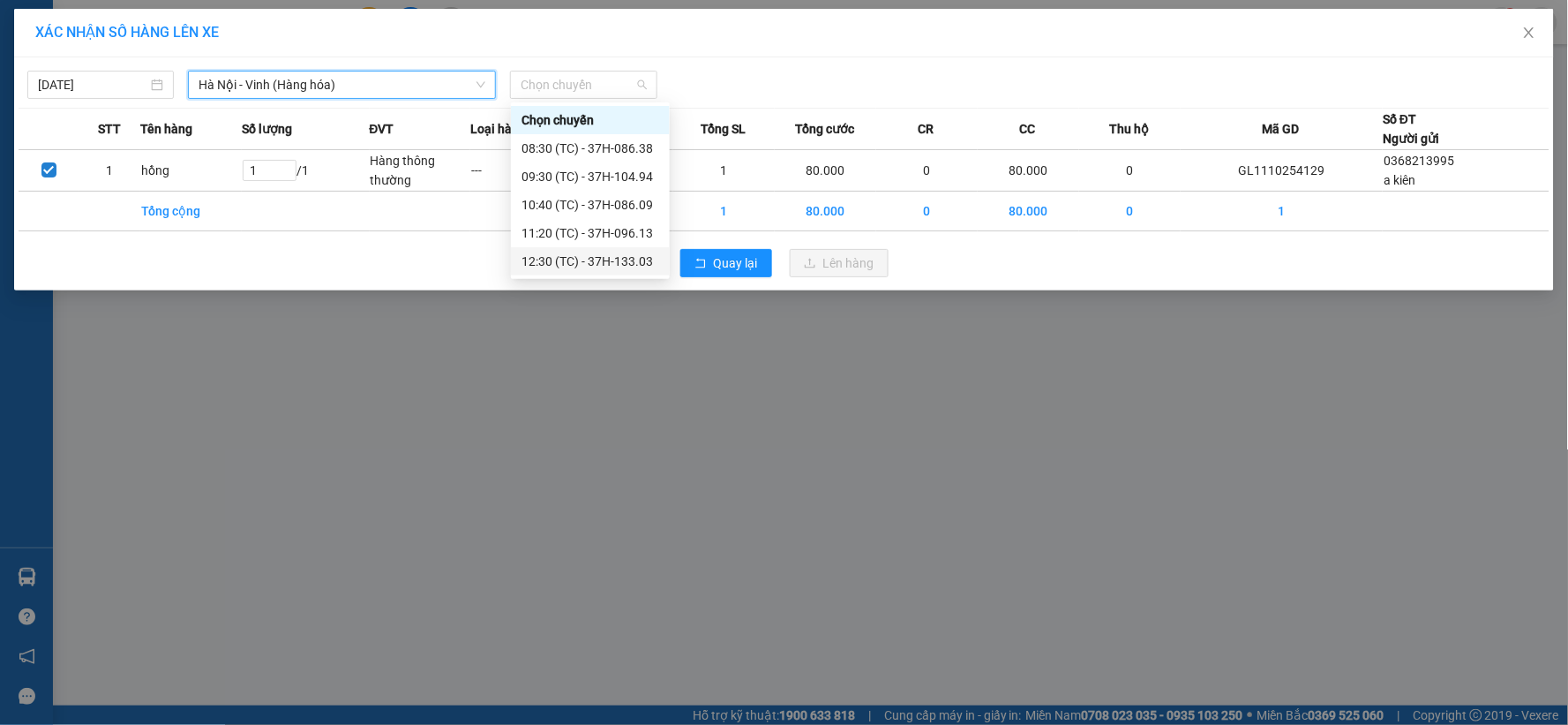
click at [583, 254] on div "12:30 (TC) - 37H-133.03" at bounding box center [590, 261] width 137 height 19
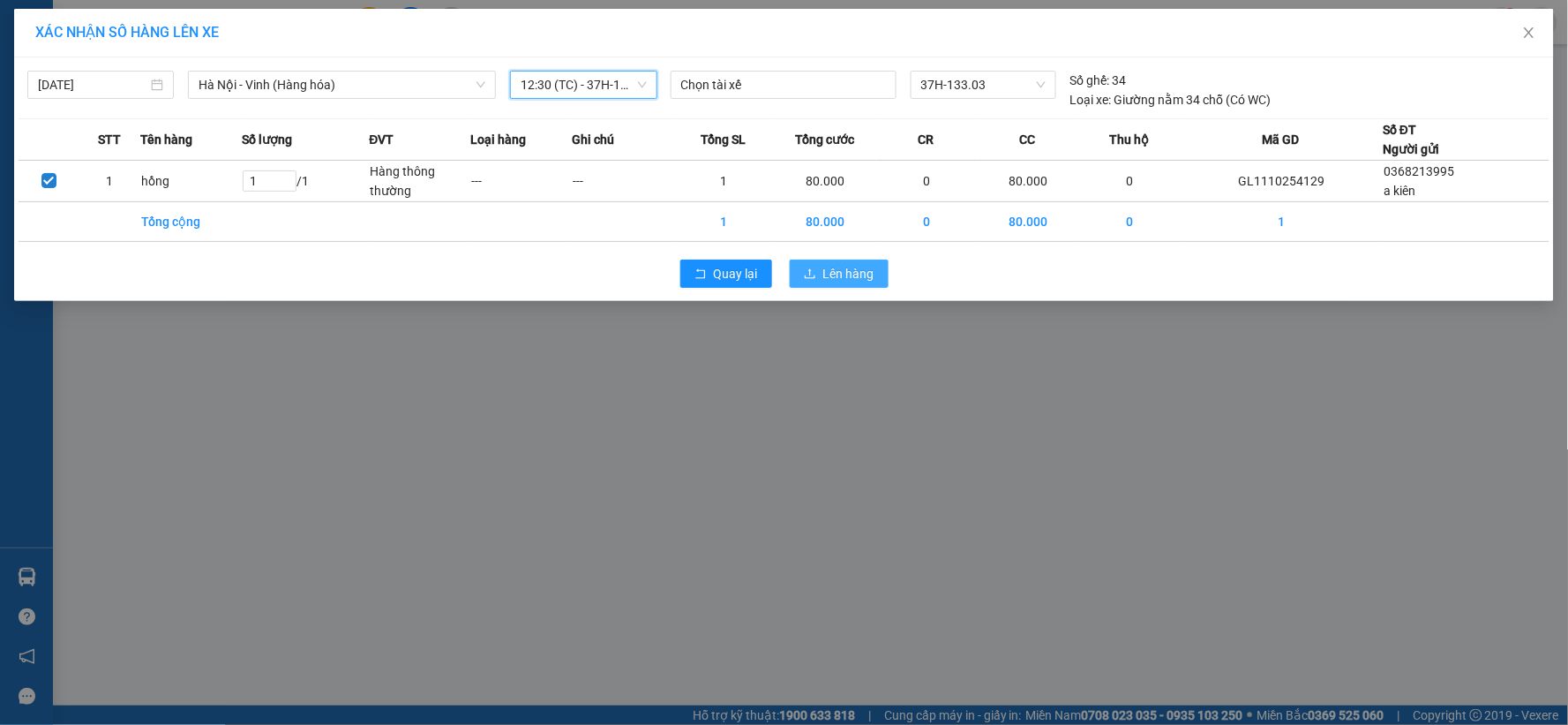
click at [840, 280] on span "Lên hàng" at bounding box center [848, 273] width 51 height 19
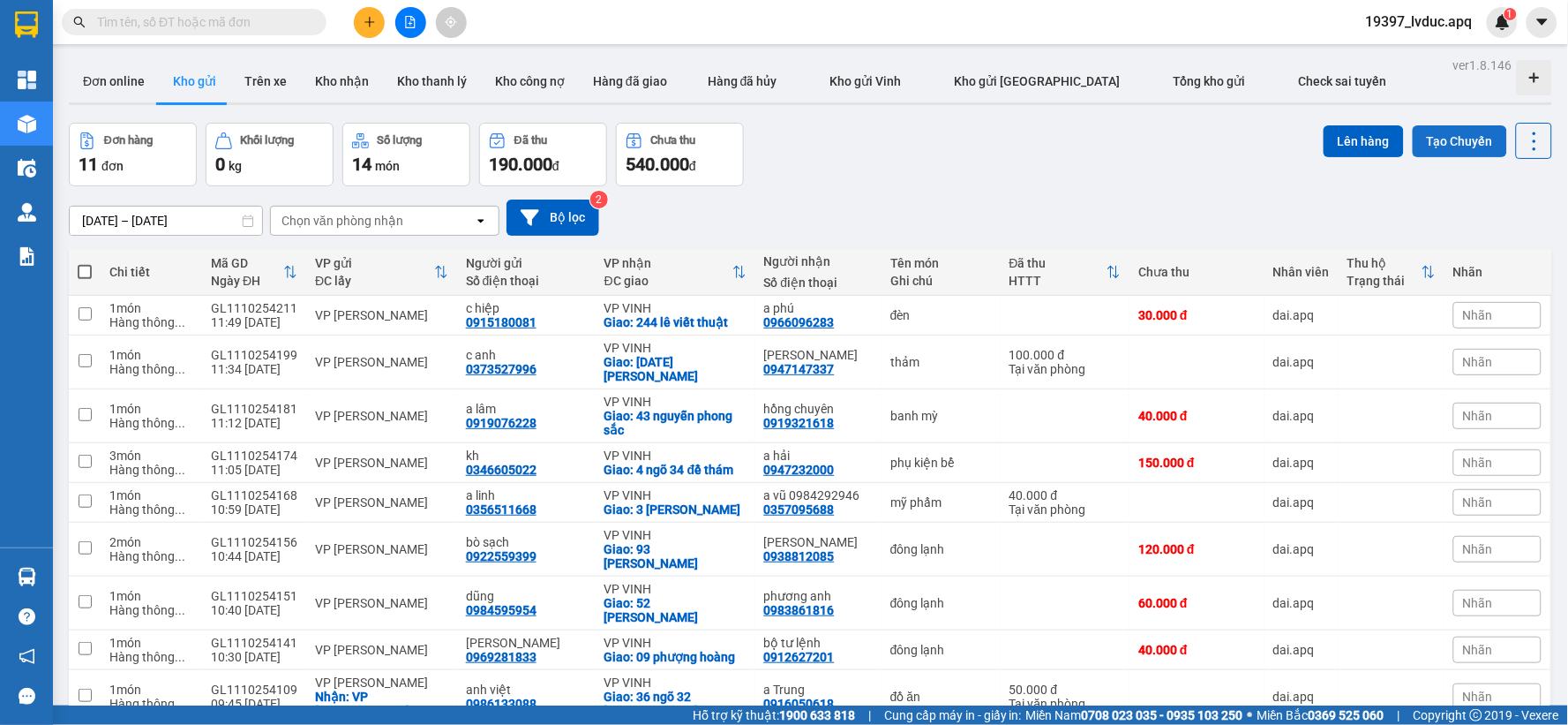
click at [1416, 146] on button "Tạo Chuyến" at bounding box center [1460, 141] width 95 height 32
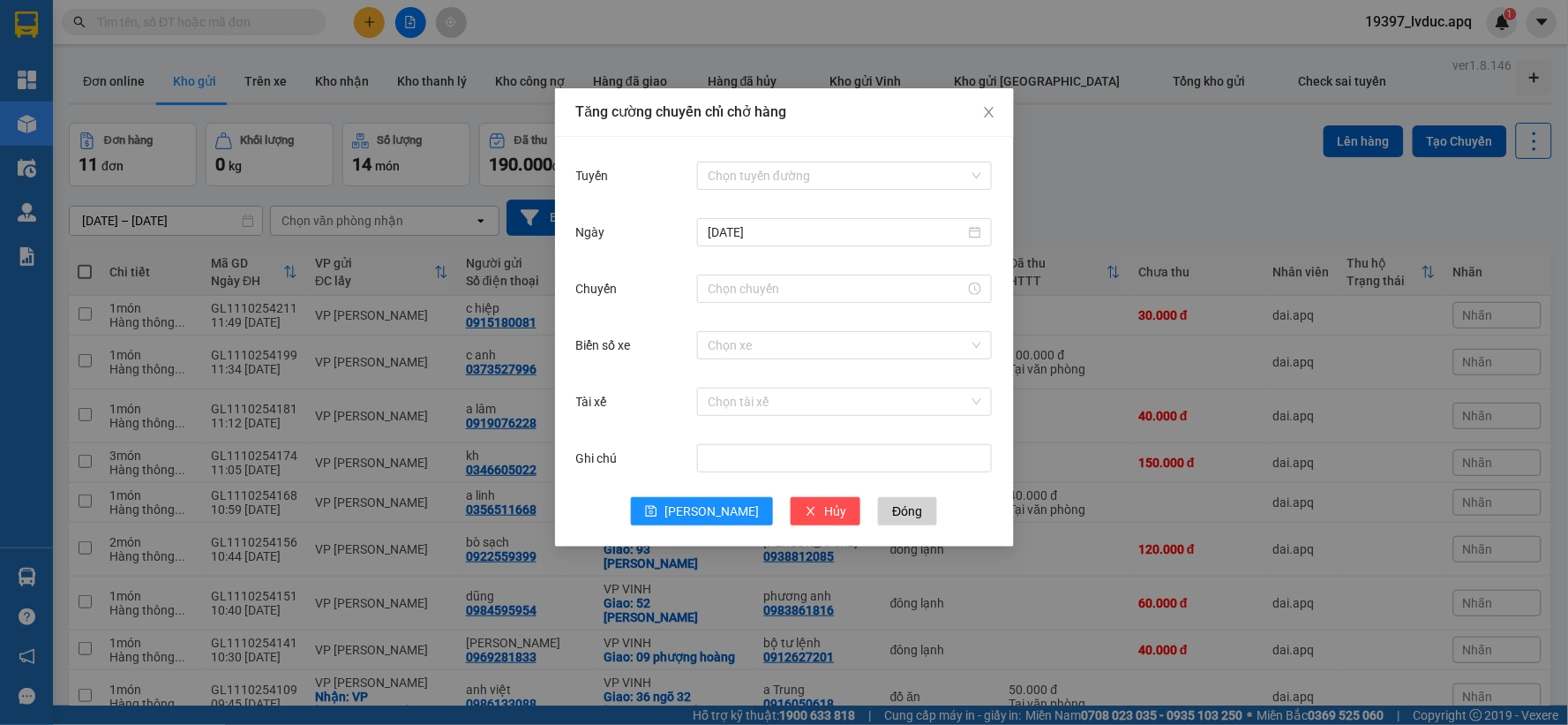
click at [1196, 141] on div "Tăng cường chuyến chỉ chở hàng Tuyến Chọn tuyến đường [DATE] Chuyến Biển số xe …" at bounding box center [784, 362] width 1568 height 725
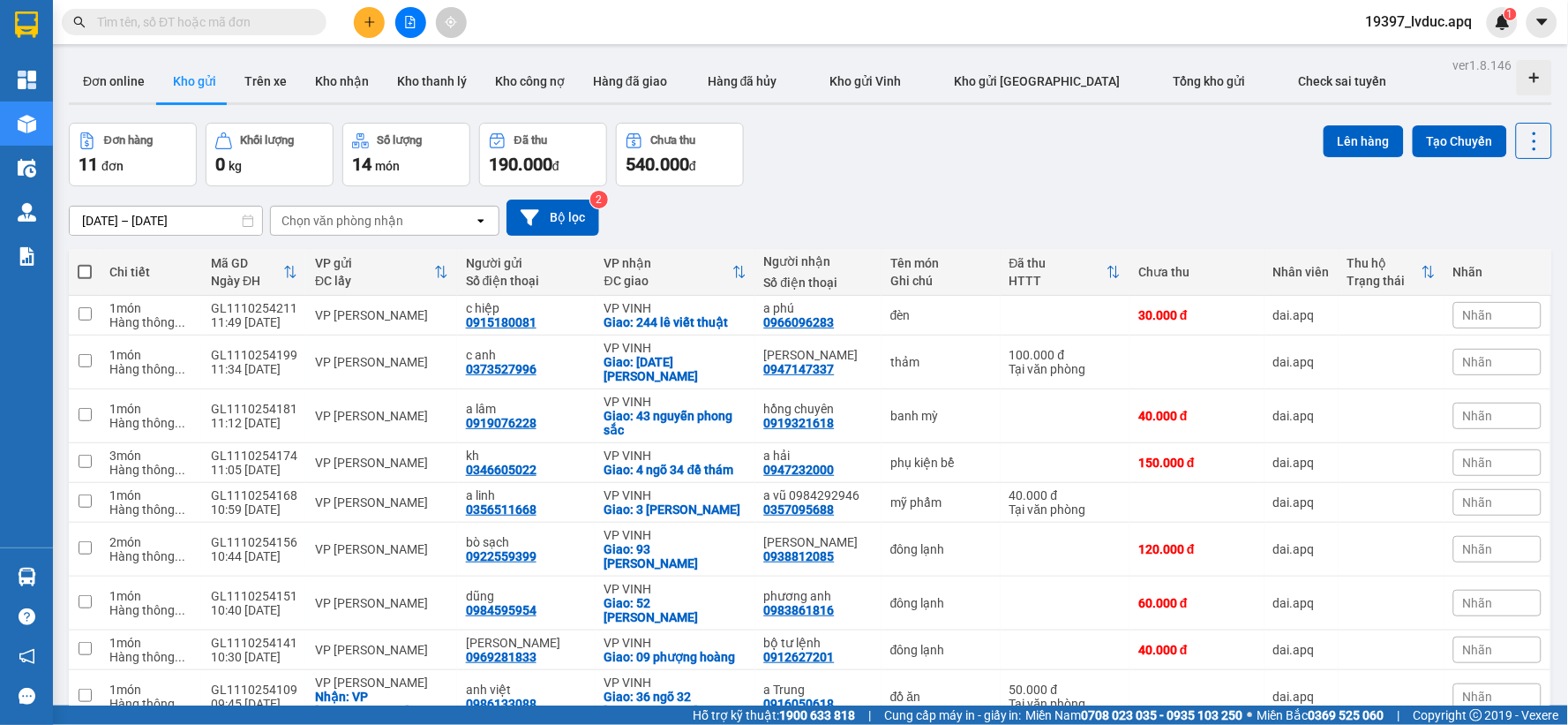
drag, startPoint x: 1463, startPoint y: 129, endPoint x: 1267, endPoint y: 155, distance: 197.7
click at [1462, 130] on button "Tạo Chuyến" at bounding box center [1460, 141] width 95 height 32
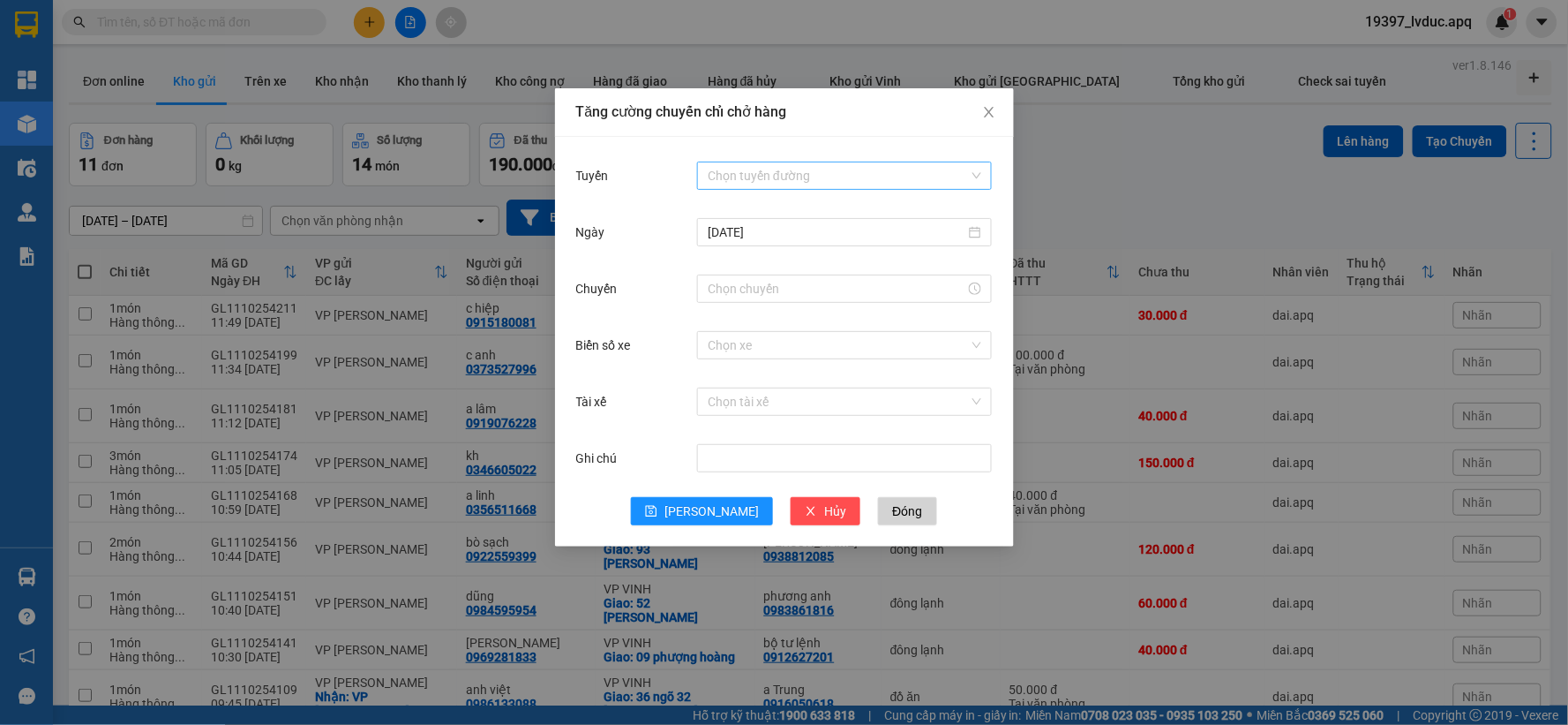
click at [761, 180] on input "Tuyến" at bounding box center [839, 175] width 262 height 27
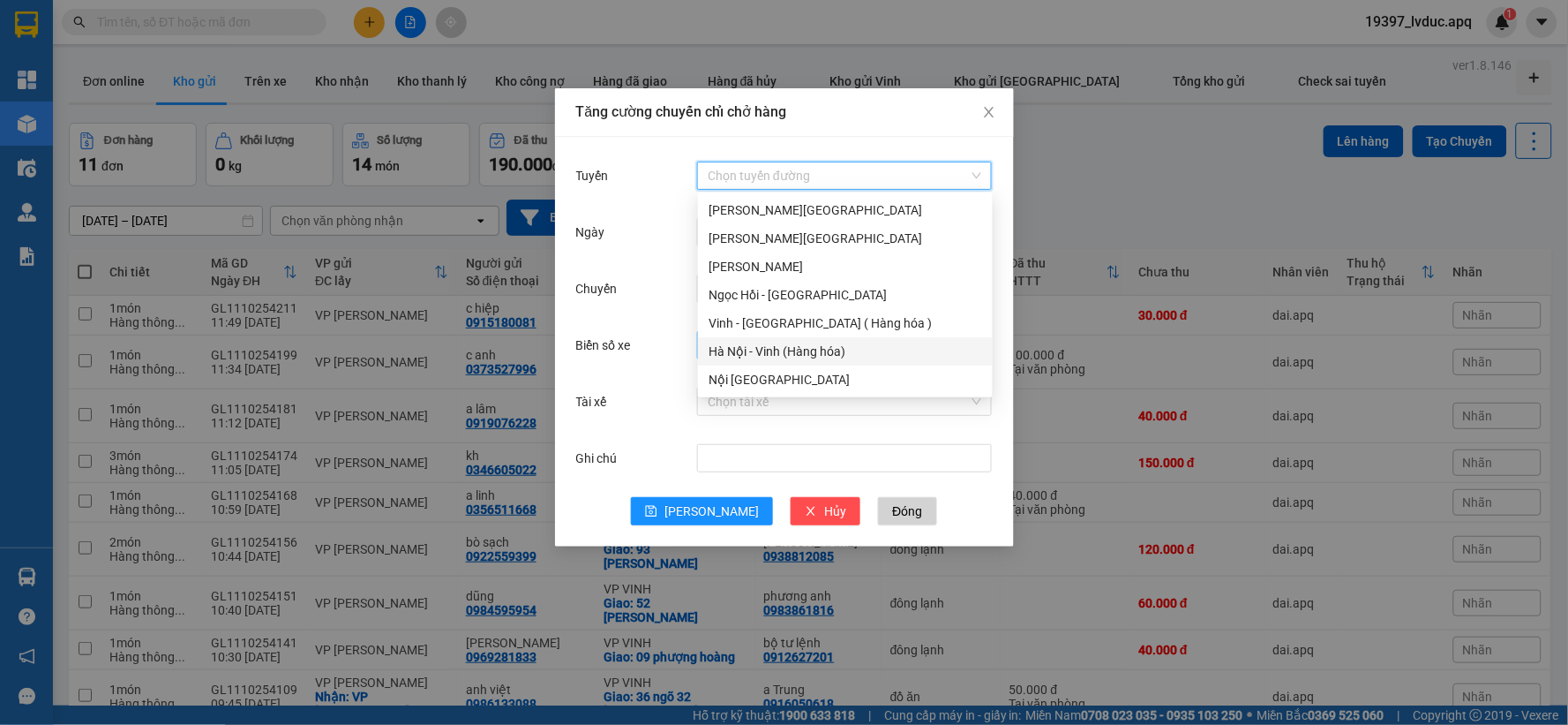
click at [735, 346] on div "Hà Nội - Vinh (Hàng hóa)" at bounding box center [845, 351] width 274 height 19
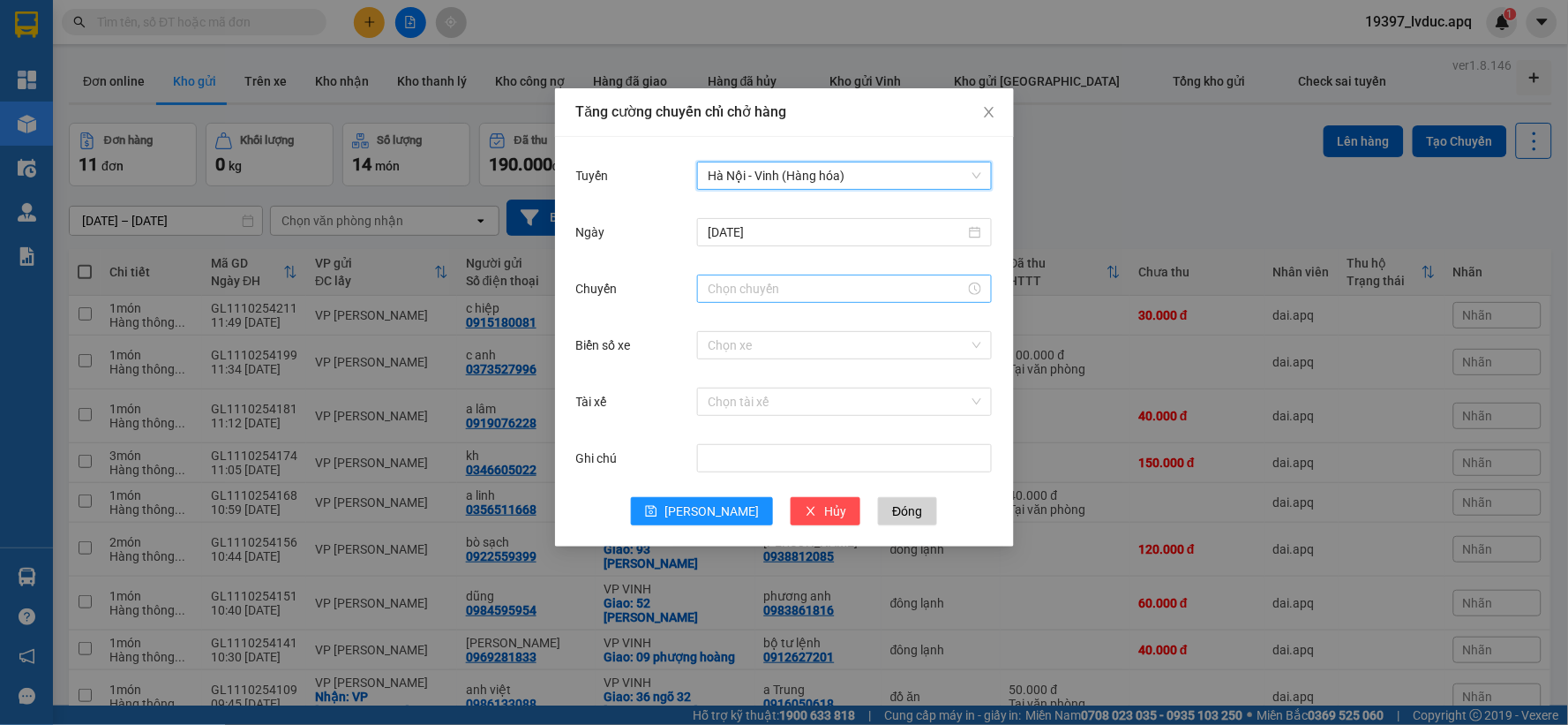
click at [760, 290] on input "Chuyến" at bounding box center [837, 289] width 258 height 19
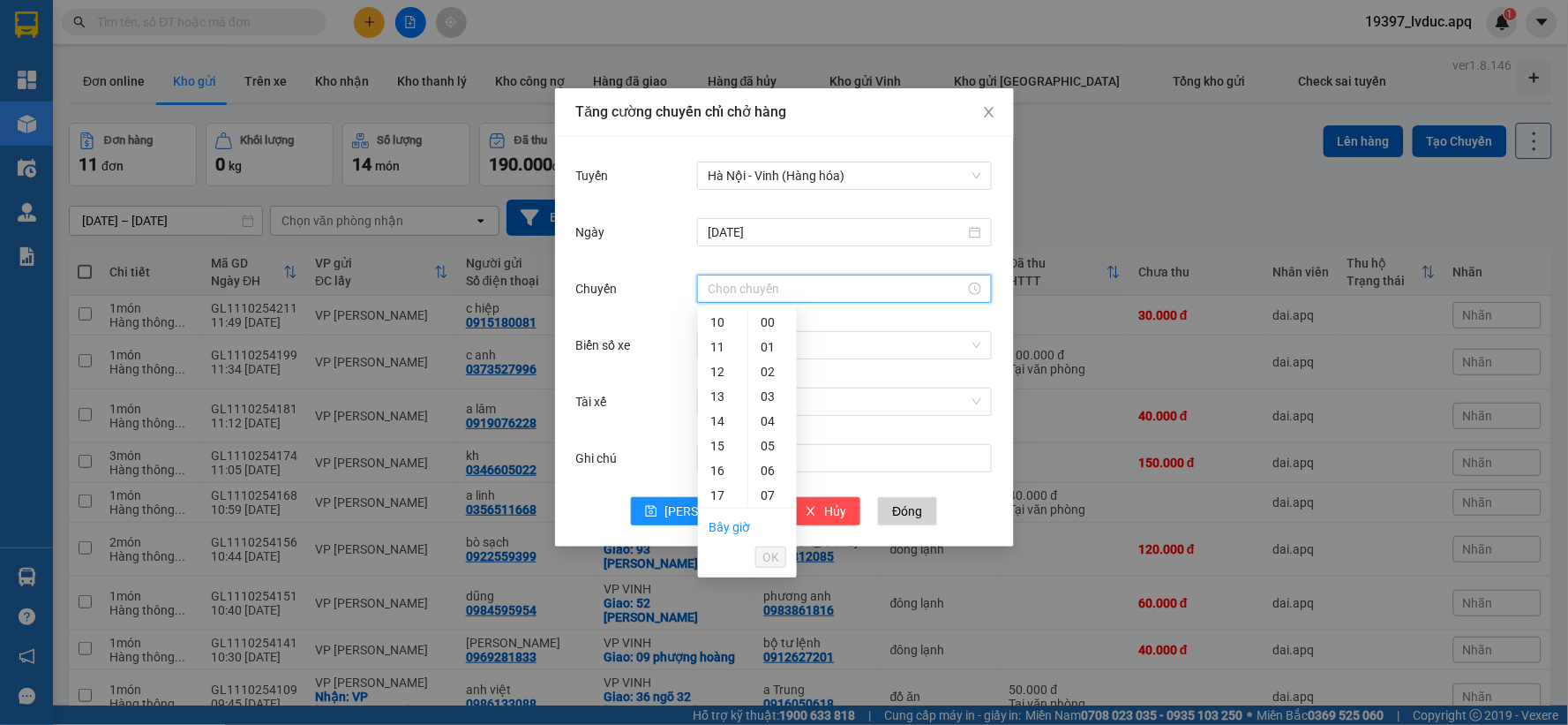
scroll to position [294, 0]
click at [722, 369] on div "14" at bounding box center [722, 374] width 49 height 25
type input "14:00"
click at [777, 557] on span "OK" at bounding box center [771, 557] width 17 height 19
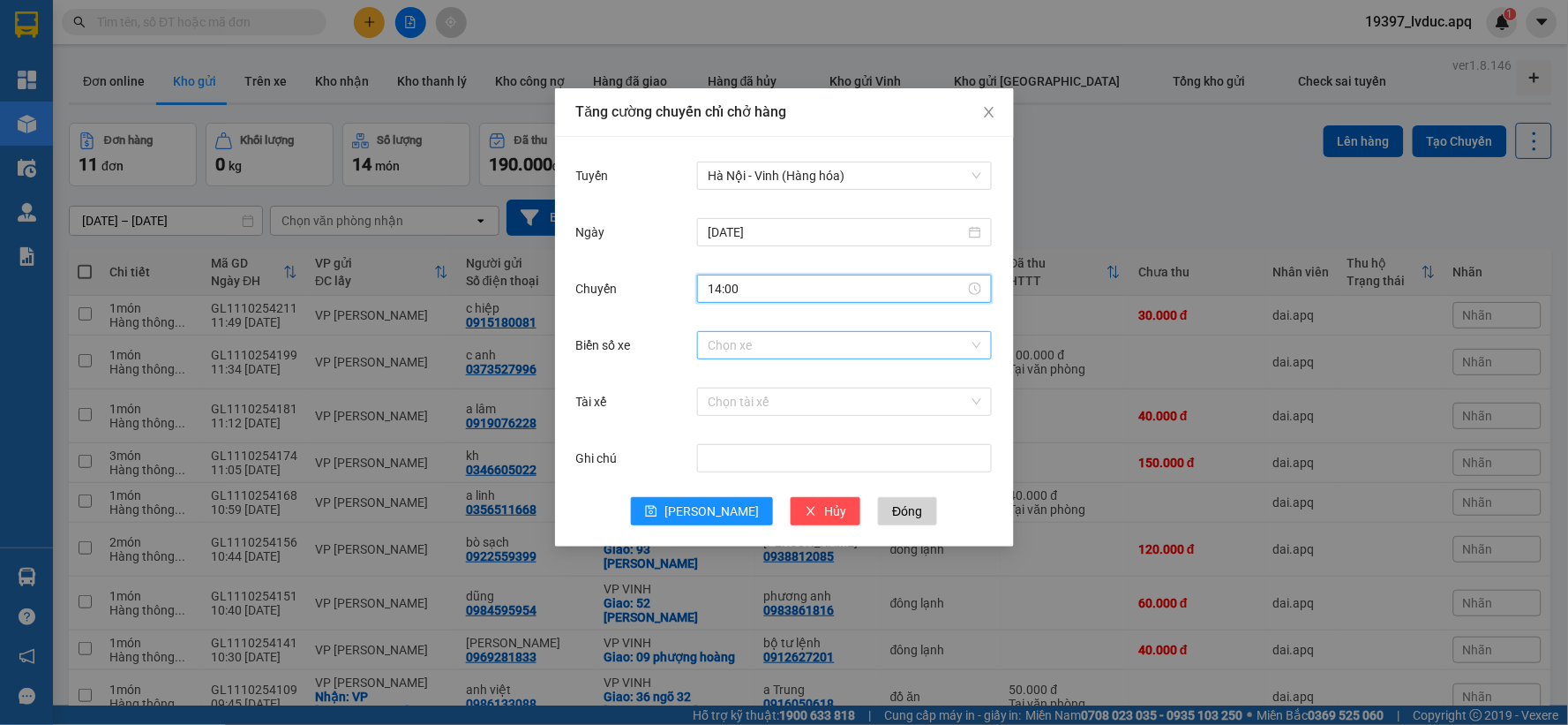
click at [789, 347] on input "Biển số xe" at bounding box center [839, 345] width 262 height 27
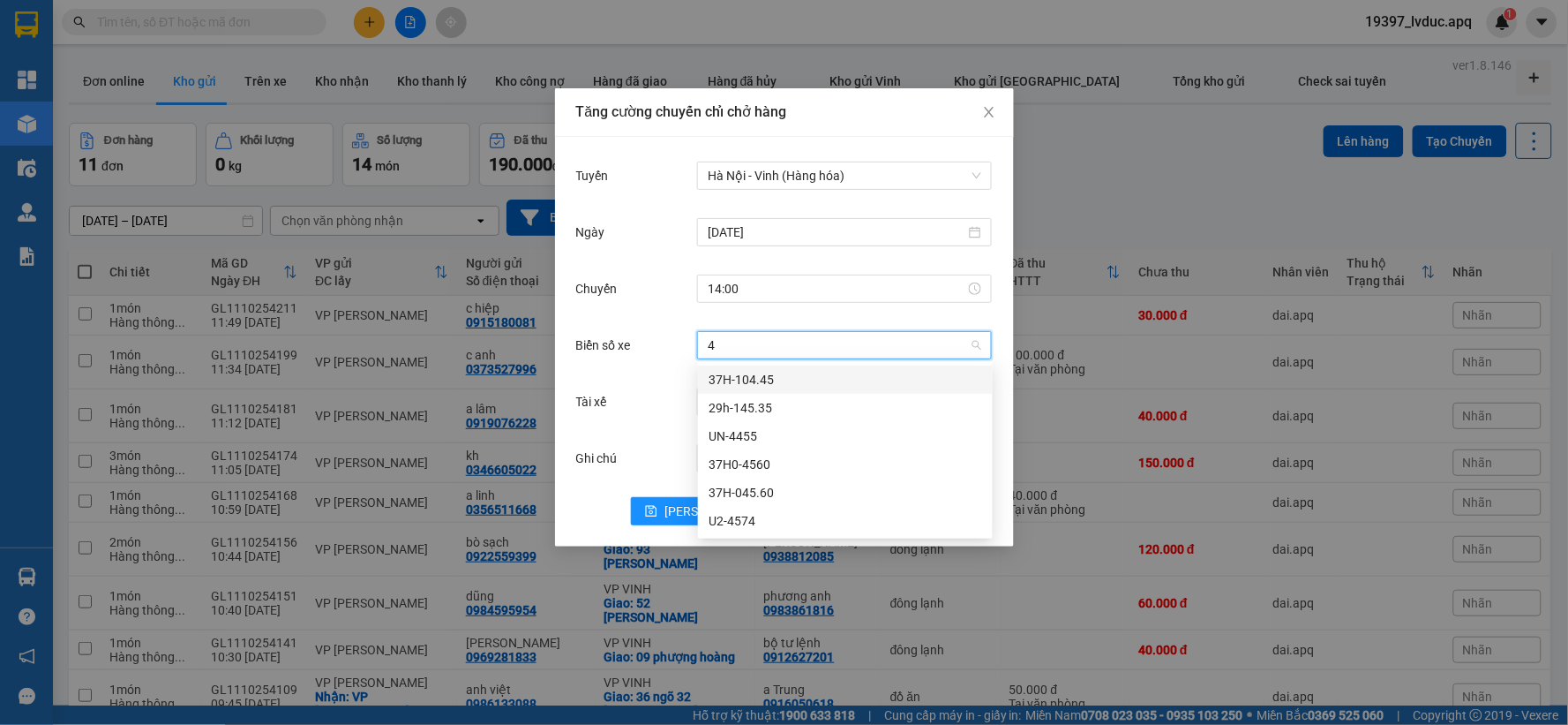
type input "45"
click at [770, 381] on div "37H-104.45" at bounding box center [845, 380] width 274 height 19
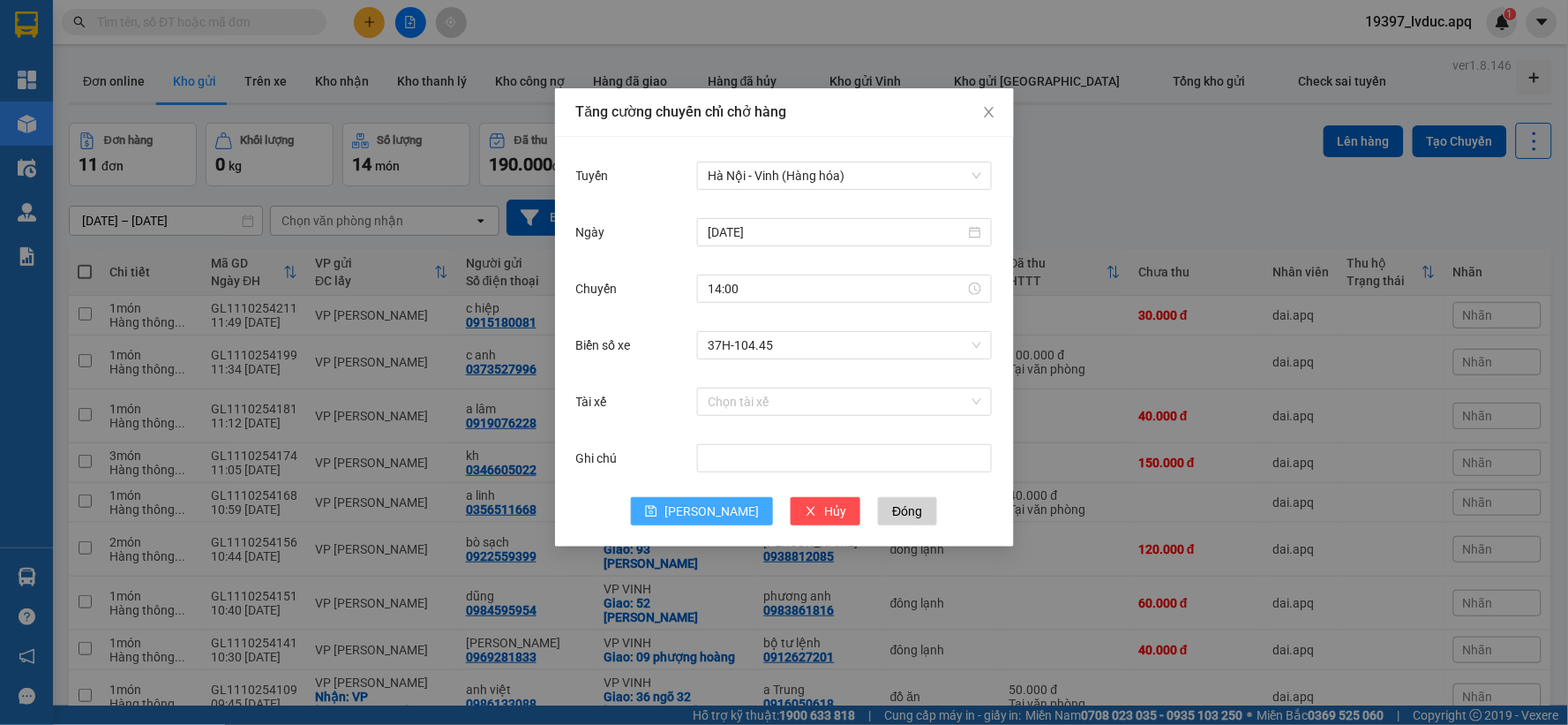
click at [718, 523] on button "[PERSON_NAME]" at bounding box center [701, 511] width 142 height 28
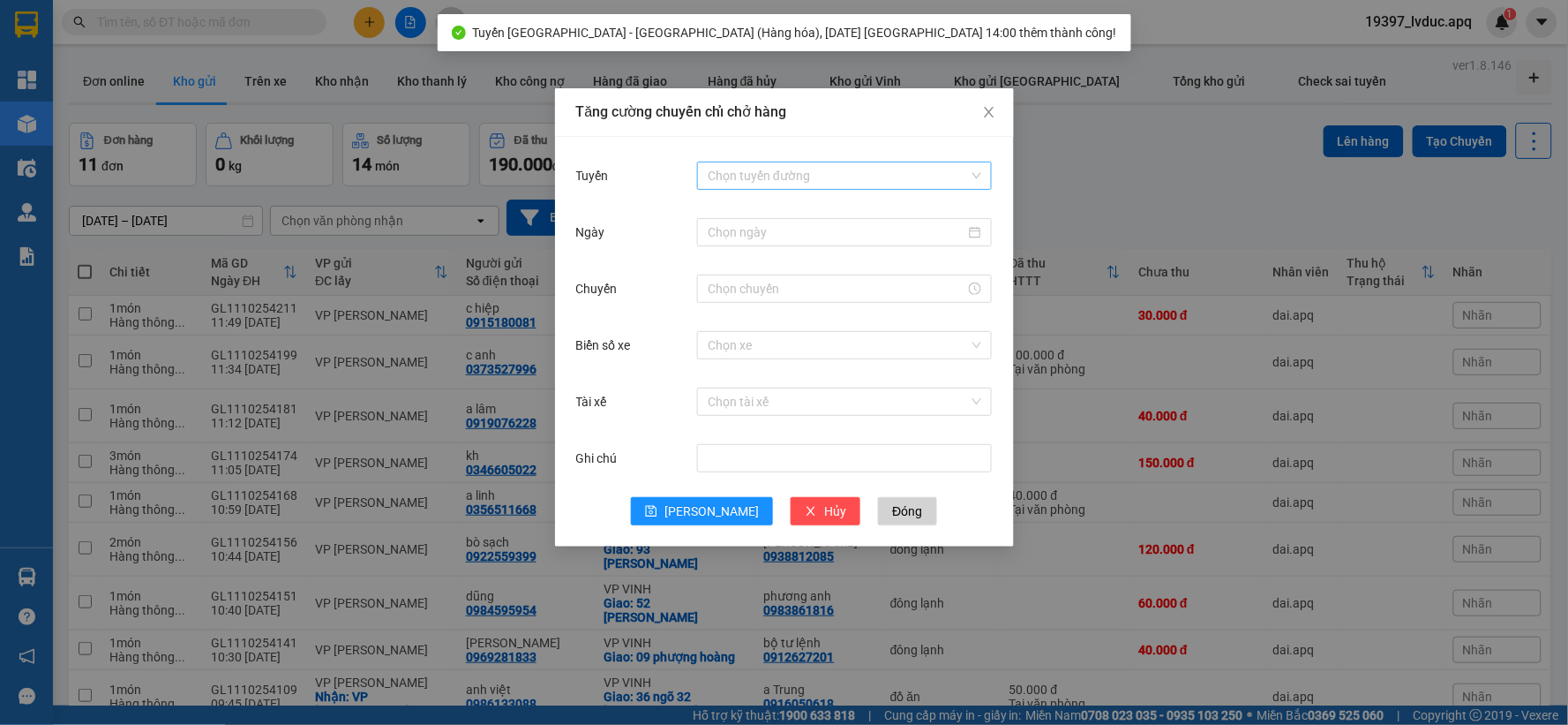
click at [800, 166] on input "Tuyến" at bounding box center [839, 175] width 262 height 27
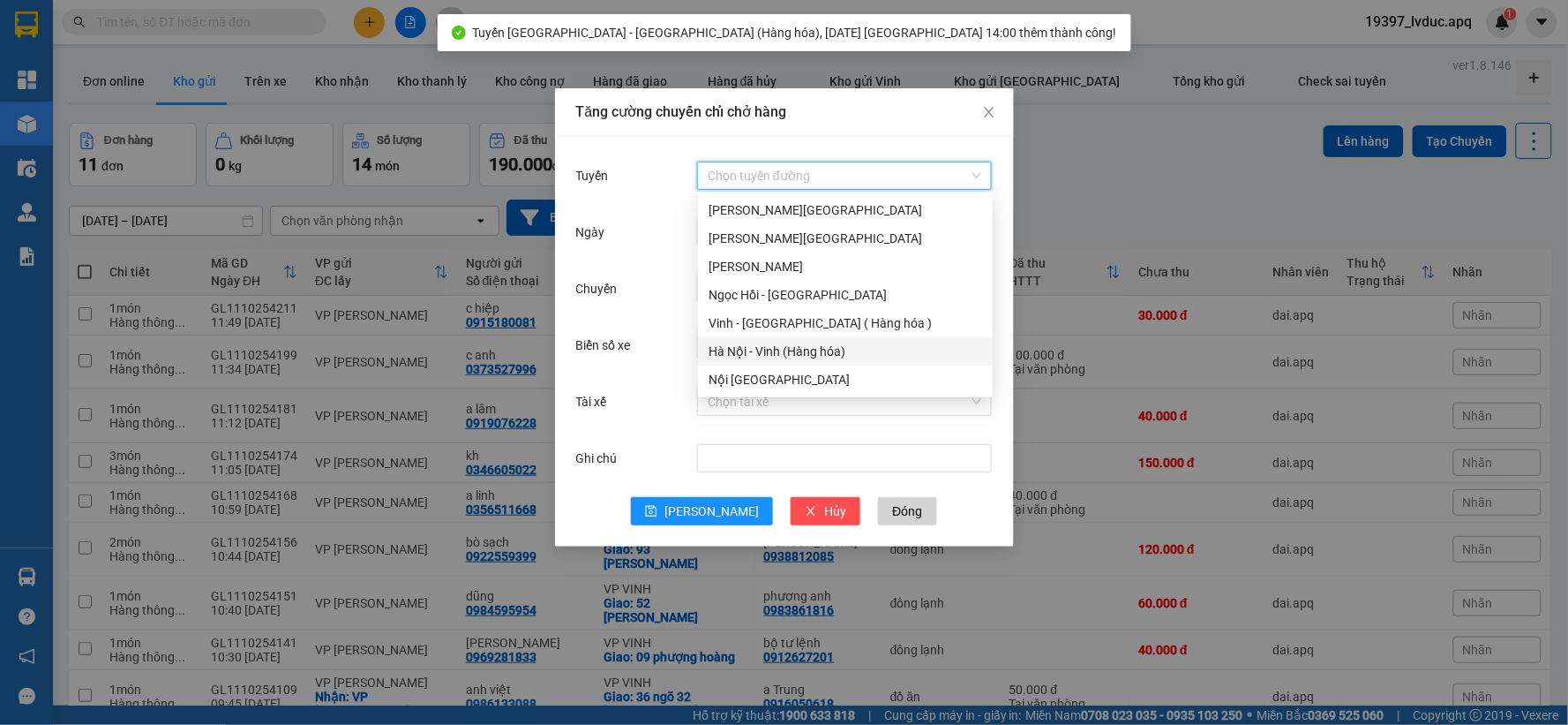
click at [761, 348] on div "Hà Nội - Vinh (Hàng hóa)" at bounding box center [845, 351] width 274 height 19
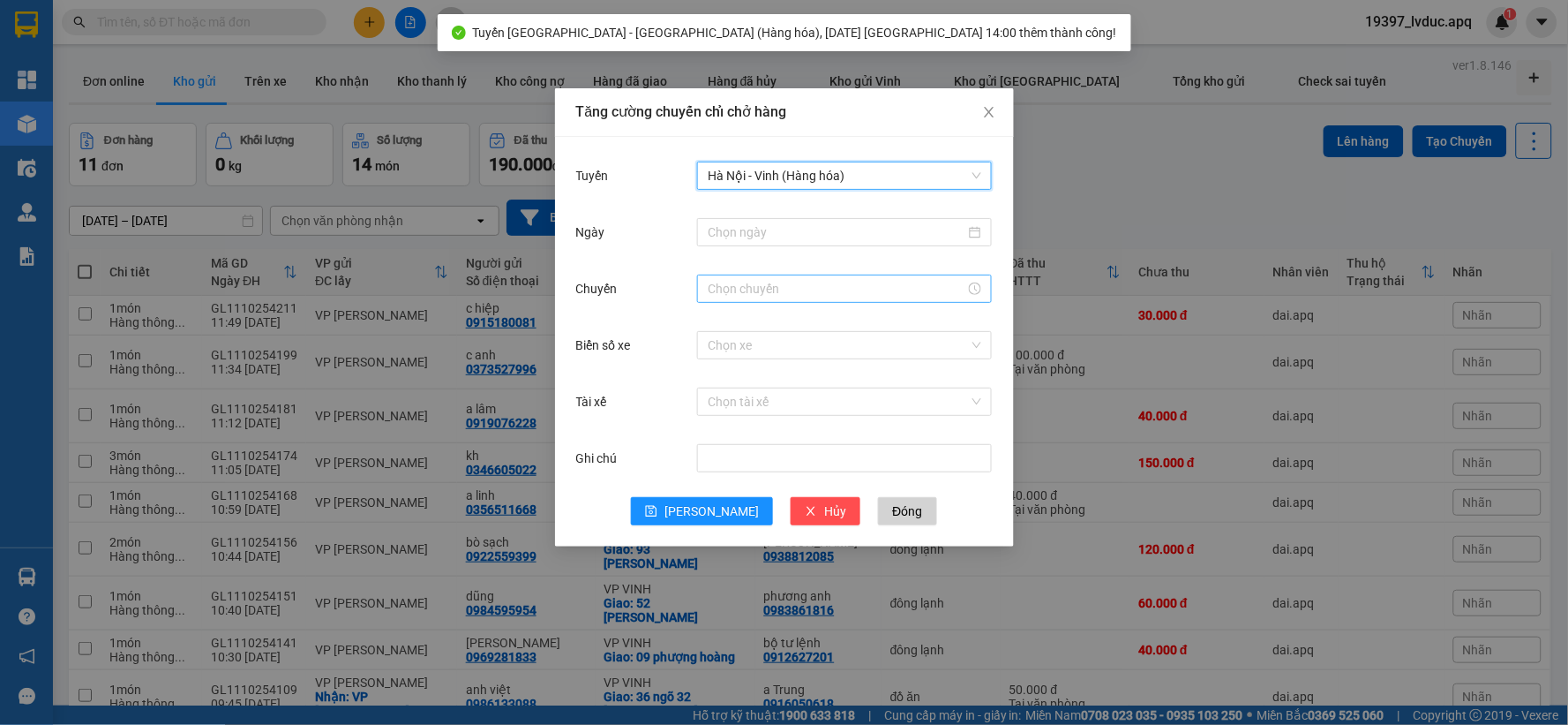
click at [742, 275] on div at bounding box center [844, 289] width 295 height 28
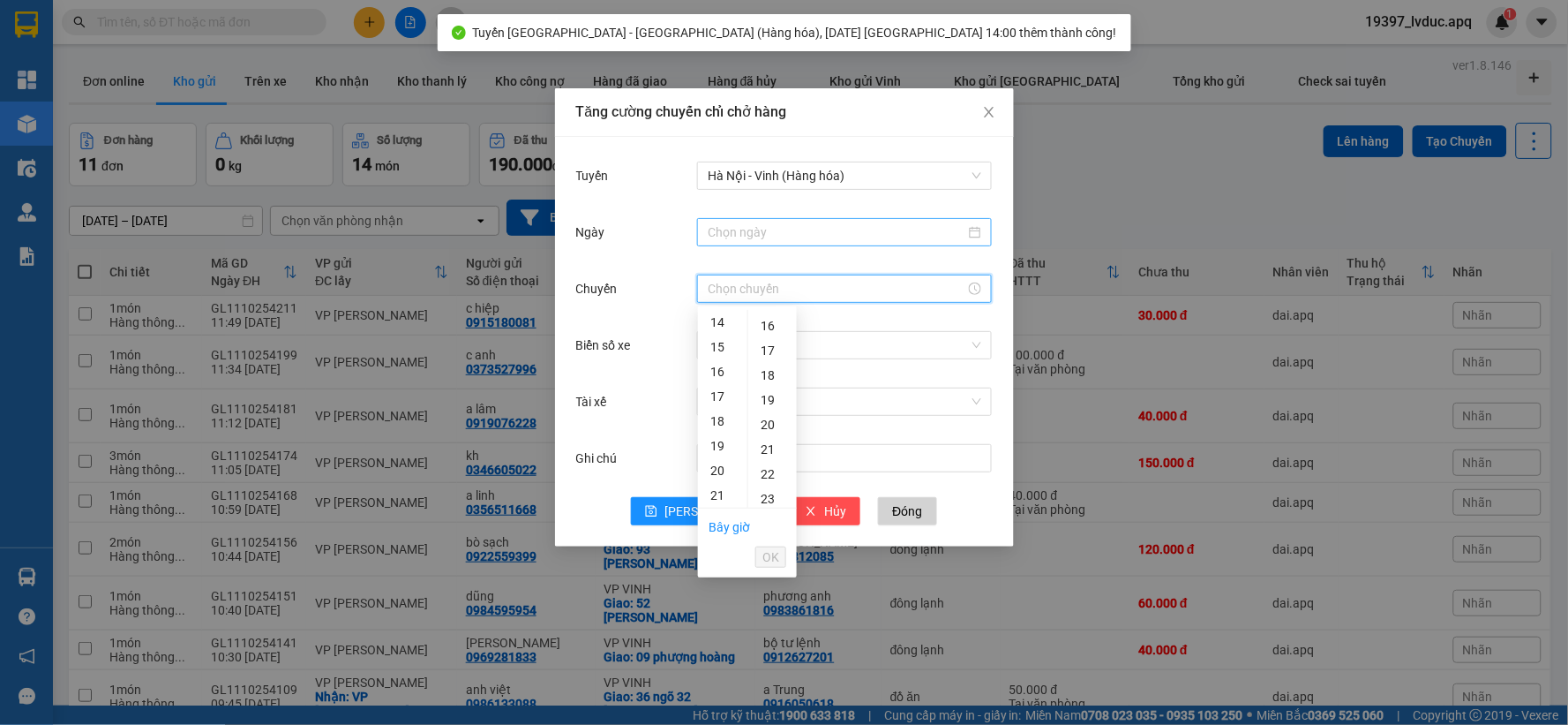
click at [752, 235] on input "Ngày" at bounding box center [837, 232] width 258 height 19
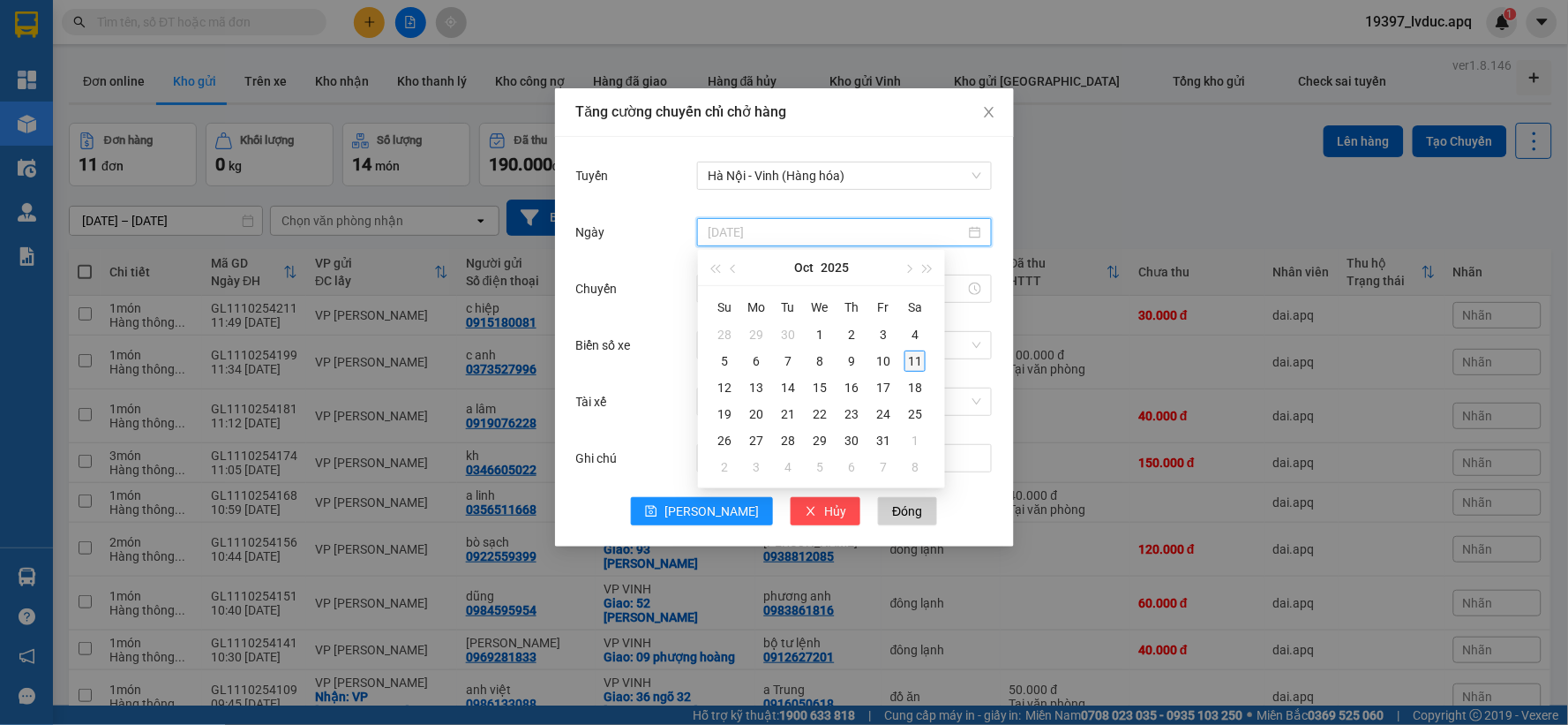
type input "[DATE]"
click at [913, 359] on div "11" at bounding box center [915, 361] width 21 height 21
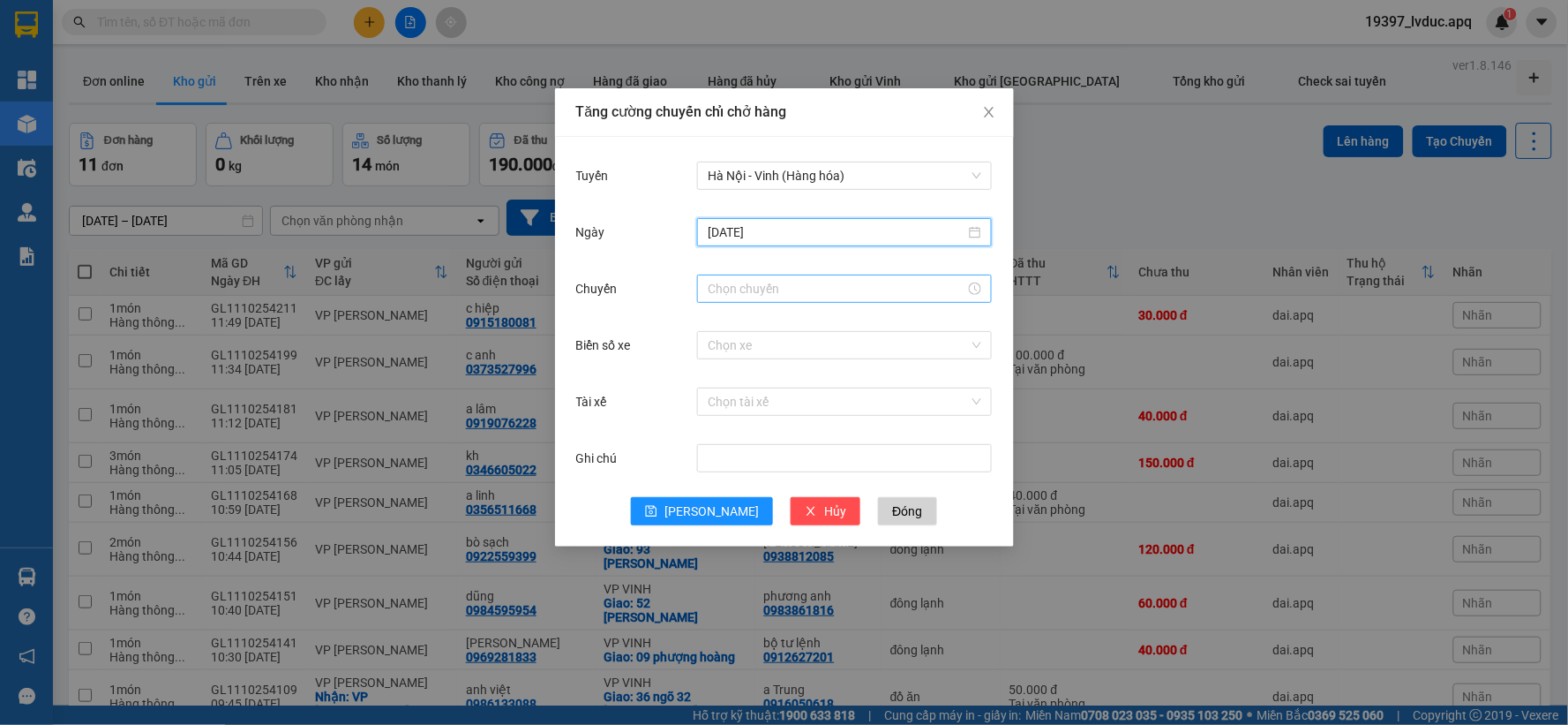
click at [741, 290] on input "Chuyến" at bounding box center [837, 289] width 258 height 19
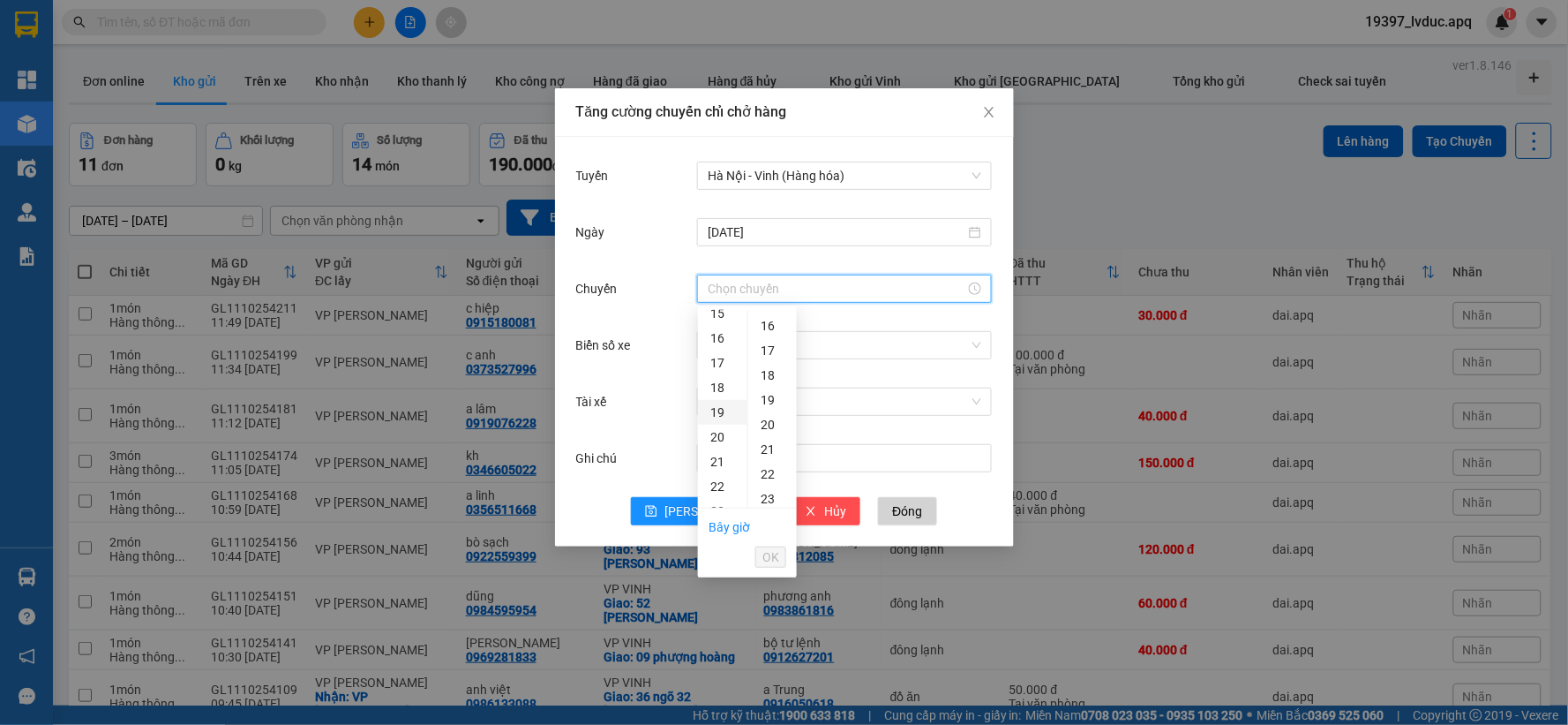
scroll to position [346, 0]
click at [720, 318] on div "14" at bounding box center [722, 322] width 49 height 25
click at [768, 402] on div "15" at bounding box center [773, 399] width 48 height 25
type input "14:15"
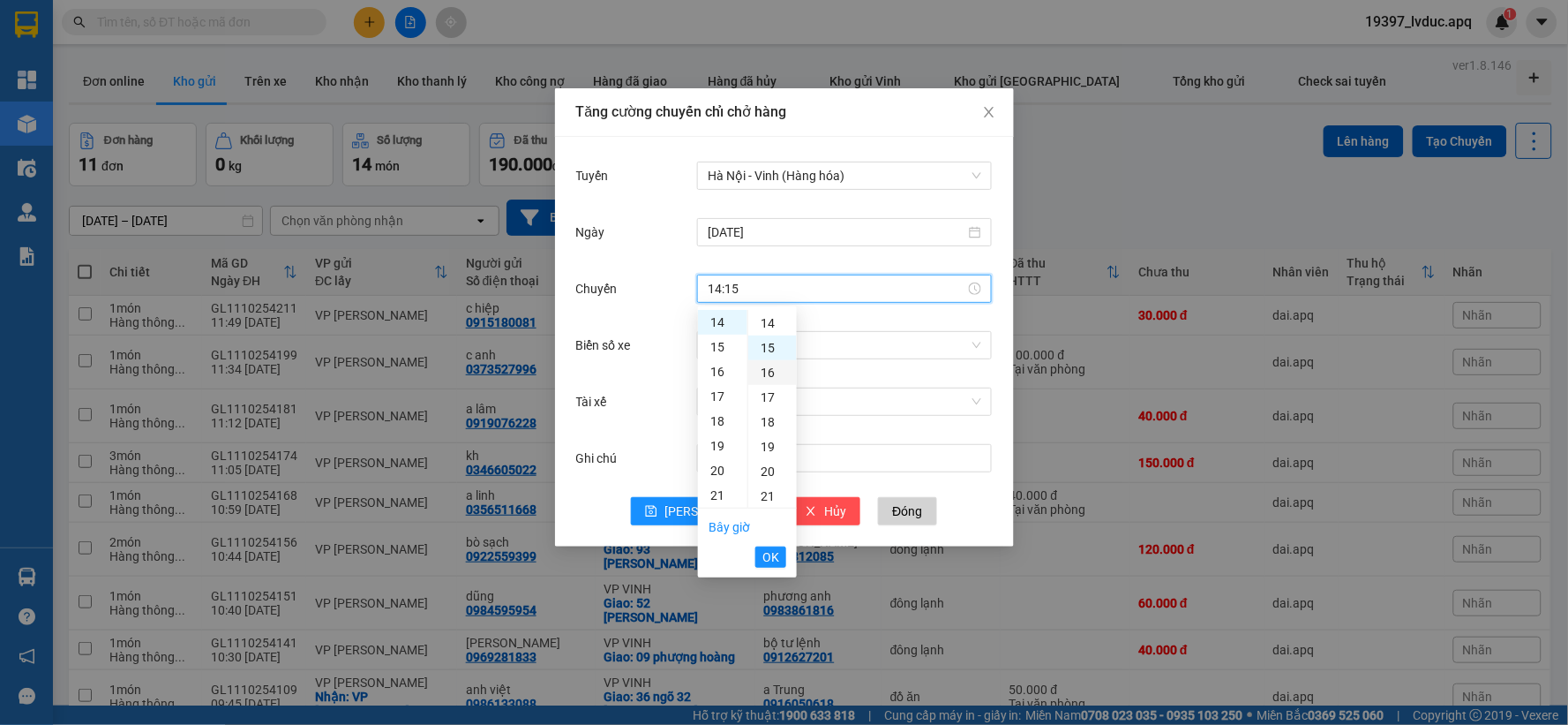
scroll to position [370, 0]
click at [765, 558] on span "OK" at bounding box center [771, 557] width 17 height 19
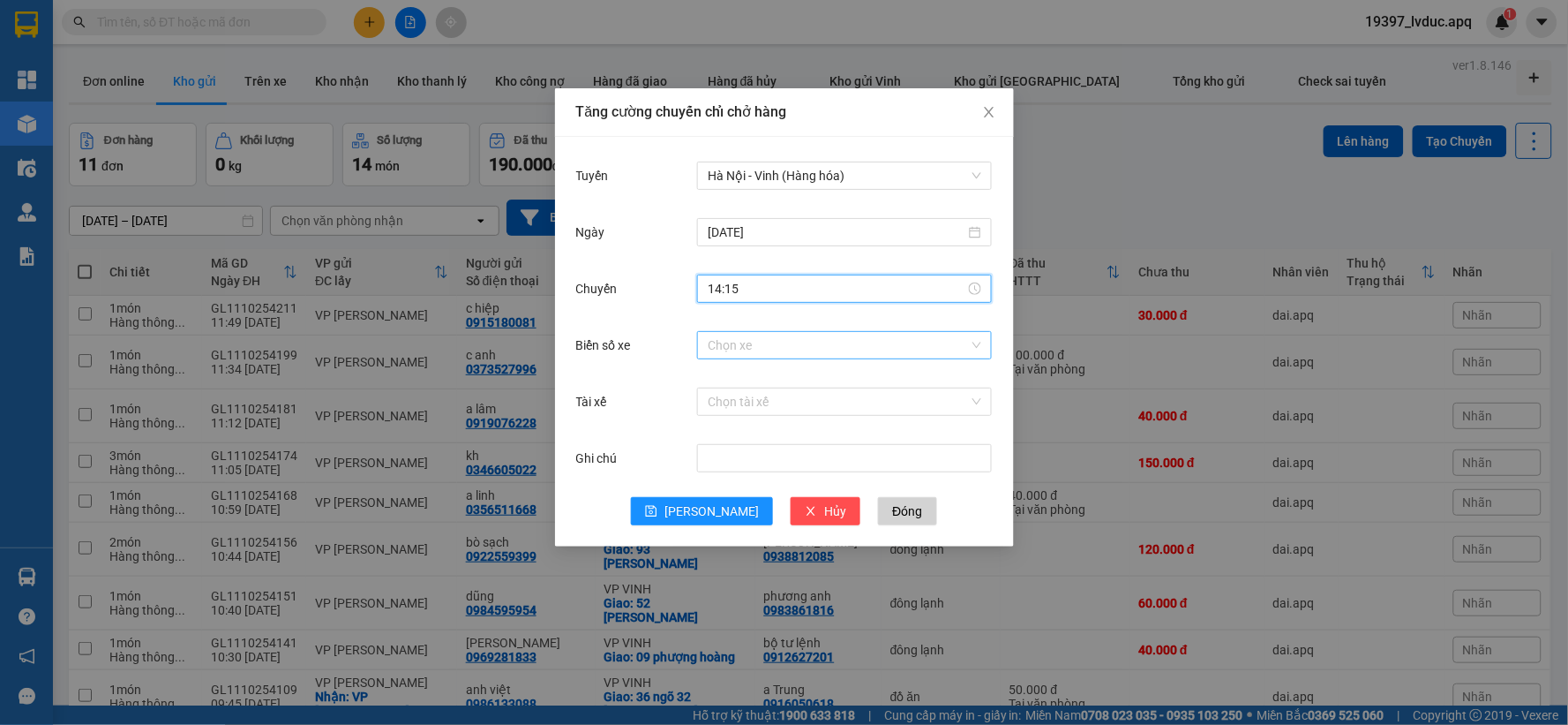
click at [781, 344] on input "Biển số xe" at bounding box center [839, 345] width 262 height 27
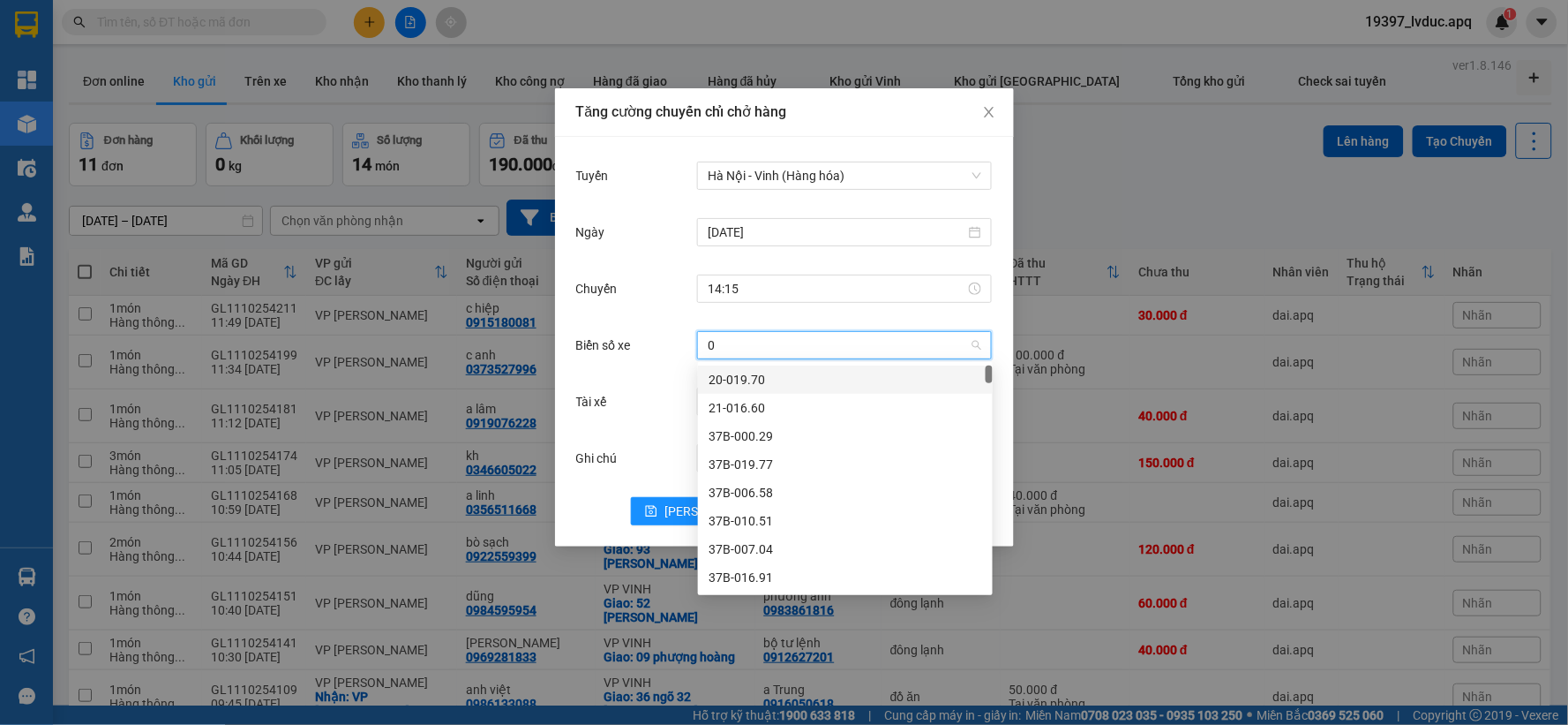
type input "02"
click at [765, 402] on div "37H-133.02" at bounding box center [845, 408] width 274 height 19
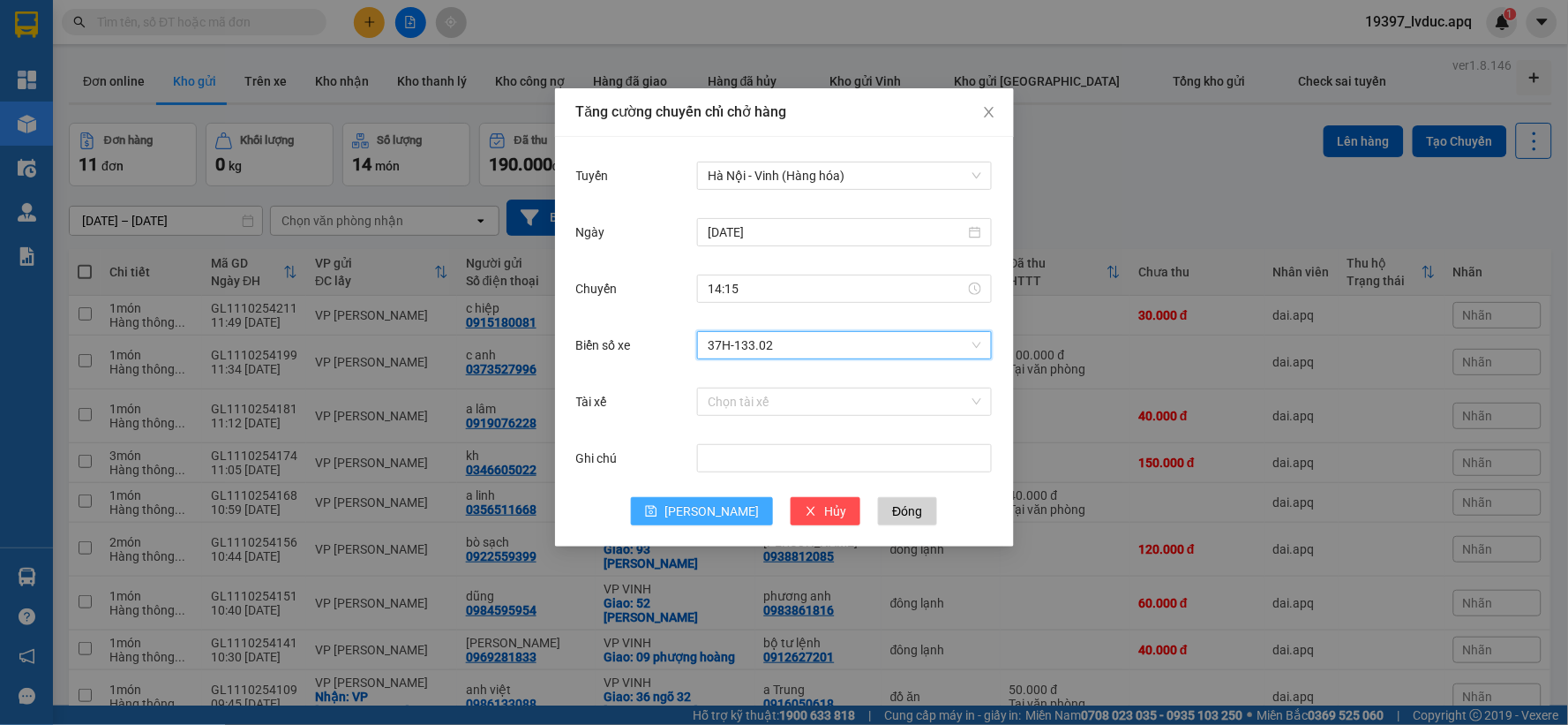
click at [726, 506] on button "[PERSON_NAME]" at bounding box center [701, 511] width 142 height 28
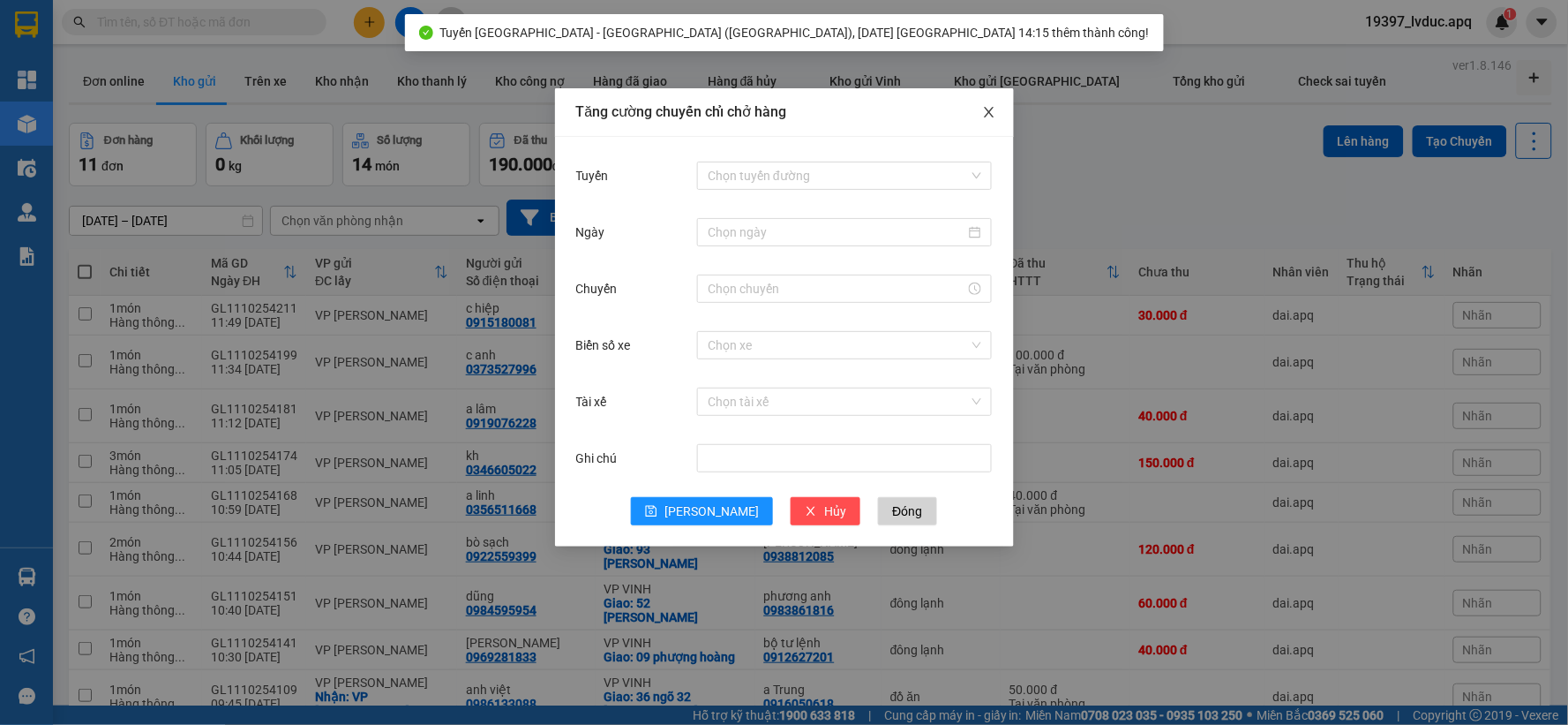
click at [993, 108] on icon "close" at bounding box center [989, 111] width 14 height 14
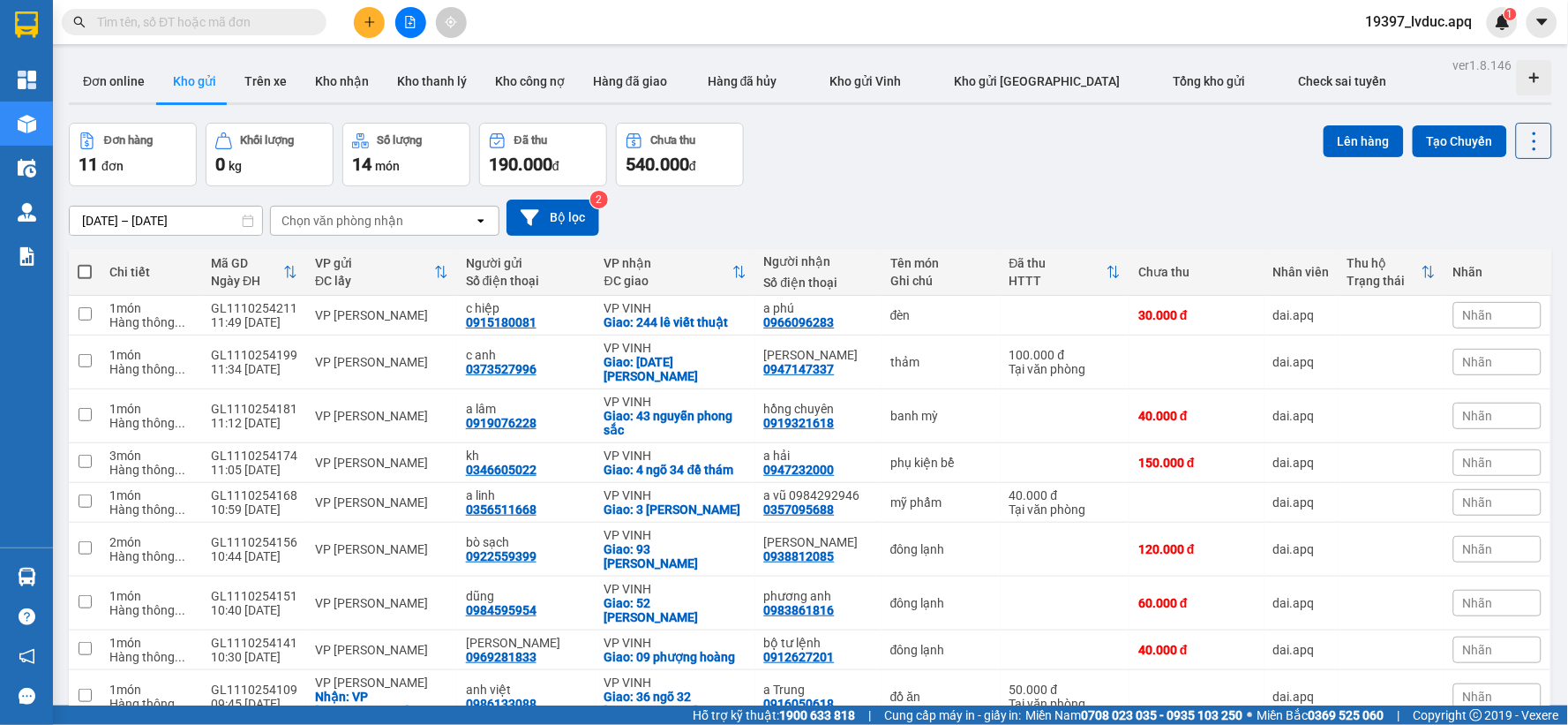
click at [802, 236] on div "[DATE] – [DATE] Press the down arrow key to interact with the calendar and sele…" at bounding box center [810, 218] width 1484 height 63
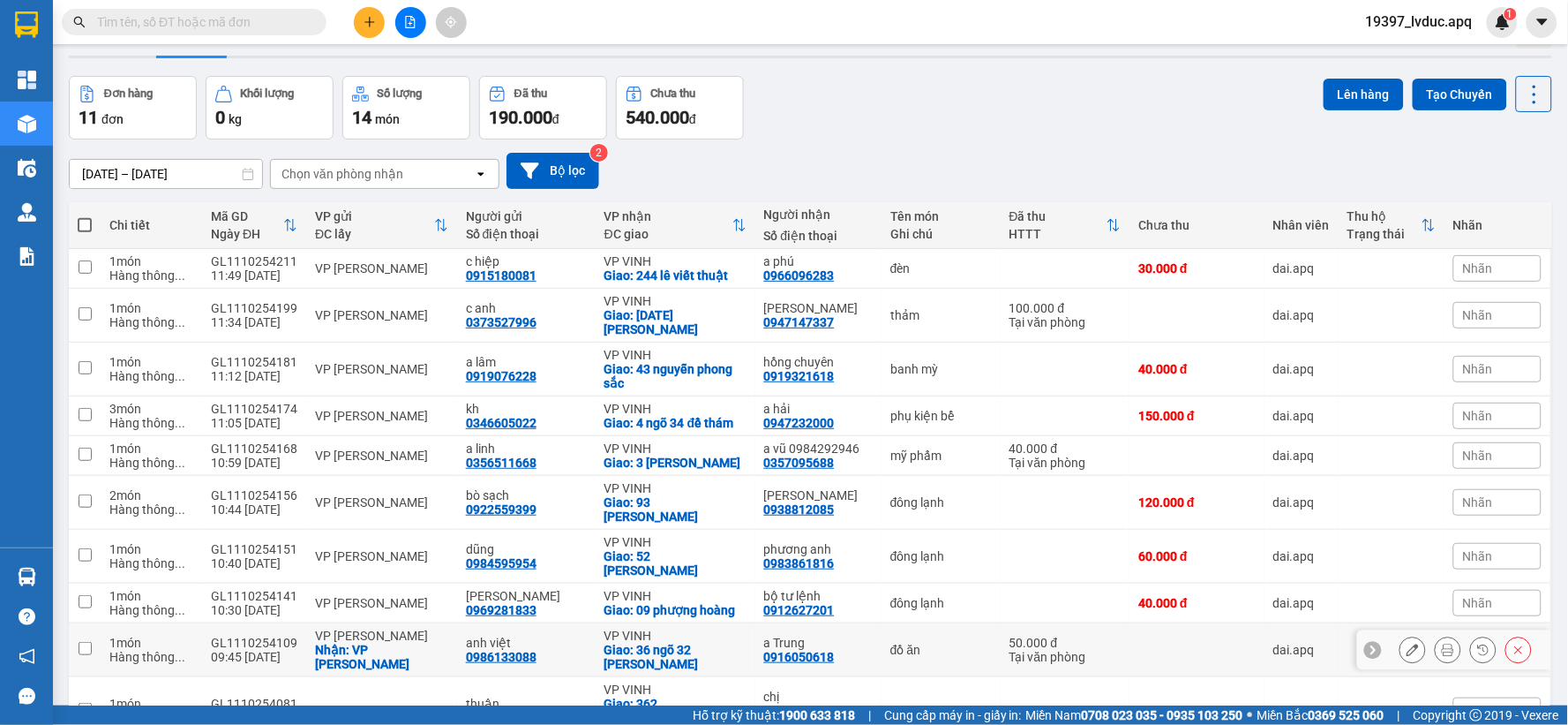
scroll to position [0, 0]
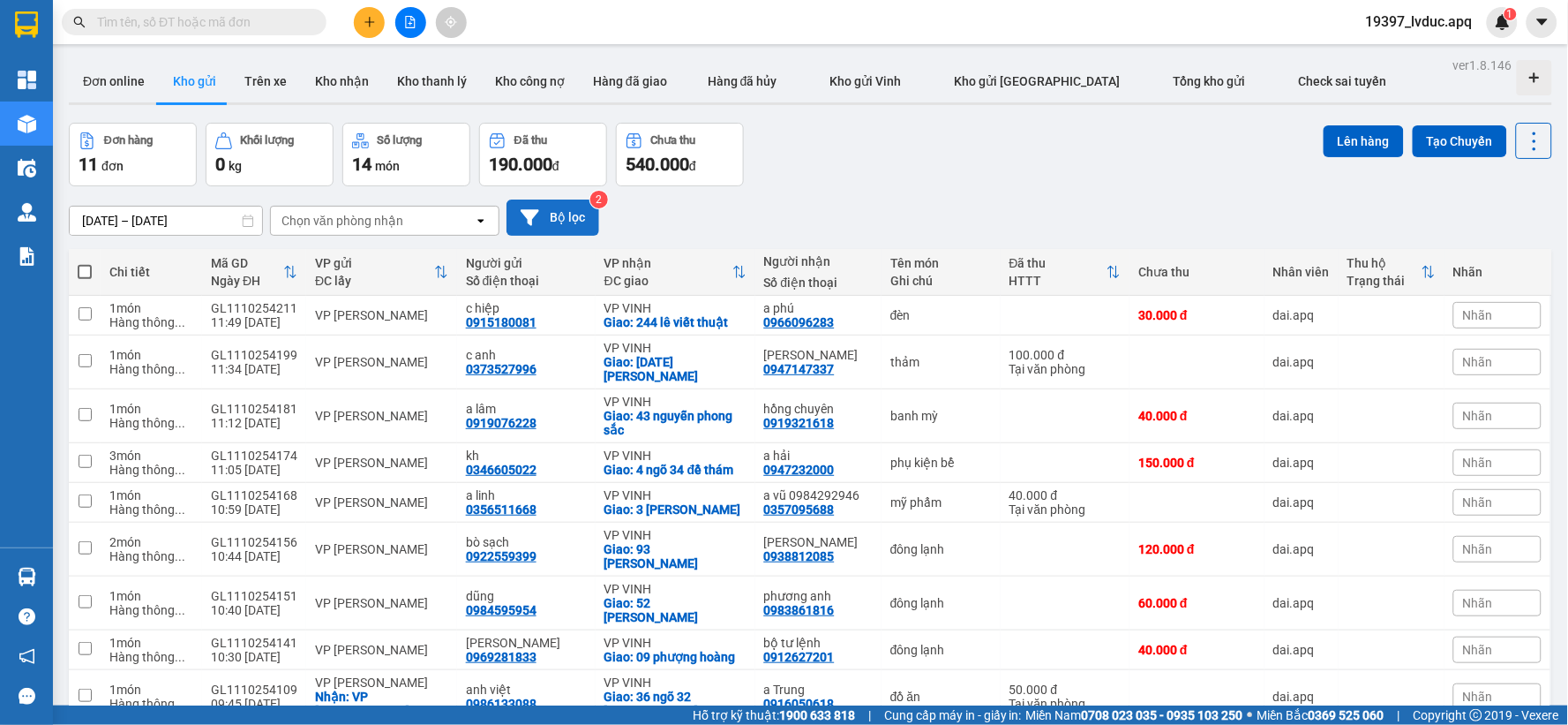
click at [569, 218] on button "Bộ lọc" at bounding box center [553, 217] width 93 height 36
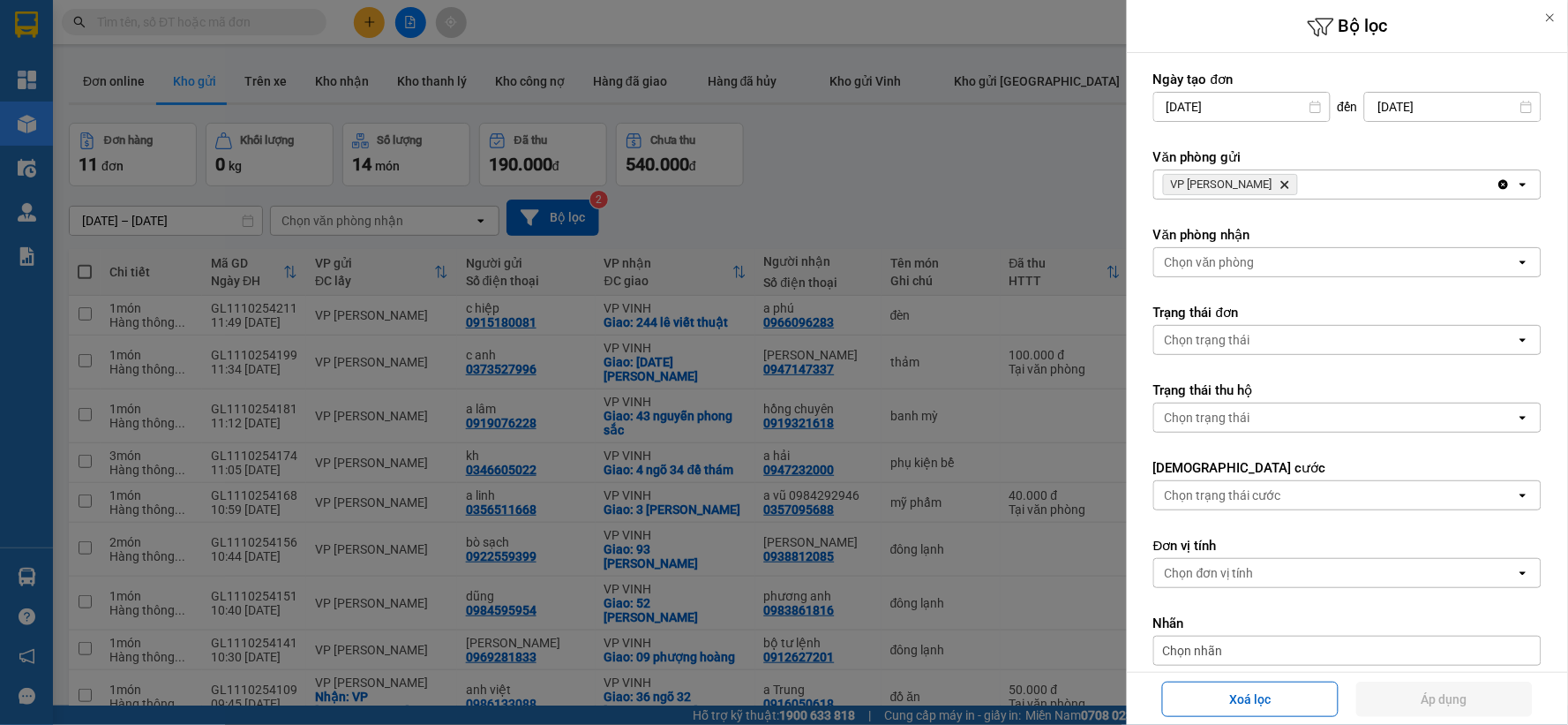
click at [1279, 183] on icon "Delete" at bounding box center [1284, 184] width 10 height 10
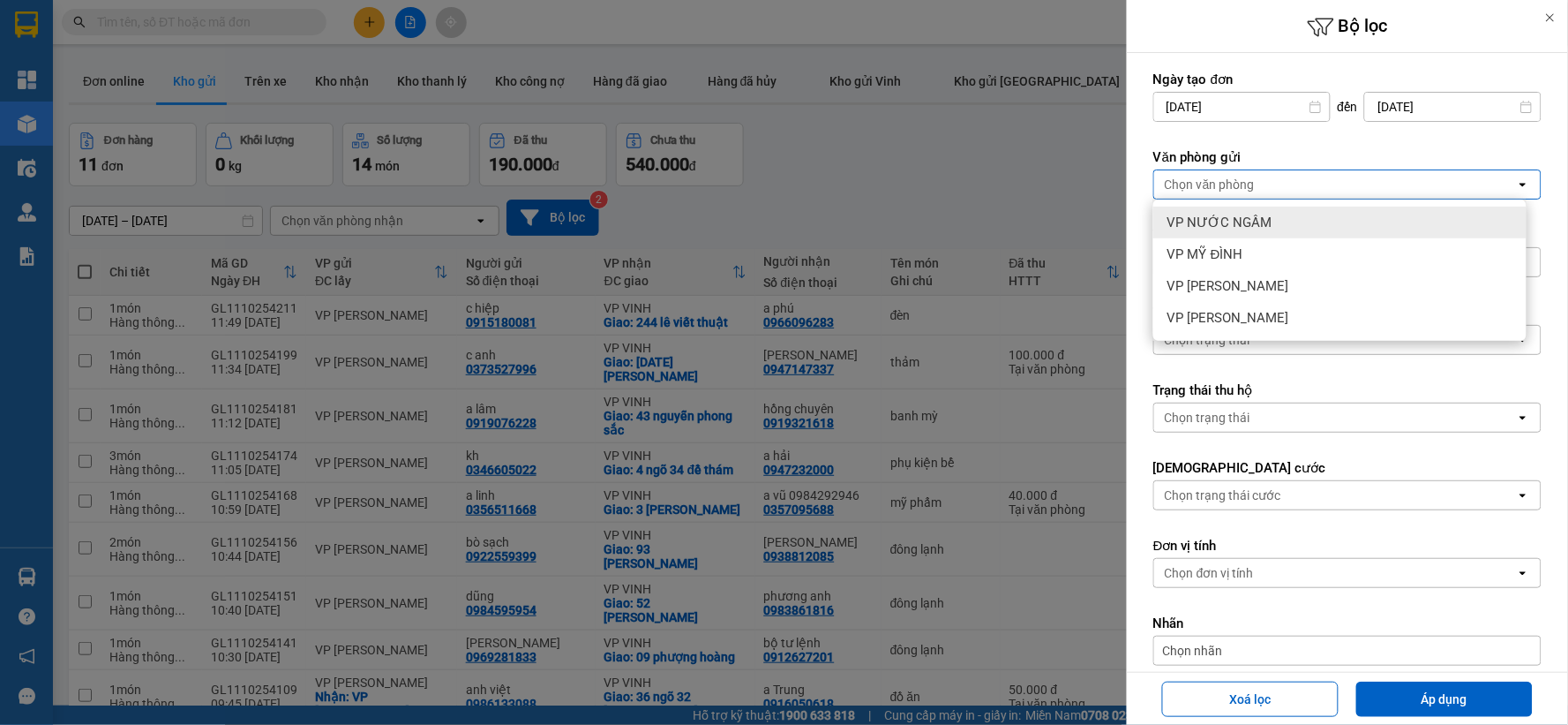
click at [1242, 183] on div "Chọn văn phòng" at bounding box center [1210, 184] width 90 height 18
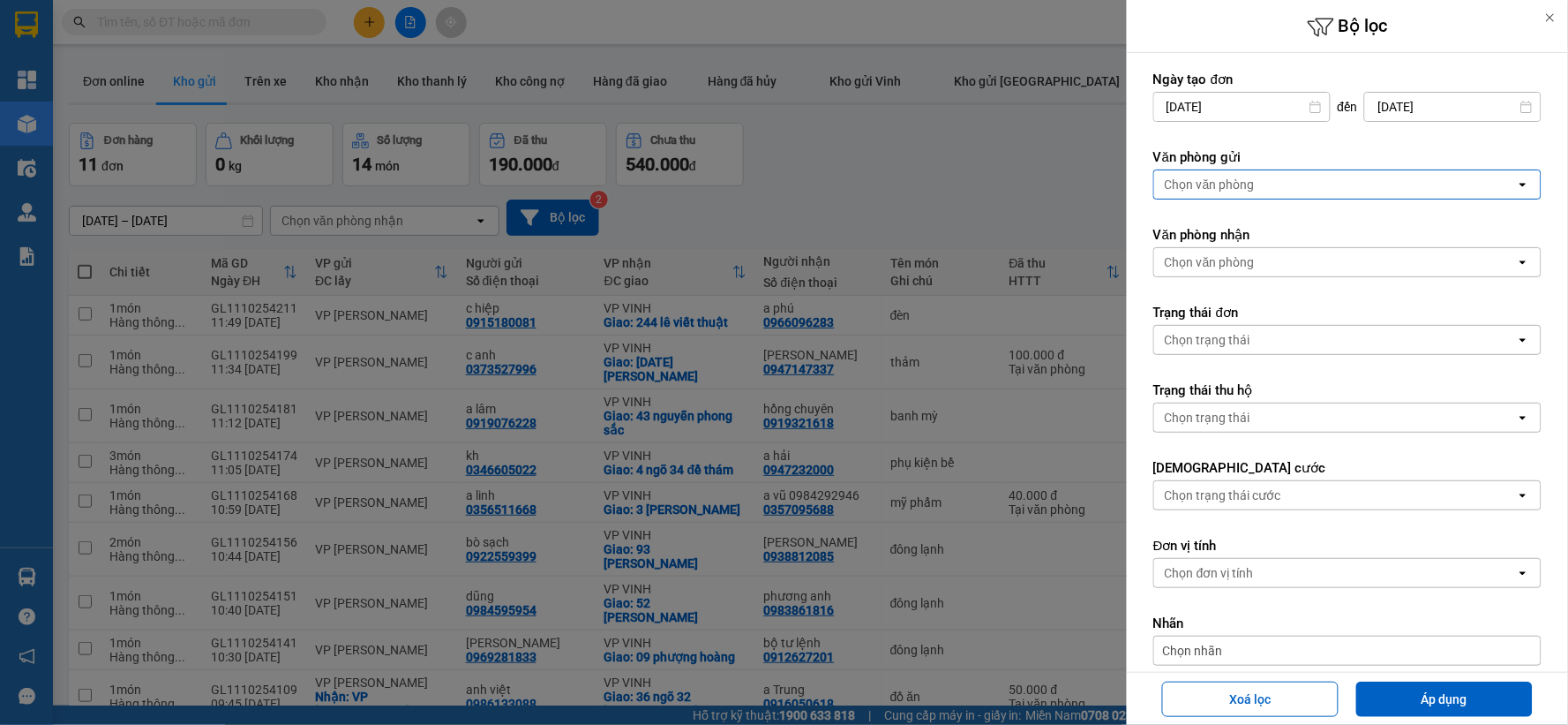
click at [1242, 182] on div "Chọn văn phòng" at bounding box center [1210, 184] width 90 height 18
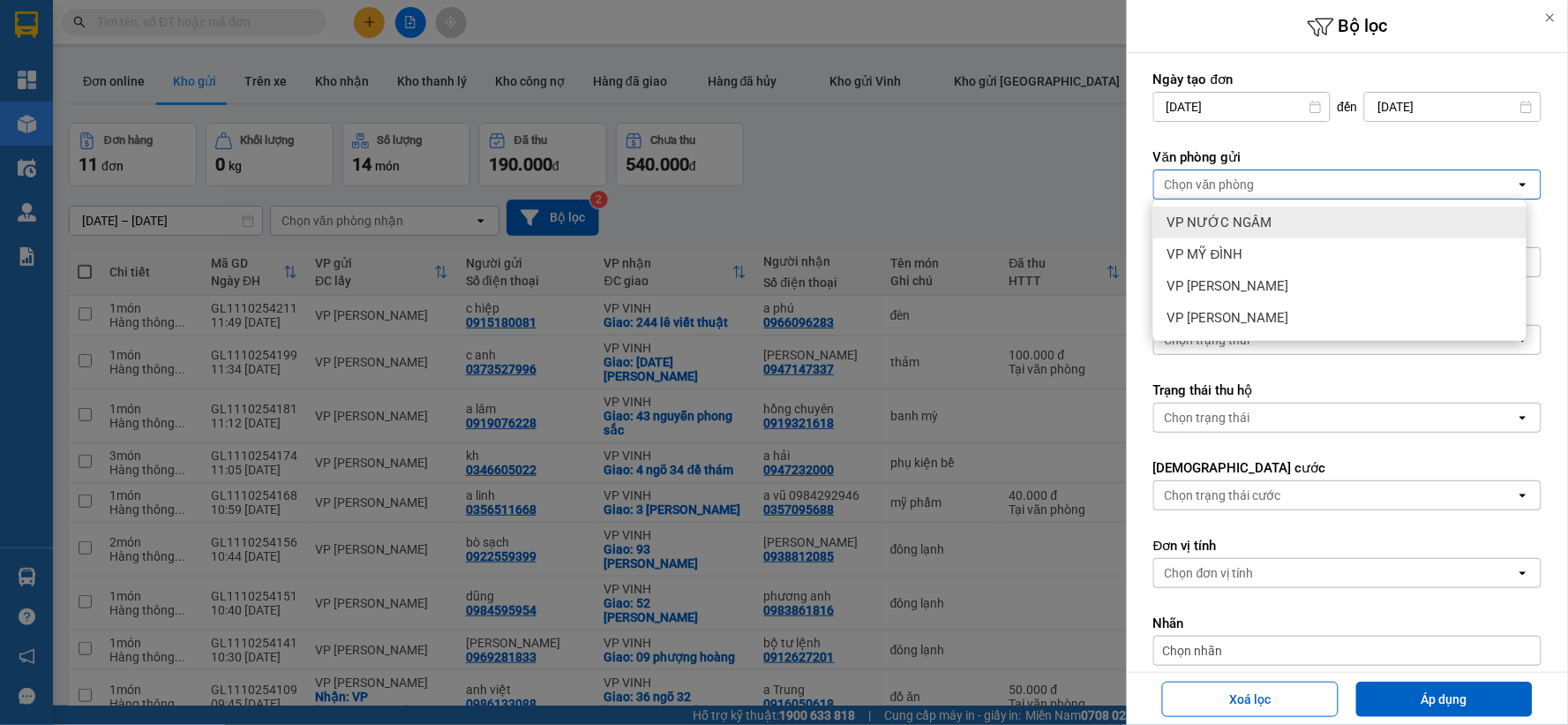
click at [1263, 221] on span "VP NƯỚC NGẦM" at bounding box center [1219, 222] width 105 height 18
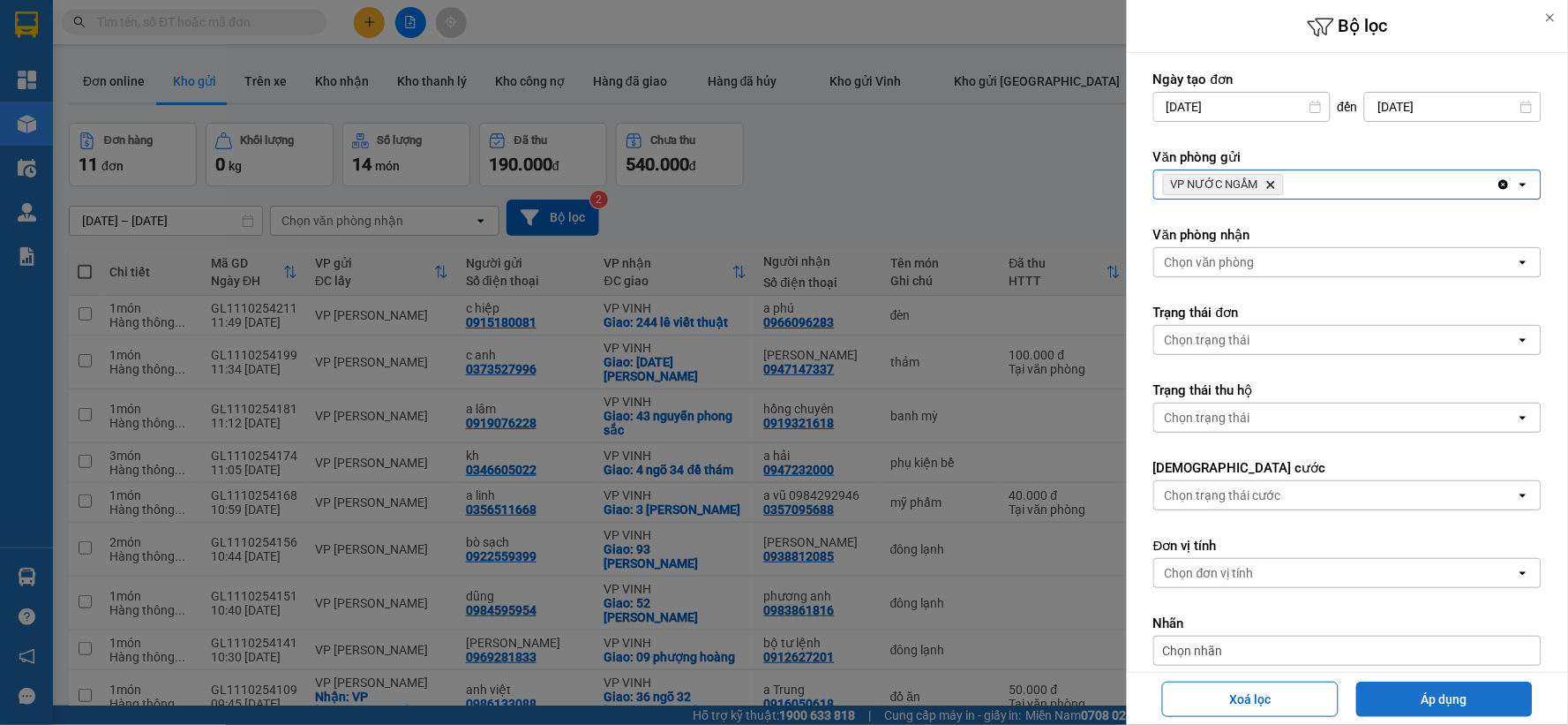
click at [1428, 685] on button "Áp dụng" at bounding box center [1445, 699] width 176 height 35
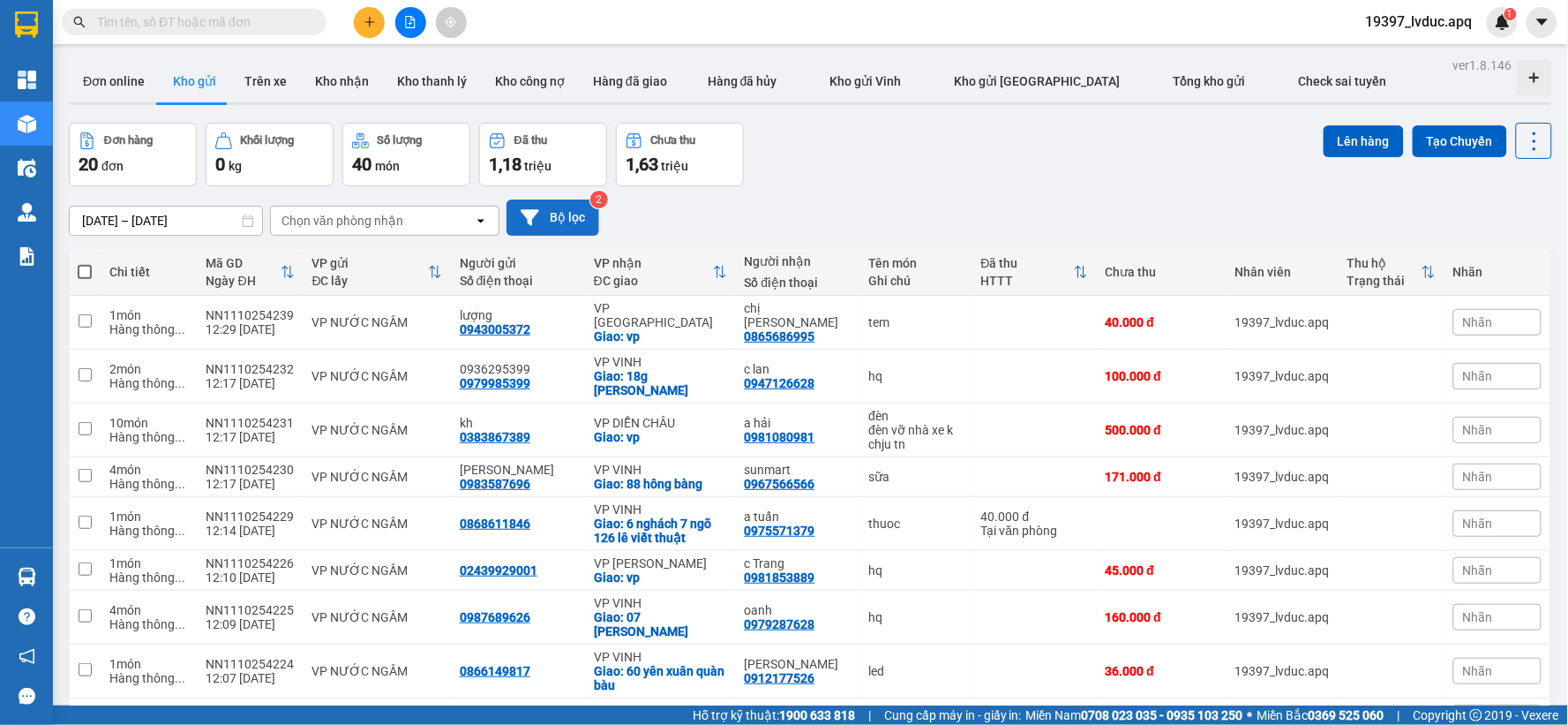
click at [575, 214] on button "Bộ lọc" at bounding box center [553, 217] width 93 height 36
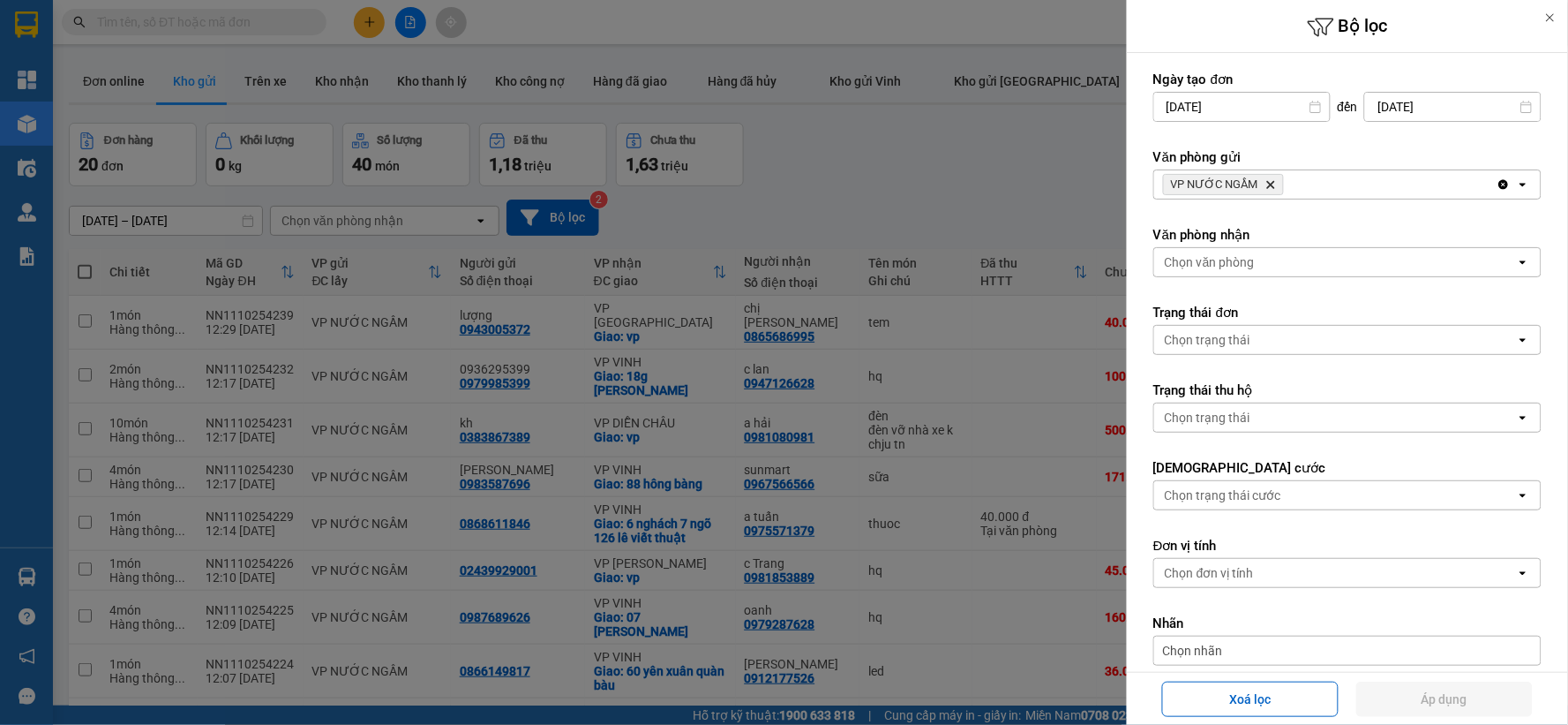
click at [1269, 182] on icon "Delete" at bounding box center [1270, 184] width 10 height 10
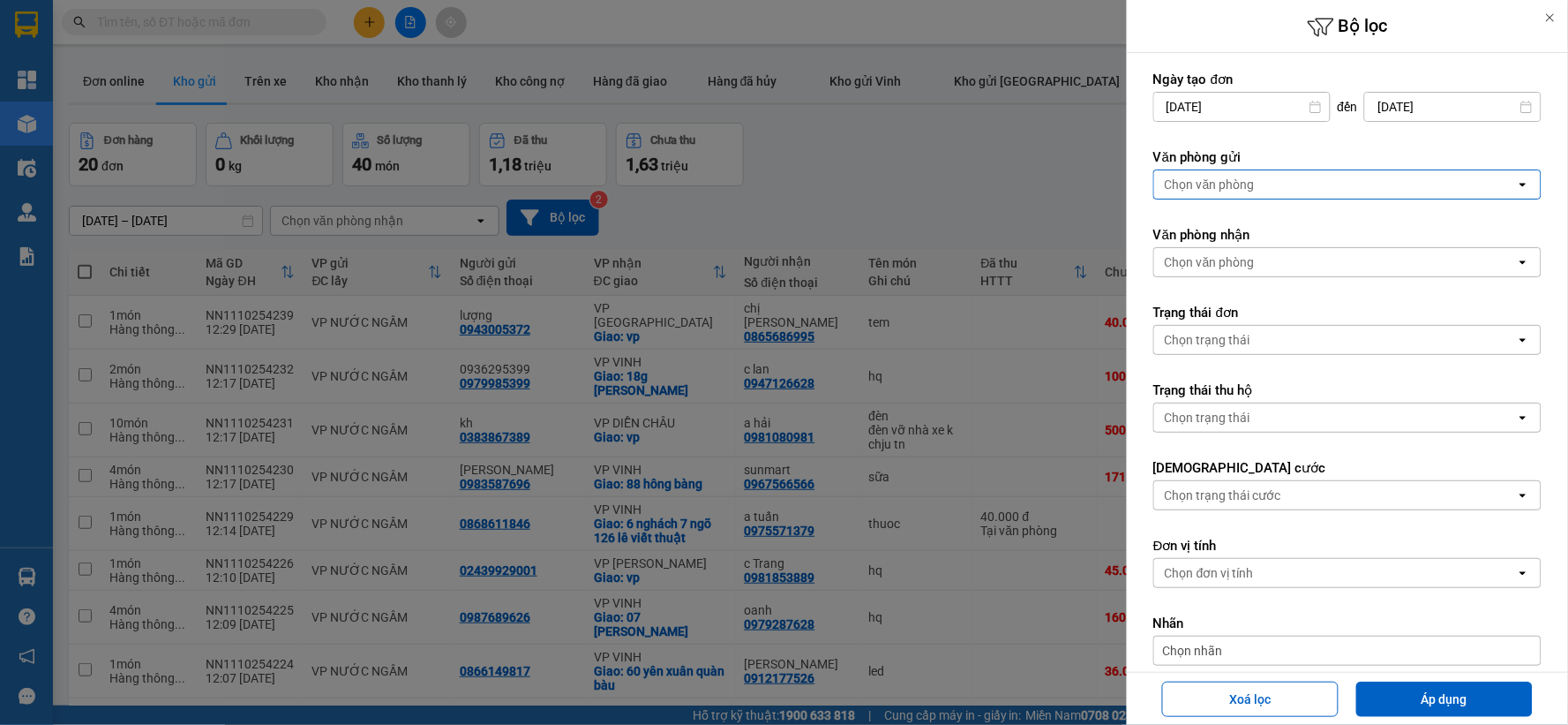
click at [1269, 182] on div "Chọn văn phòng" at bounding box center [1335, 185] width 362 height 28
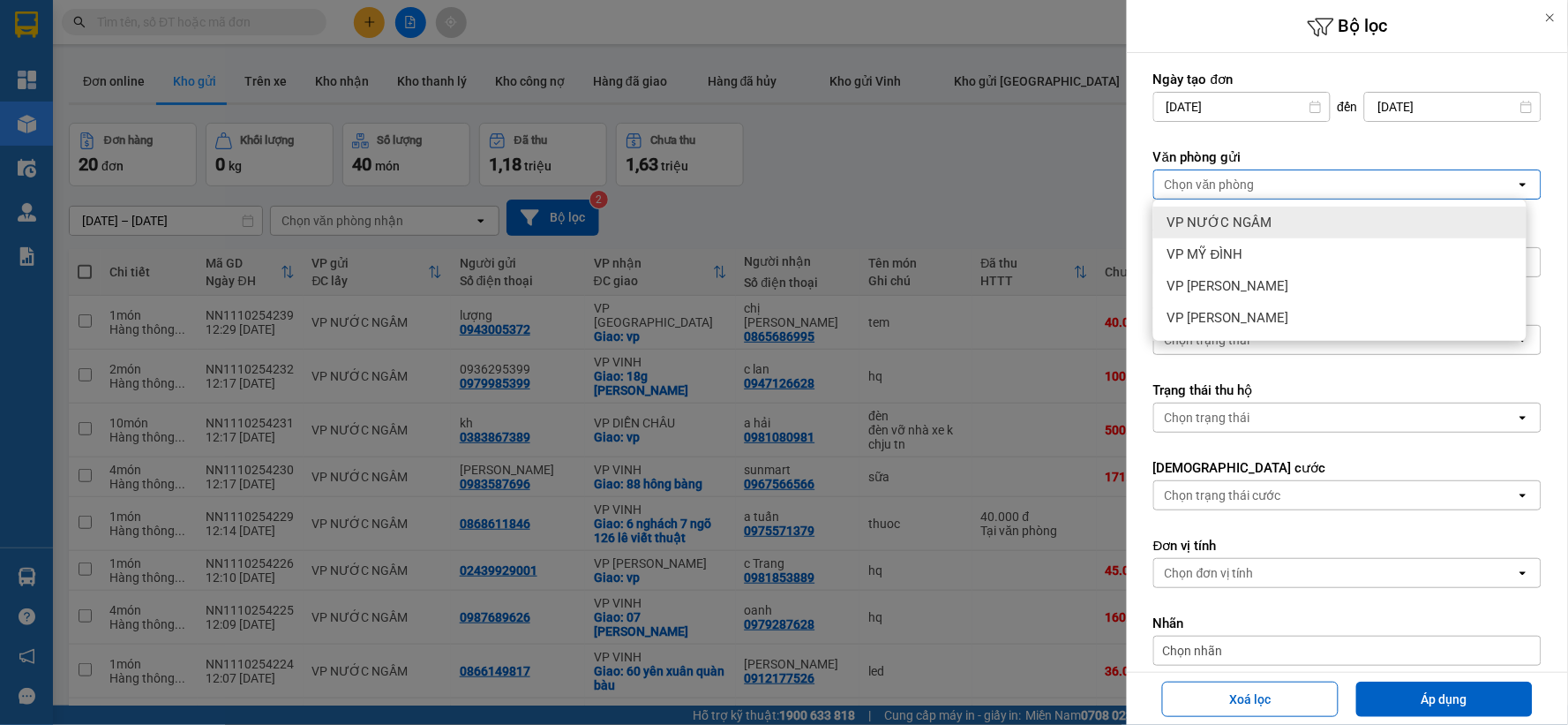
click at [1254, 231] on div "VP NƯỚC NGẦM" at bounding box center [1340, 223] width 373 height 32
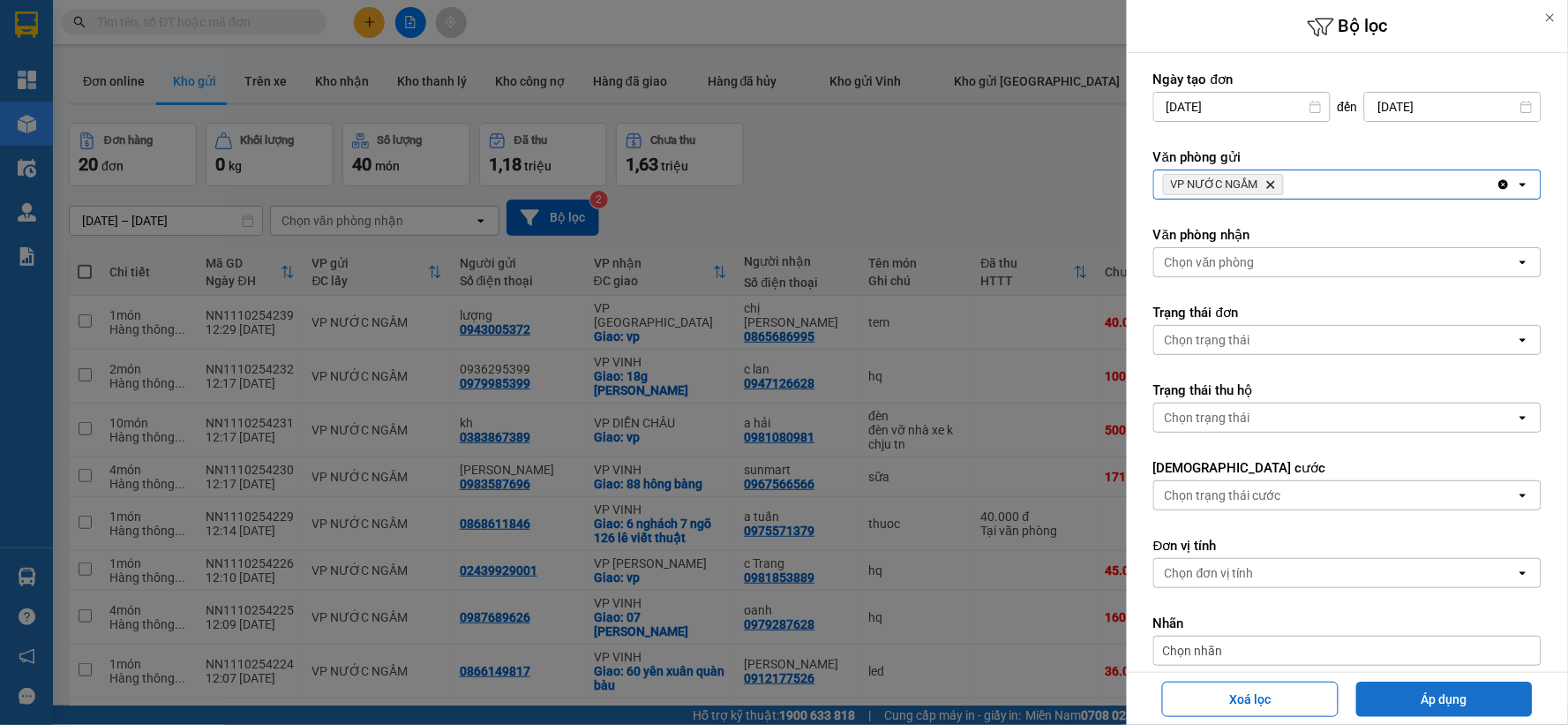
click at [1436, 696] on button "Áp dụng" at bounding box center [1445, 699] width 176 height 35
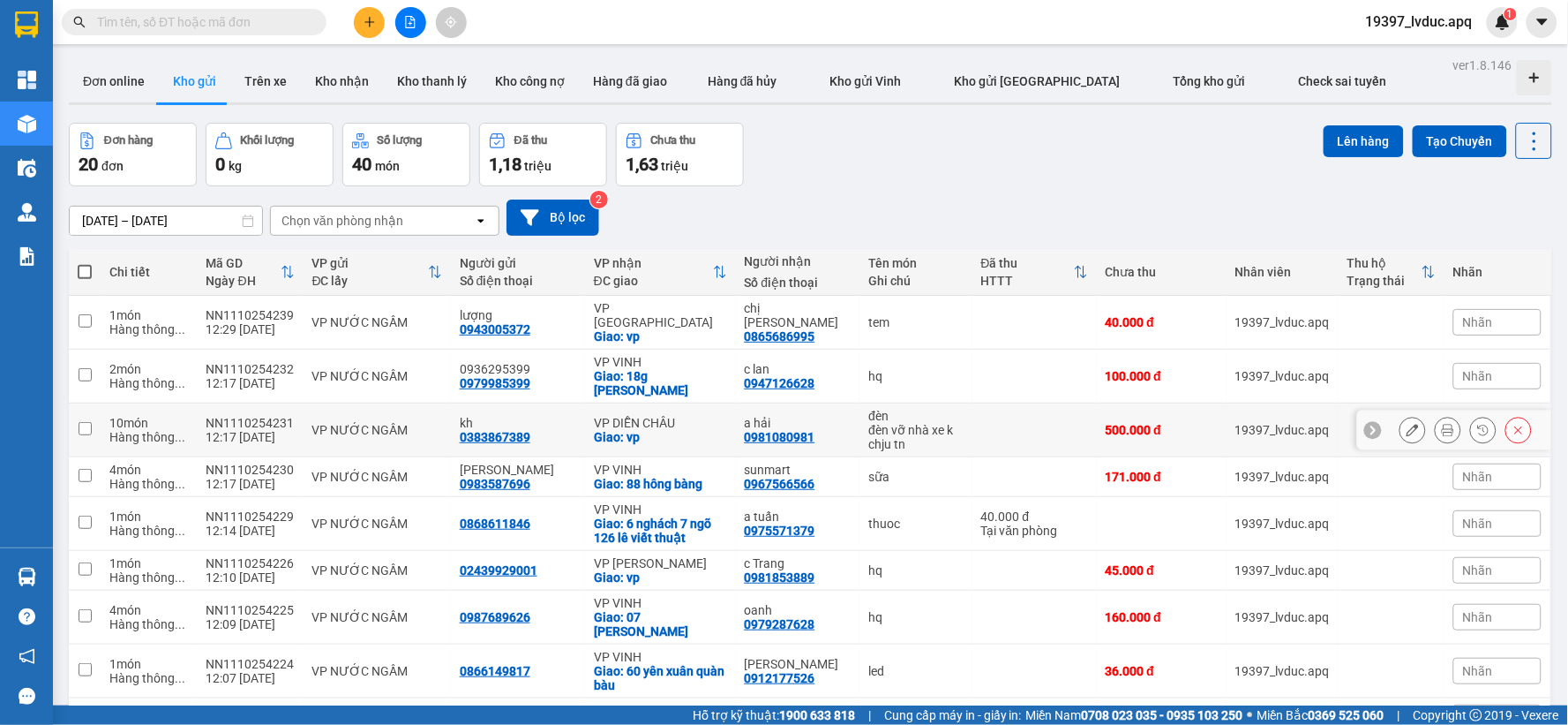
click at [641, 416] on div "VP DIỄN CHÂU" at bounding box center [661, 422] width 134 height 14
checkbox input "true"
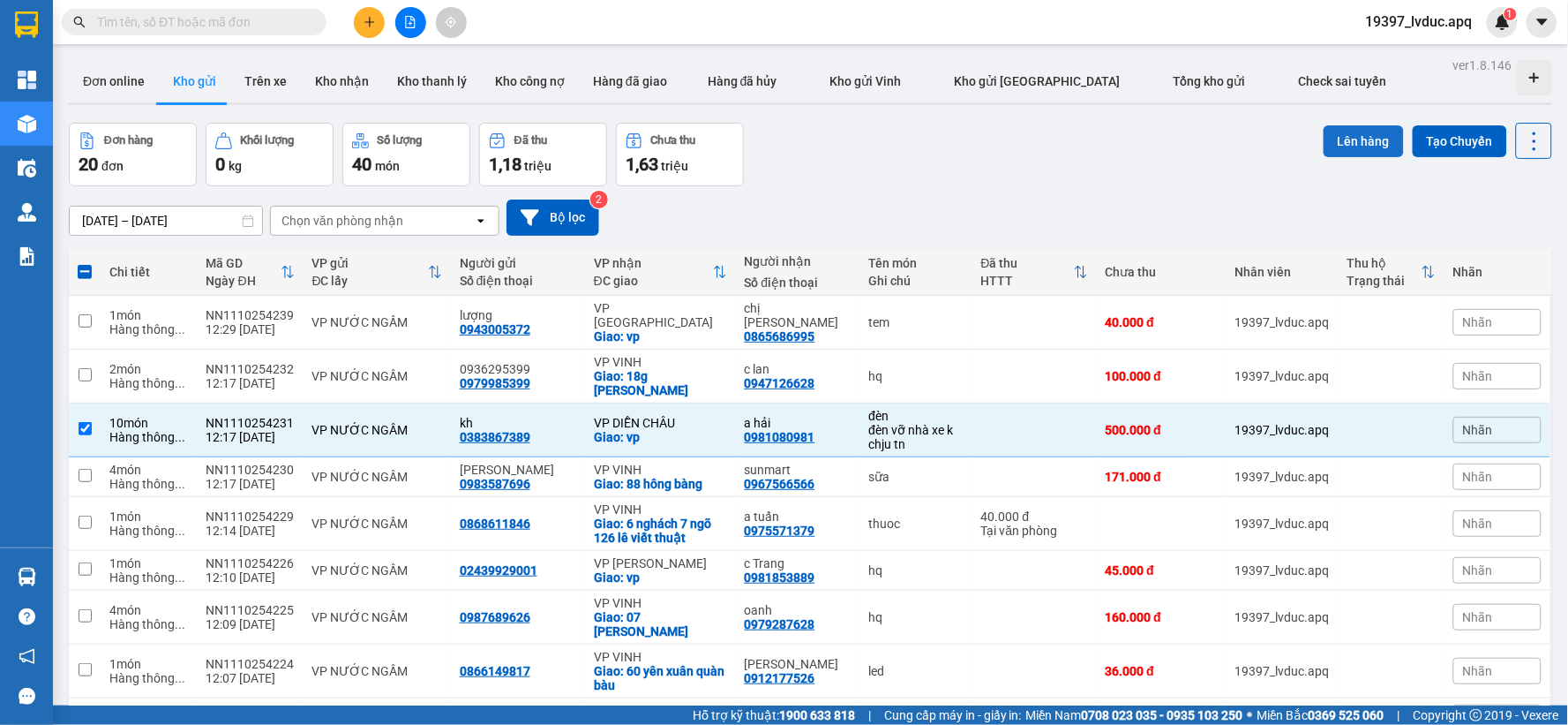
click at [1338, 126] on button "Lên hàng" at bounding box center [1364, 141] width 81 height 32
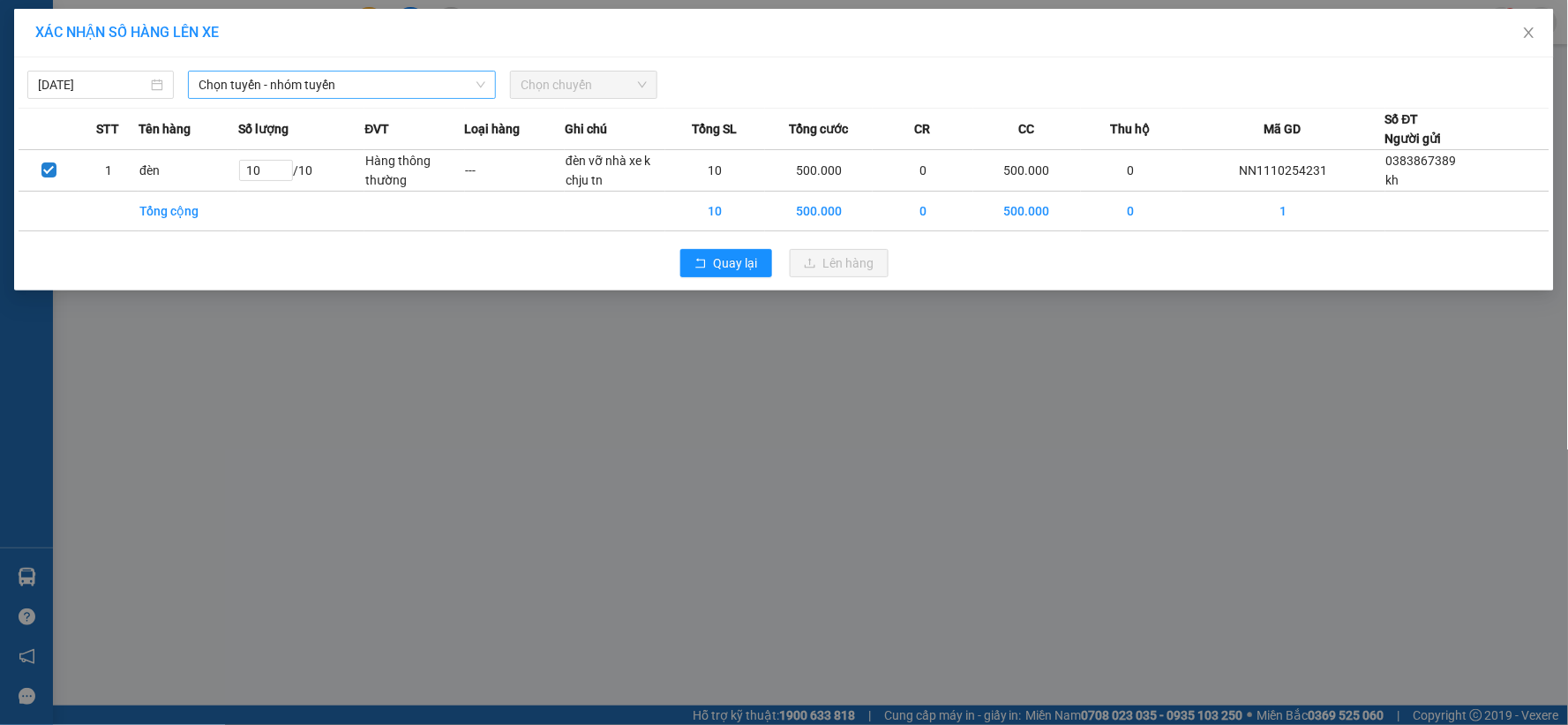
click at [411, 78] on span "Chọn tuyến - nhóm tuyến" at bounding box center [341, 84] width 287 height 27
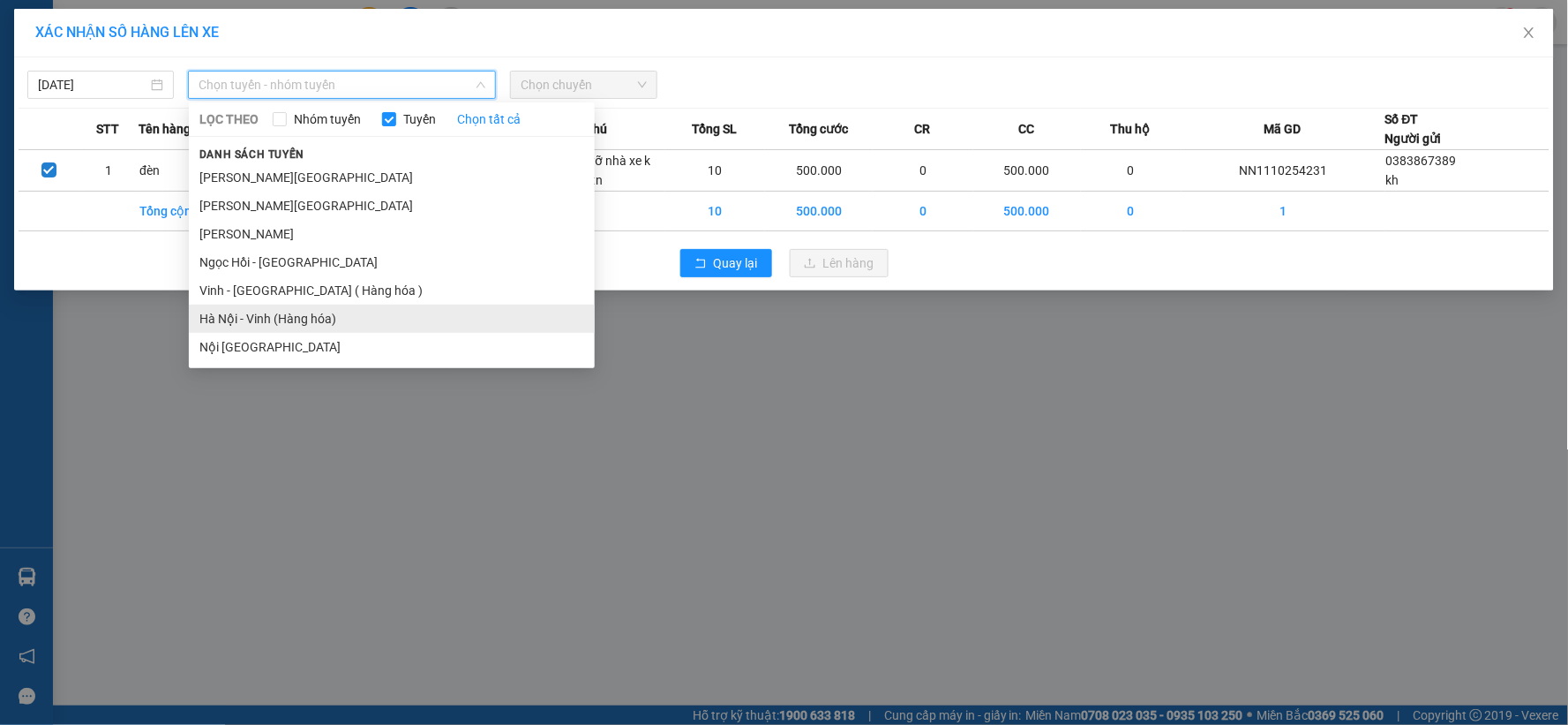
click at [289, 321] on li "Hà Nội - Vinh (Hàng hóa)" at bounding box center [392, 318] width 406 height 28
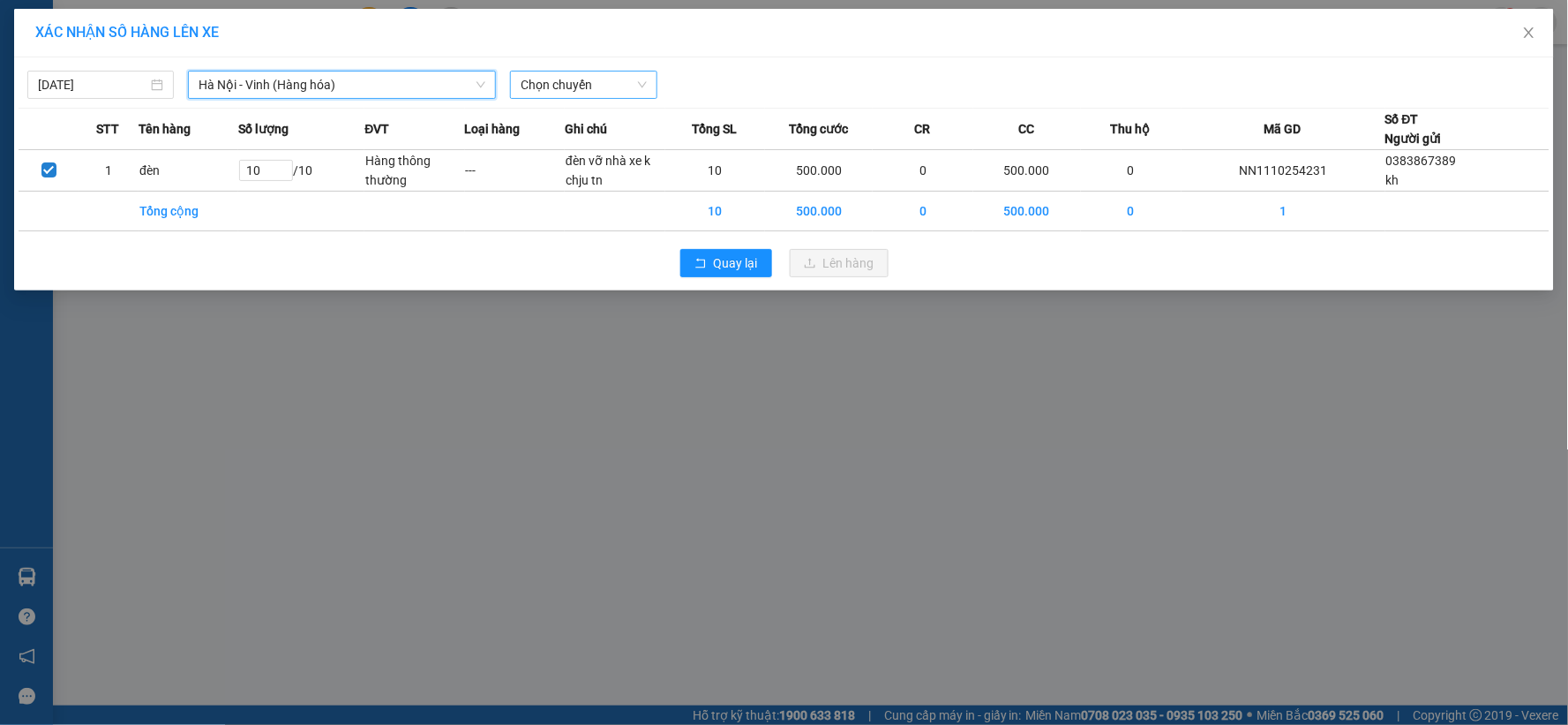
click at [575, 89] on span "Chọn chuyến" at bounding box center [583, 84] width 125 height 27
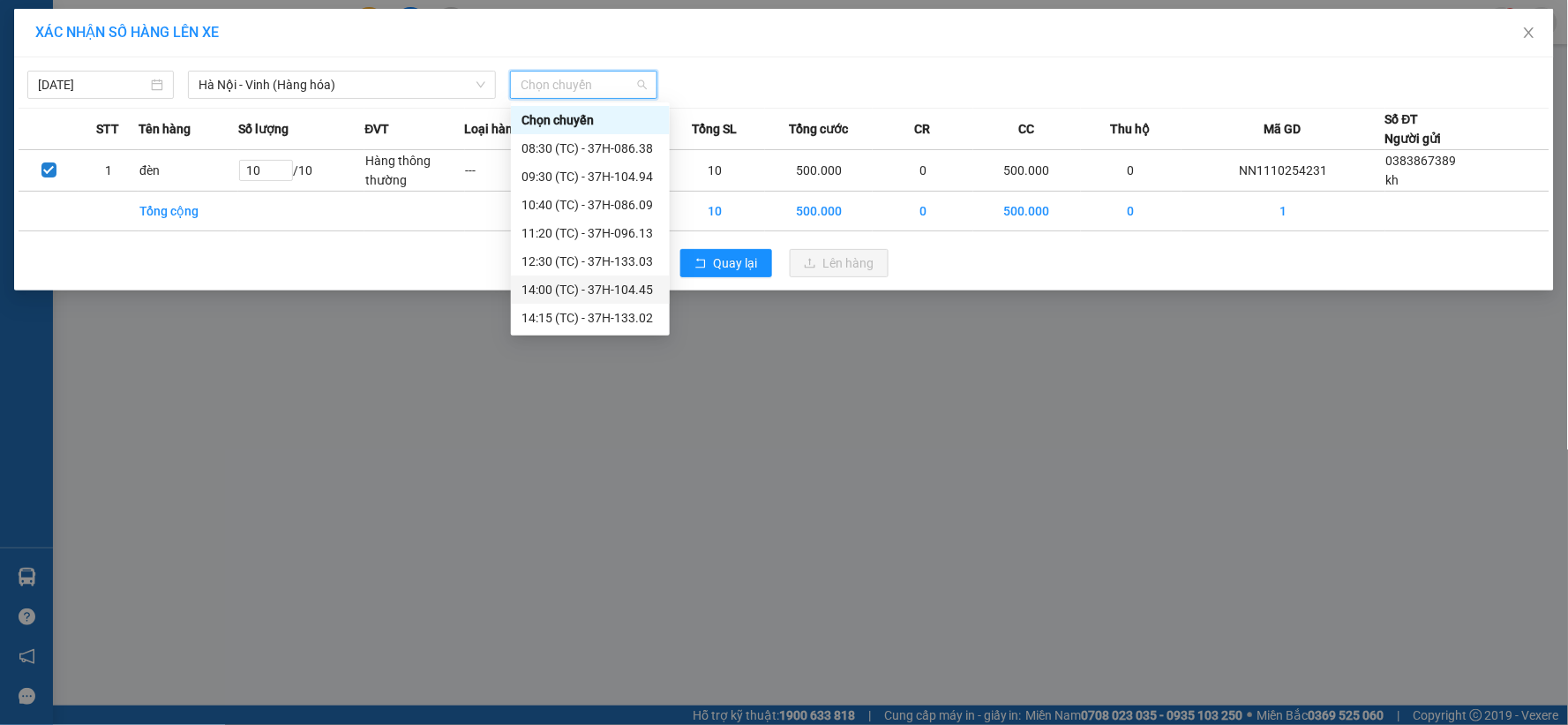
click at [586, 293] on div "14:00 (TC) - 37H-104.45" at bounding box center [590, 290] width 137 height 19
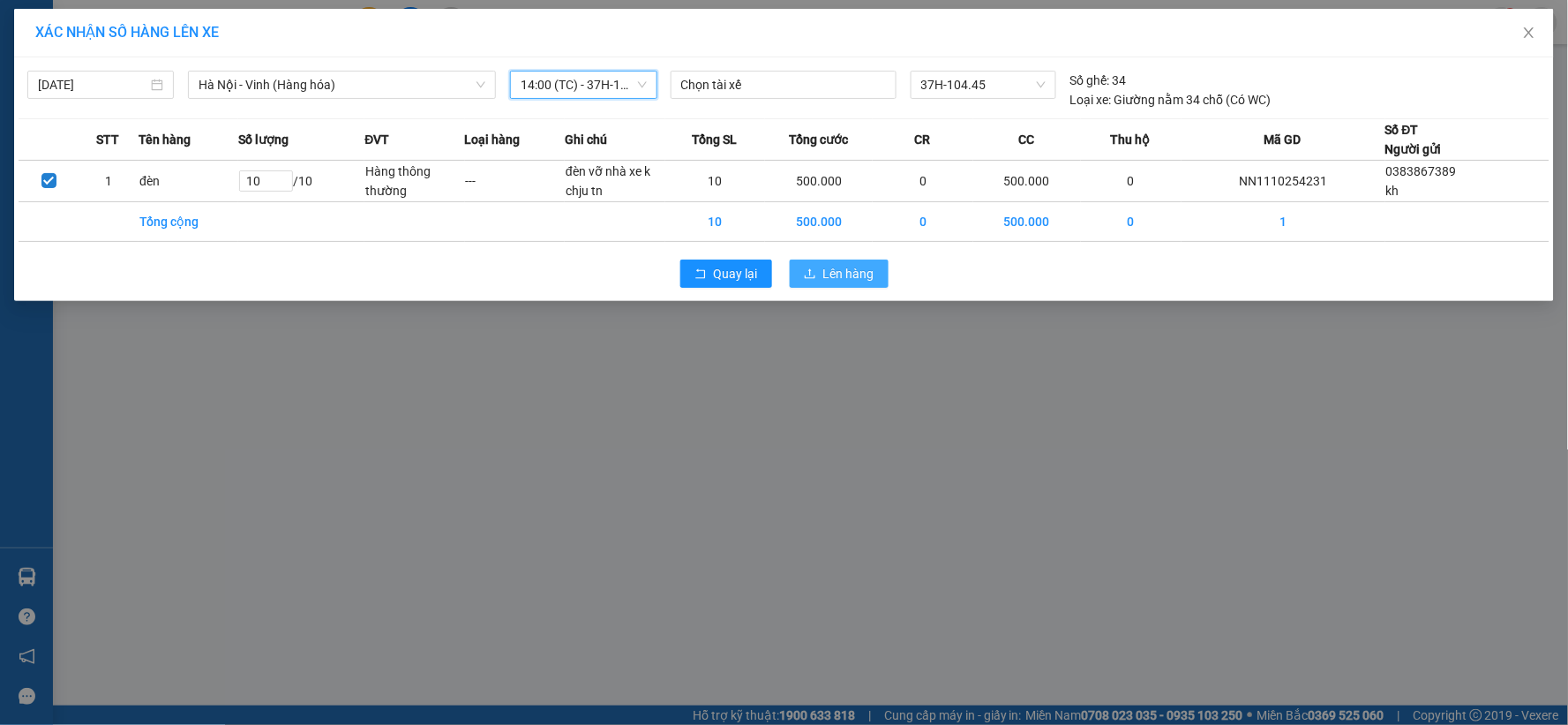
click at [822, 270] on button "Lên hàng" at bounding box center [839, 274] width 99 height 28
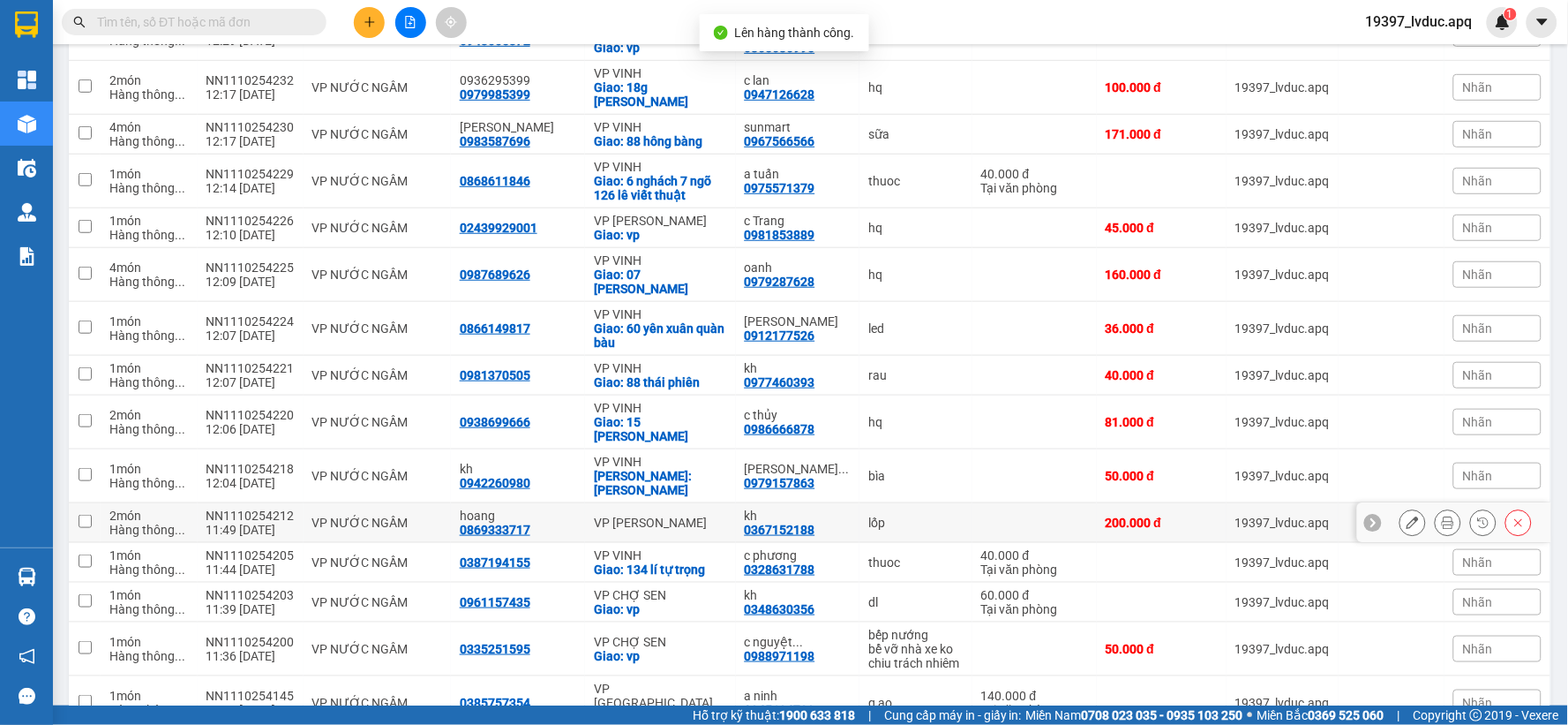
scroll to position [392, 0]
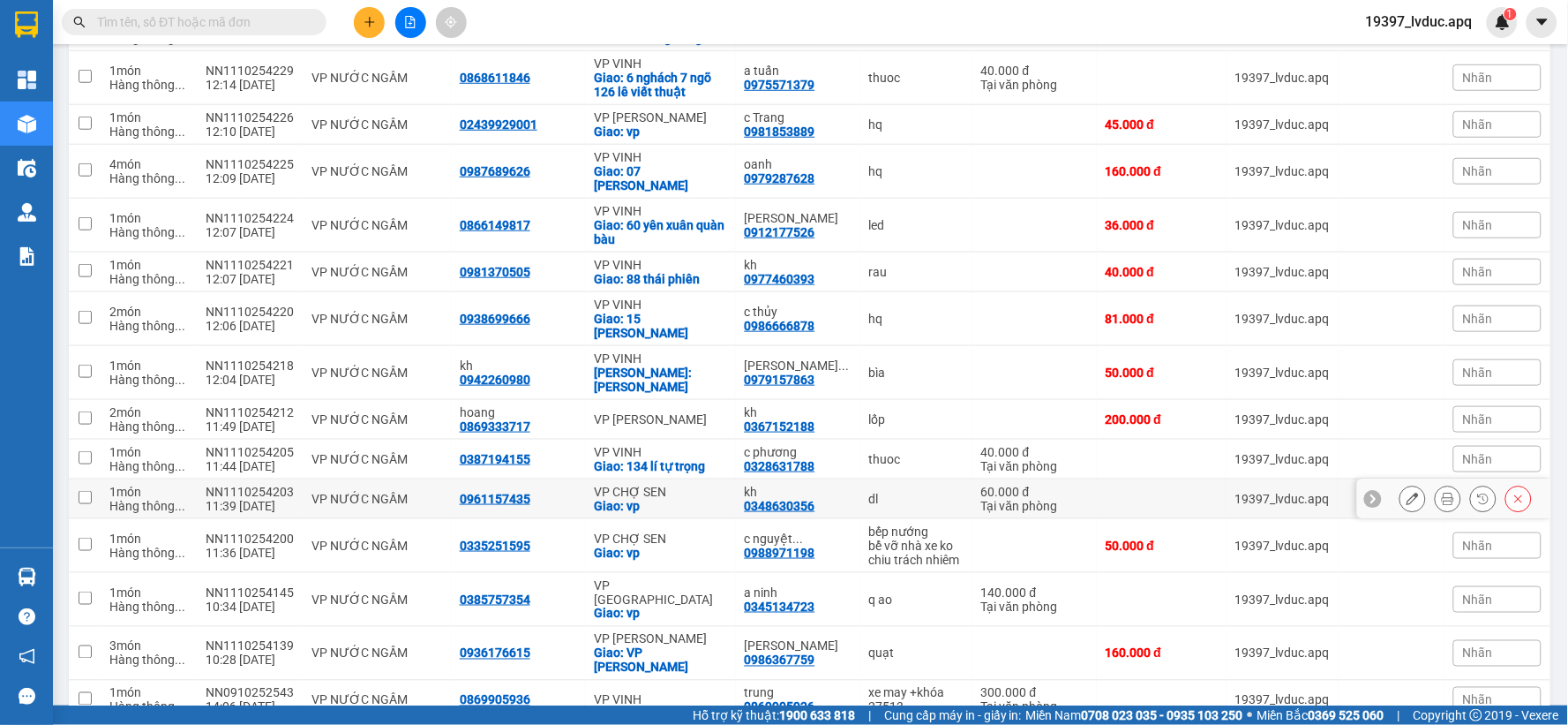
click at [680, 498] on div "Giao: vp" at bounding box center [661, 505] width 134 height 14
checkbox input "true"
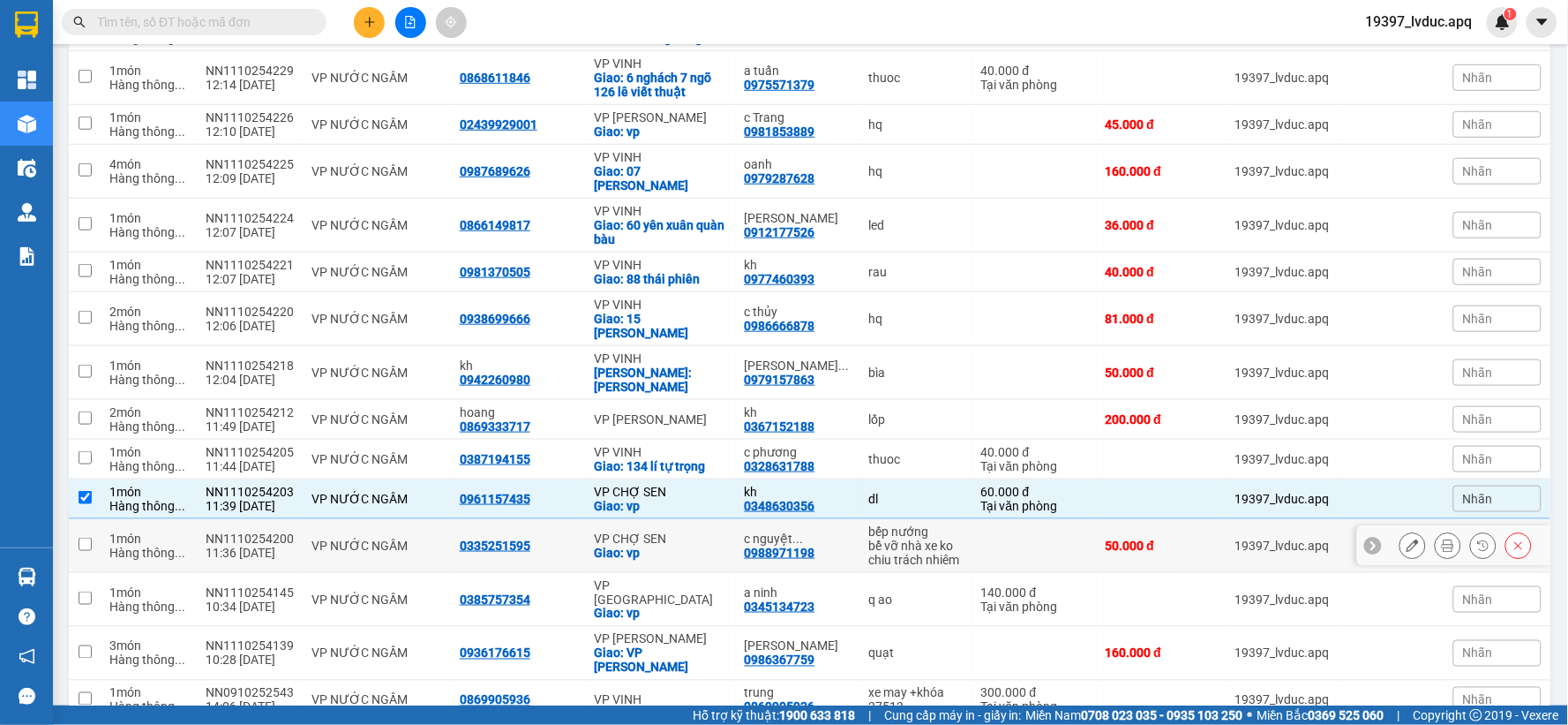
click at [681, 532] on div "VP CHỢ SEN" at bounding box center [661, 538] width 134 height 14
checkbox input "true"
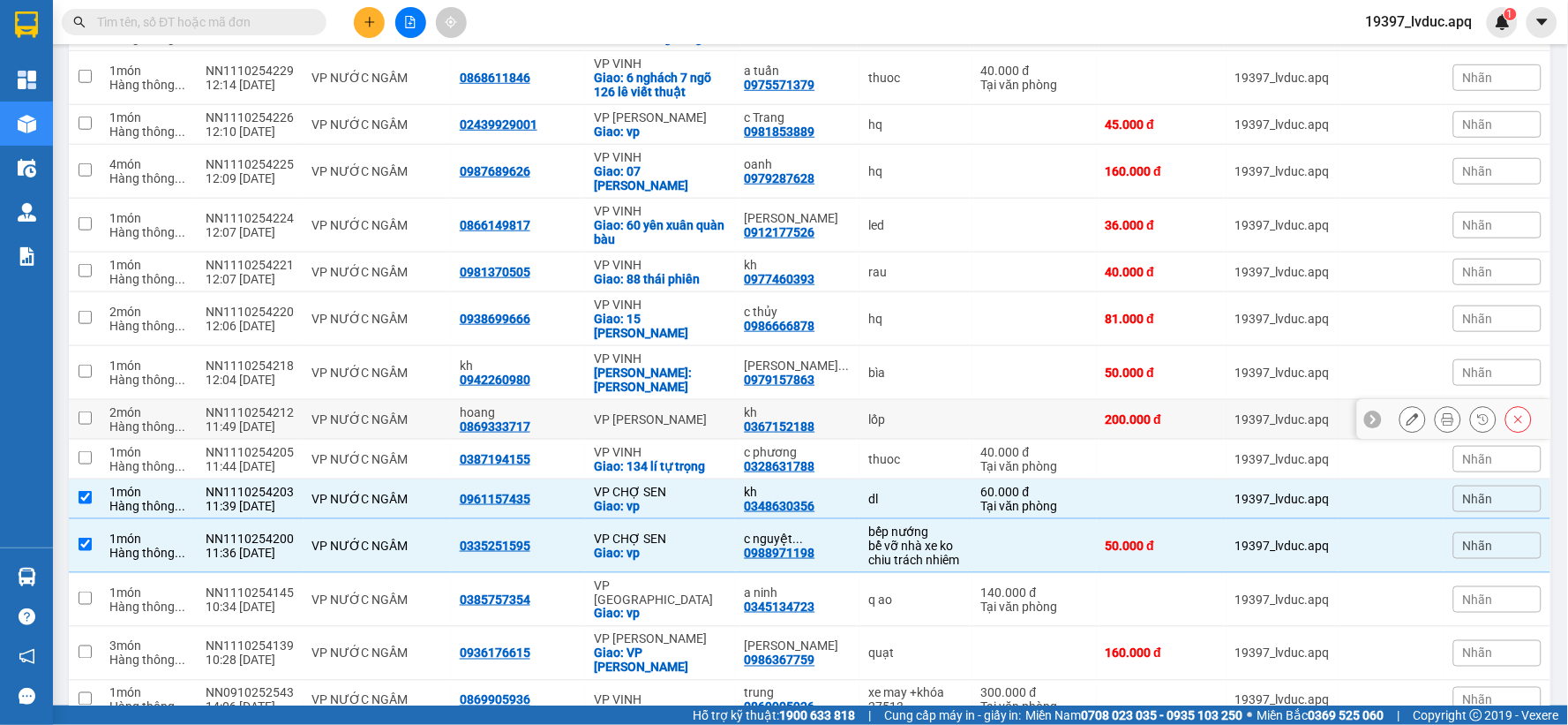
click at [693, 412] on div "VP [PERSON_NAME]" at bounding box center [661, 419] width 134 height 14
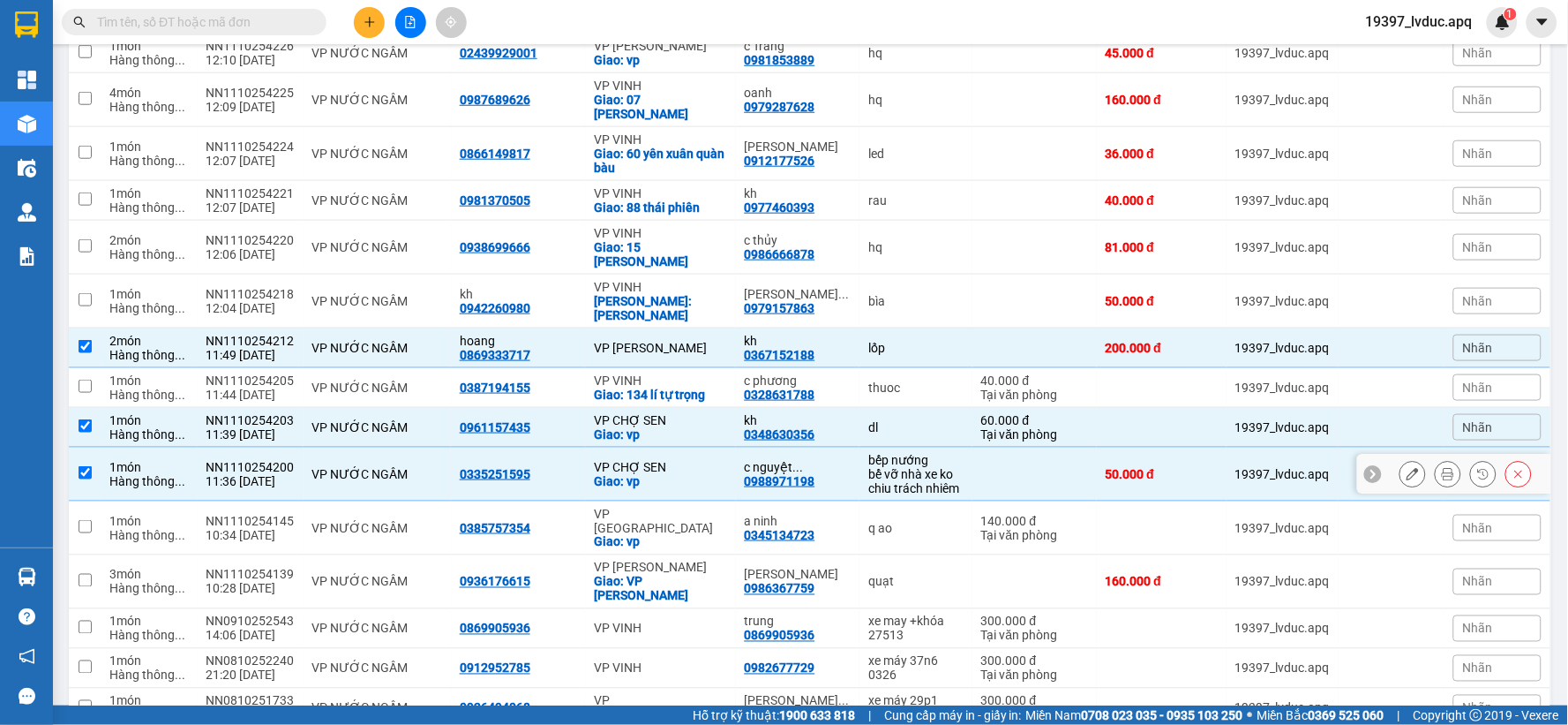
scroll to position [490, 0]
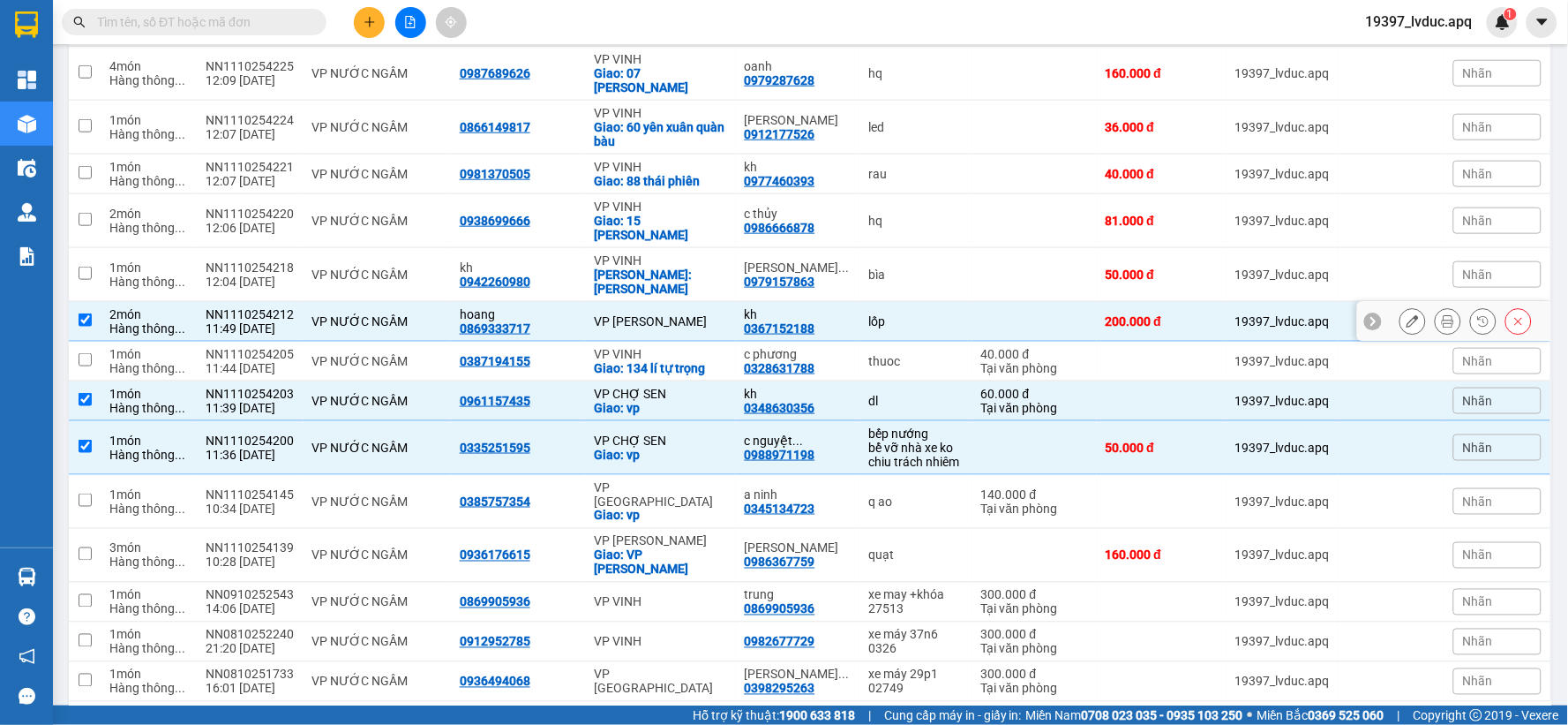
click at [703, 315] on div "VP [PERSON_NAME]" at bounding box center [661, 321] width 134 height 14
checkbox input "false"
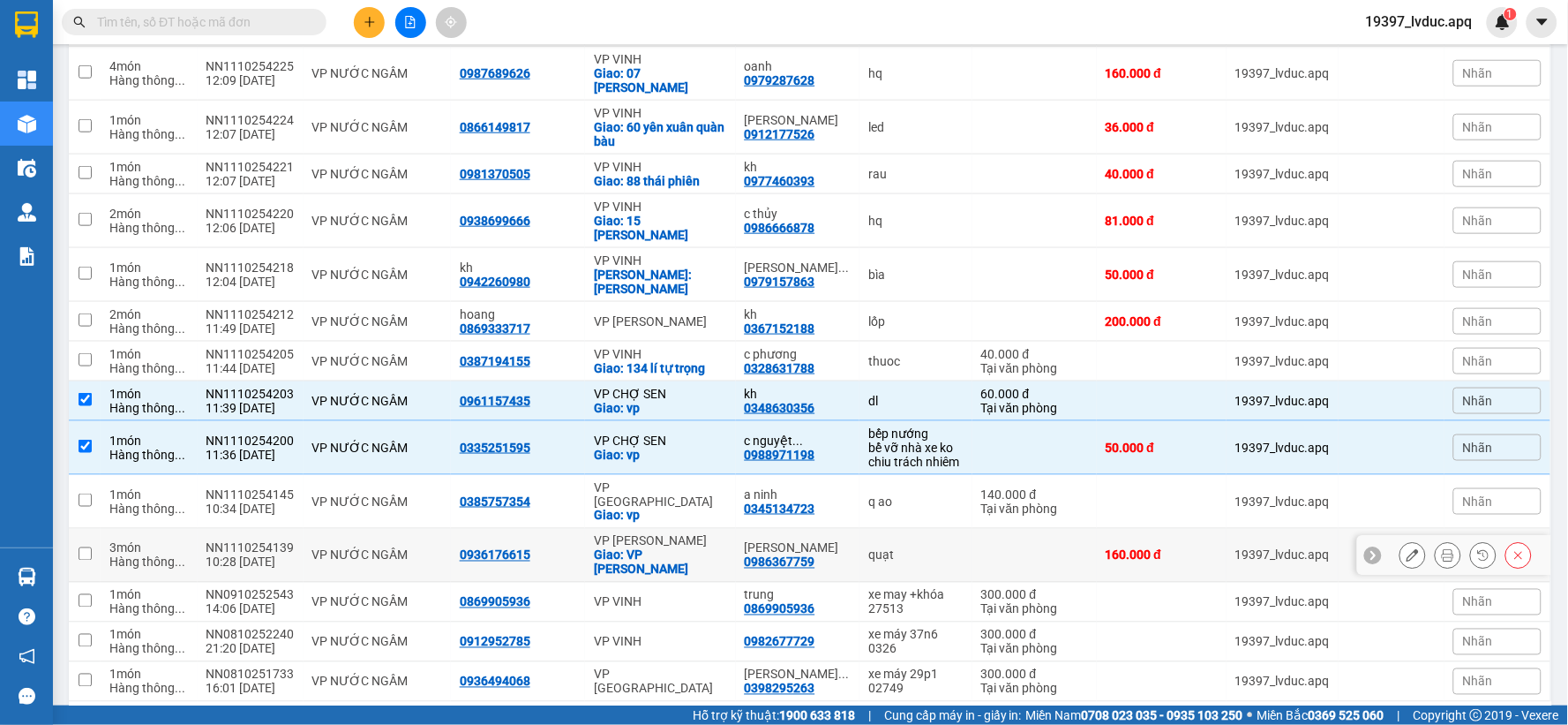
click at [750, 541] on div "[PERSON_NAME]" at bounding box center [798, 548] width 107 height 14
checkbox input "true"
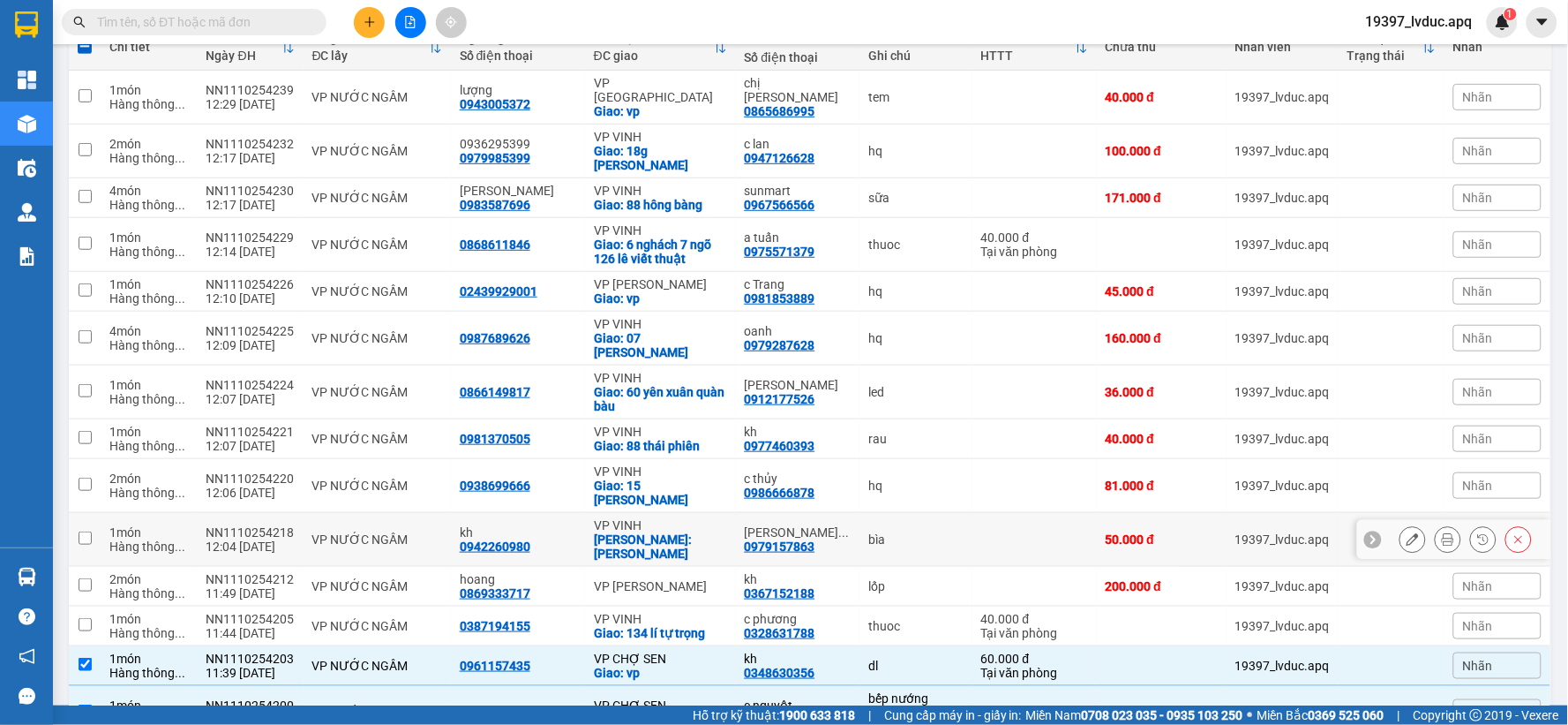
scroll to position [196, 0]
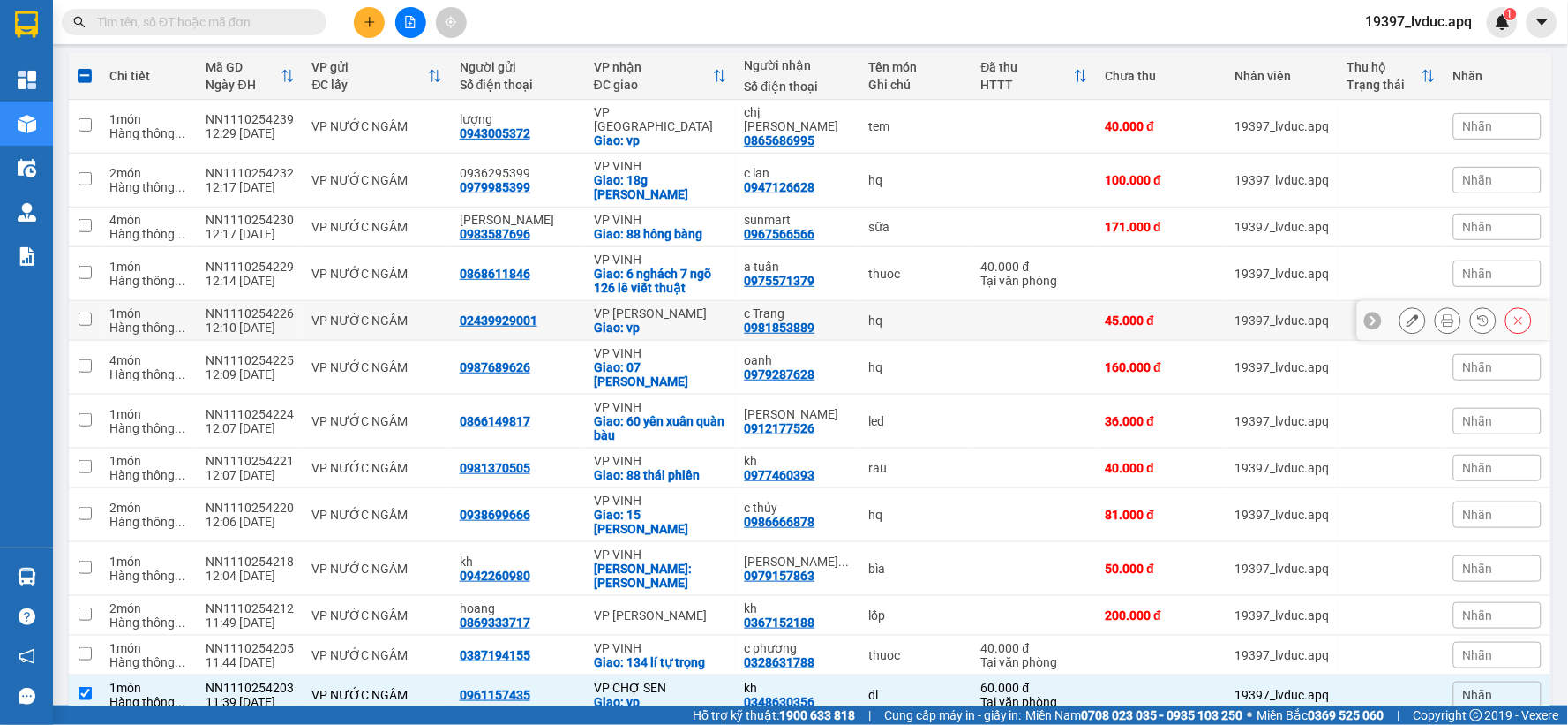
click at [750, 306] on div "c Trang" at bounding box center [798, 313] width 107 height 14
checkbox input "true"
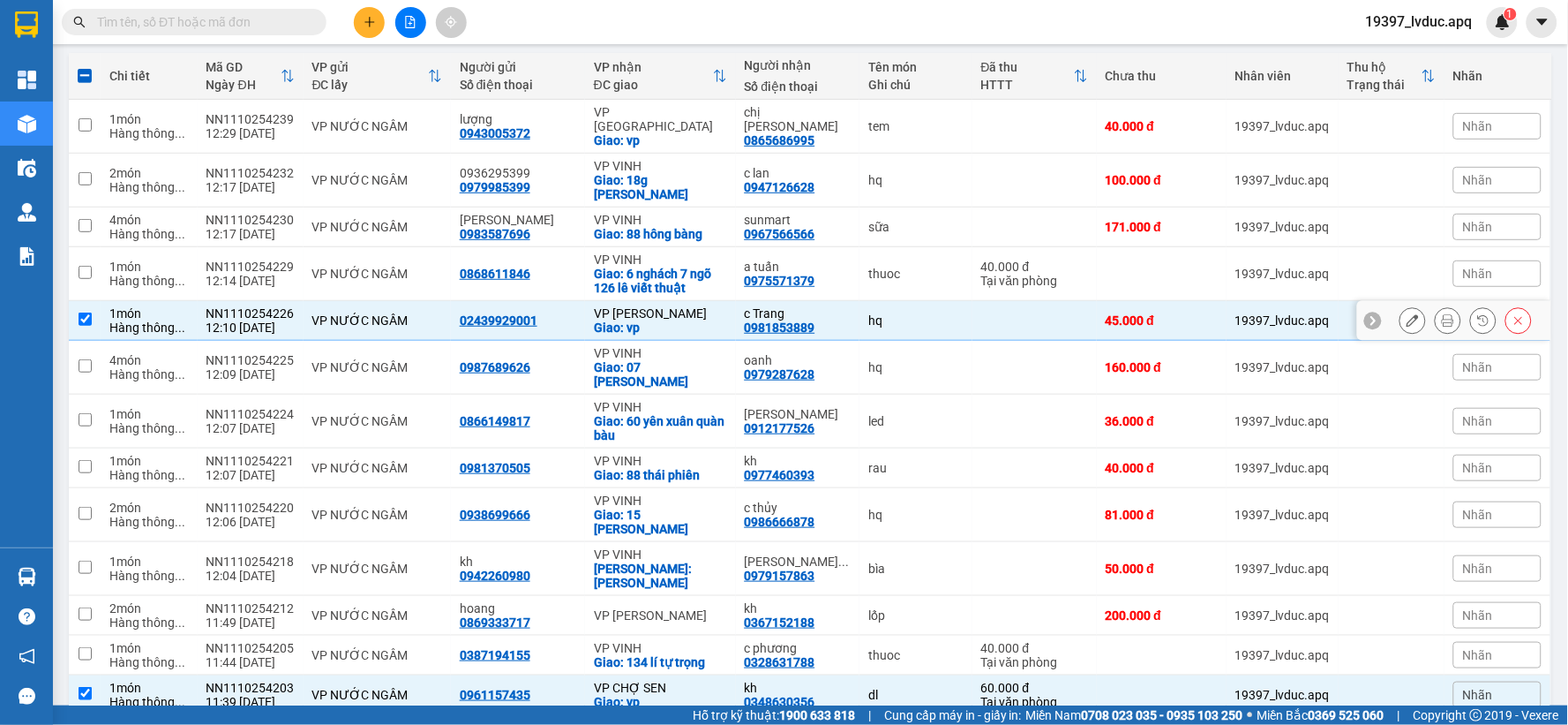
scroll to position [0, 0]
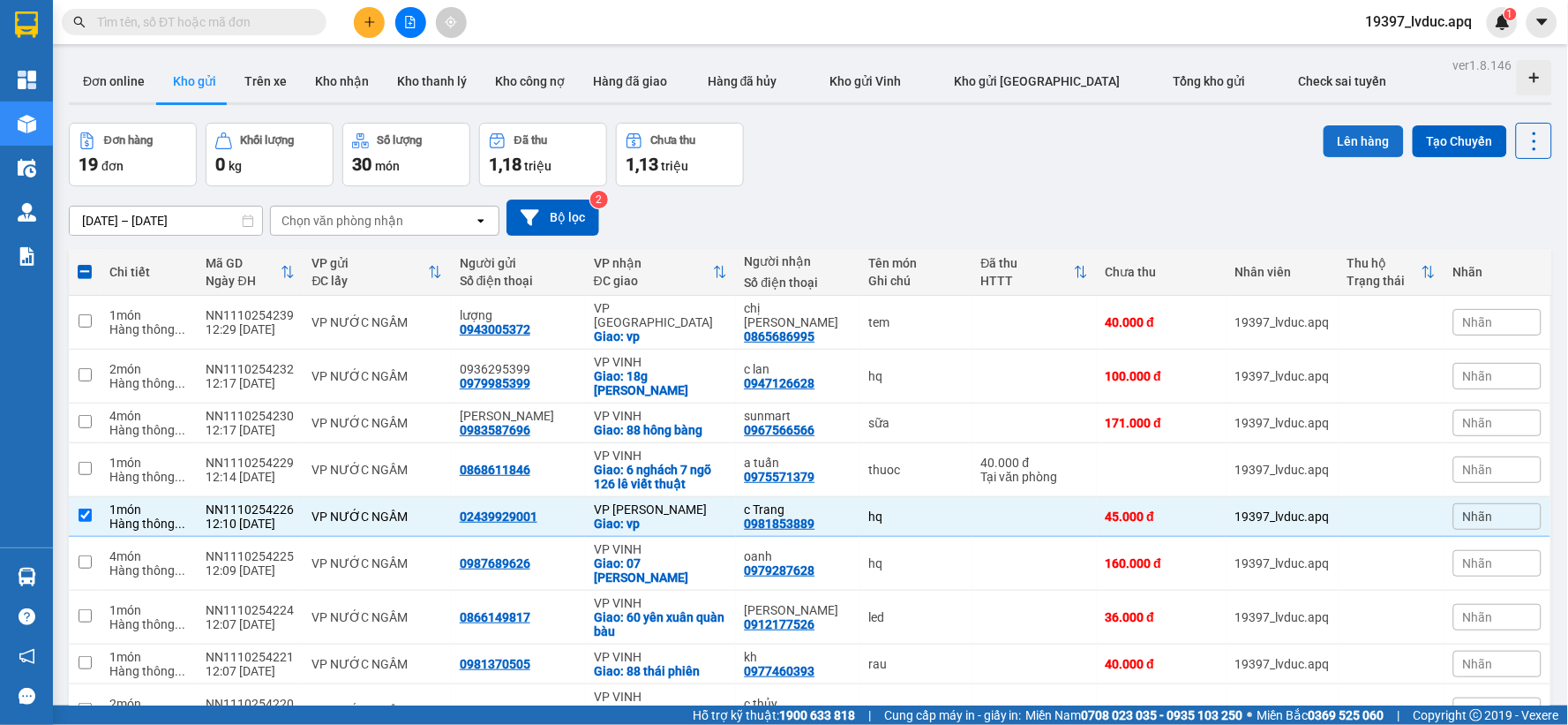
click at [1363, 131] on button "Lên hàng" at bounding box center [1364, 141] width 81 height 32
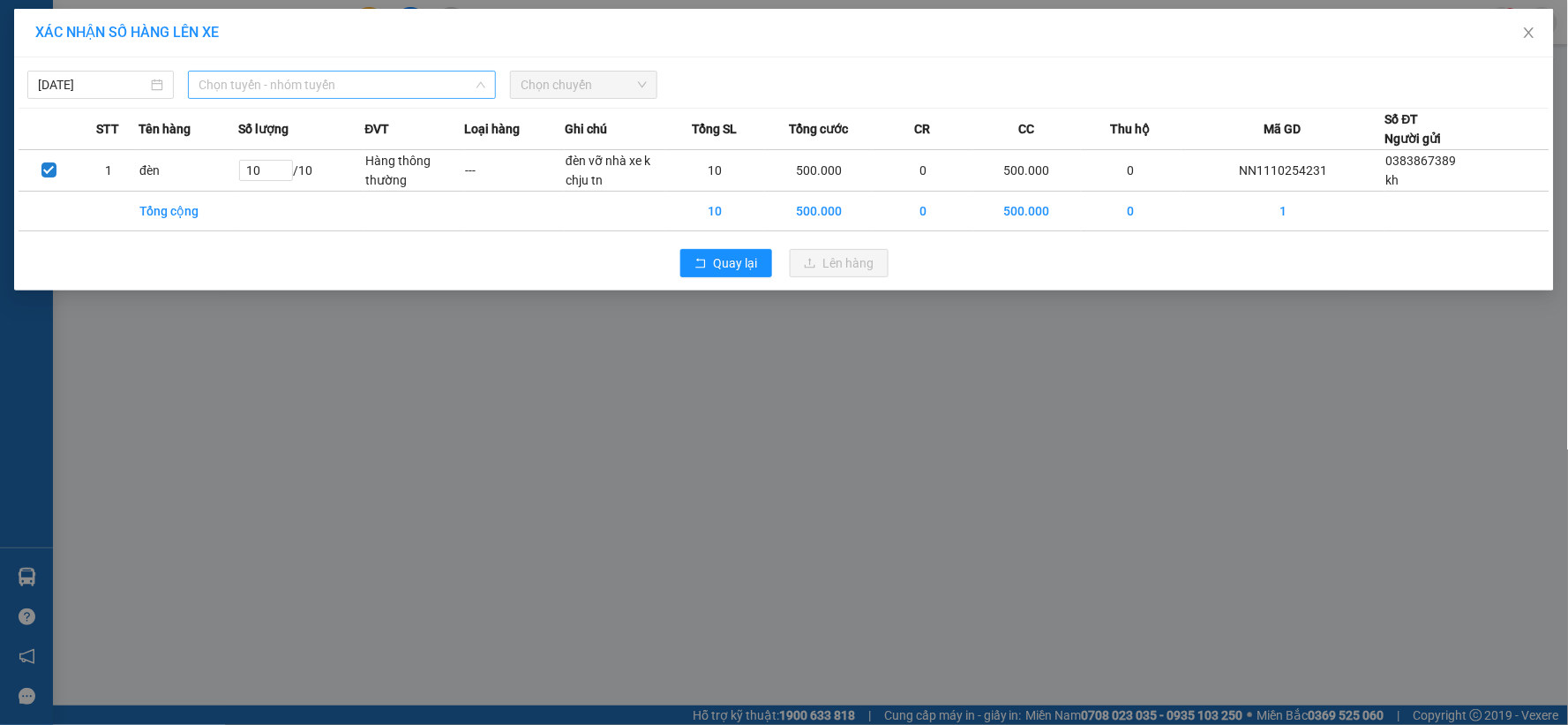
drag, startPoint x: 400, startPoint y: 88, endPoint x: 323, endPoint y: 252, distance: 181.2
click at [395, 100] on div "[DATE] Chọn tuyến - nhóm tuyến LỌC THEO Nhóm tuyến Tuyến Chọn tất cả Danh sách …" at bounding box center [784, 174] width 1540 height 233
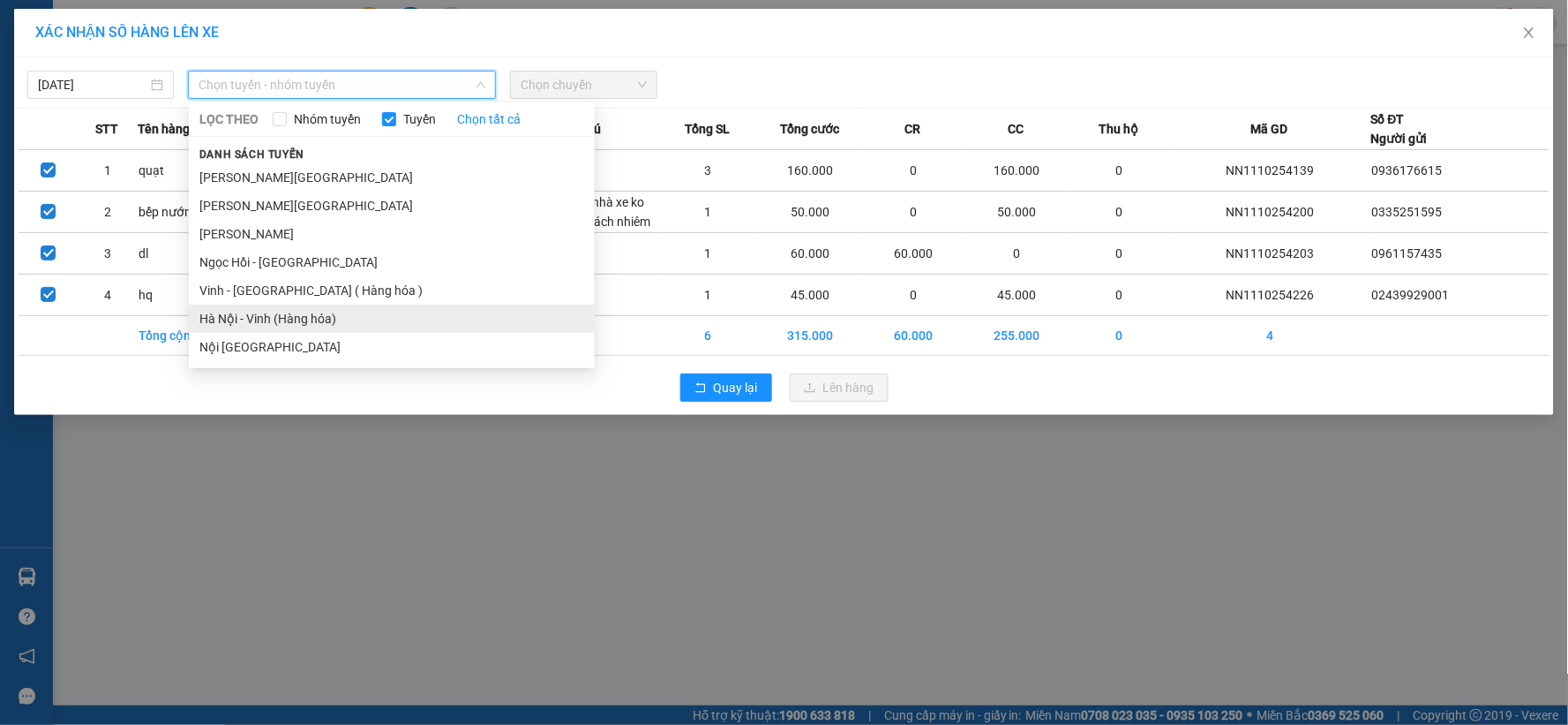
click at [295, 312] on li "Hà Nội - Vinh (Hàng hóa)" at bounding box center [392, 318] width 406 height 28
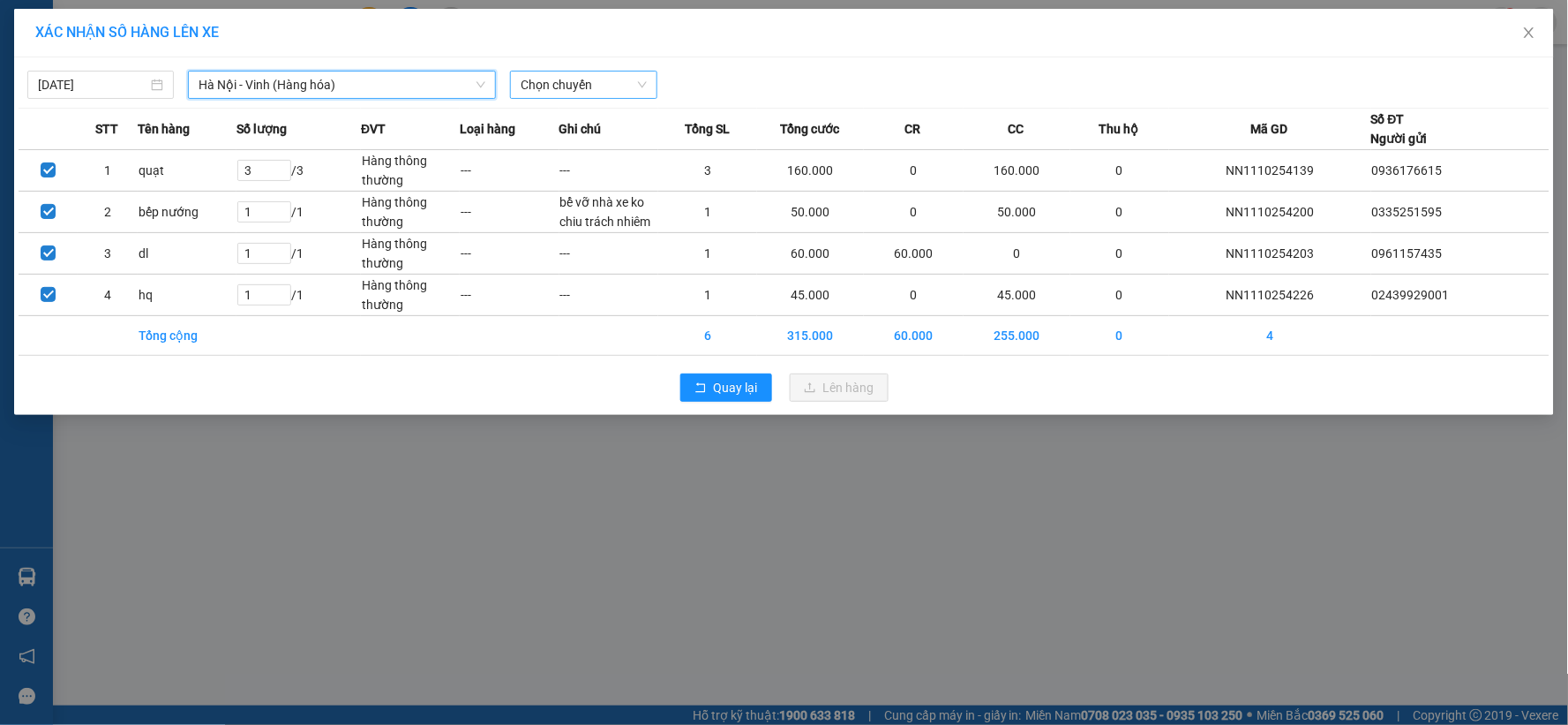
click at [607, 84] on span "Chọn chuyến" at bounding box center [583, 84] width 125 height 27
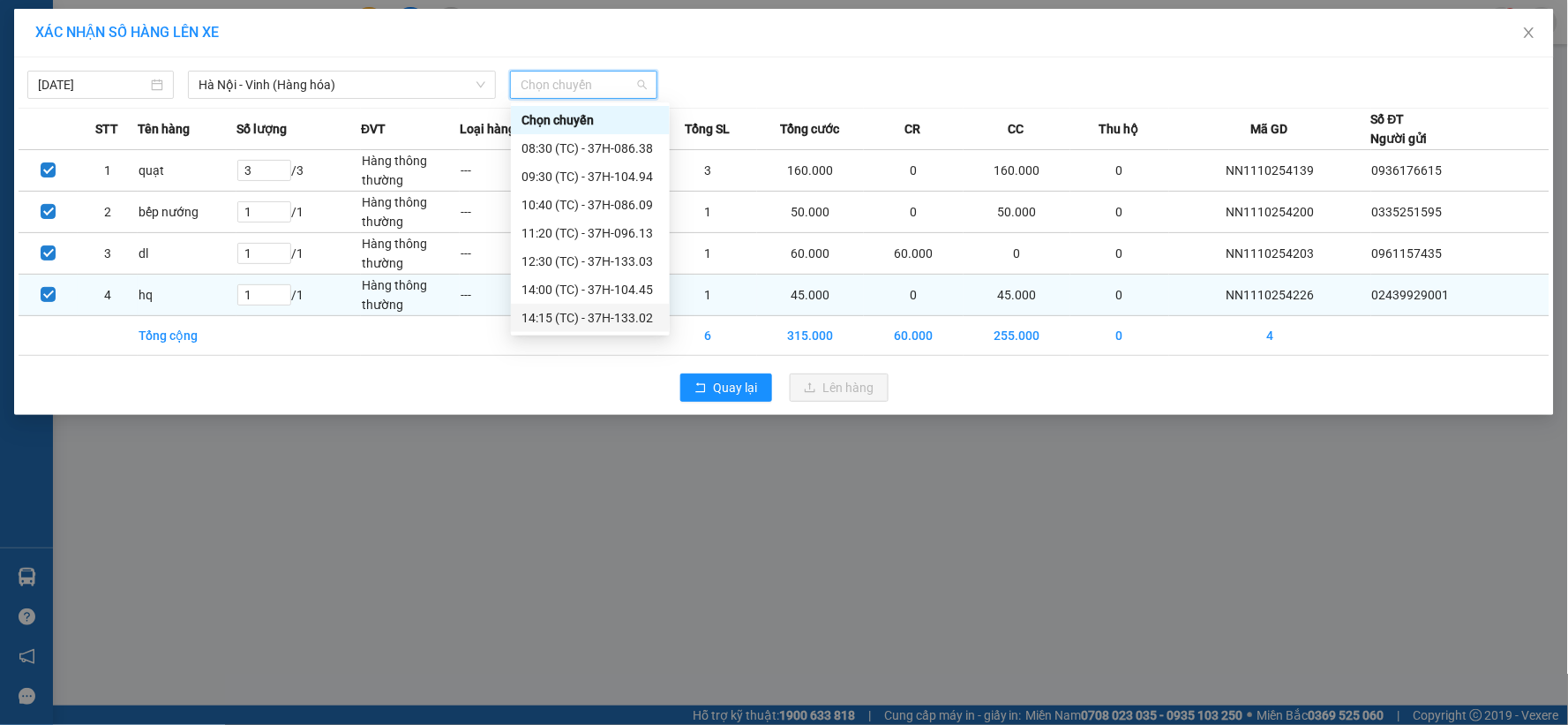
drag, startPoint x: 607, startPoint y: 315, endPoint x: 713, endPoint y: 345, distance: 110.2
click at [609, 315] on div "14:15 (TC) - 37H-133.02" at bounding box center [590, 317] width 137 height 19
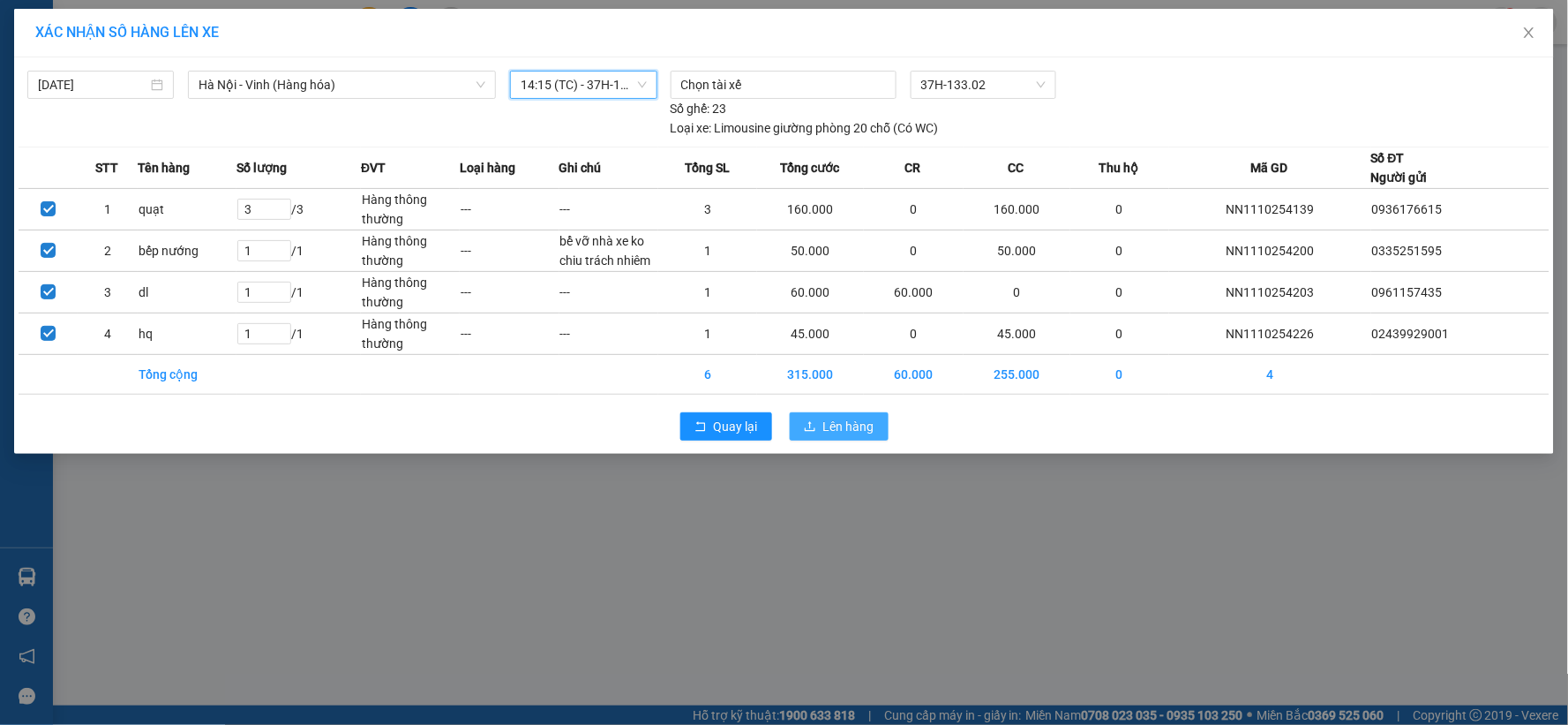
click at [832, 427] on span "Lên hàng" at bounding box center [848, 426] width 51 height 19
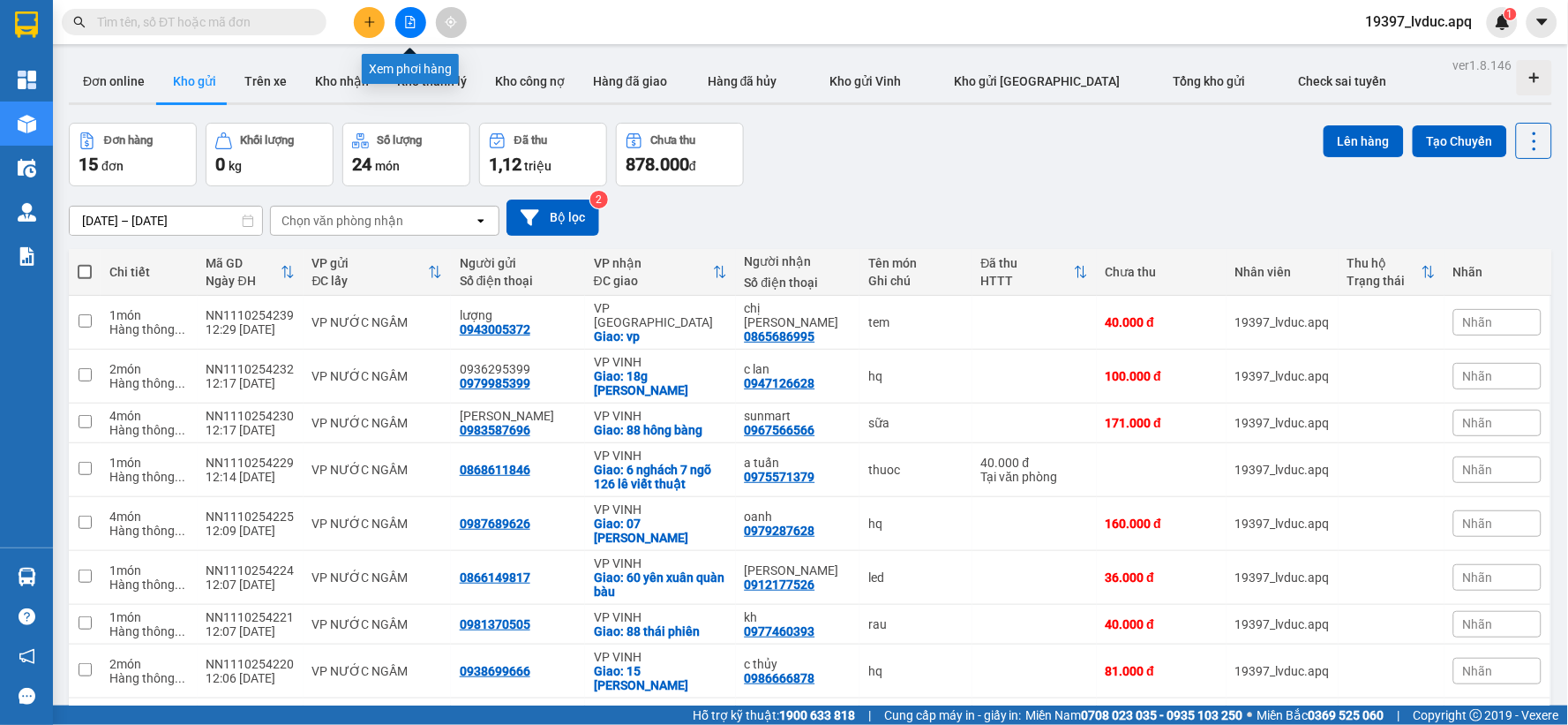
click at [416, 19] on icon "file-add" at bounding box center [410, 21] width 12 height 12
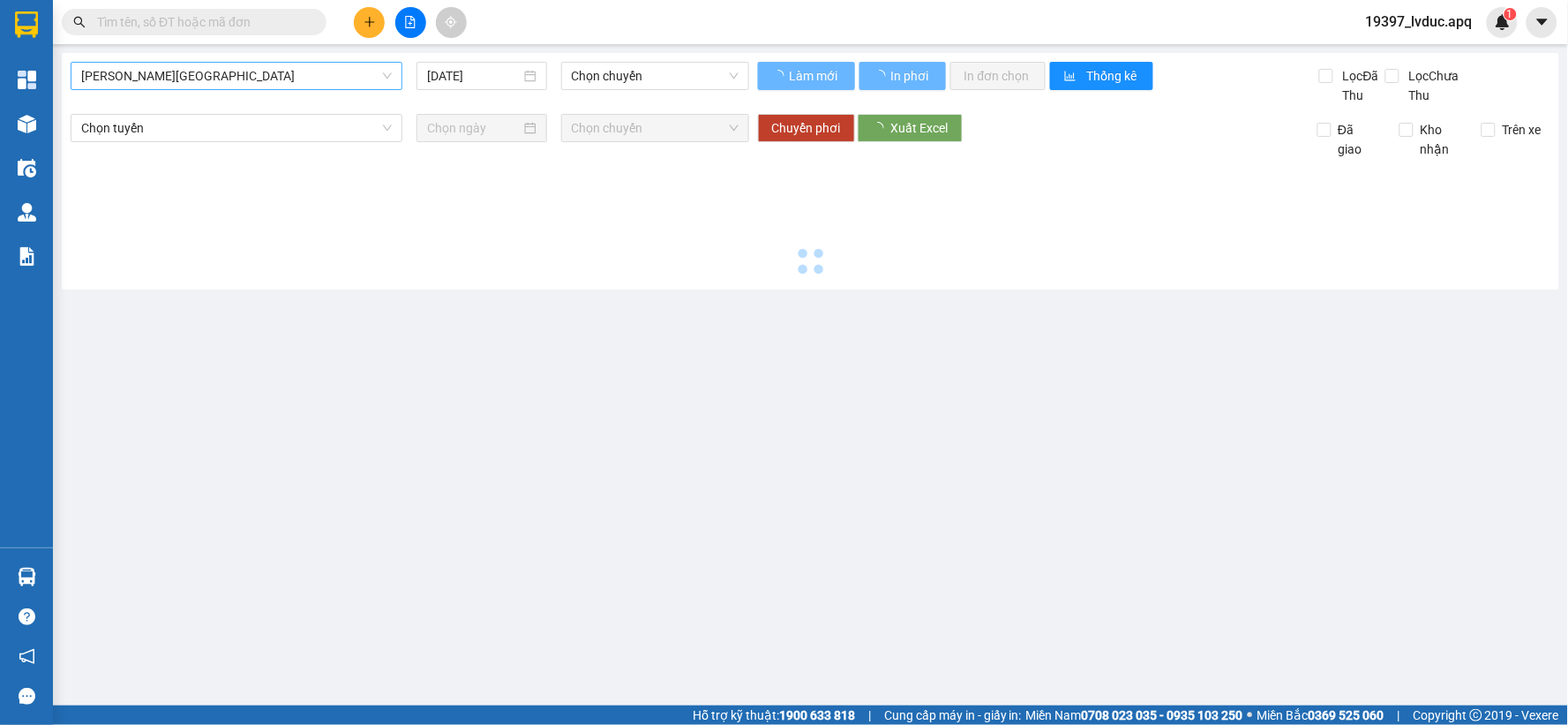
click at [204, 77] on span "[PERSON_NAME][GEOGRAPHIC_DATA]" at bounding box center [237, 76] width 311 height 27
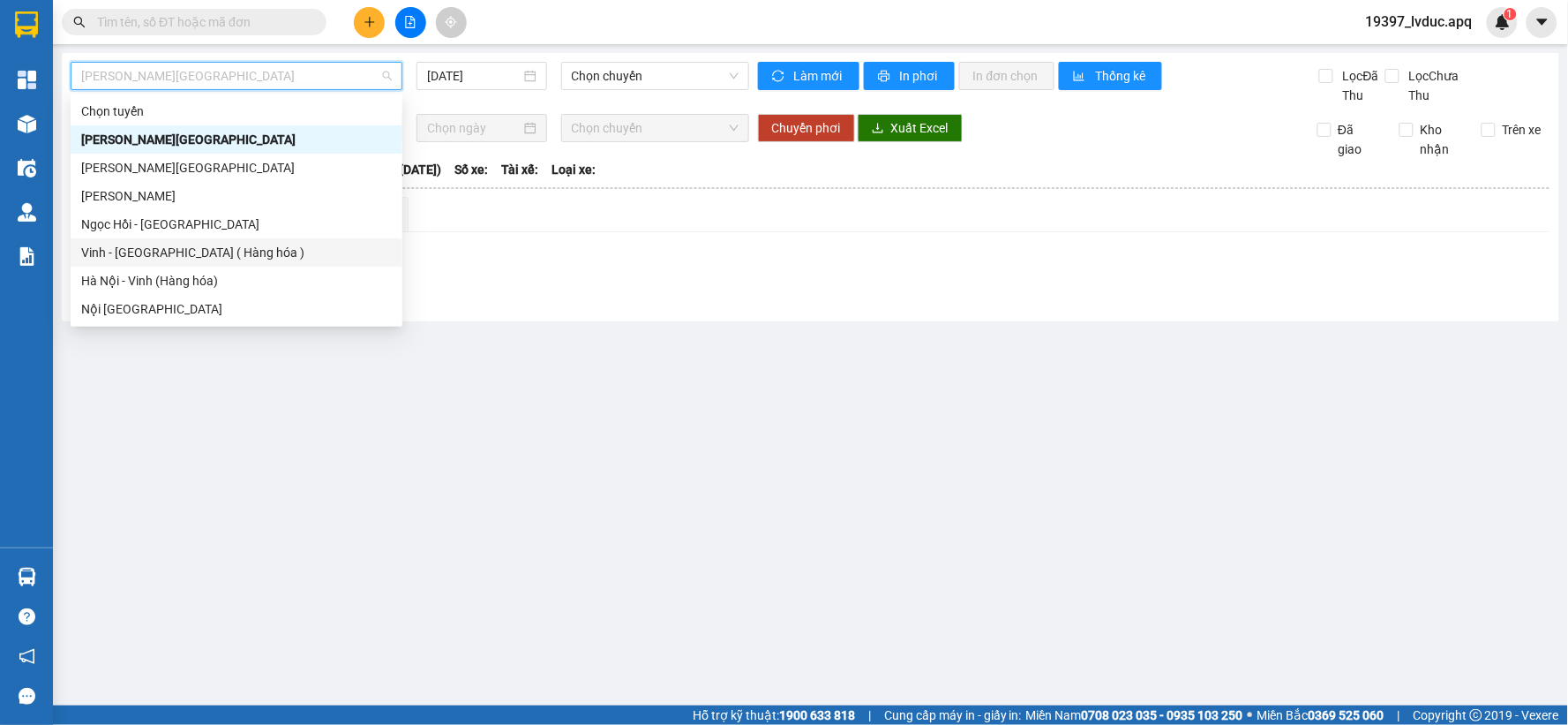
click at [139, 252] on div "Vinh - [GEOGRAPHIC_DATA] ( Hàng hóa )" at bounding box center [237, 252] width 311 height 19
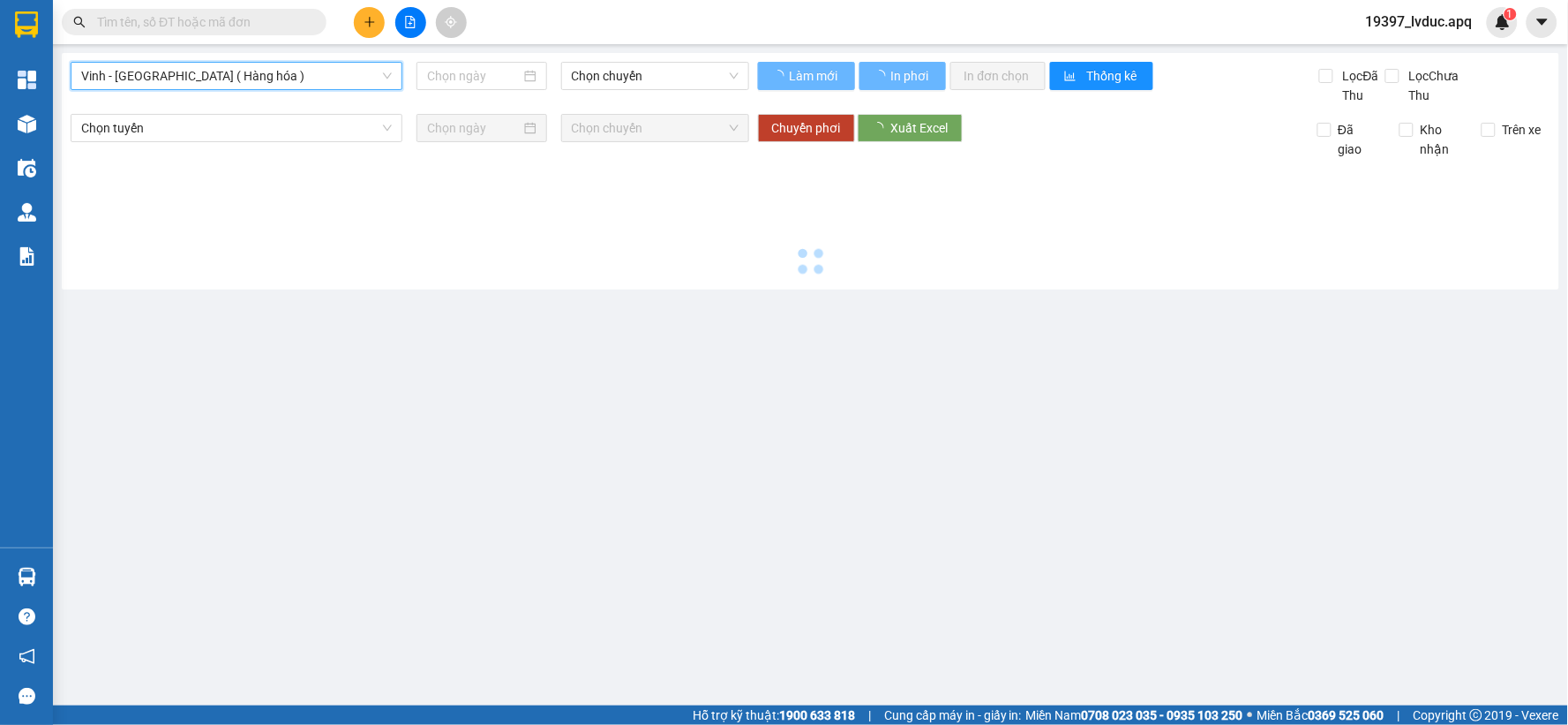
type input "[DATE]"
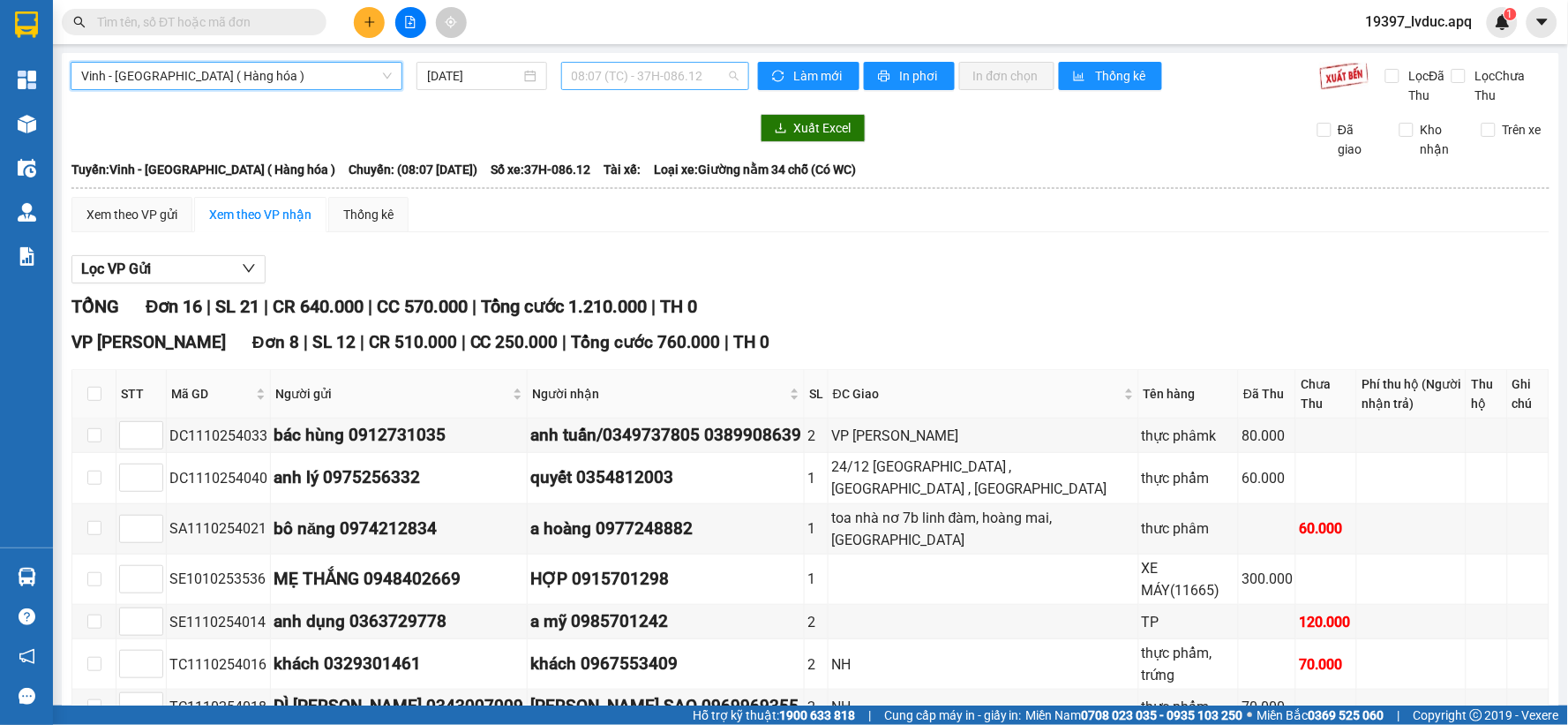
click at [704, 81] on span "08:07 (TC) - 37H-086.12" at bounding box center [655, 76] width 167 height 27
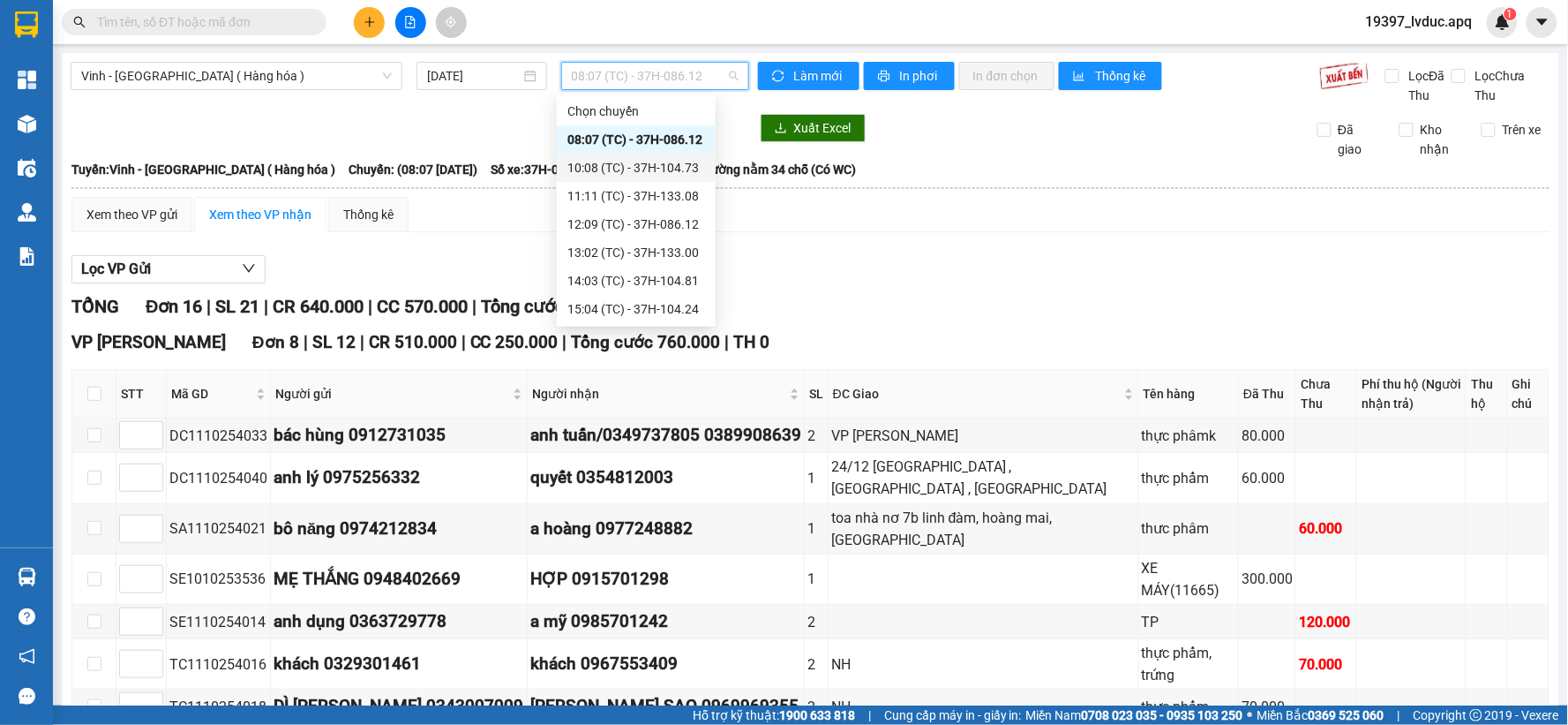
click at [650, 166] on div "10:08 (TC) - 37H-104.73" at bounding box center [636, 167] width 137 height 19
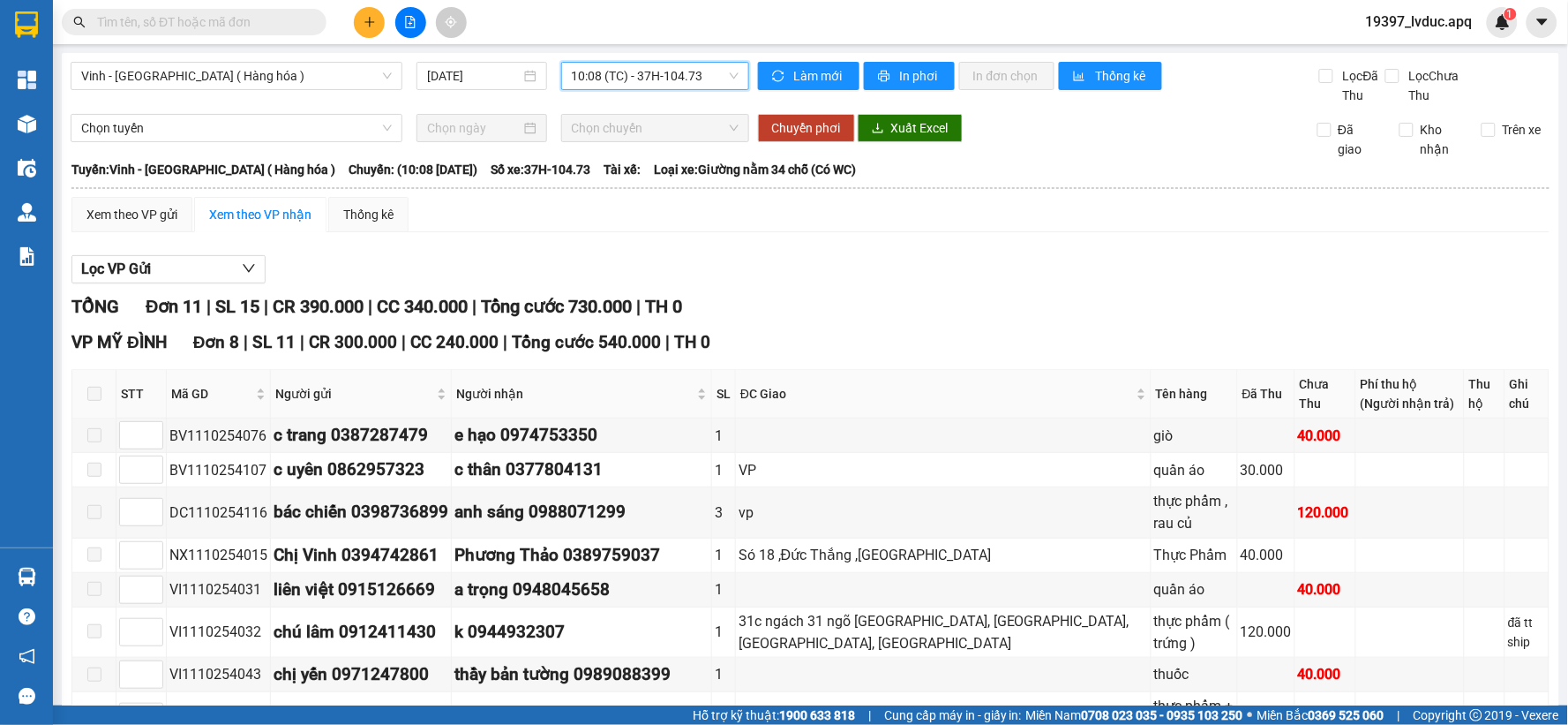
click at [718, 76] on span "10:08 (TC) - 37H-104.73" at bounding box center [655, 76] width 167 height 27
